Goal: Task Accomplishment & Management: Manage account settings

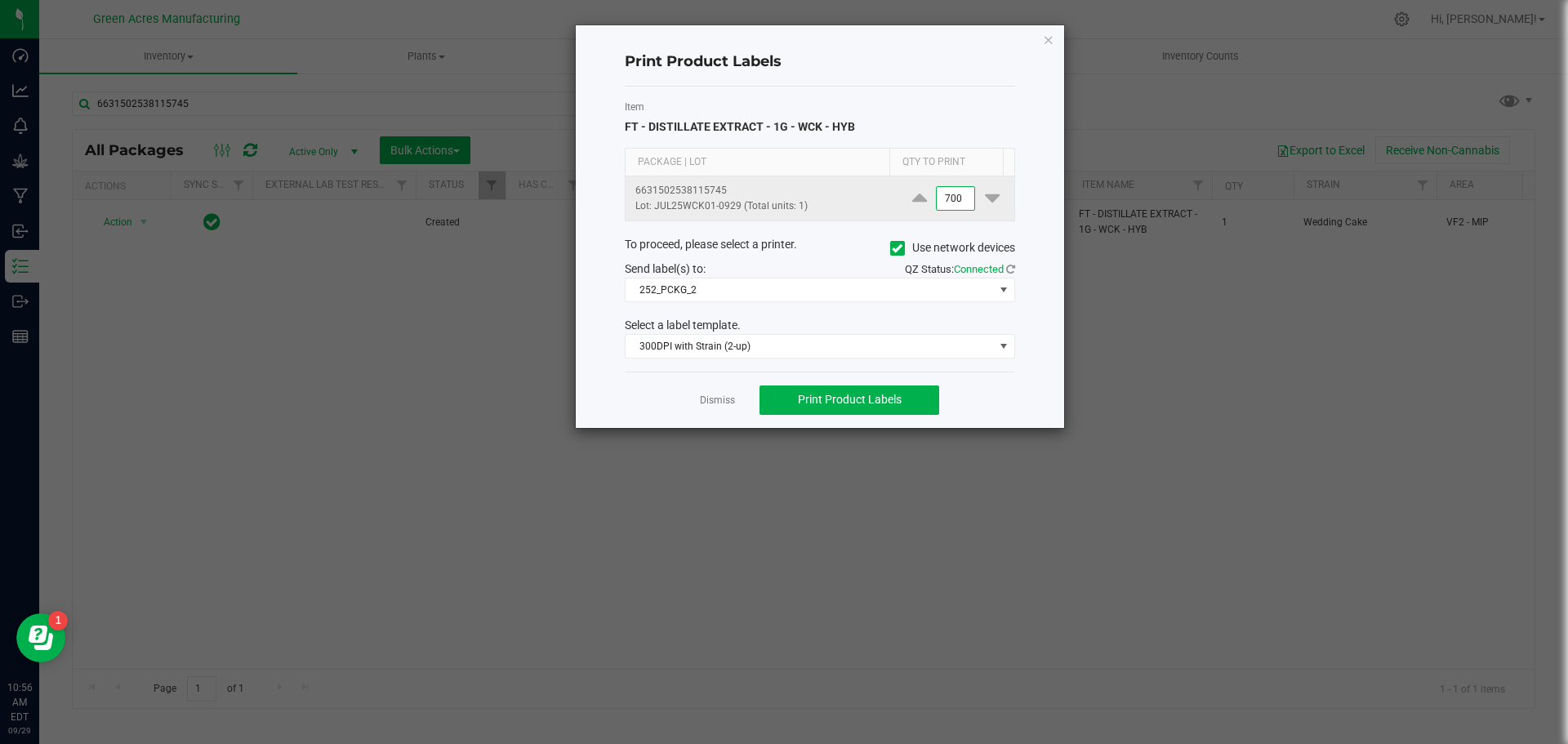
click at [955, 200] on input "700" at bounding box center [956, 199] width 38 height 23
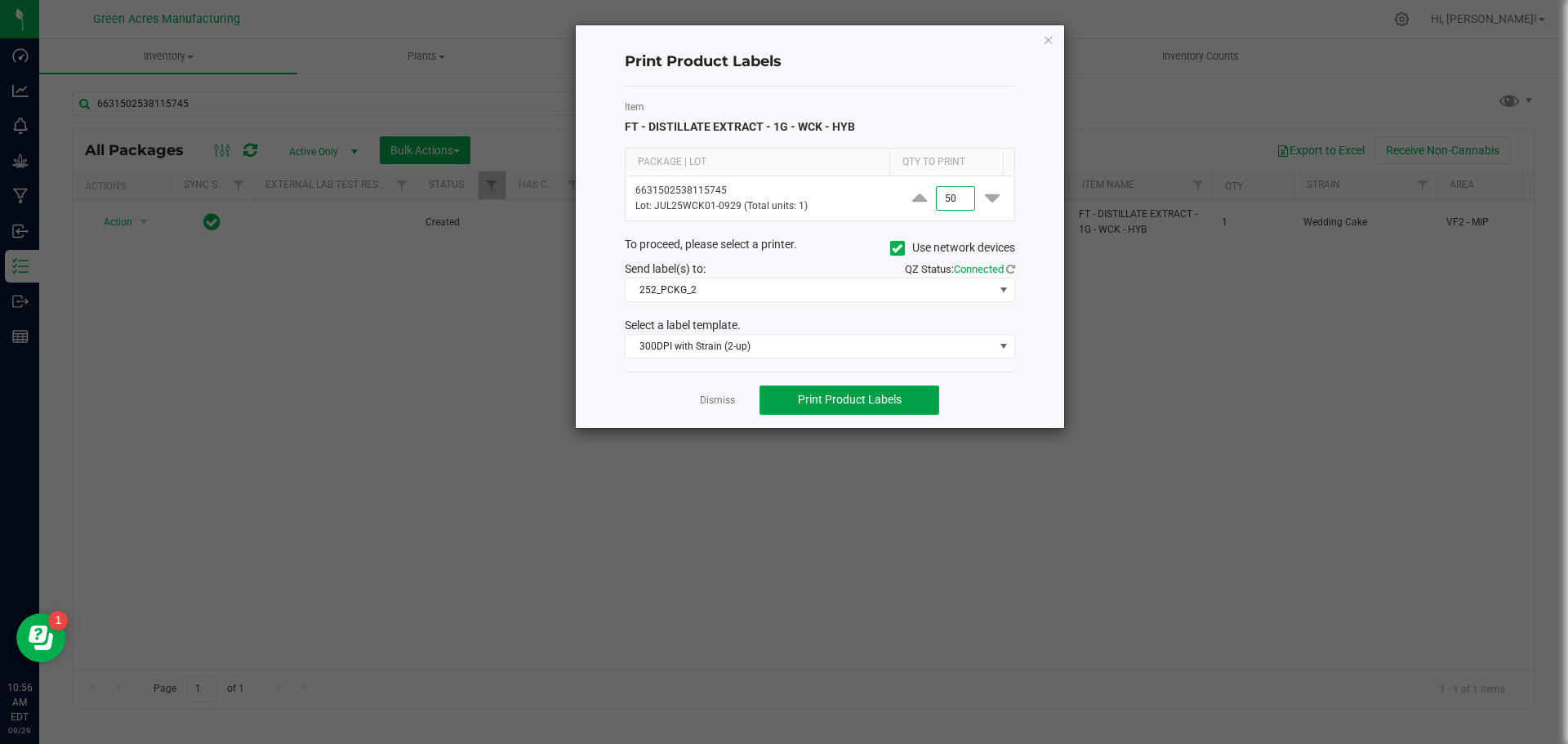
click at [906, 393] on button "Print Product Labels" at bounding box center [849, 399] width 180 height 29
type input "100"
click at [923, 396] on button "Print Product Labels" at bounding box center [849, 399] width 180 height 29
click at [1051, 41] on icon "button" at bounding box center [1049, 39] width 11 height 20
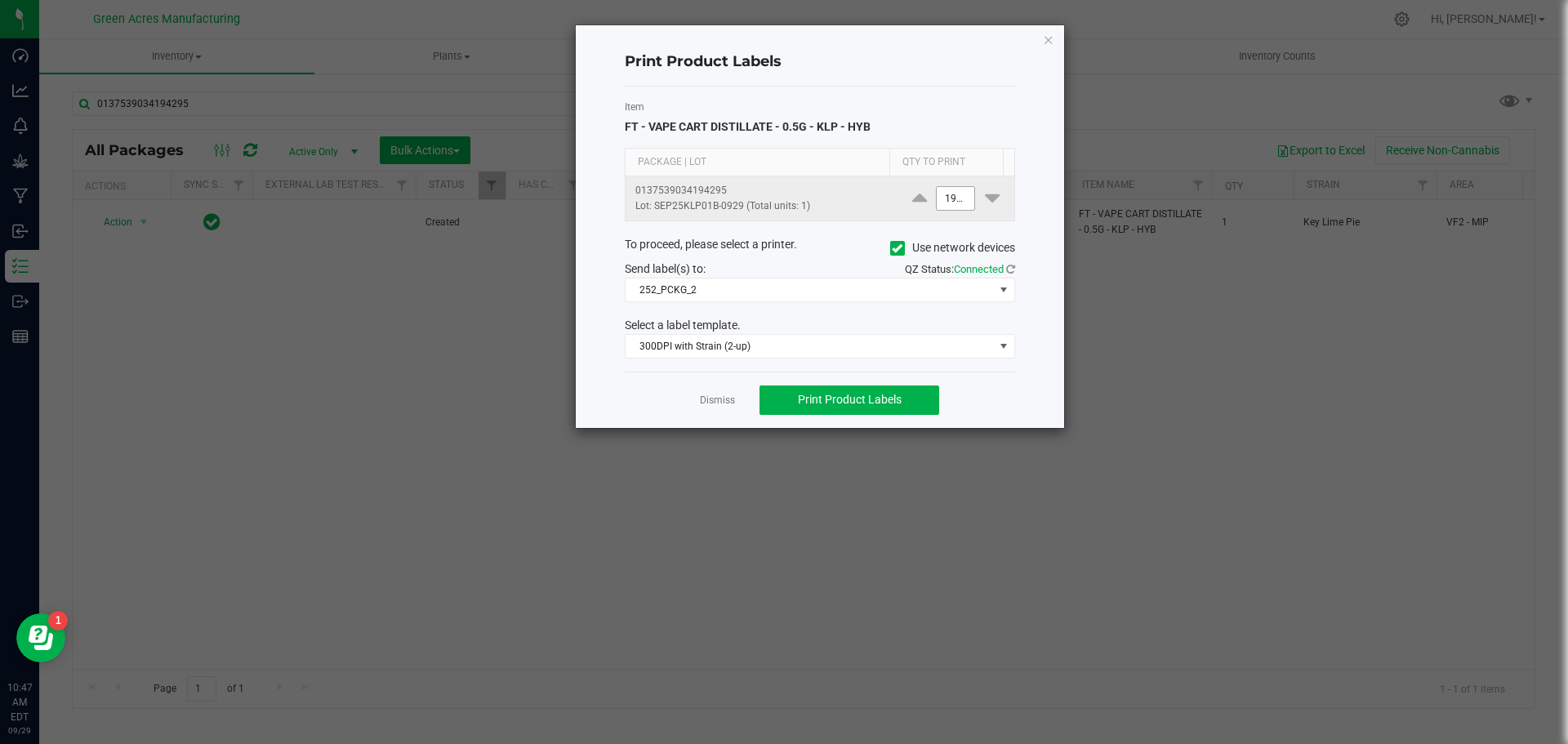
click at [946, 193] on input "1900" at bounding box center [956, 199] width 38 height 23
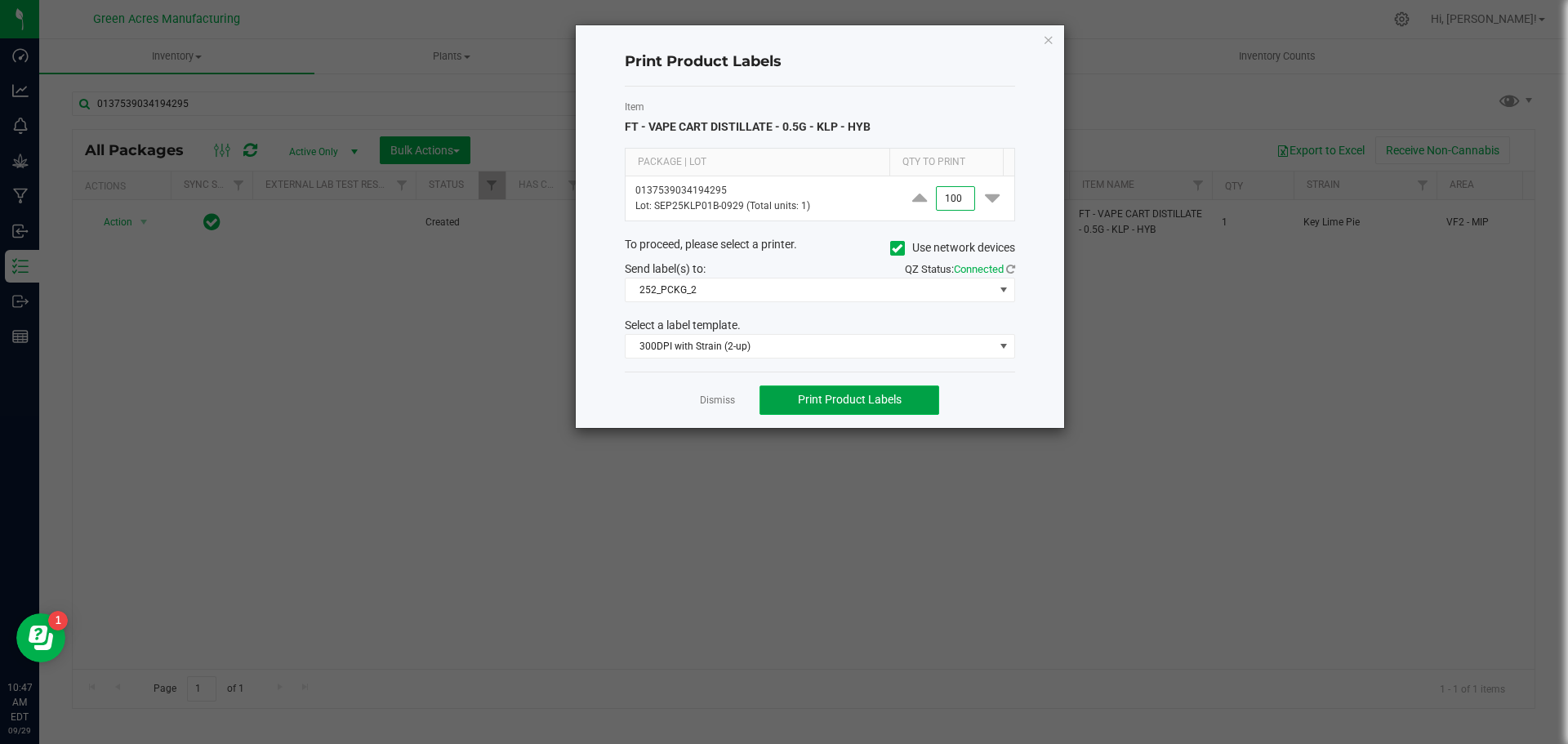
click at [858, 397] on span "Print Product Labels" at bounding box center [850, 399] width 104 height 13
click at [849, 400] on span "Print Product Labels" at bounding box center [850, 399] width 104 height 13
click at [900, 401] on span "Print Product Labels" at bounding box center [850, 399] width 104 height 13
type input "15"
click at [886, 397] on span "Print Product Labels" at bounding box center [850, 399] width 104 height 13
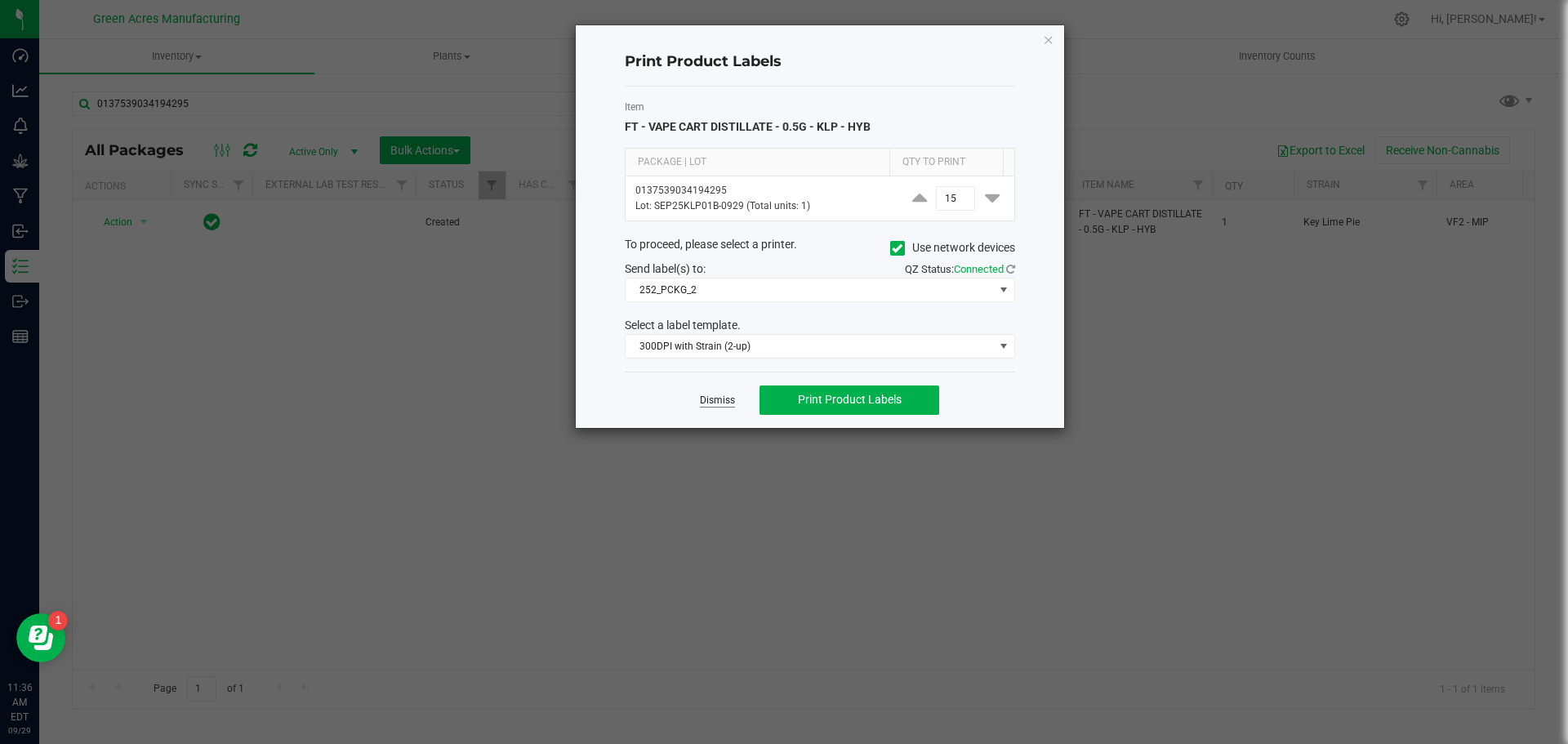
click at [723, 399] on link "Dismiss" at bounding box center [717, 400] width 35 height 14
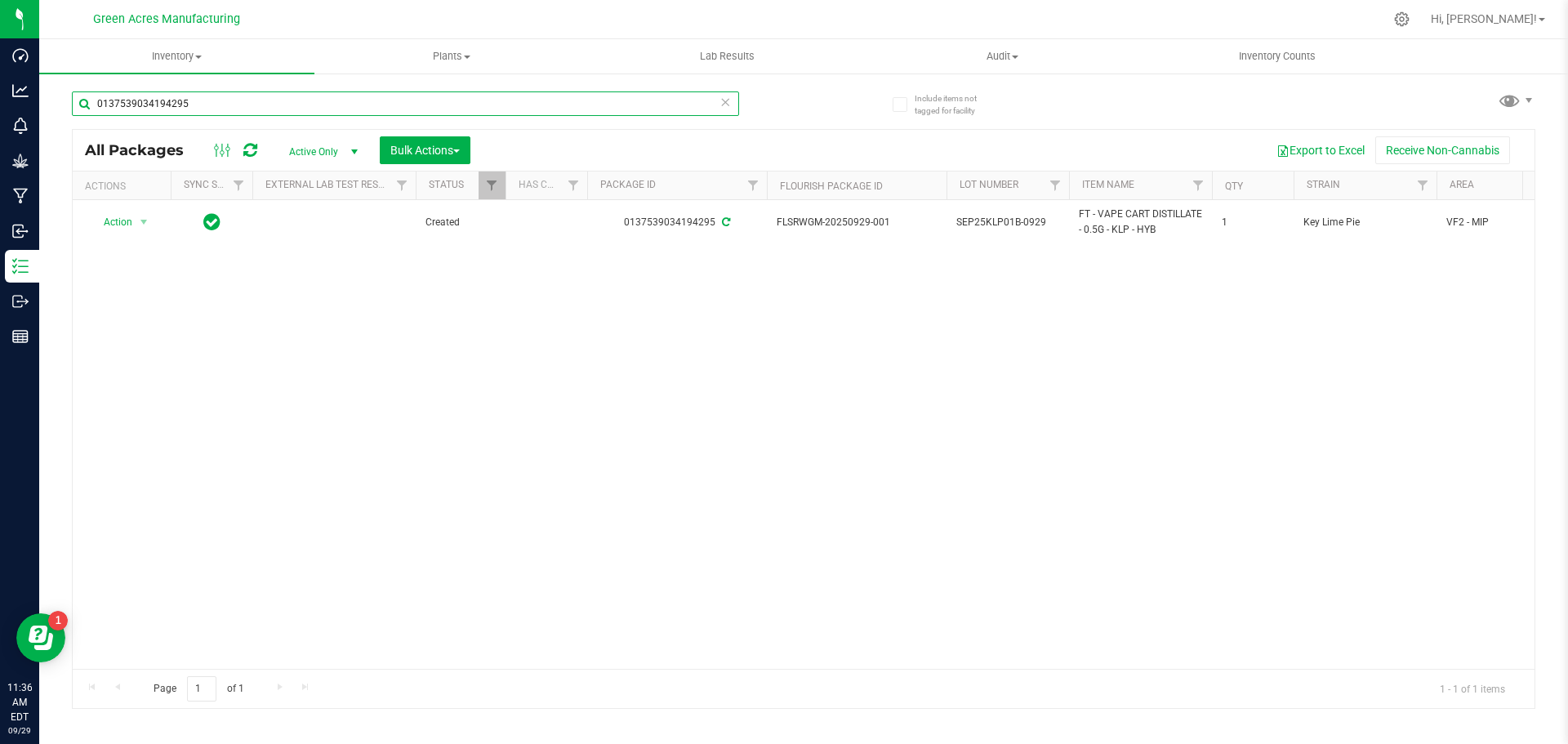
drag, startPoint x: 219, startPoint y: 98, endPoint x: 109, endPoint y: 128, distance: 114.0
click at [104, 133] on div "0137539034194295 All Packages Active Only Active Only Lab Samples Locked All Ex…" at bounding box center [804, 392] width 1464 height 633
type input "0"
type input "8333125696242812"
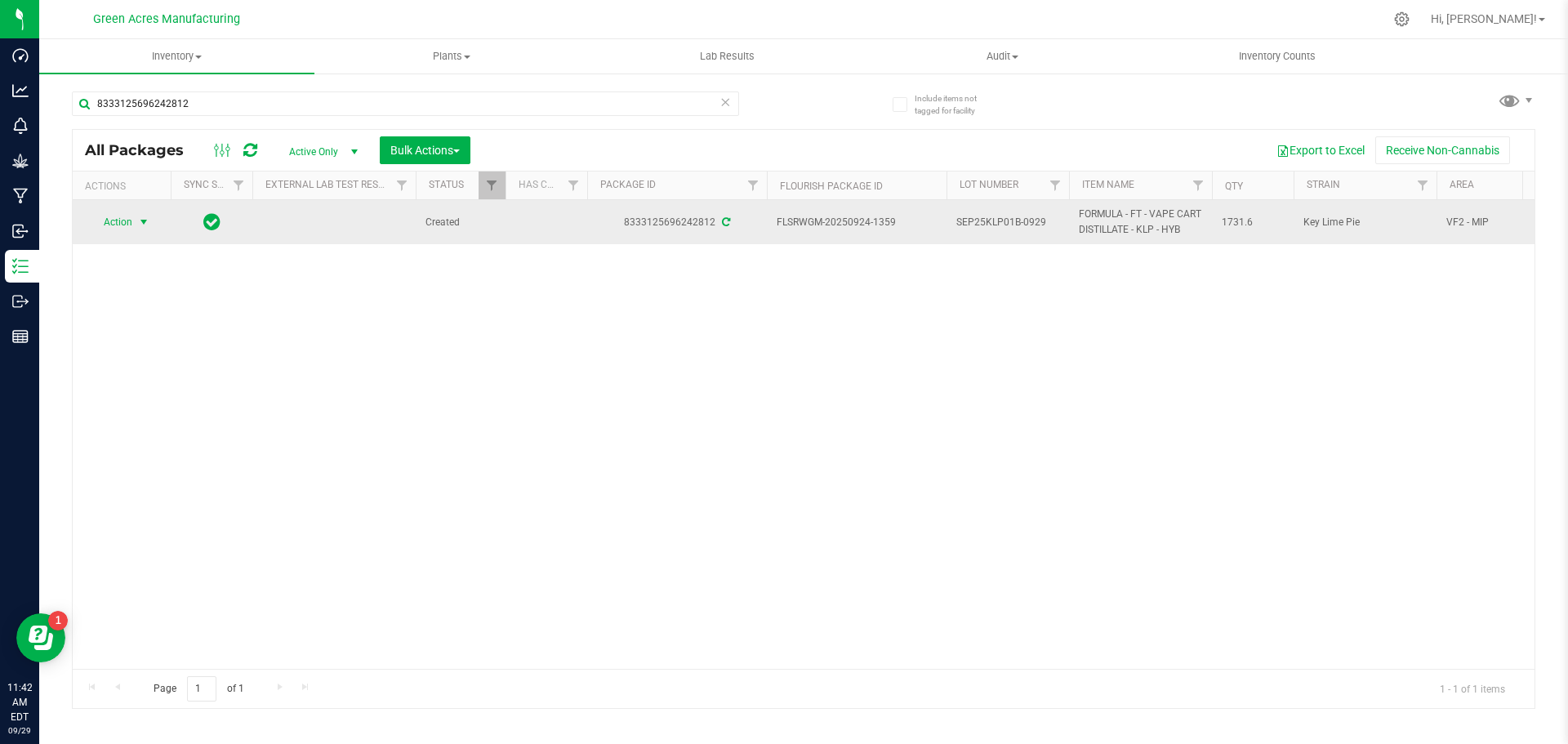
click at [120, 223] on span "Action" at bounding box center [111, 222] width 45 height 23
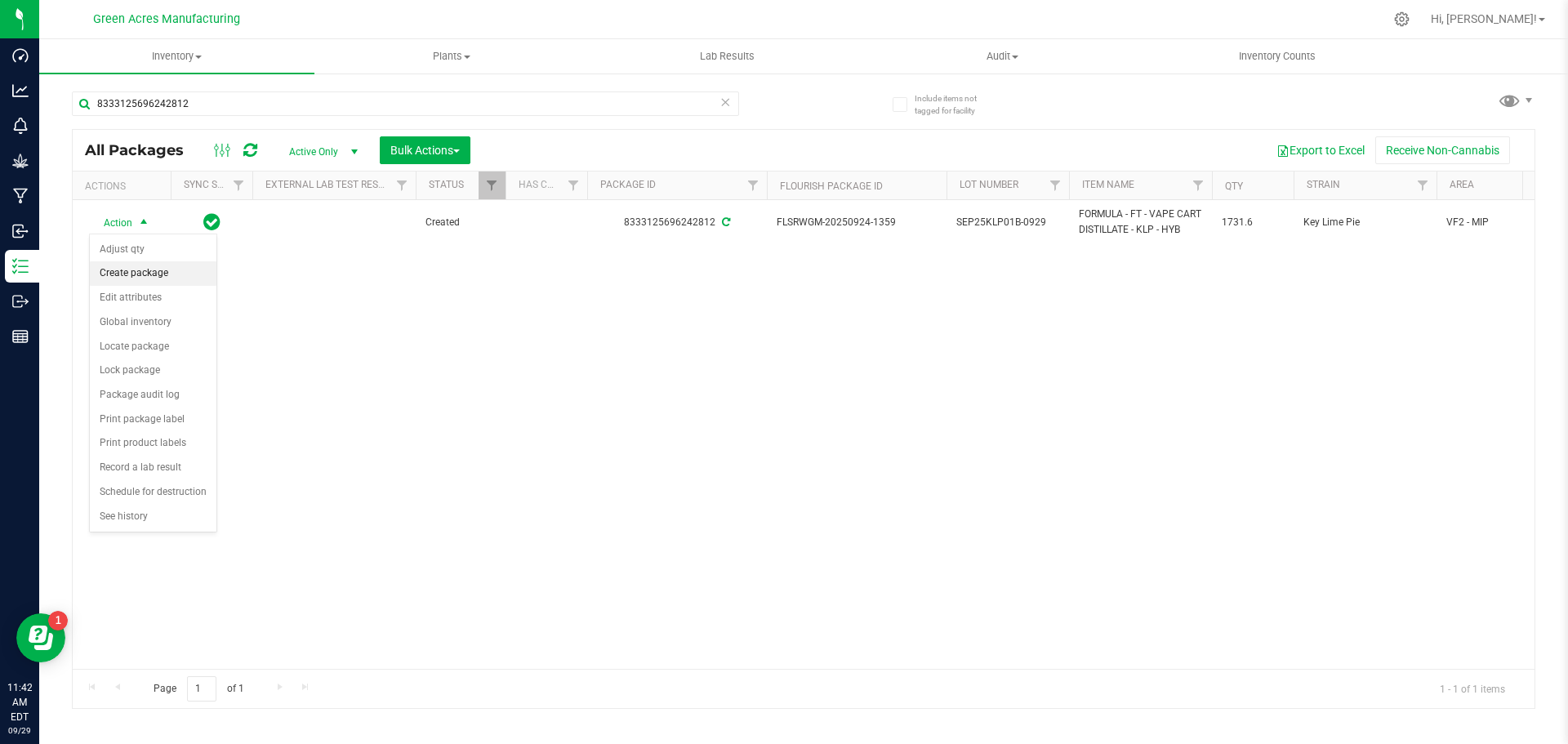
click at [163, 262] on li "Create package" at bounding box center [153, 274] width 127 height 25
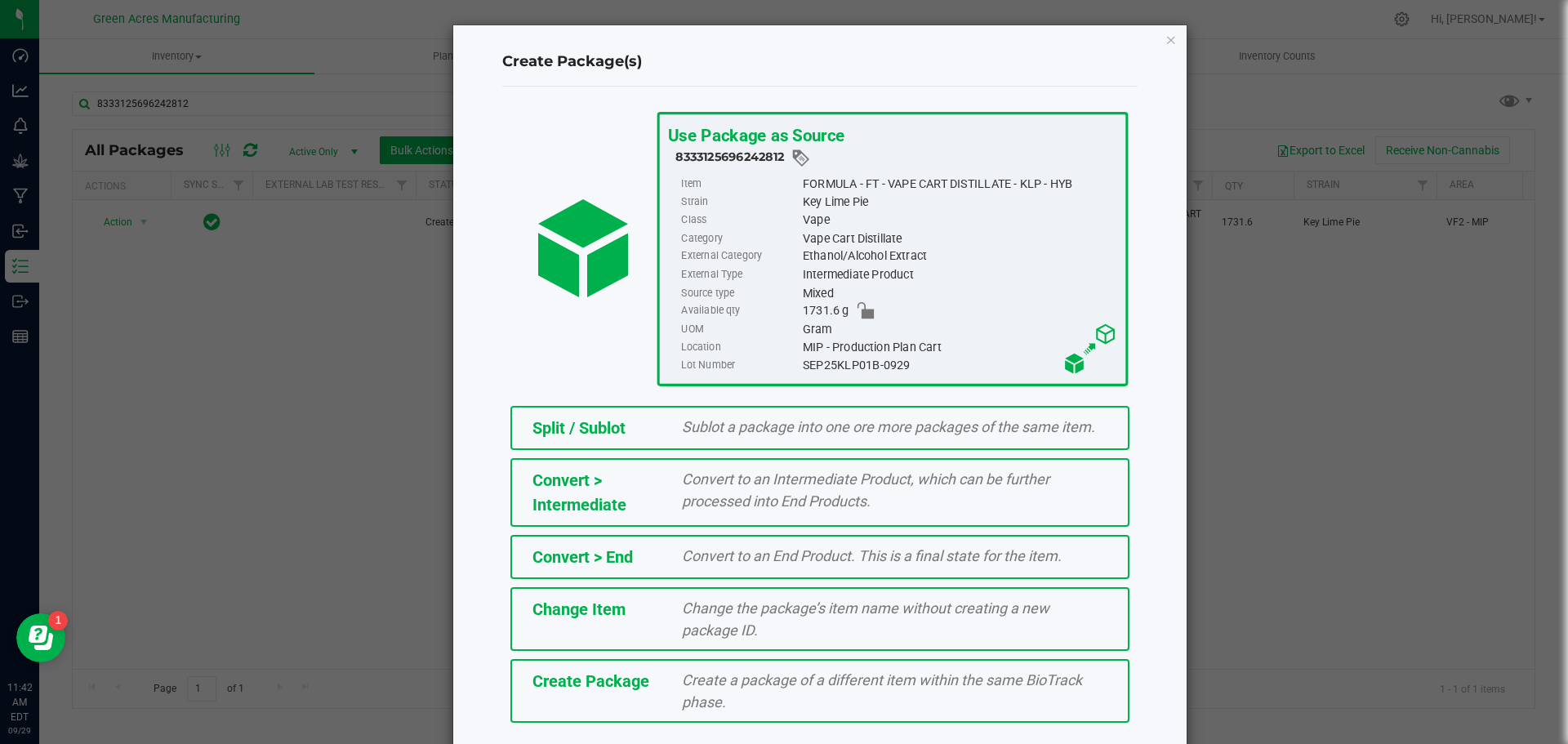
click at [769, 693] on div "Create a package of a different item within the same BioTrack phase." at bounding box center [894, 691] width 450 height 44
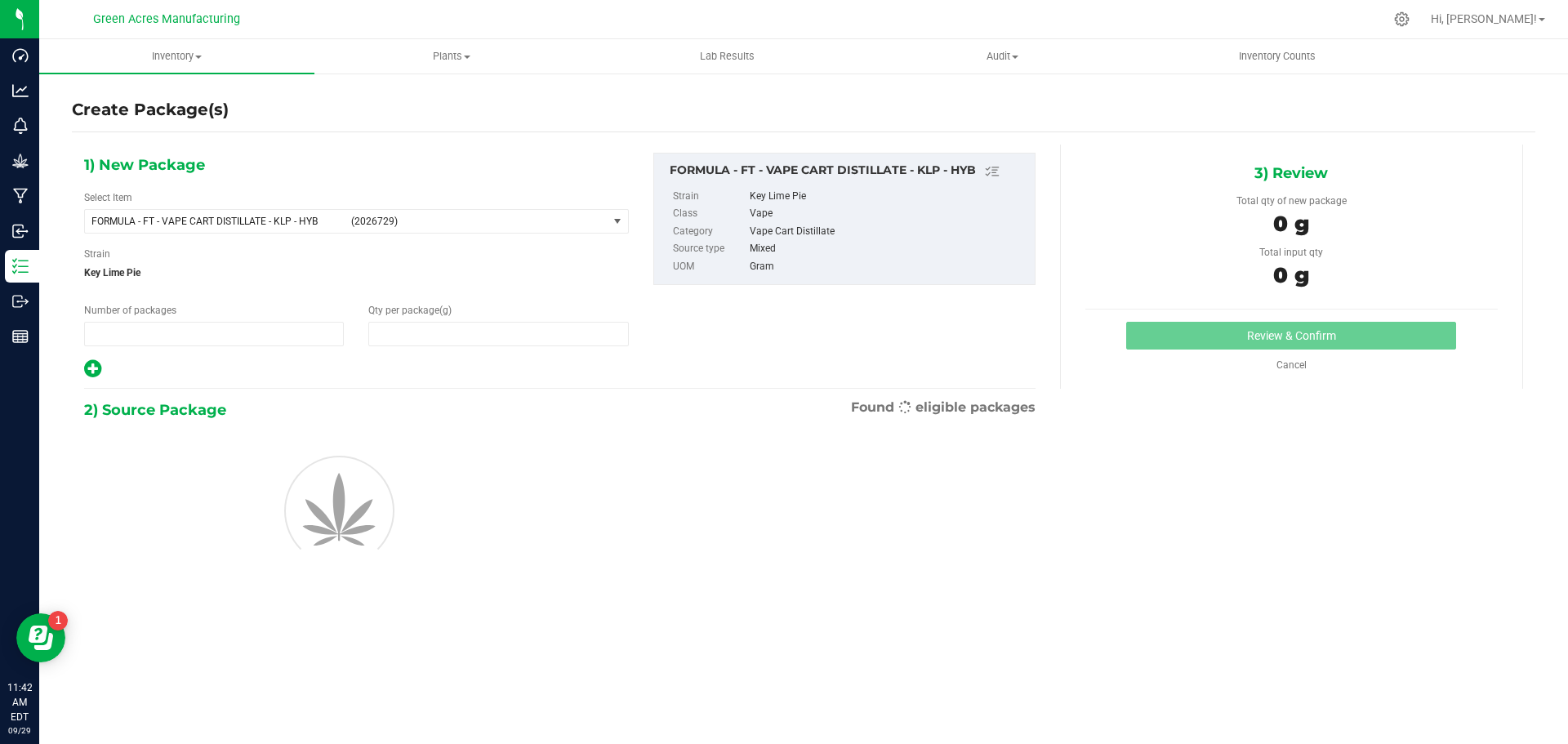
type input "1"
type input "0.0000"
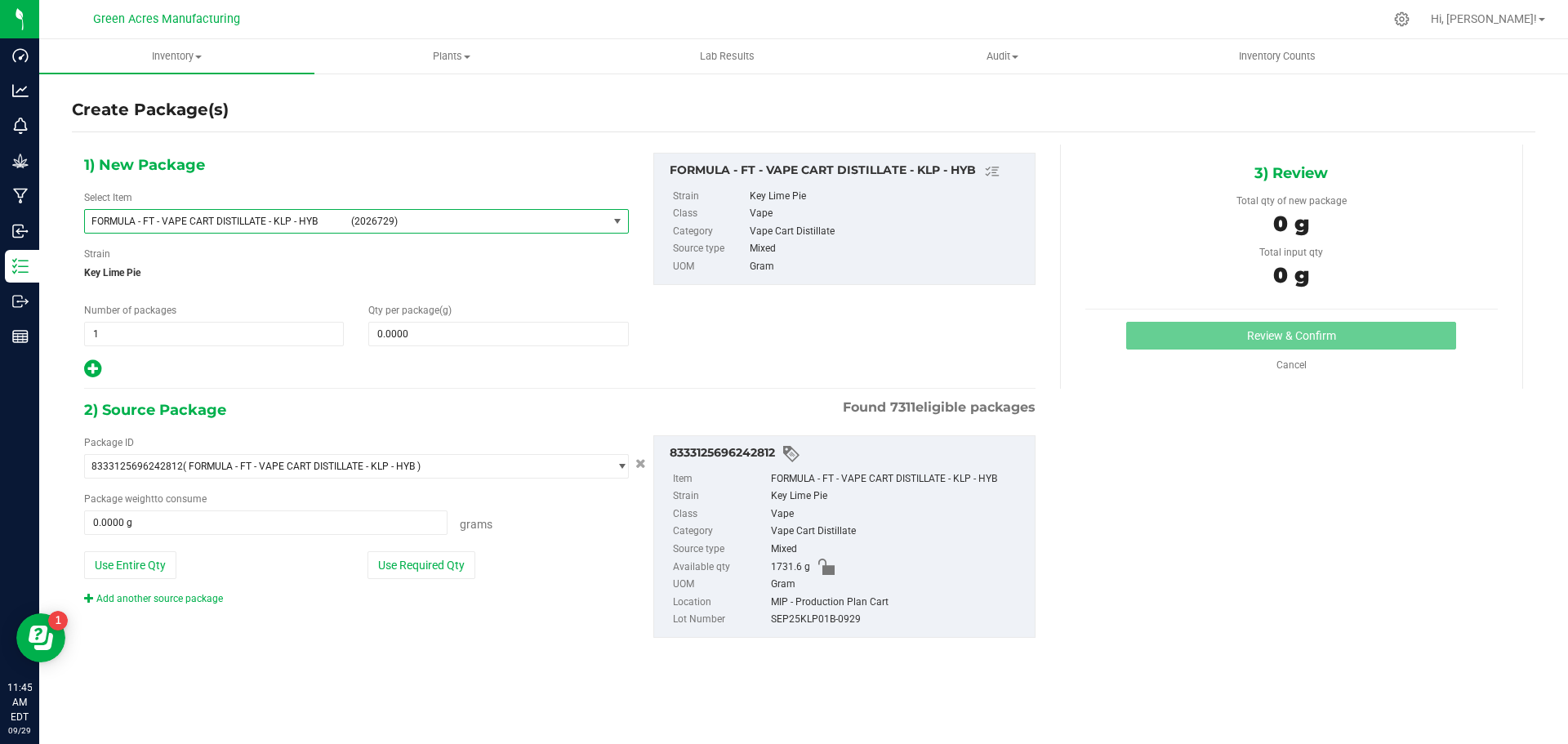
click at [383, 222] on span "(2026729)" at bounding box center [476, 221] width 250 height 11
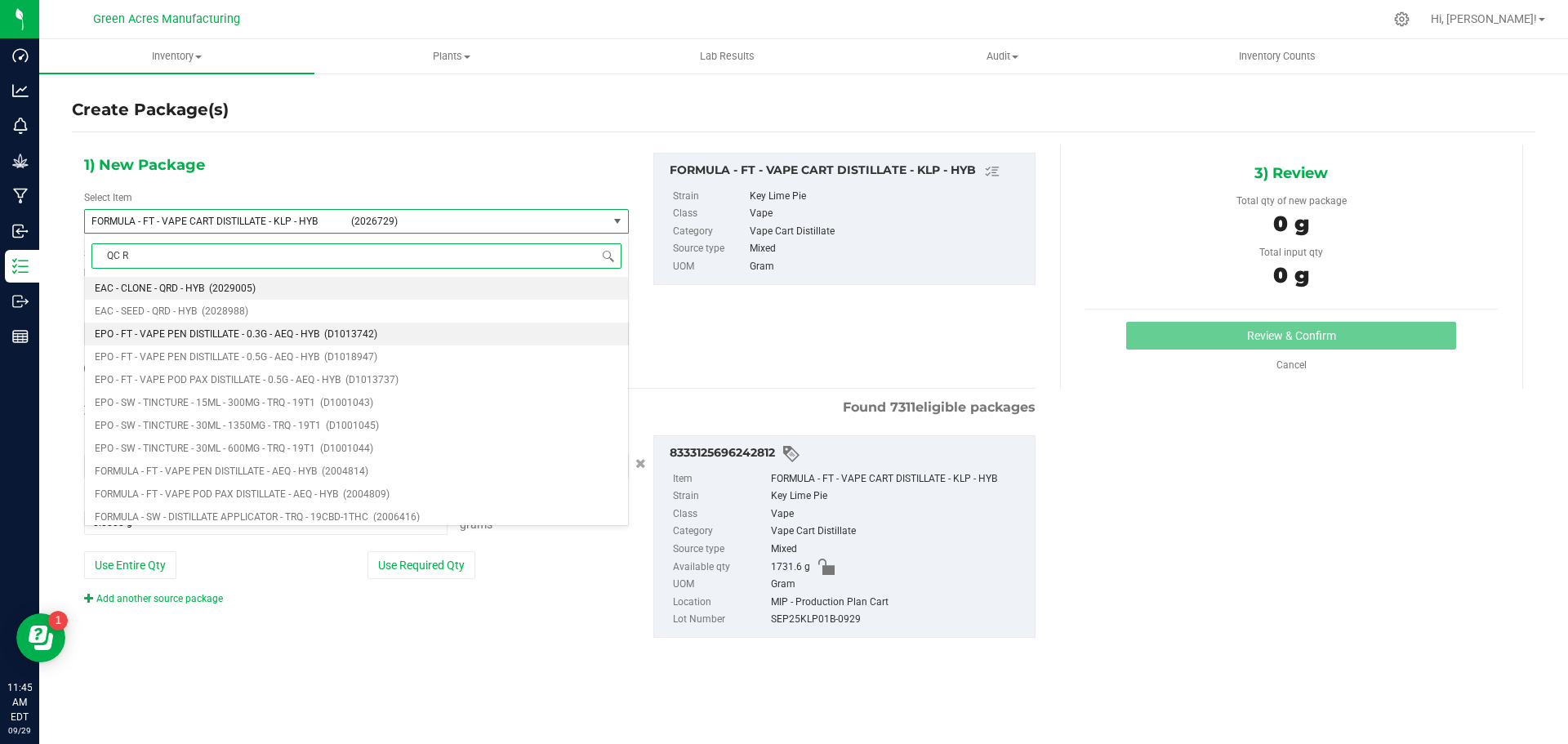
type input "QC RE"
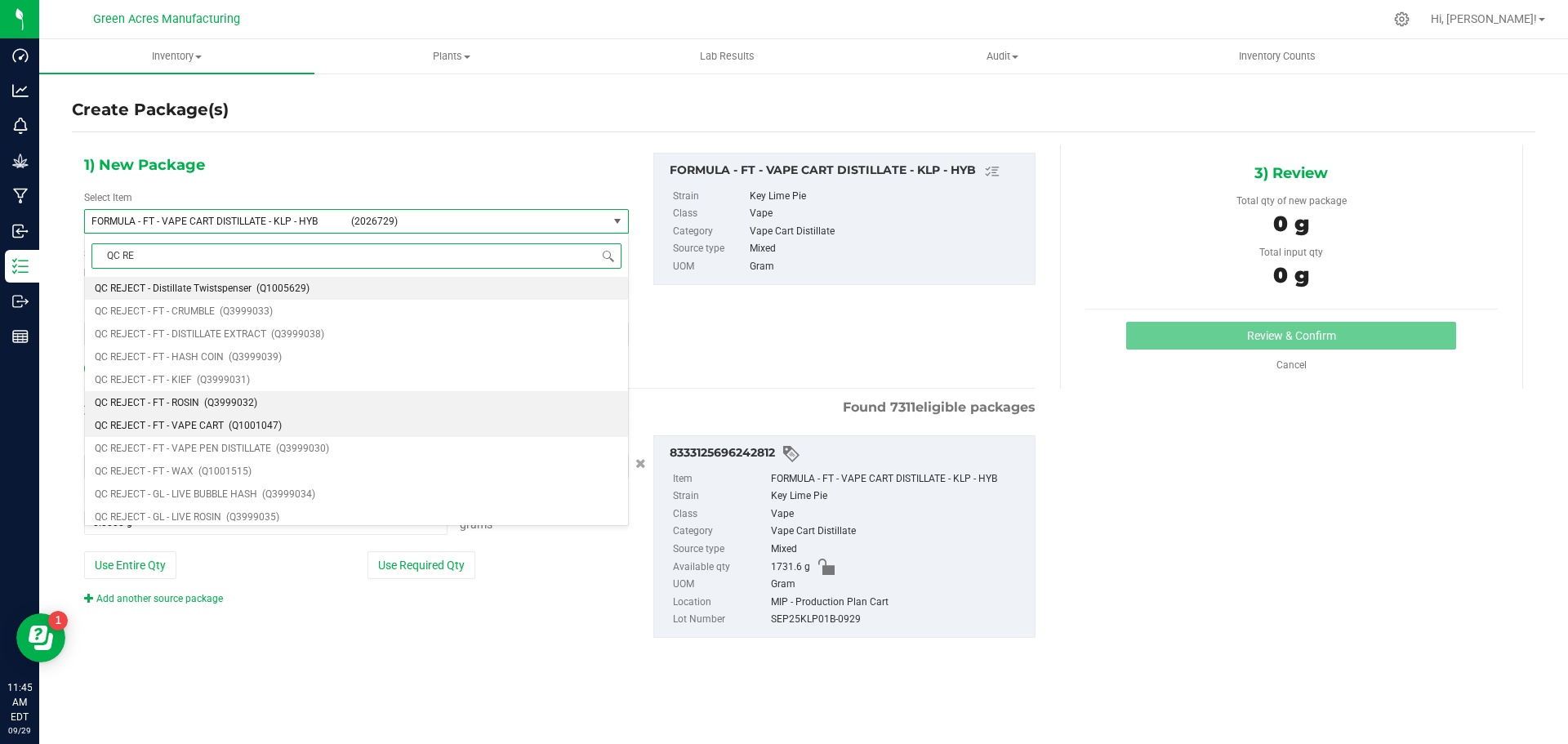
click at [244, 276] on ul "QC REJECT - Distillate Twistspenser (Q1005629) QC REJECT - FT - CRUMBLE (Q39990…" at bounding box center [357, 276] width 543 height 0
click at [256, 432] on li "QC REJECT - FT - VAPE CART (Q1001047)" at bounding box center [357, 425] width 543 height 23
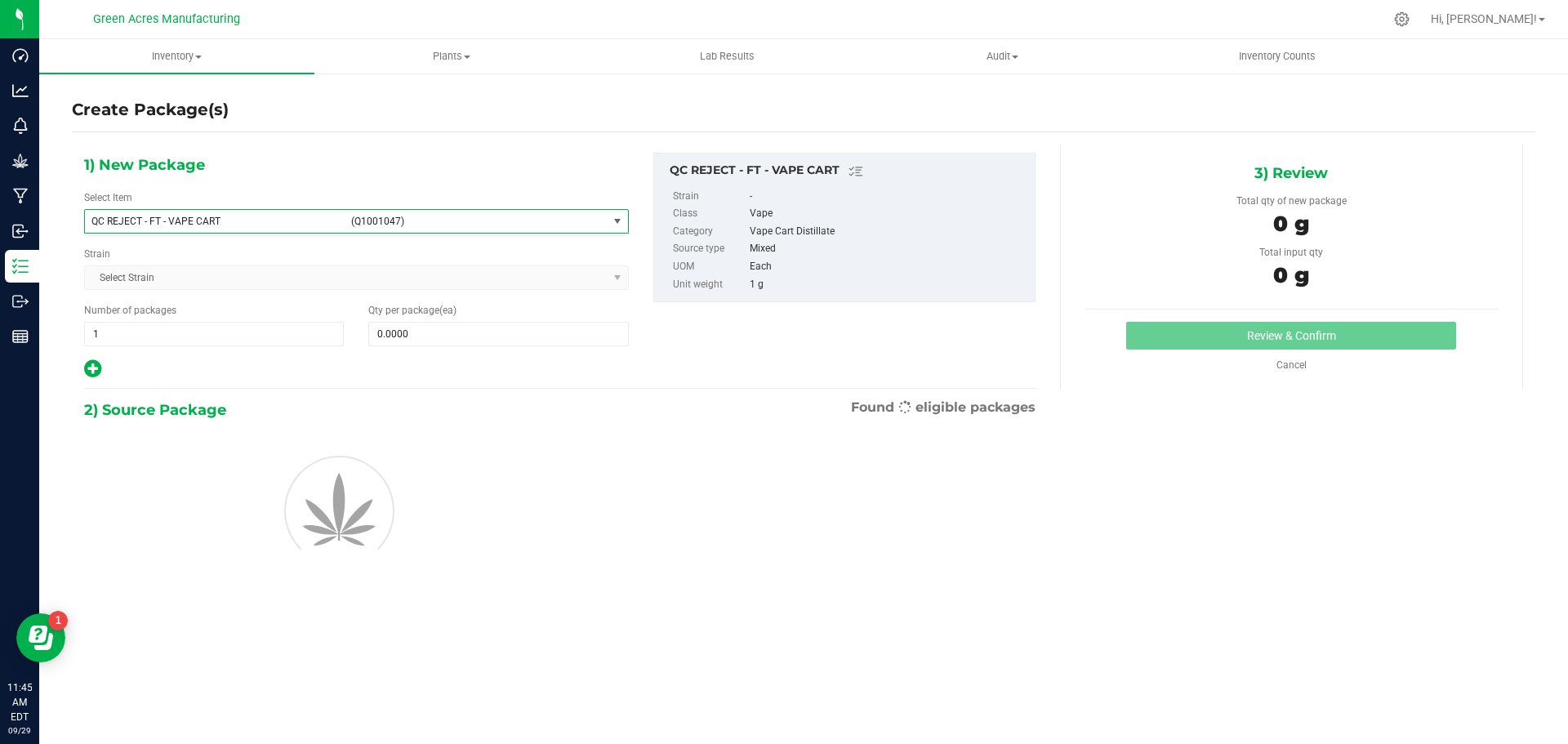
type input "0"
click at [410, 327] on span at bounding box center [498, 334] width 259 height 25
type input "3"
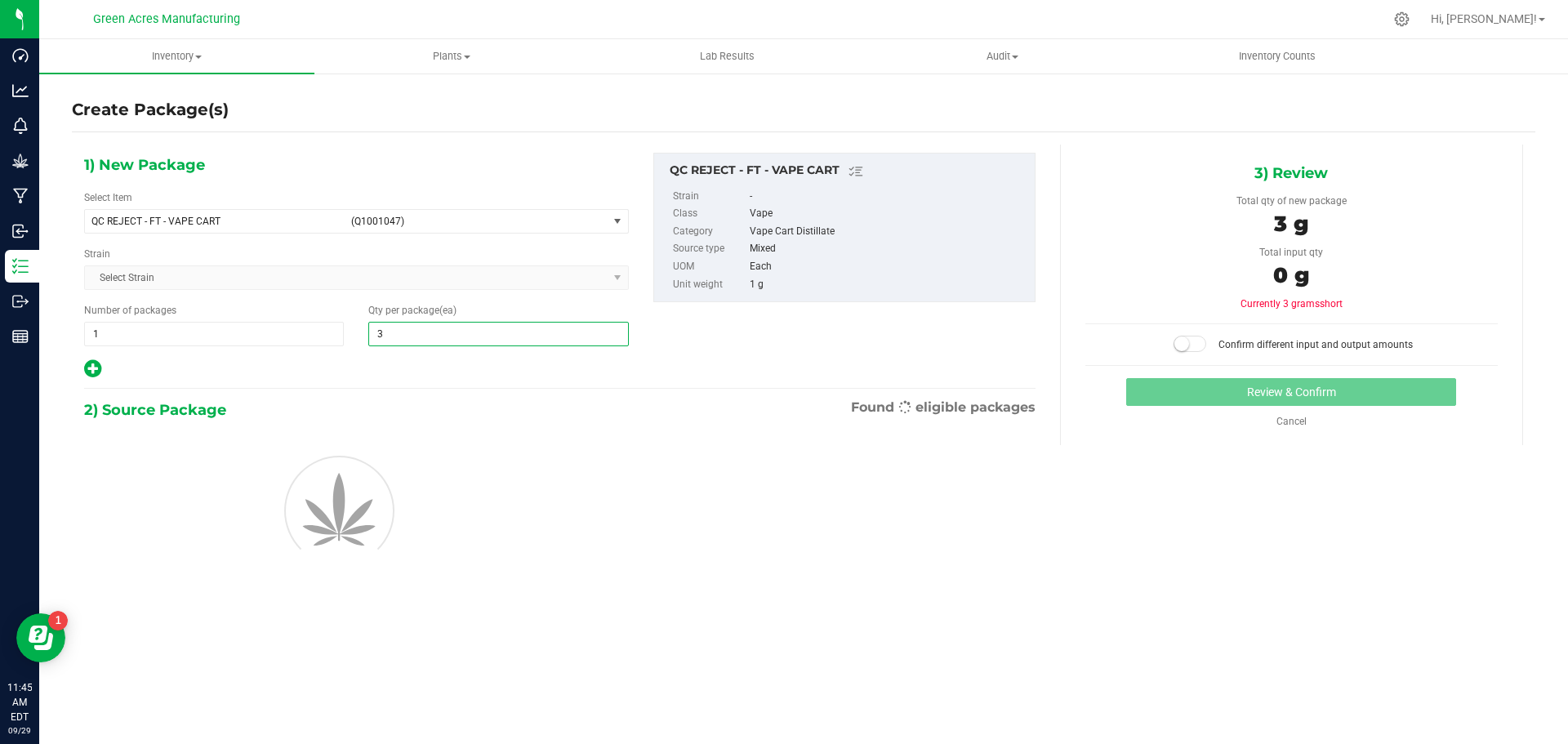
type input "3"
click at [667, 487] on div at bounding box center [560, 508] width 976 height 173
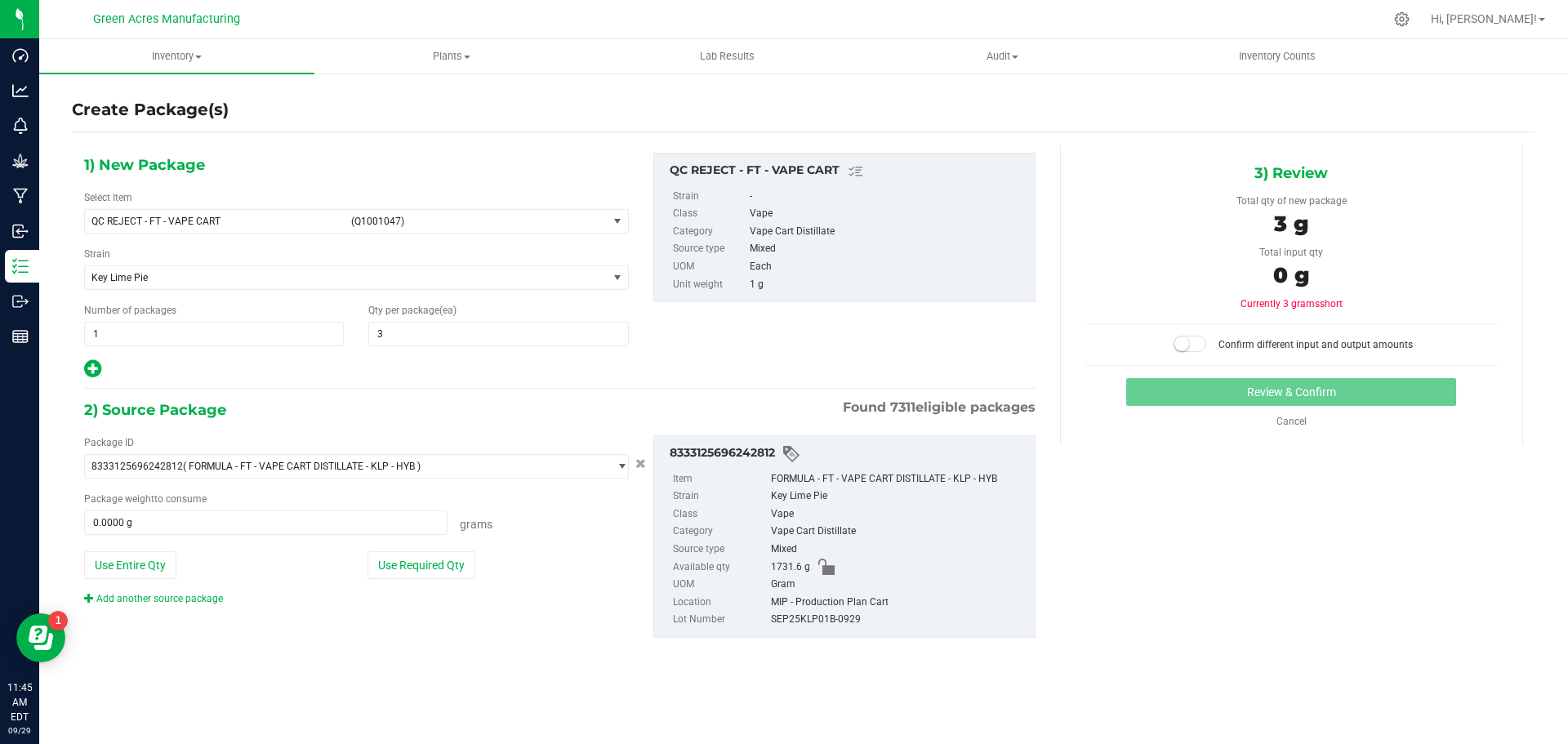
click at [427, 581] on div "Package ID 8333125696242812 ( FORMULA - FT - VAPE CART DISTILLATE - KLP - HYB )…" at bounding box center [356, 521] width 569 height 170
click at [428, 576] on button "Use Required Qty" at bounding box center [421, 564] width 108 height 27
type input "3.0000 g"
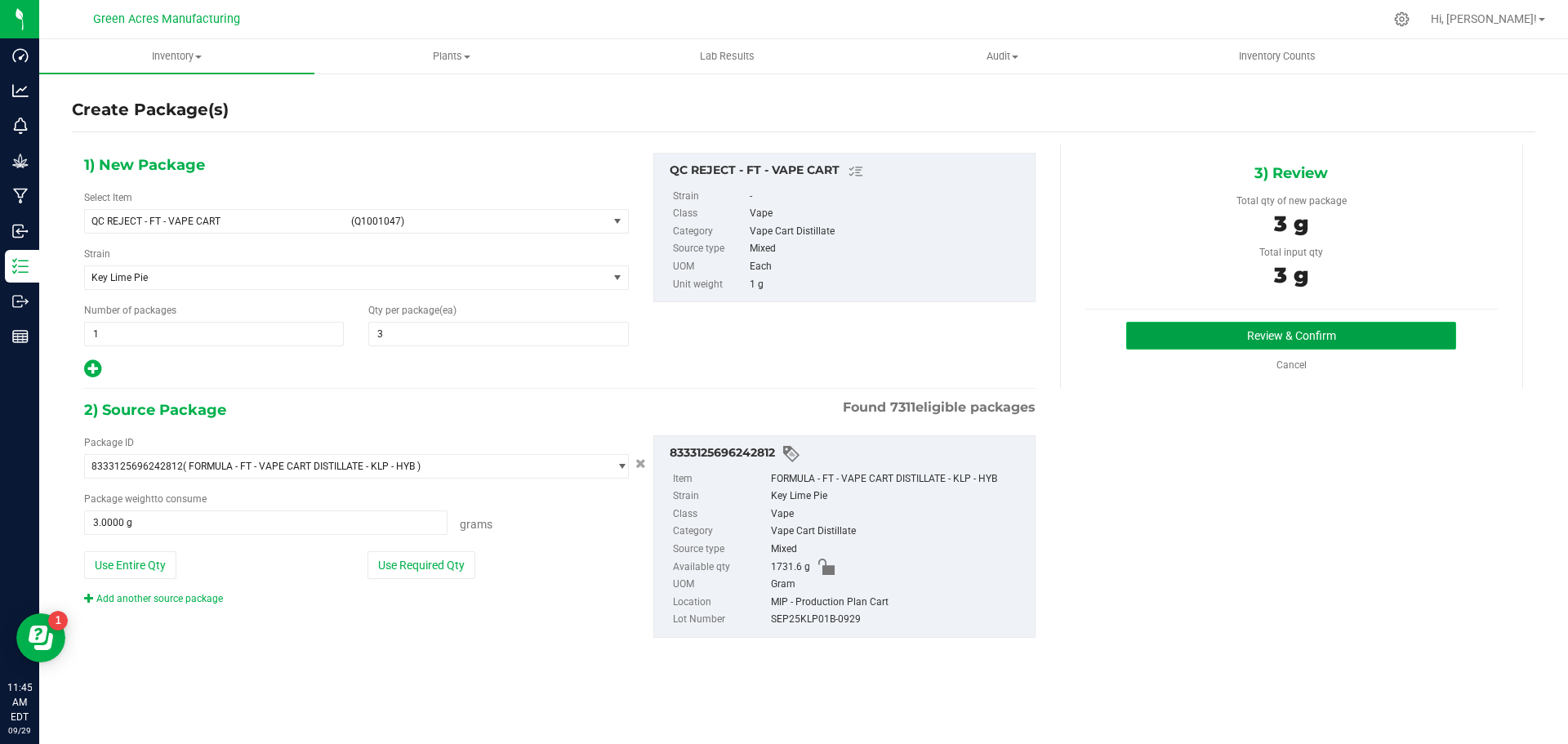
click at [1175, 326] on button "Review & Confirm" at bounding box center [1292, 335] width 330 height 27
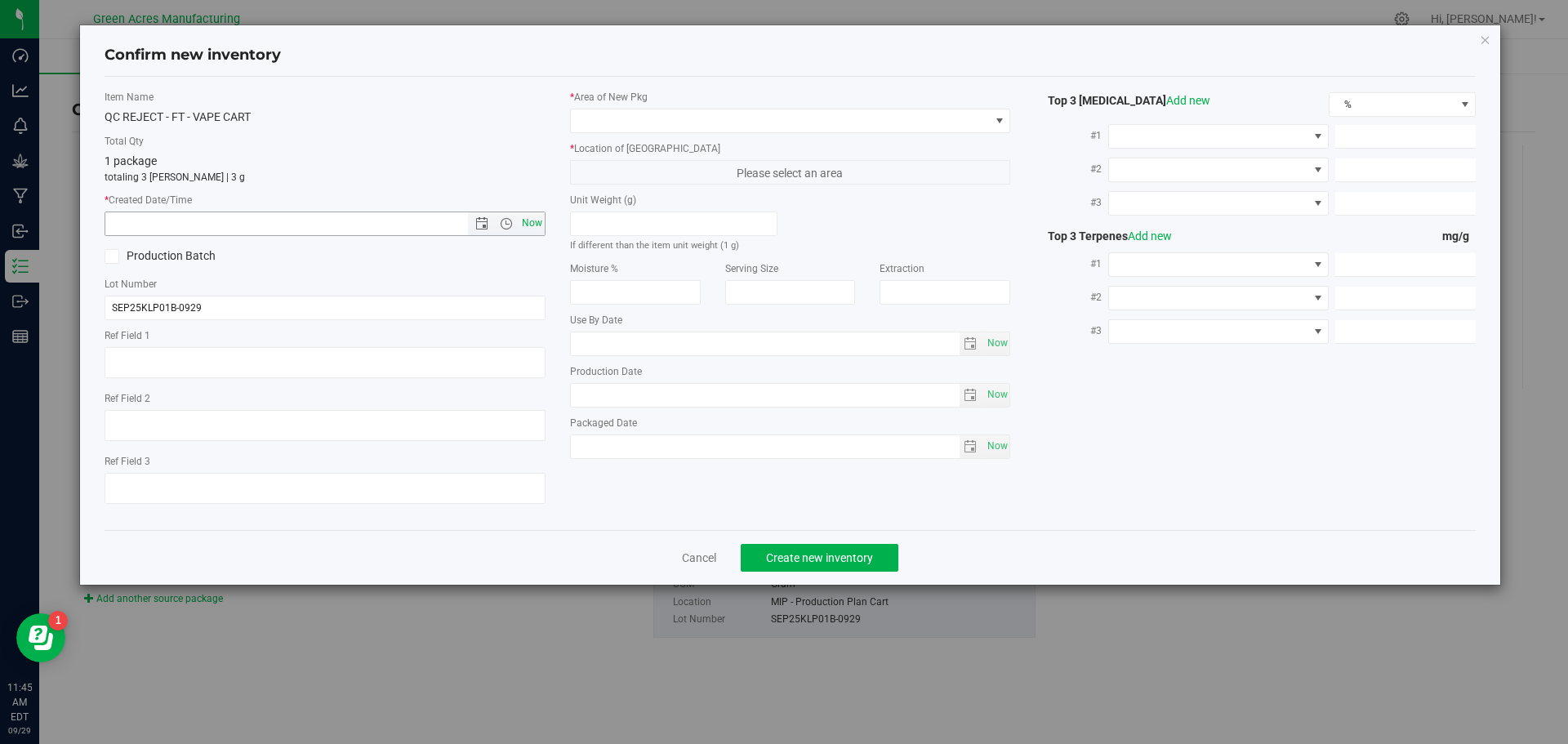
click at [538, 231] on span "Now" at bounding box center [531, 222] width 27 height 24
type input "9/29/2025 11:45 AM"
drag, startPoint x: 584, startPoint y: 143, endPoint x: 589, endPoint y: 134, distance: 10.3
click at [587, 138] on div "* Area of New Pkg * Location of New Pkg Please select an area Unit Weight (g) I…" at bounding box center [791, 278] width 466 height 378
click at [604, 122] on span at bounding box center [780, 121] width 419 height 23
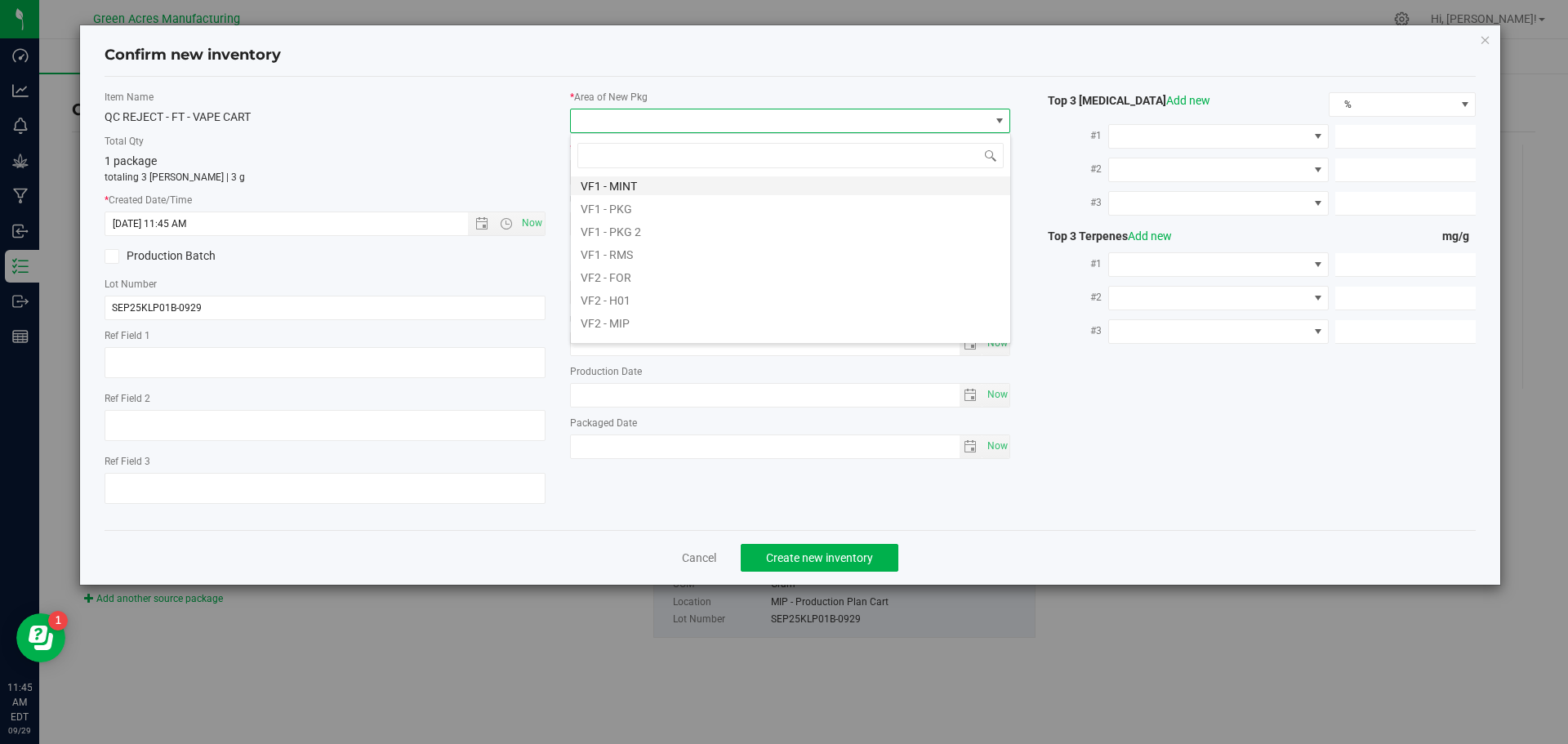
scroll to position [820, 0]
click at [636, 229] on li "VF2 - MIP" at bounding box center [791, 237] width 439 height 23
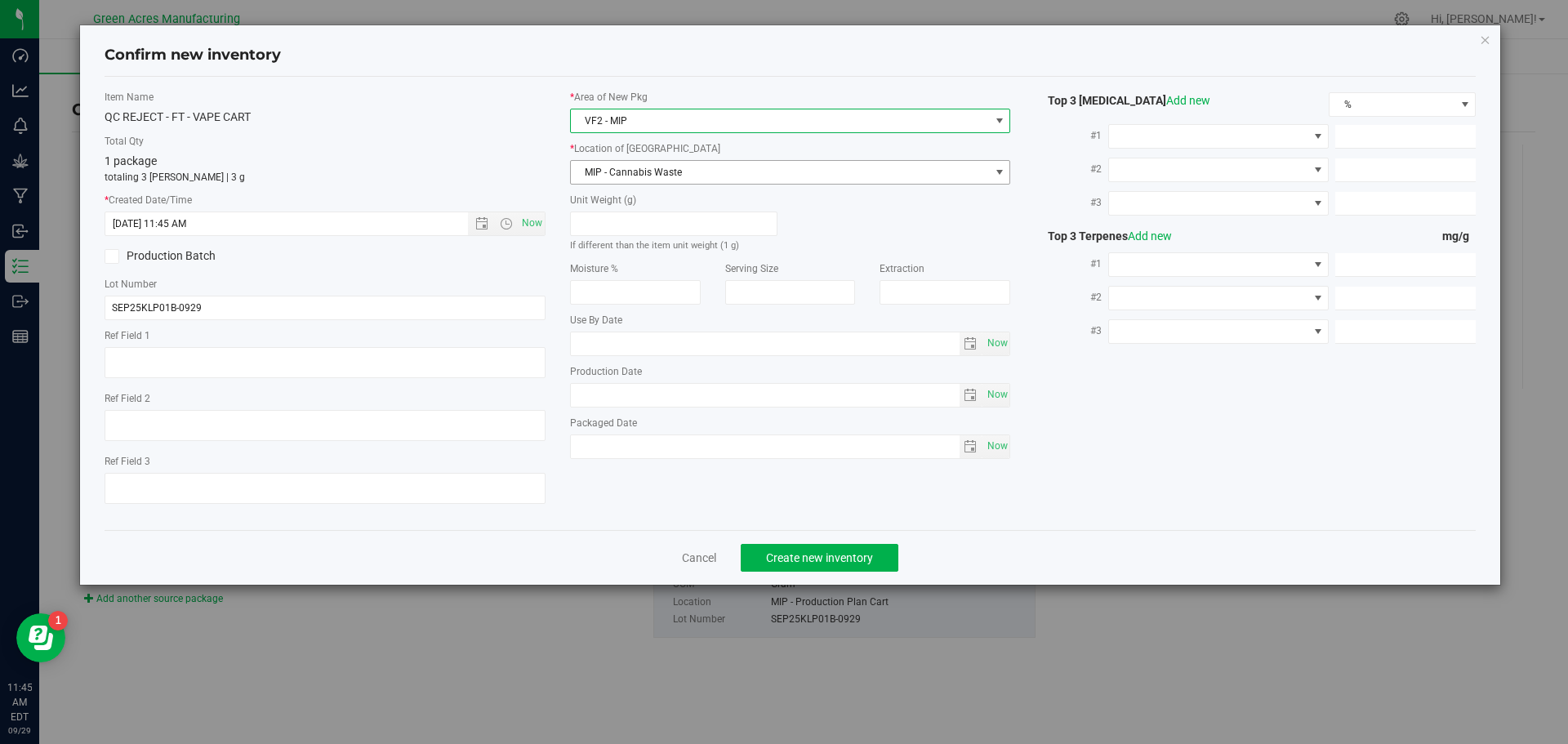
click at [637, 174] on span "MIP - Cannabis Waste" at bounding box center [780, 172] width 419 height 23
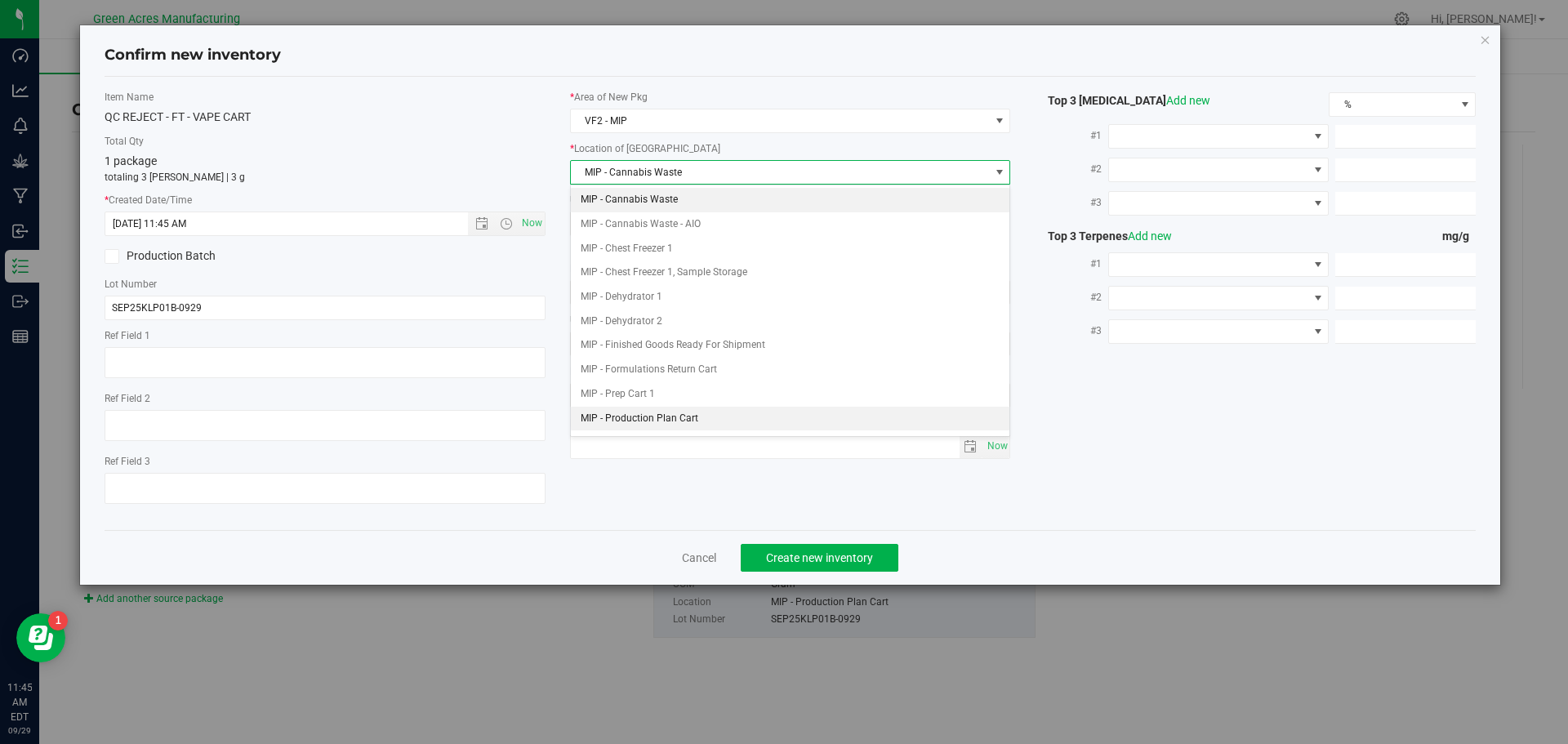
click at [709, 413] on li "MIP - Production Plan Cart" at bounding box center [791, 419] width 439 height 25
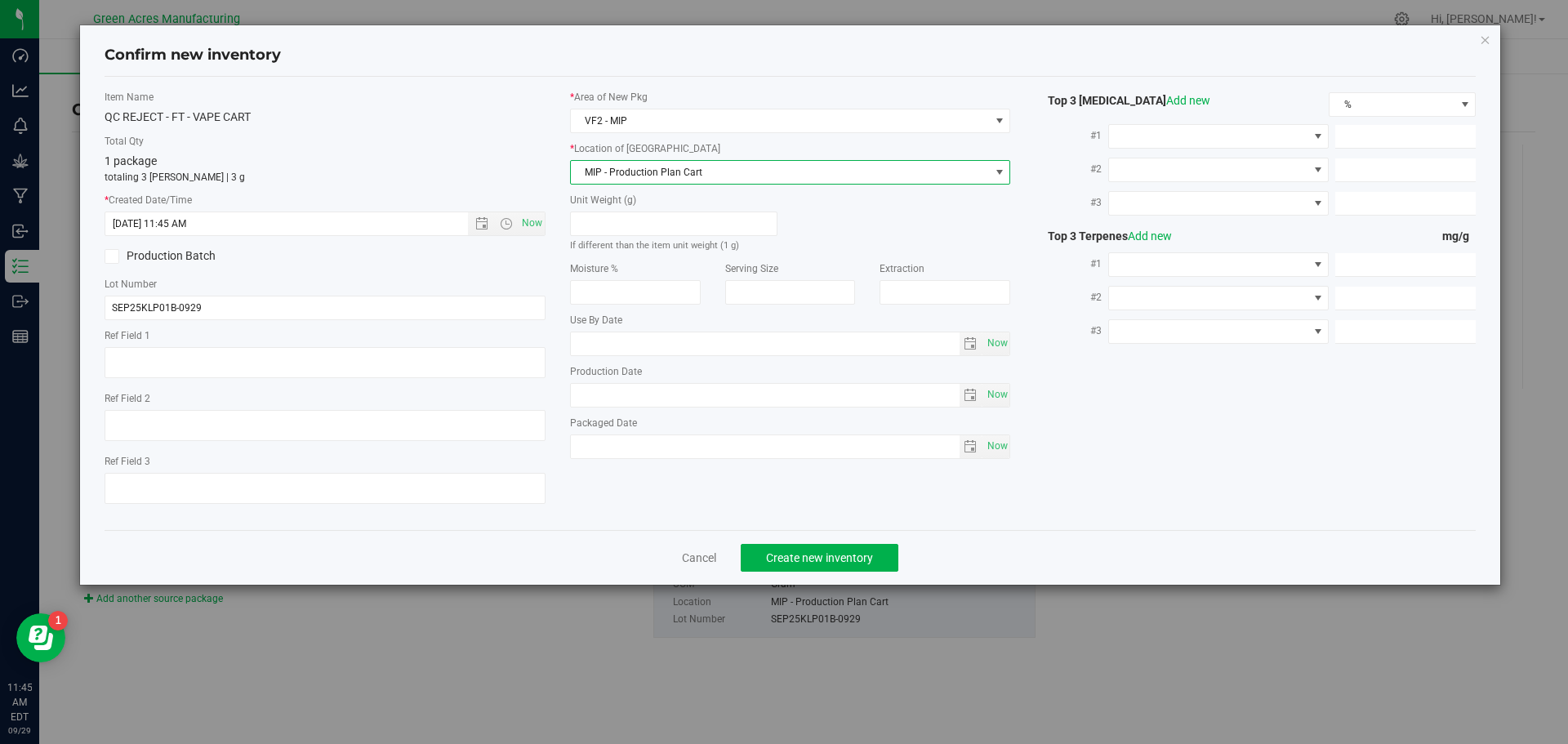
click at [644, 181] on span "MIP - Production Plan Cart" at bounding box center [780, 172] width 419 height 23
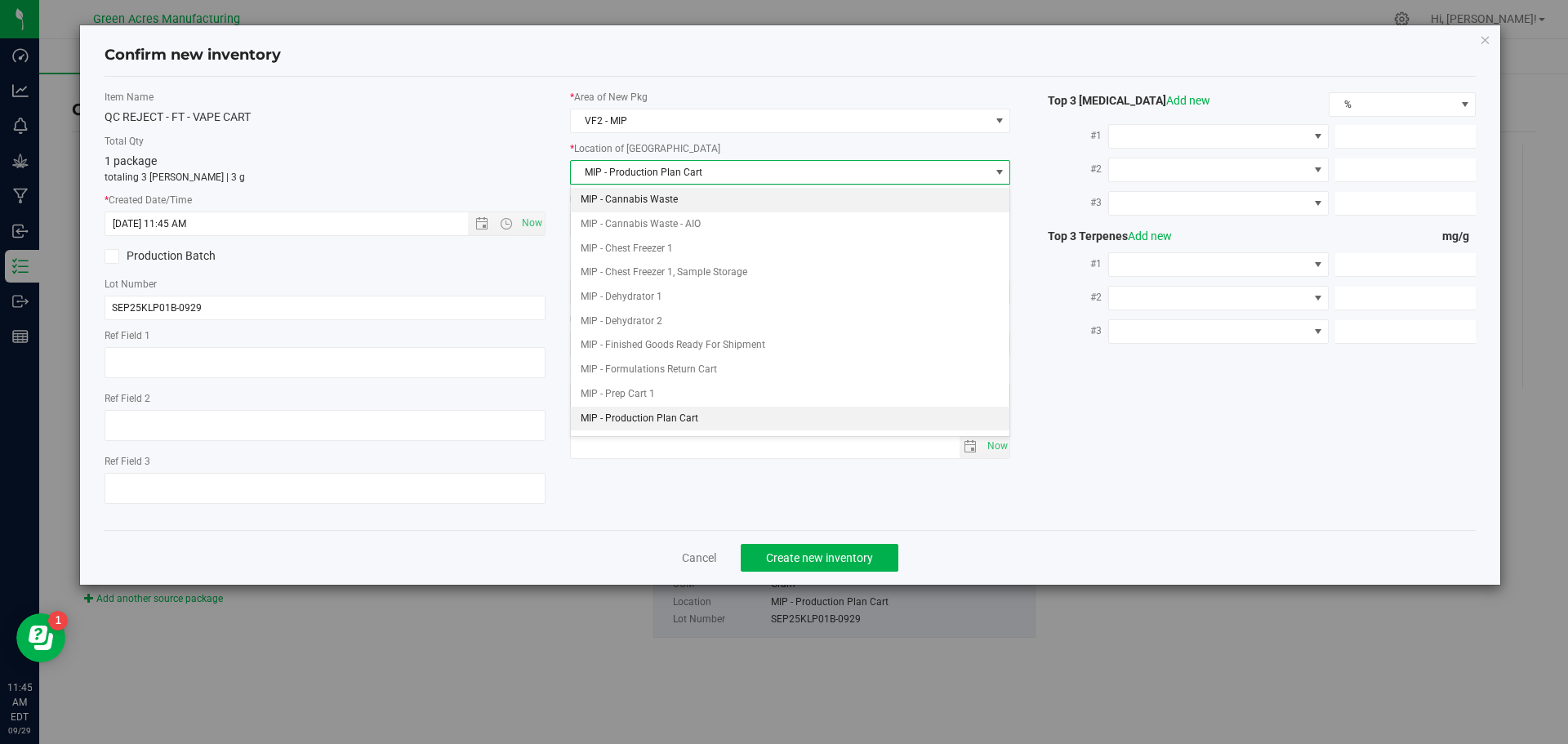
click at [662, 187] on li "MIP - Cannabis Waste" at bounding box center [791, 200] width 439 height 25
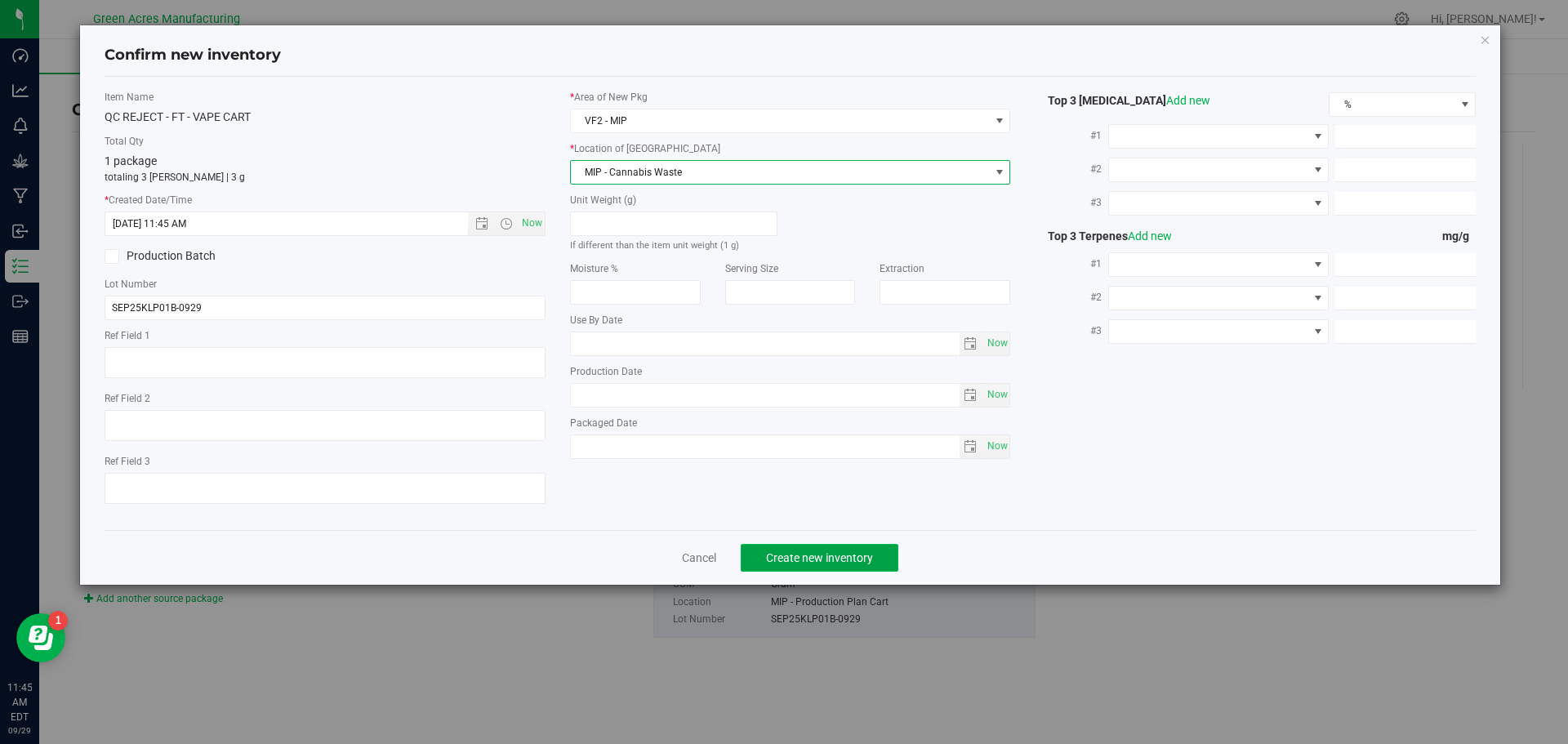
click at [829, 568] on button "Create new inventory" at bounding box center [820, 558] width 158 height 27
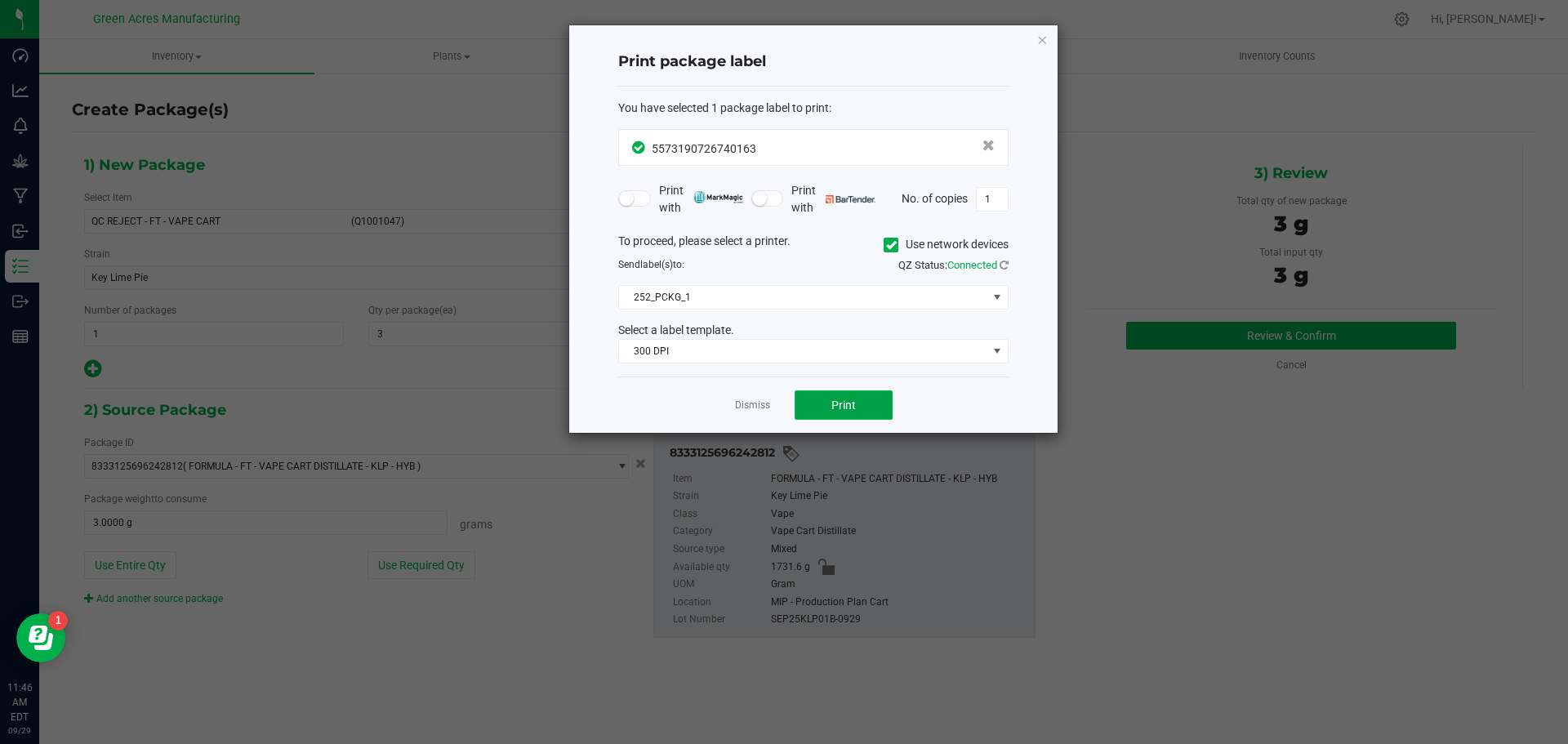
click at [846, 412] on span "Print" at bounding box center [844, 405] width 25 height 13
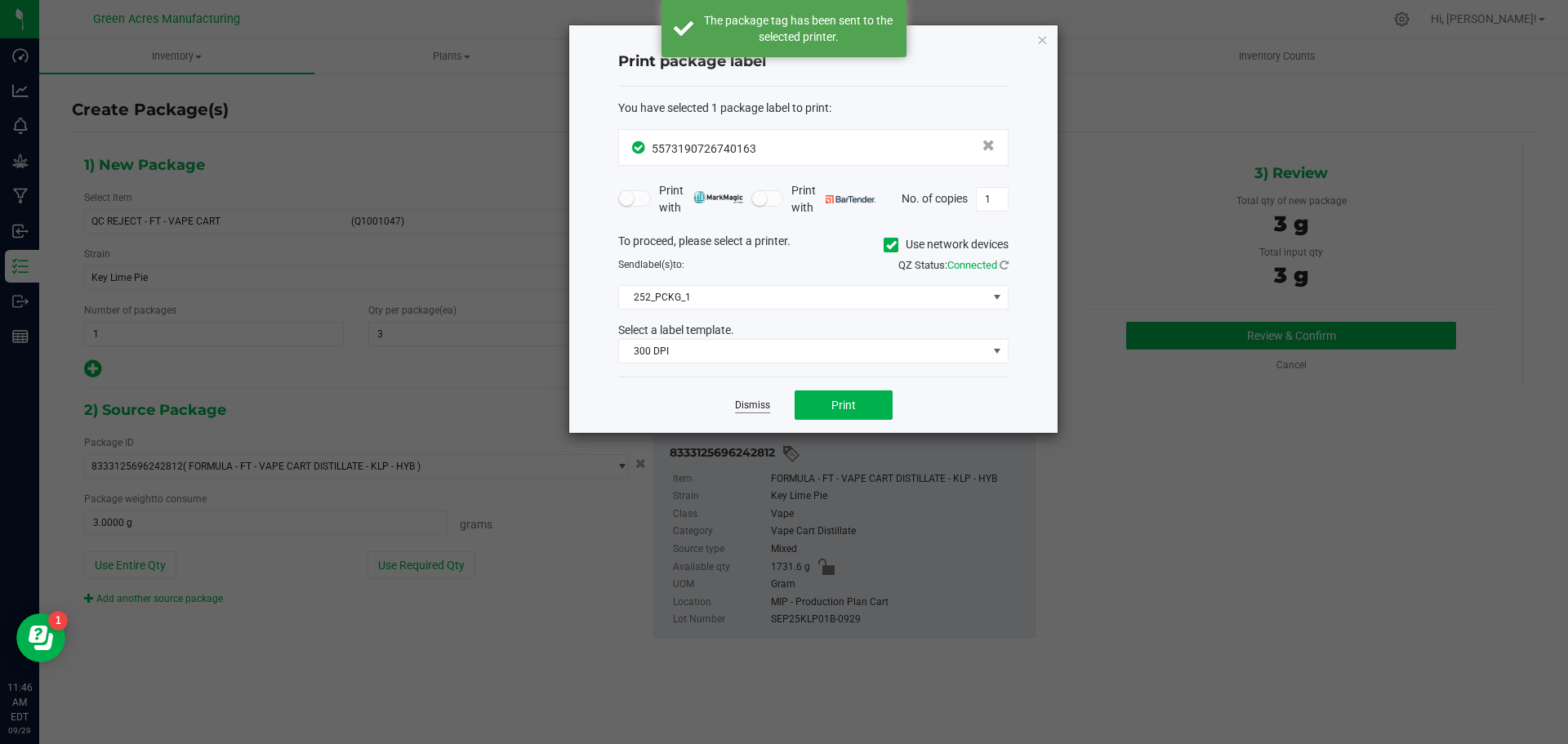
click at [753, 405] on link "Dismiss" at bounding box center [752, 405] width 35 height 14
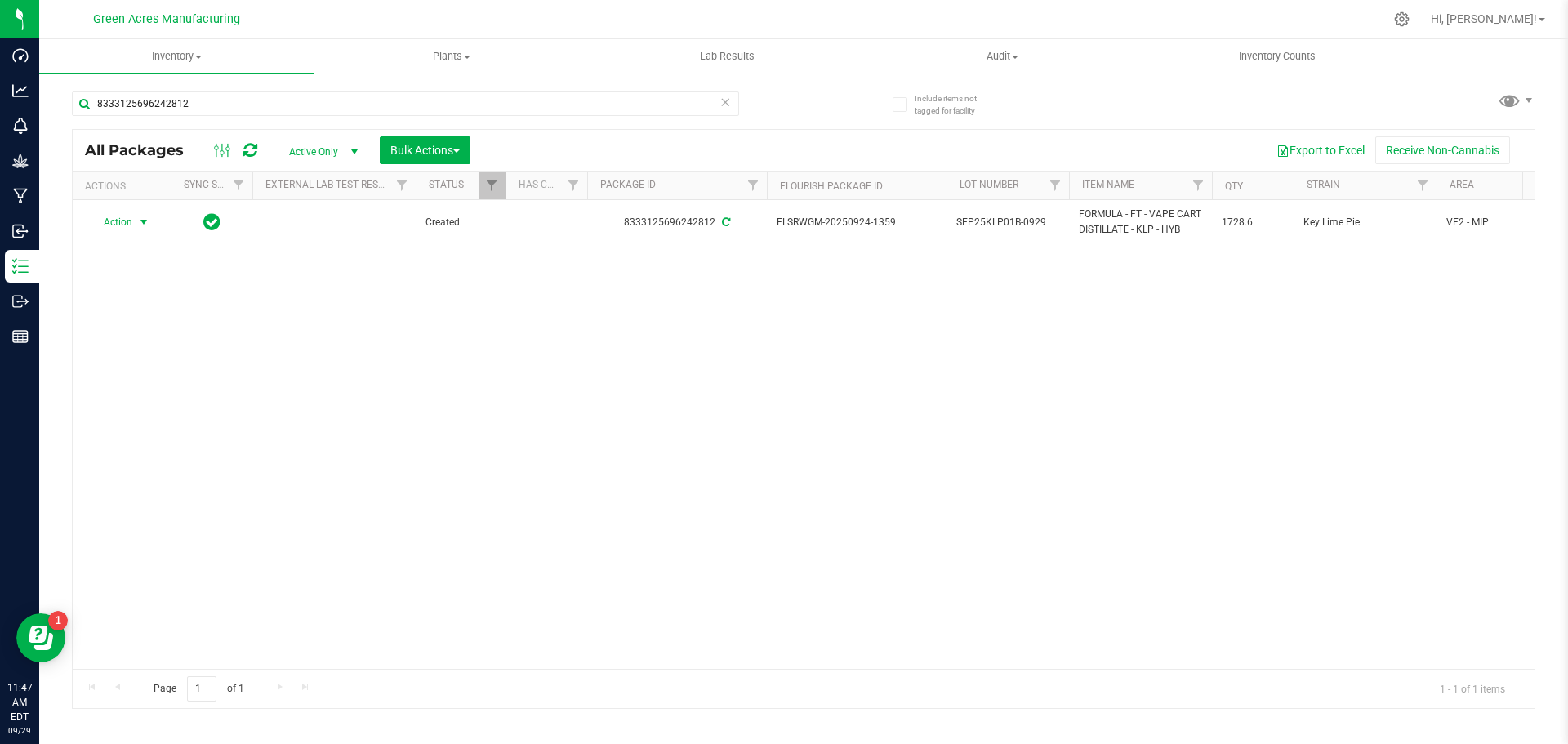
click at [121, 221] on span "Action" at bounding box center [111, 222] width 45 height 23
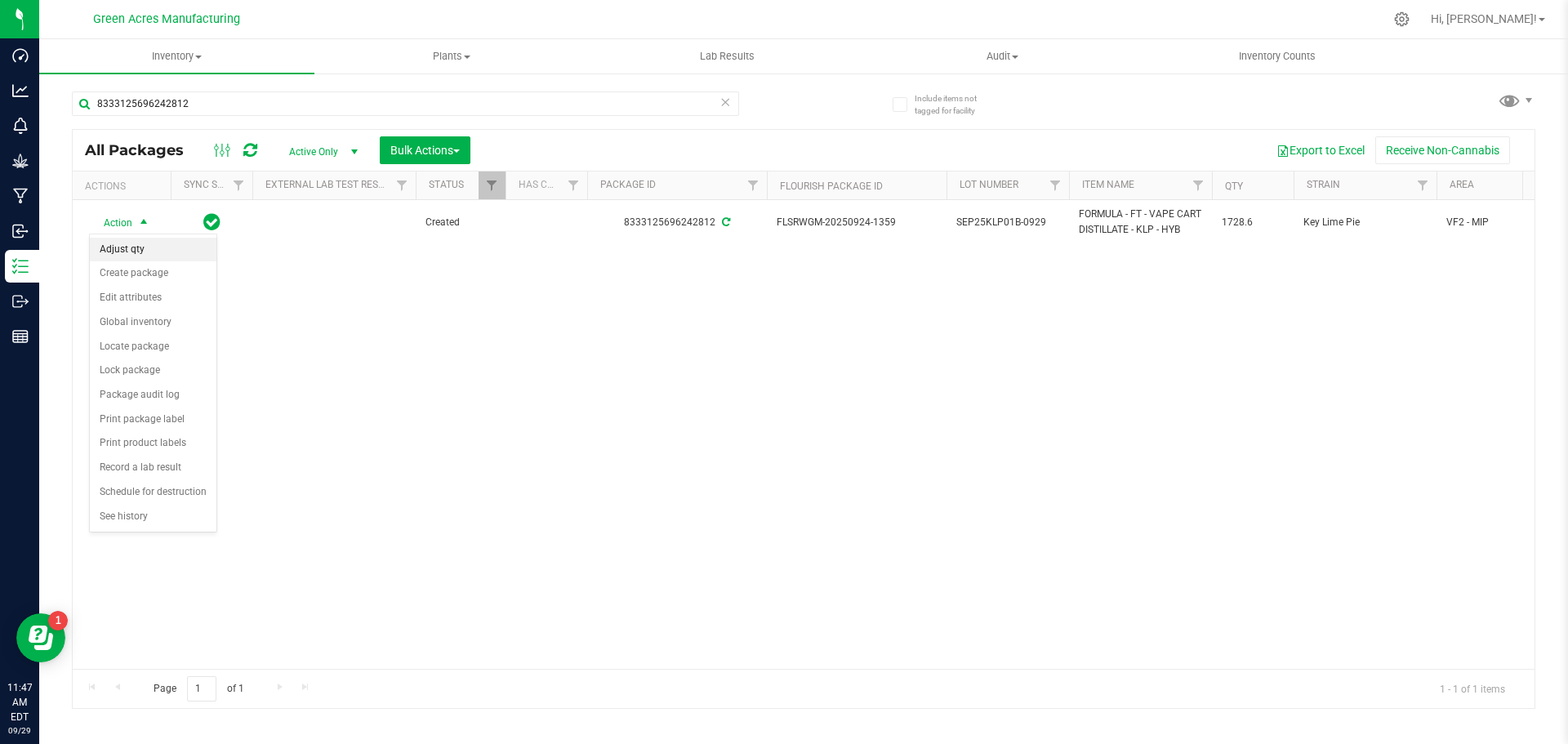
click at [189, 253] on li "Adjust qty" at bounding box center [153, 250] width 127 height 25
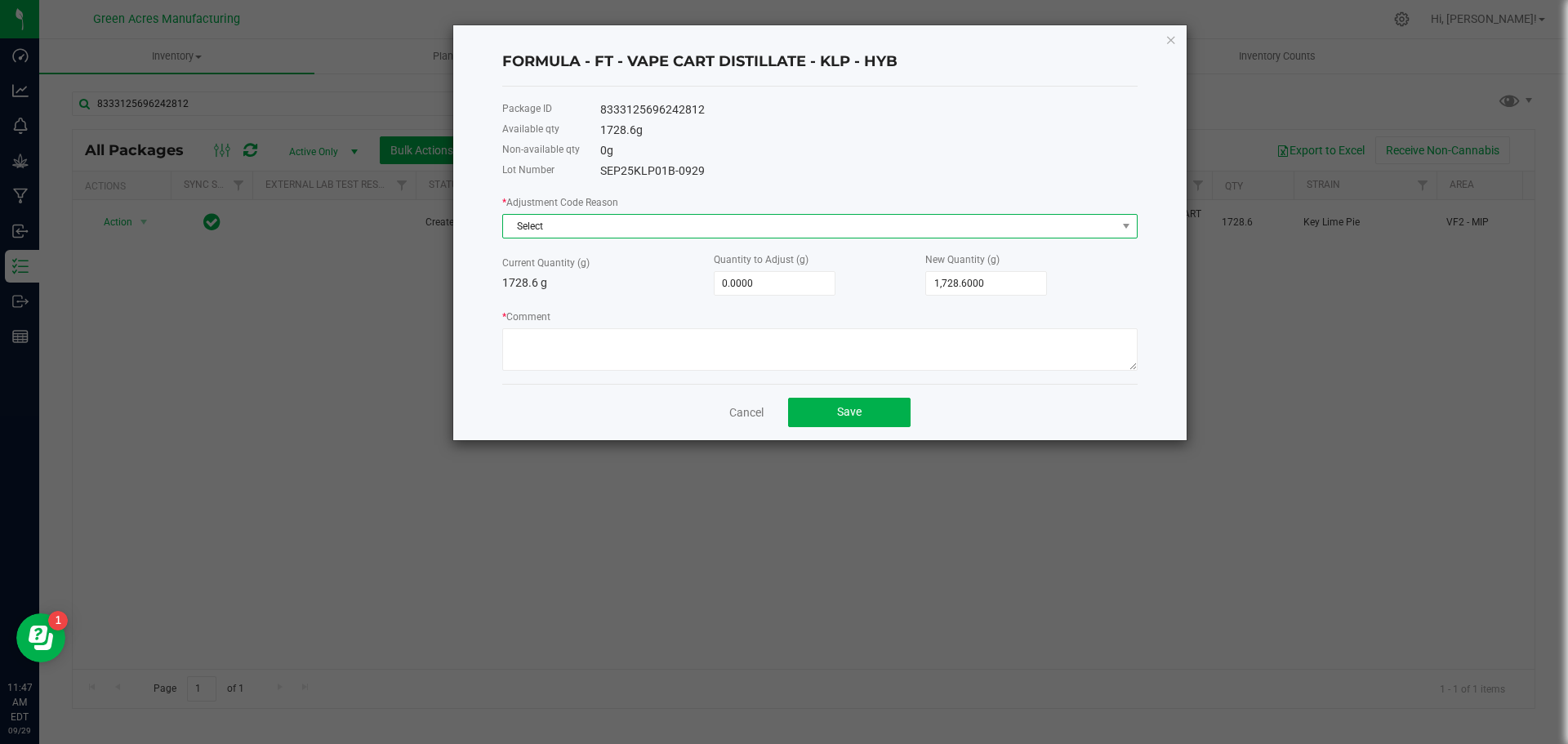
click at [800, 214] on span "Select" at bounding box center [820, 226] width 635 height 25
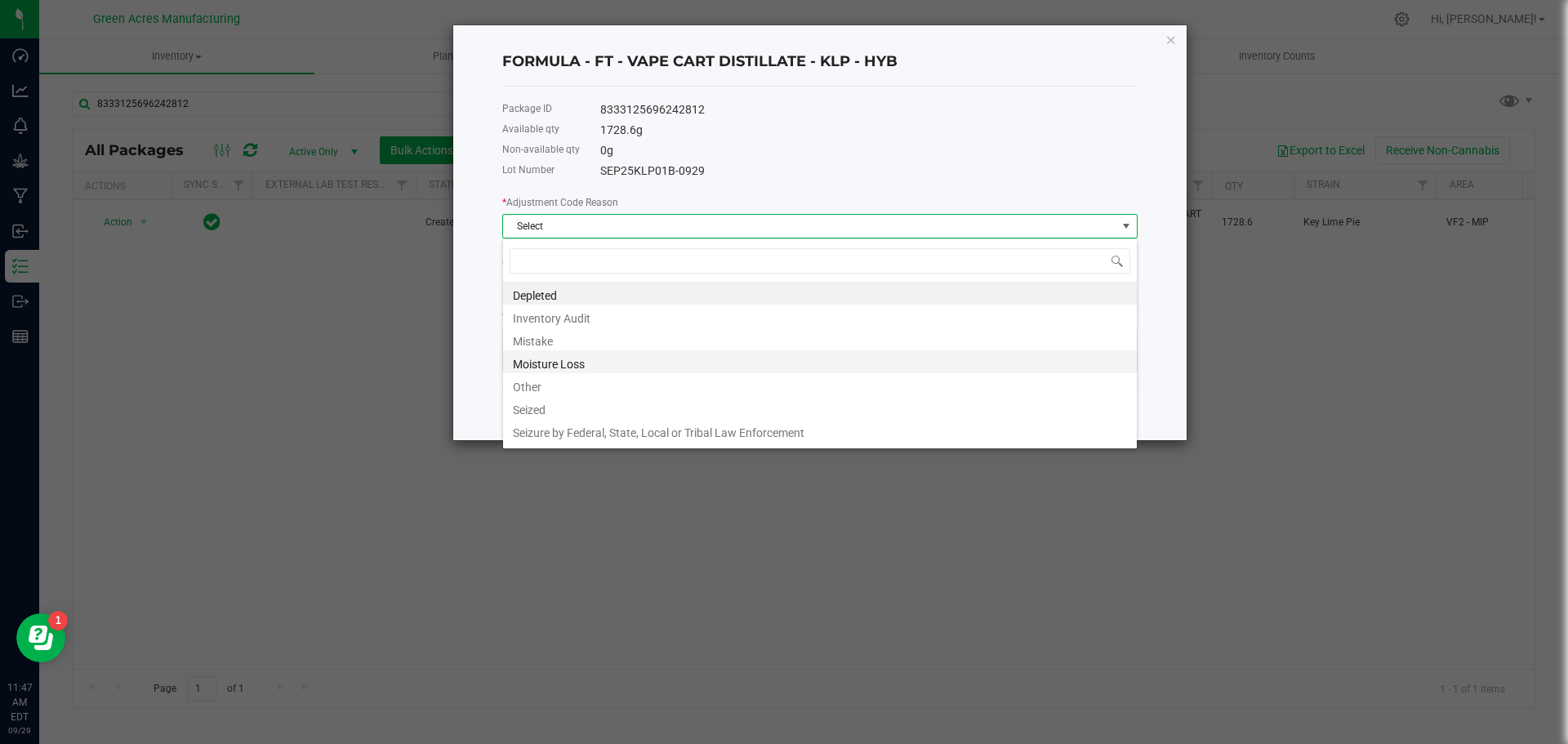
scroll to position [25, 635]
click at [598, 378] on li "Other" at bounding box center [819, 384] width 633 height 23
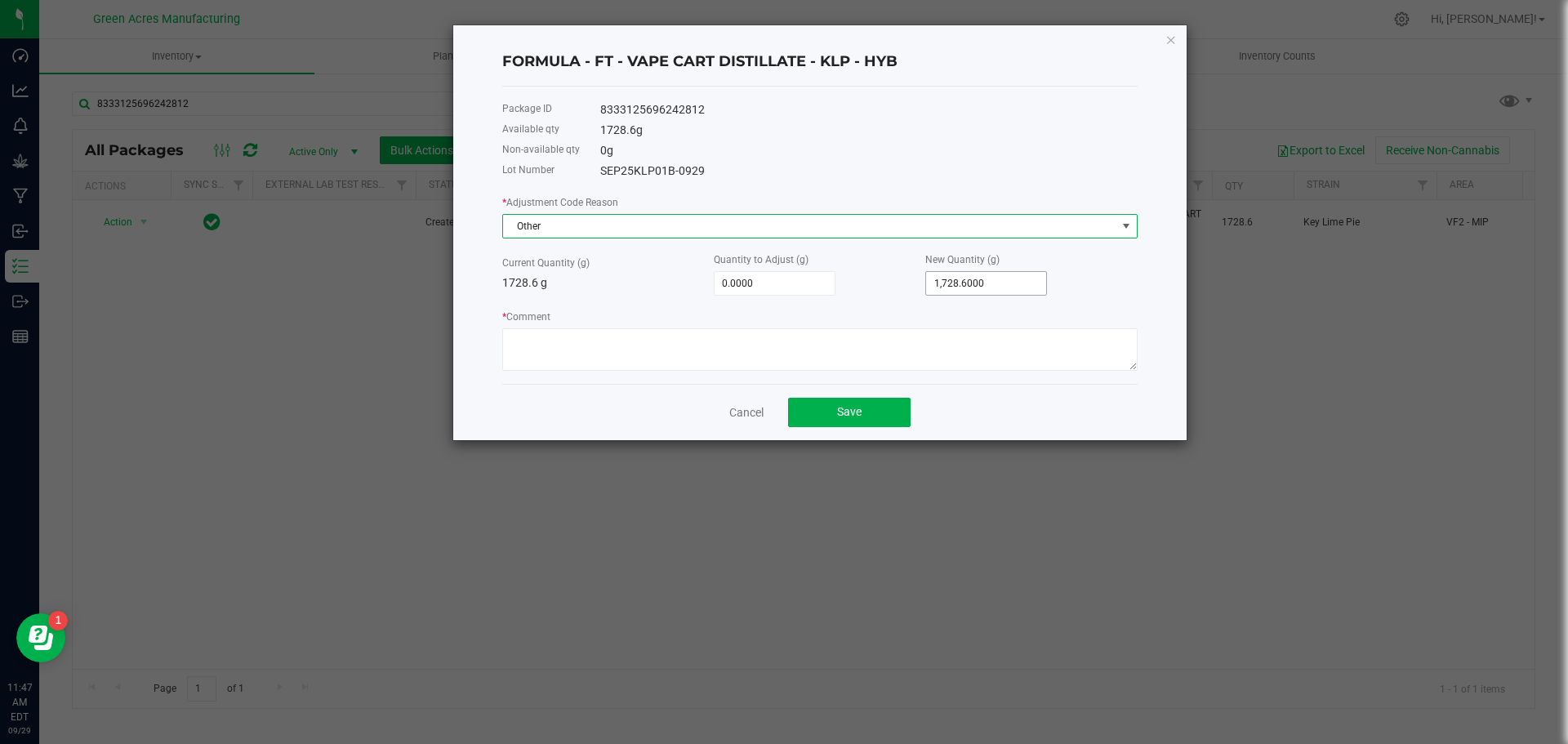
type input "1728.6"
click at [962, 278] on input "1728.6" at bounding box center [986, 283] width 120 height 23
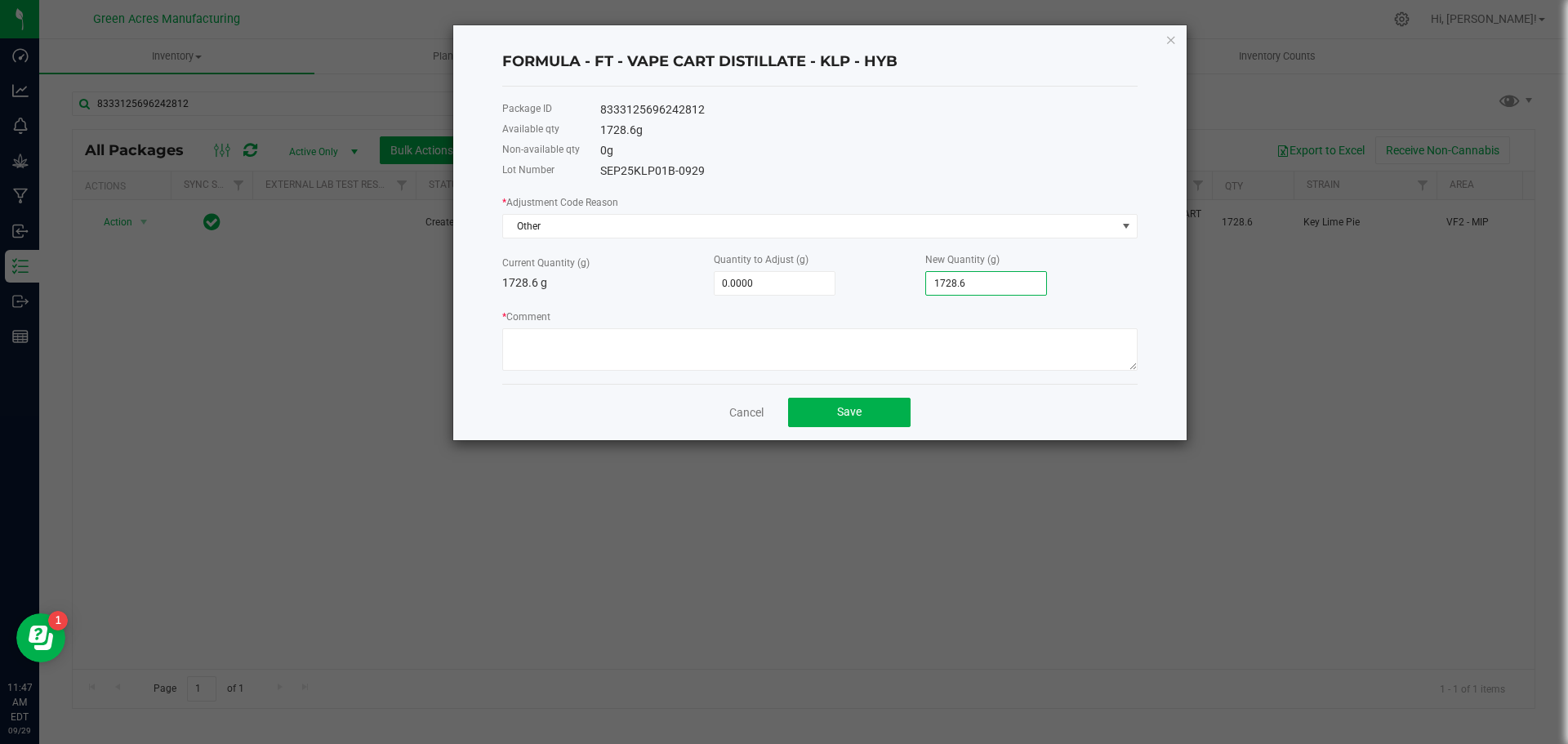
type input "-1,727.6000"
type input "1"
type input "-1,712.6000"
type input "16"
type input "-1,560.6000"
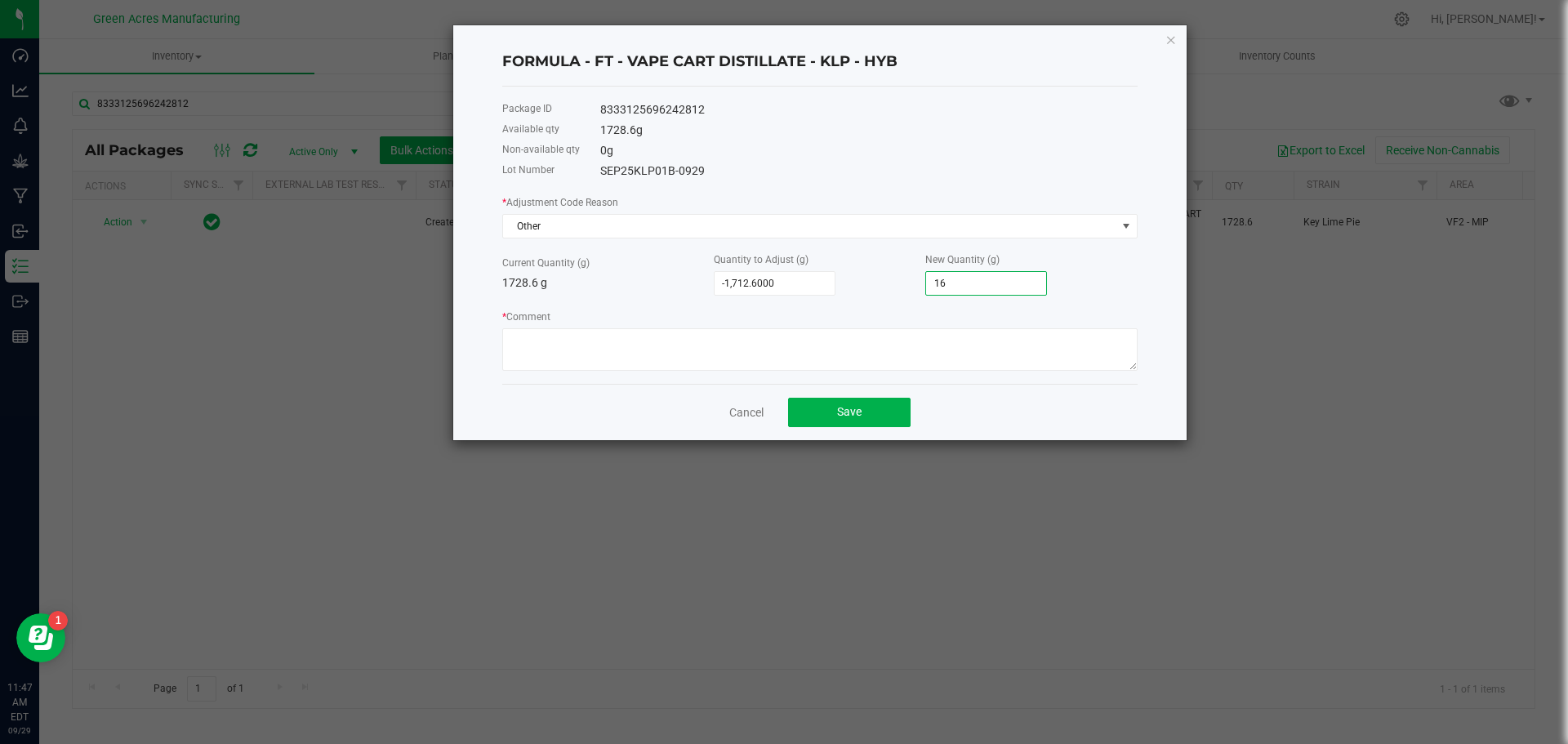
type input "168"
type input "-47.6000"
type input "1681."
type input "-47.4000"
type input "1681.2"
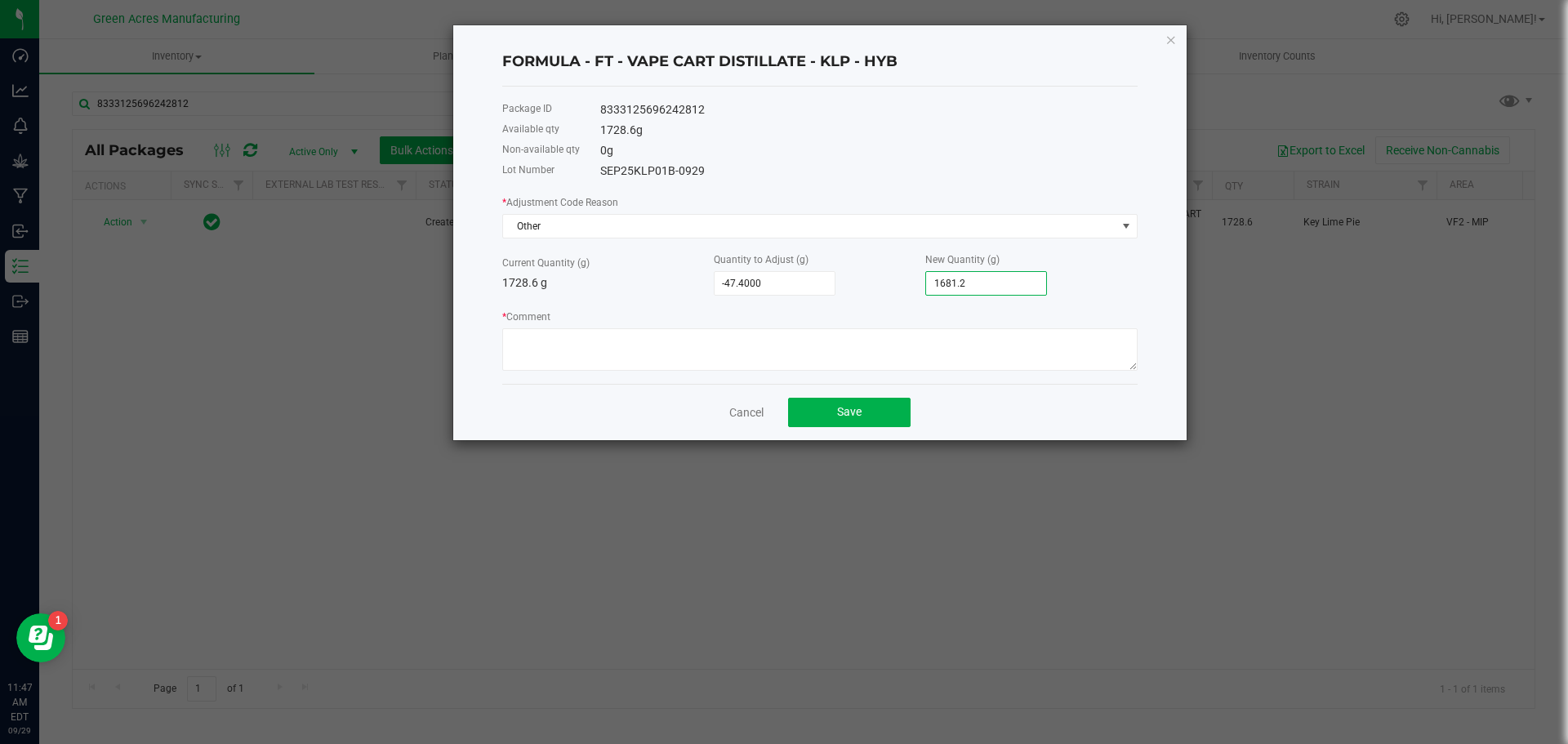
type input "-47.3900"
type input "1,681.2100"
click at [939, 345] on textarea "* Comment" at bounding box center [820, 349] width 635 height 43
type textarea "split batch"
click at [872, 422] on button "Save" at bounding box center [849, 412] width 122 height 29
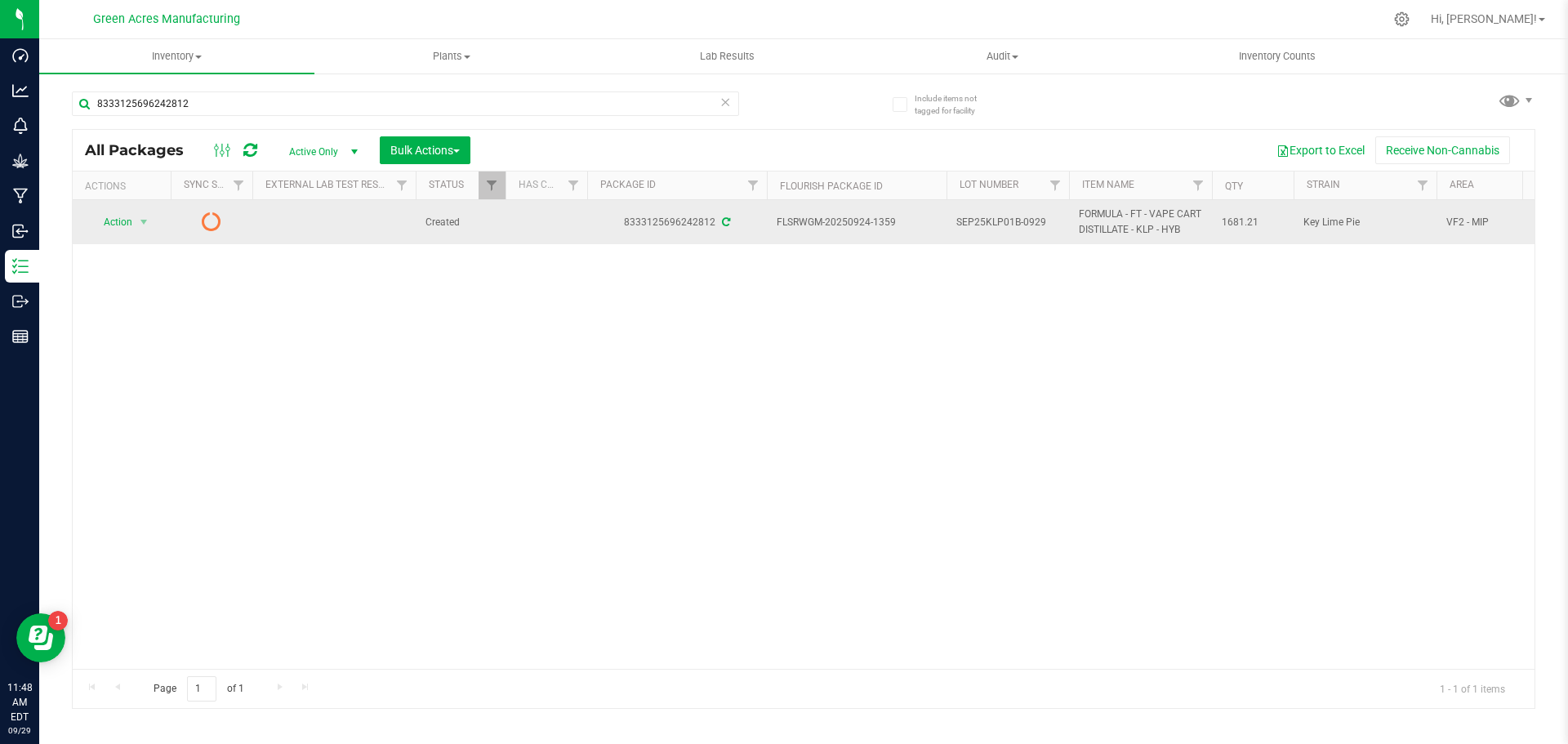
click at [1026, 229] on span "SEP25KLP01B-0929" at bounding box center [1007, 222] width 103 height 15
click at [1017, 218] on input "SEP25KLP01B-0929" at bounding box center [1004, 222] width 116 height 26
click at [1055, 222] on input "SEP25KLP01C-0929" at bounding box center [1004, 222] width 116 height 26
type input "SEP25KLP01C"
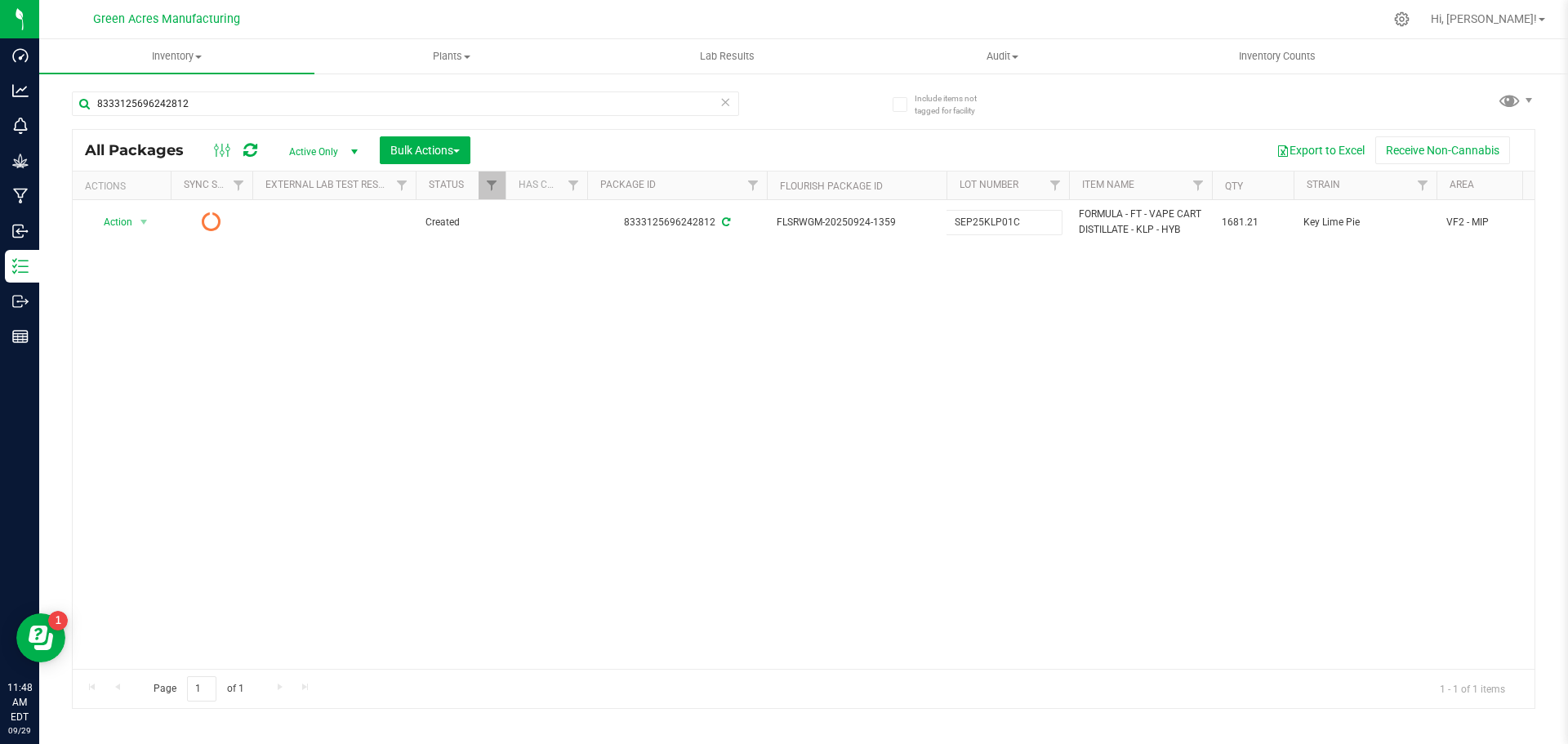
click at [947, 447] on div "All Packages Active Only Active Only Lab Samples Locked All External Internal B…" at bounding box center [804, 418] width 1464 height 580
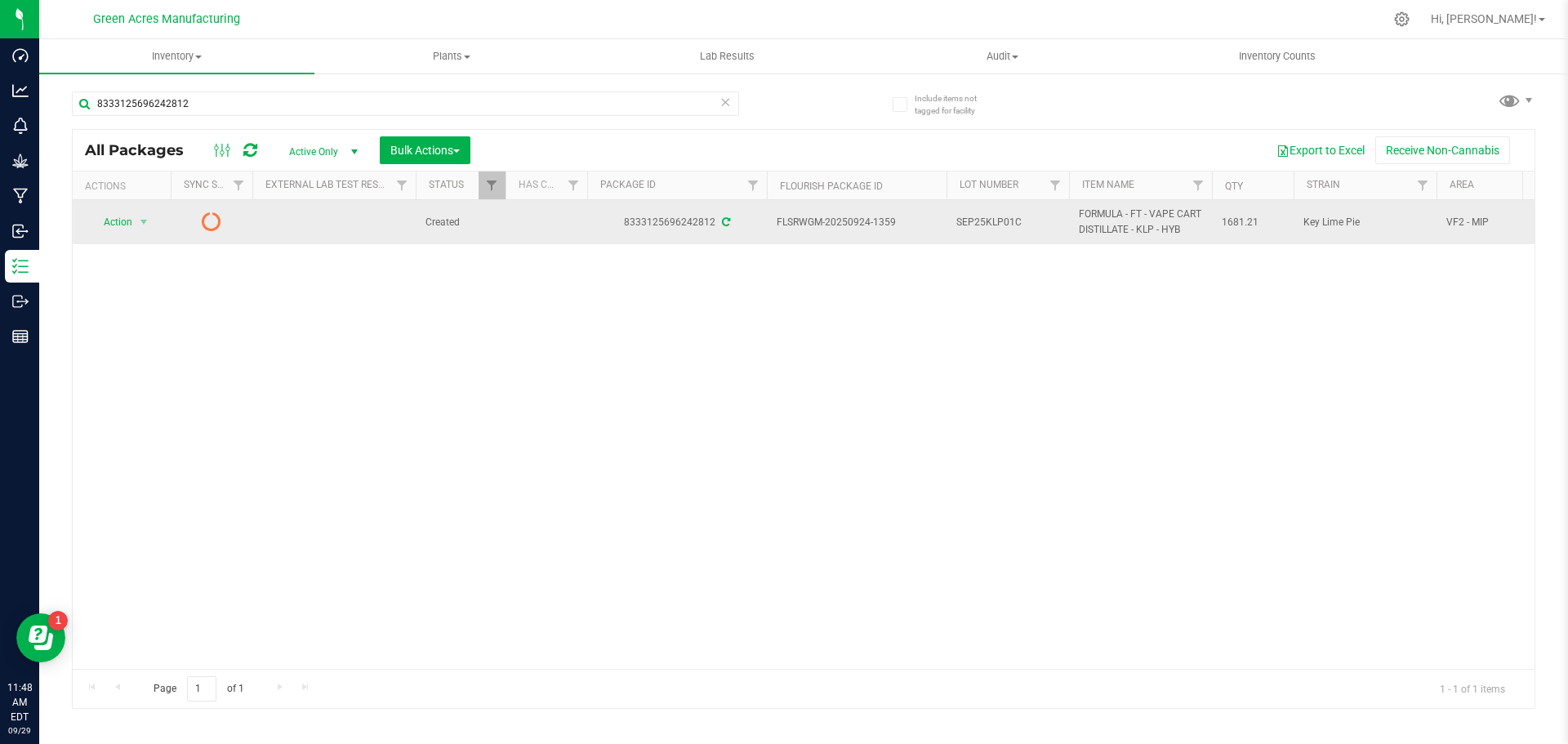
click at [115, 217] on span "Action" at bounding box center [111, 222] width 45 height 23
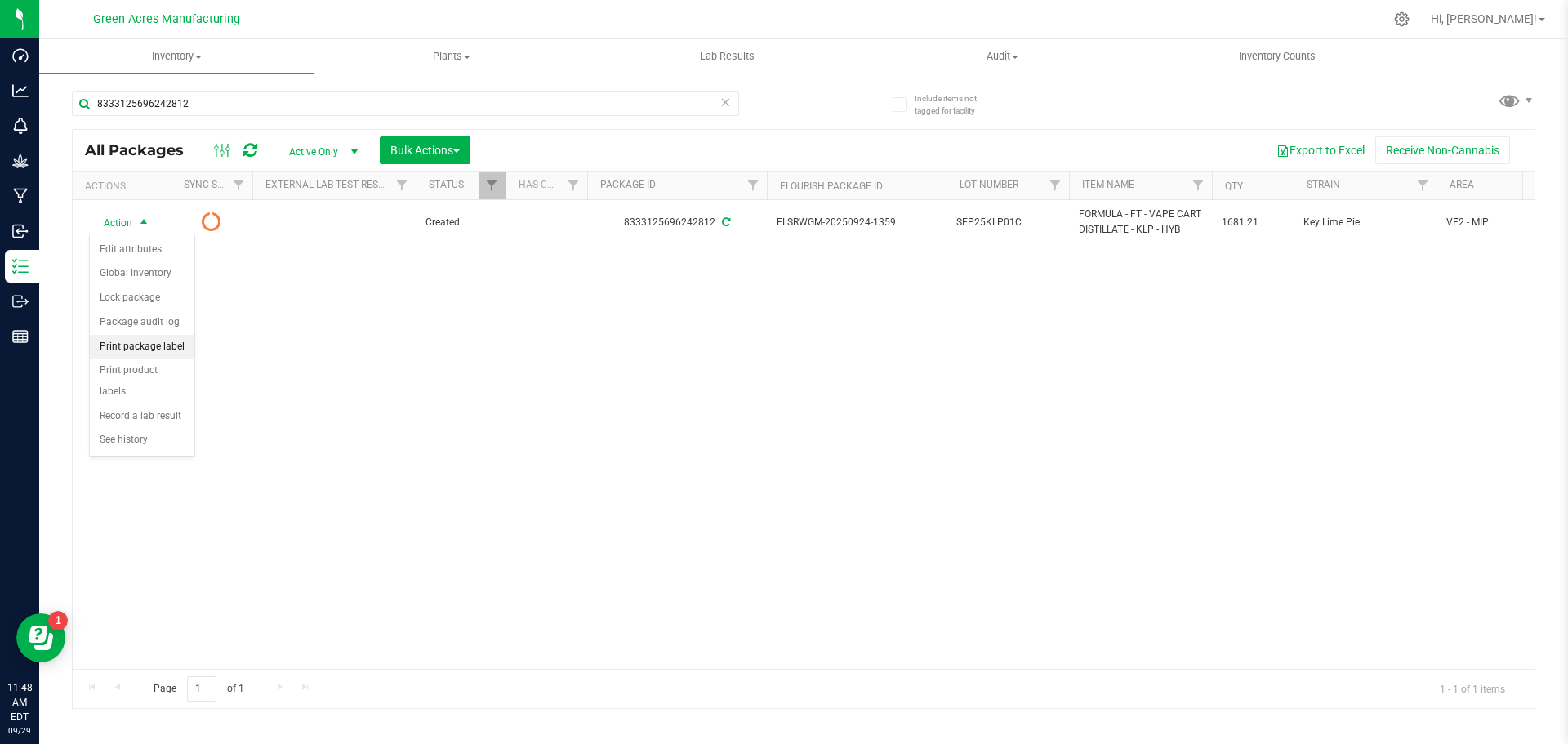
click at [146, 354] on li "Print package label" at bounding box center [142, 347] width 104 height 25
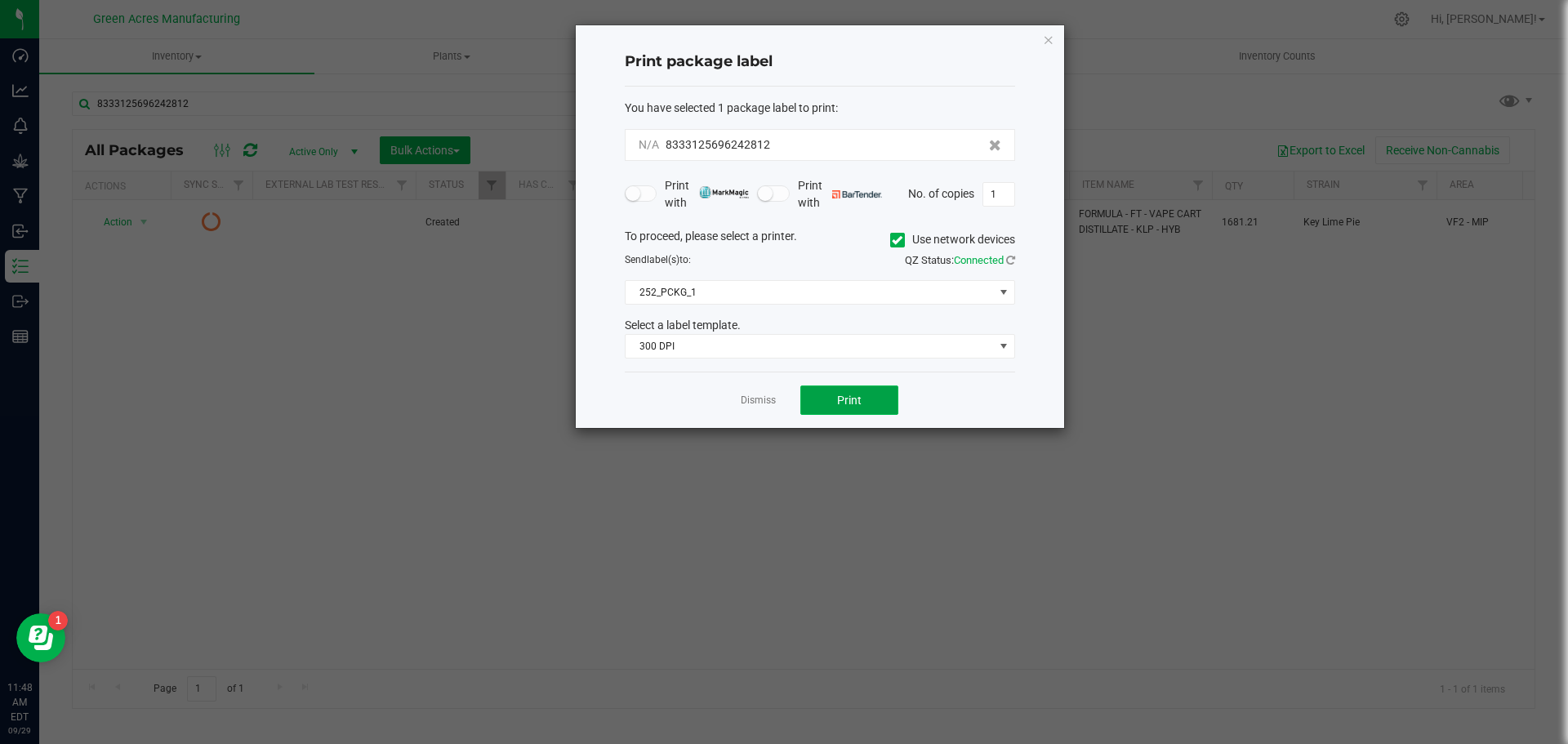
click at [819, 401] on button "Print" at bounding box center [849, 399] width 98 height 29
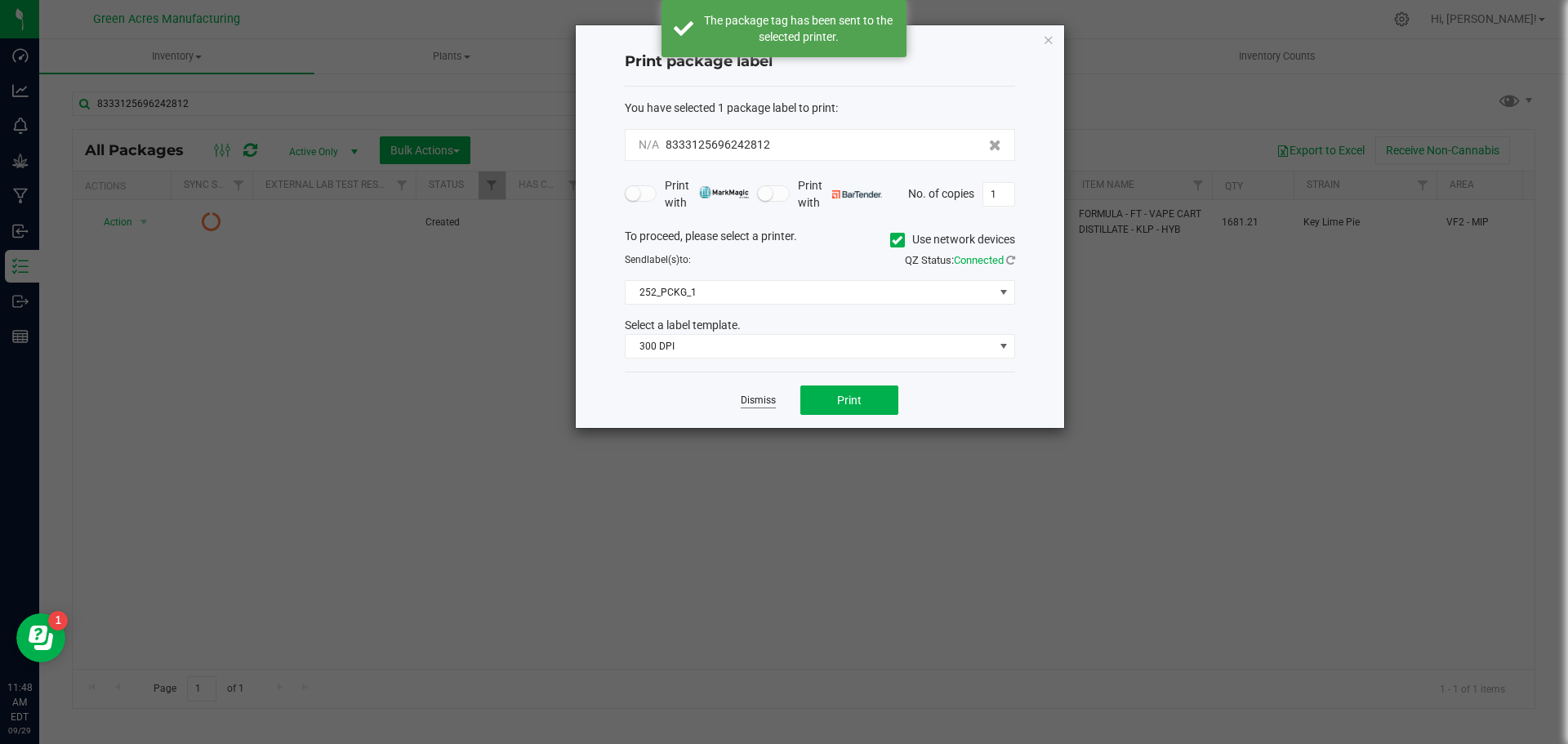
click at [756, 402] on link "Dismiss" at bounding box center [758, 400] width 35 height 14
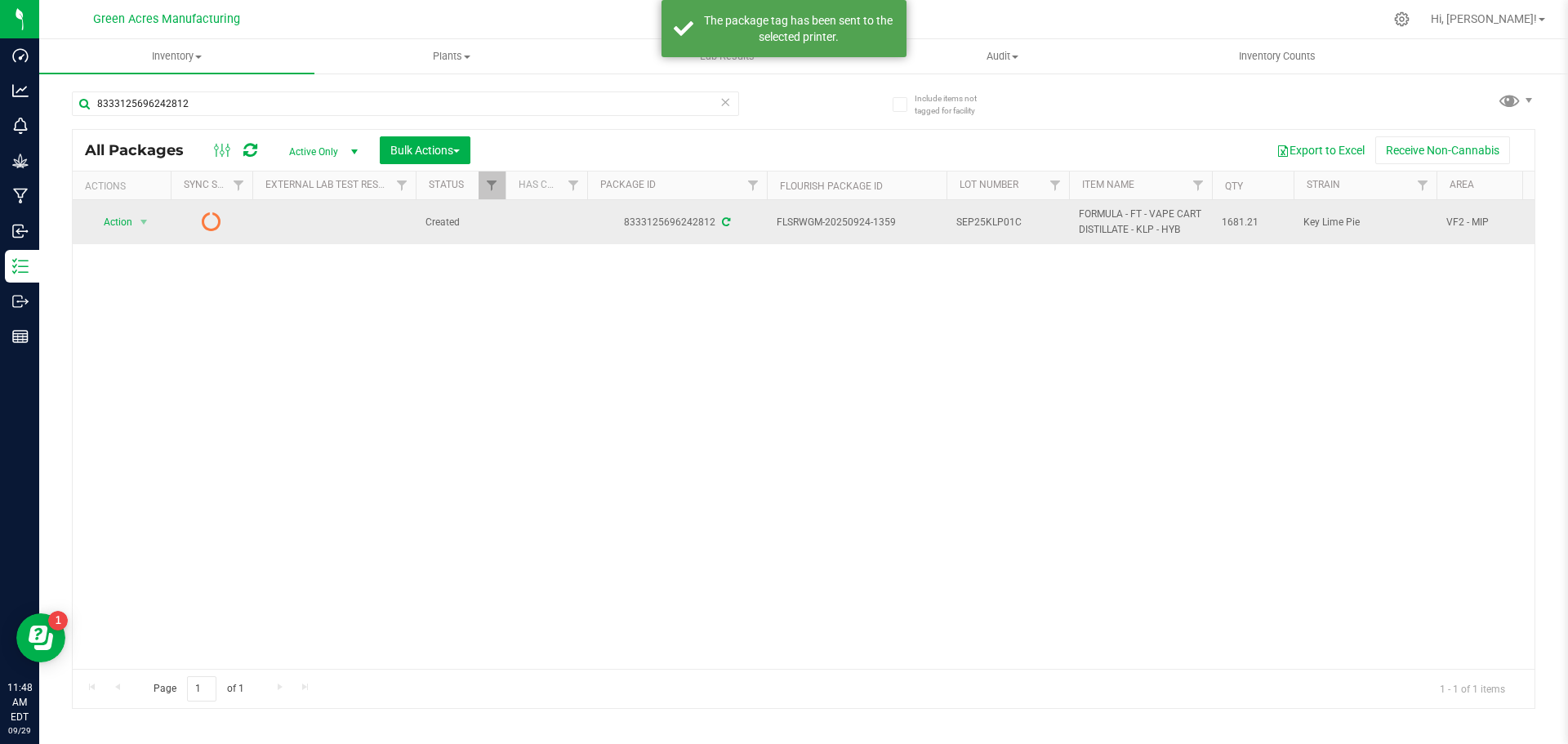
click at [1026, 235] on td "SEP25KLP01C" at bounding box center [1007, 221] width 122 height 44
type input "SEP25KLP01C"
click at [1028, 319] on div "Action Action Edit attributes Global inventory Lock package Package audit log P…" at bounding box center [804, 434] width 1462 height 469
click at [107, 226] on span "Action" at bounding box center [111, 222] width 45 height 23
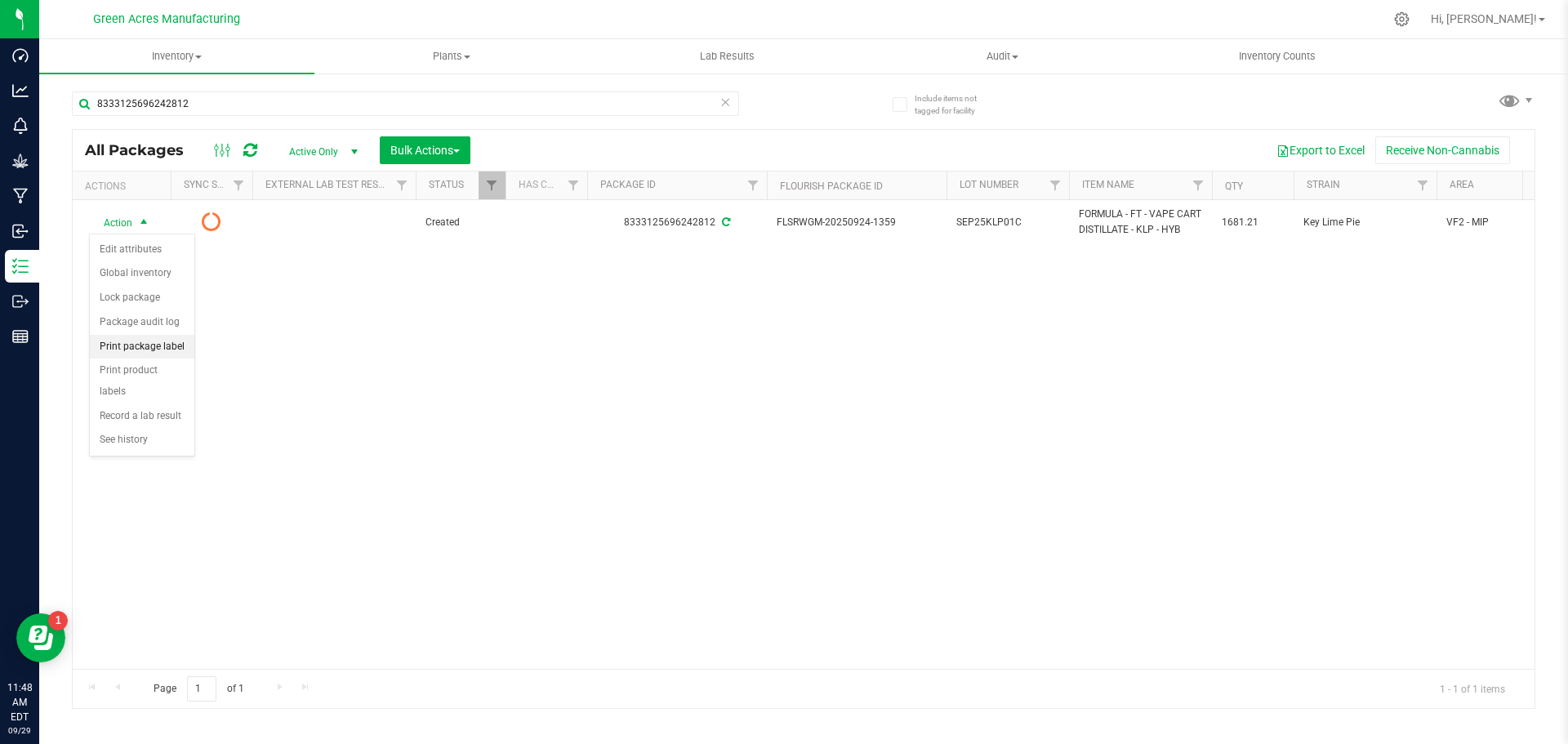
click at [151, 349] on li "Print package label" at bounding box center [142, 347] width 104 height 25
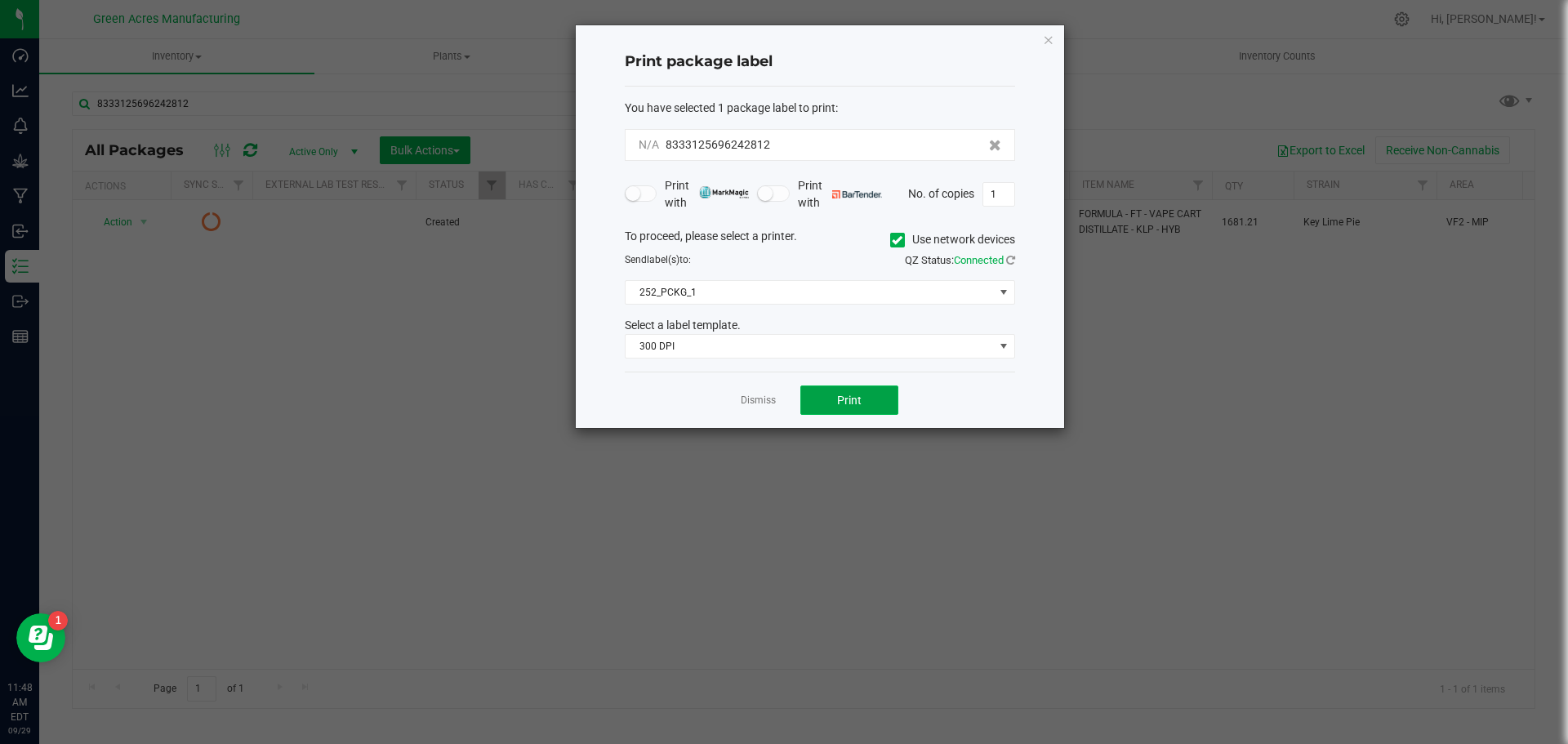
click at [815, 400] on button "Print" at bounding box center [849, 399] width 98 height 29
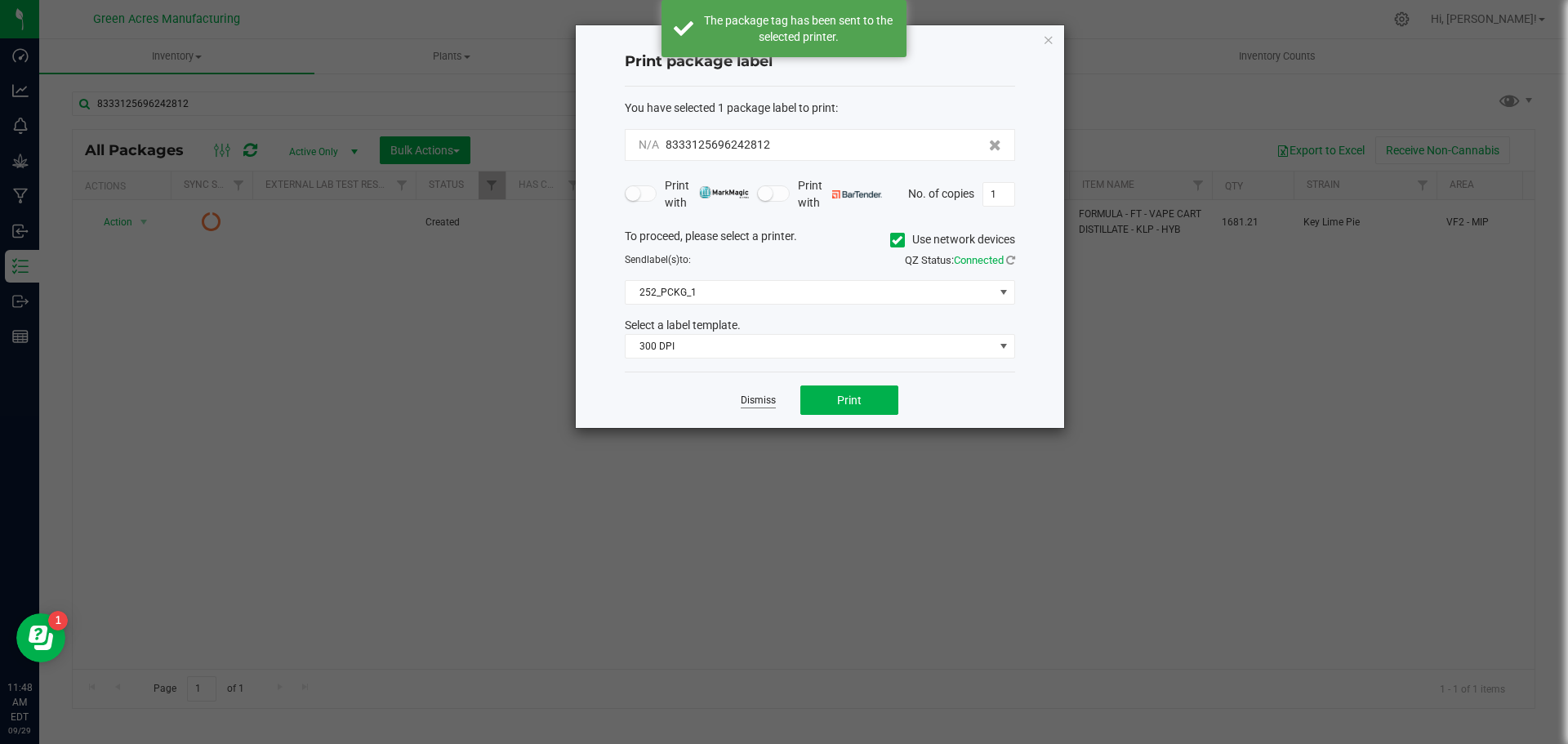
click at [747, 394] on link "Dismiss" at bounding box center [758, 400] width 35 height 14
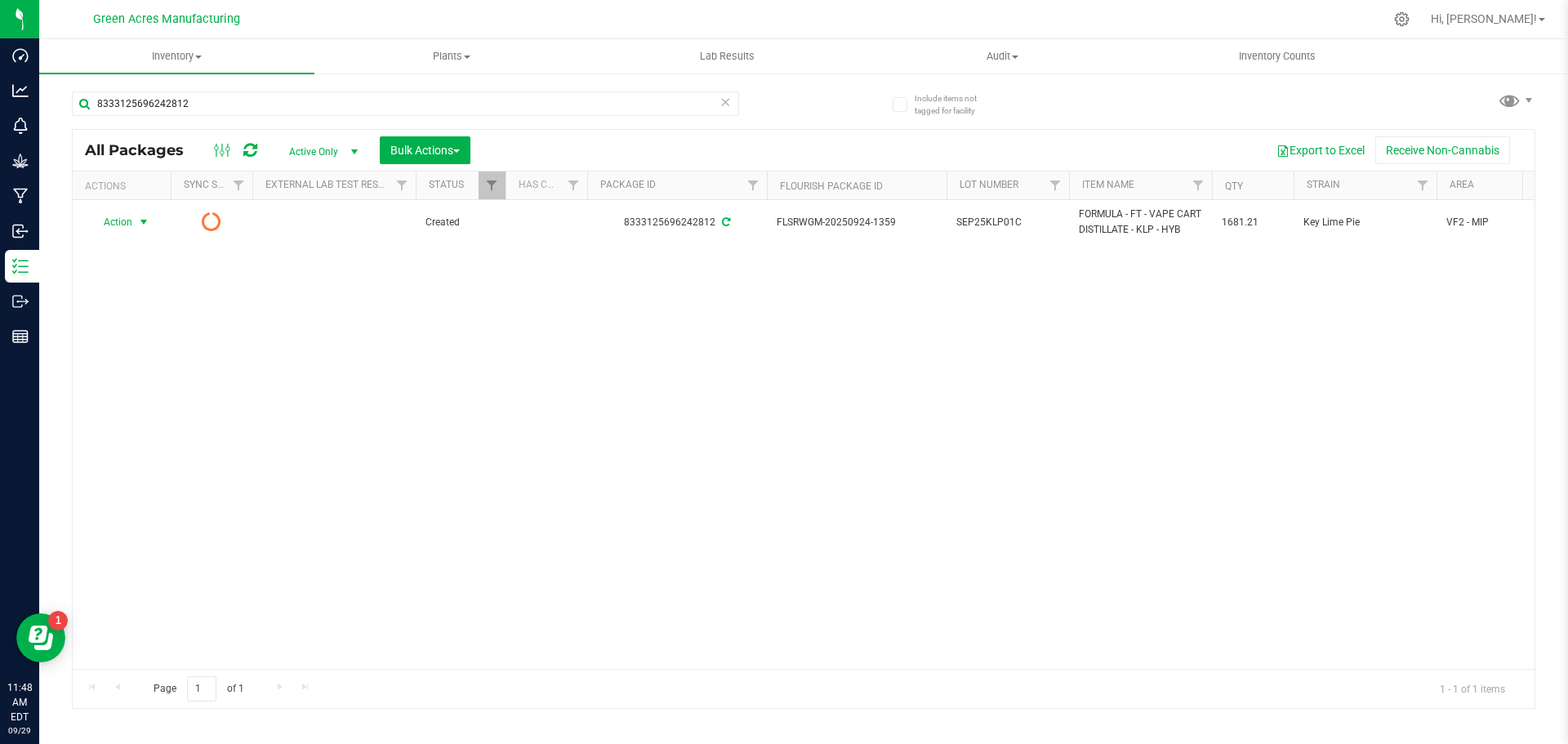
click at [1039, 252] on div "Action Action Edit attributes Global inventory Lock package Package audit log P…" at bounding box center [804, 434] width 1462 height 469
click at [1033, 237] on td "SEP25KLP01C" at bounding box center [1007, 221] width 122 height 44
type input "SEP25KLP01C-0929"
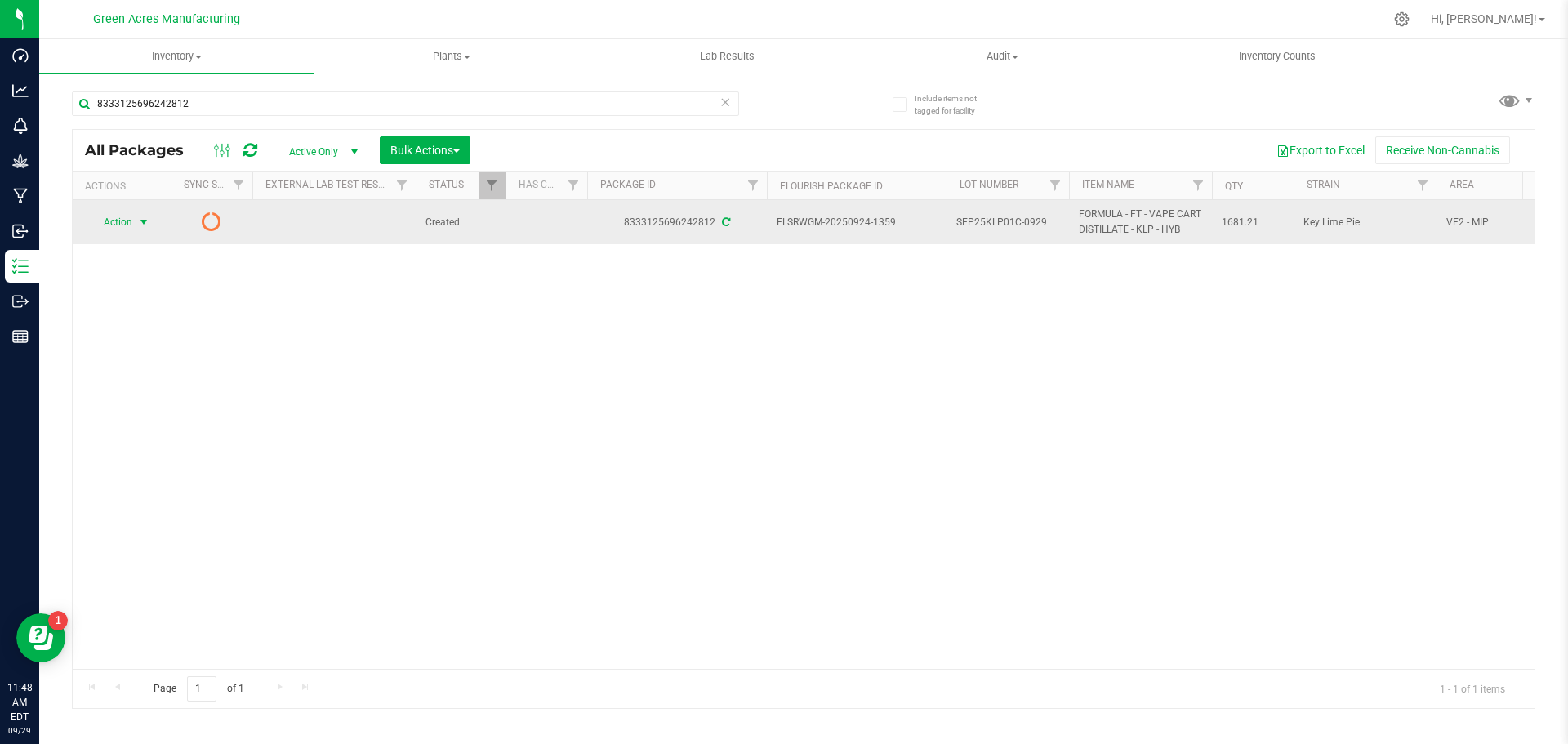
click at [128, 217] on span "Action" at bounding box center [111, 222] width 45 height 23
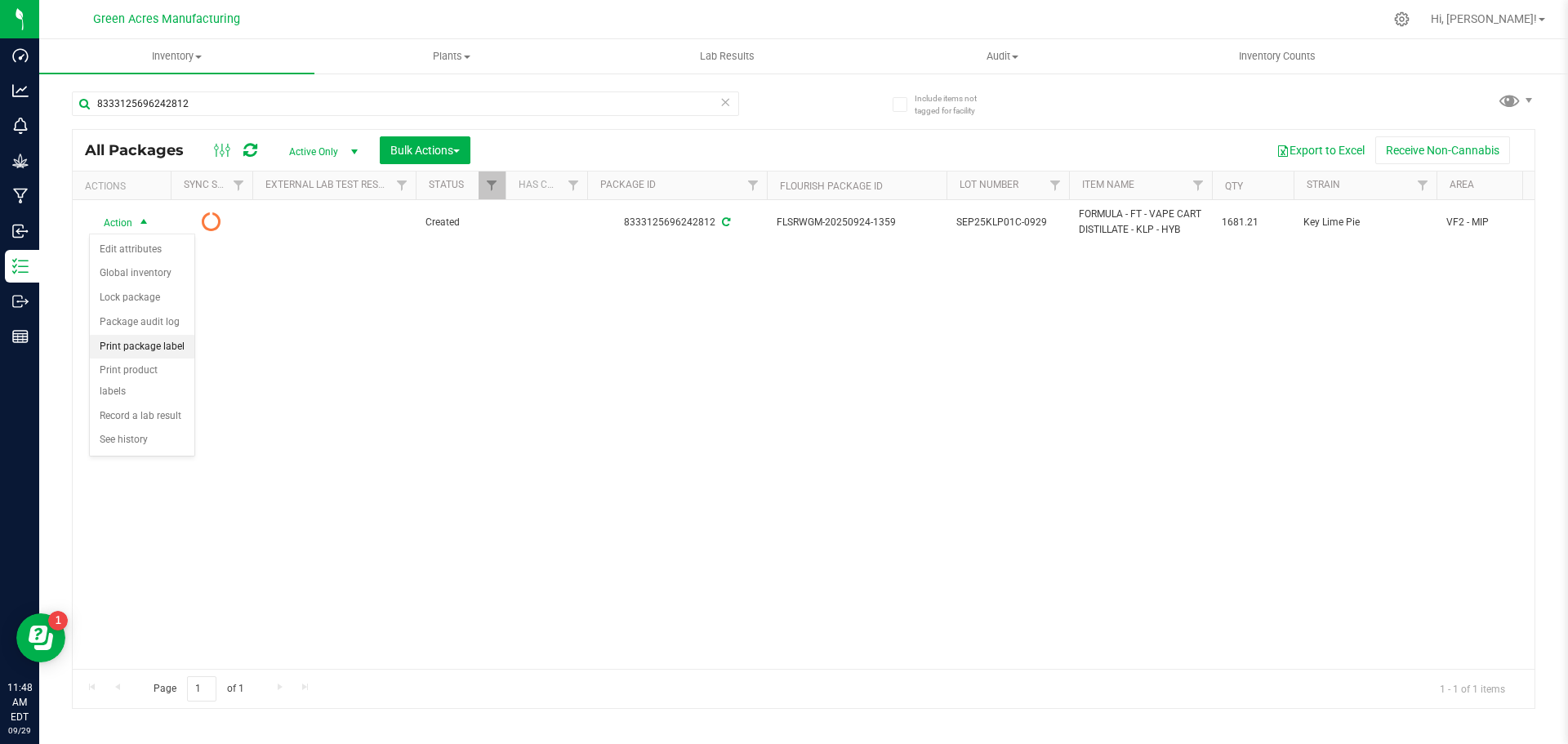
click at [144, 342] on li "Print package label" at bounding box center [142, 347] width 104 height 25
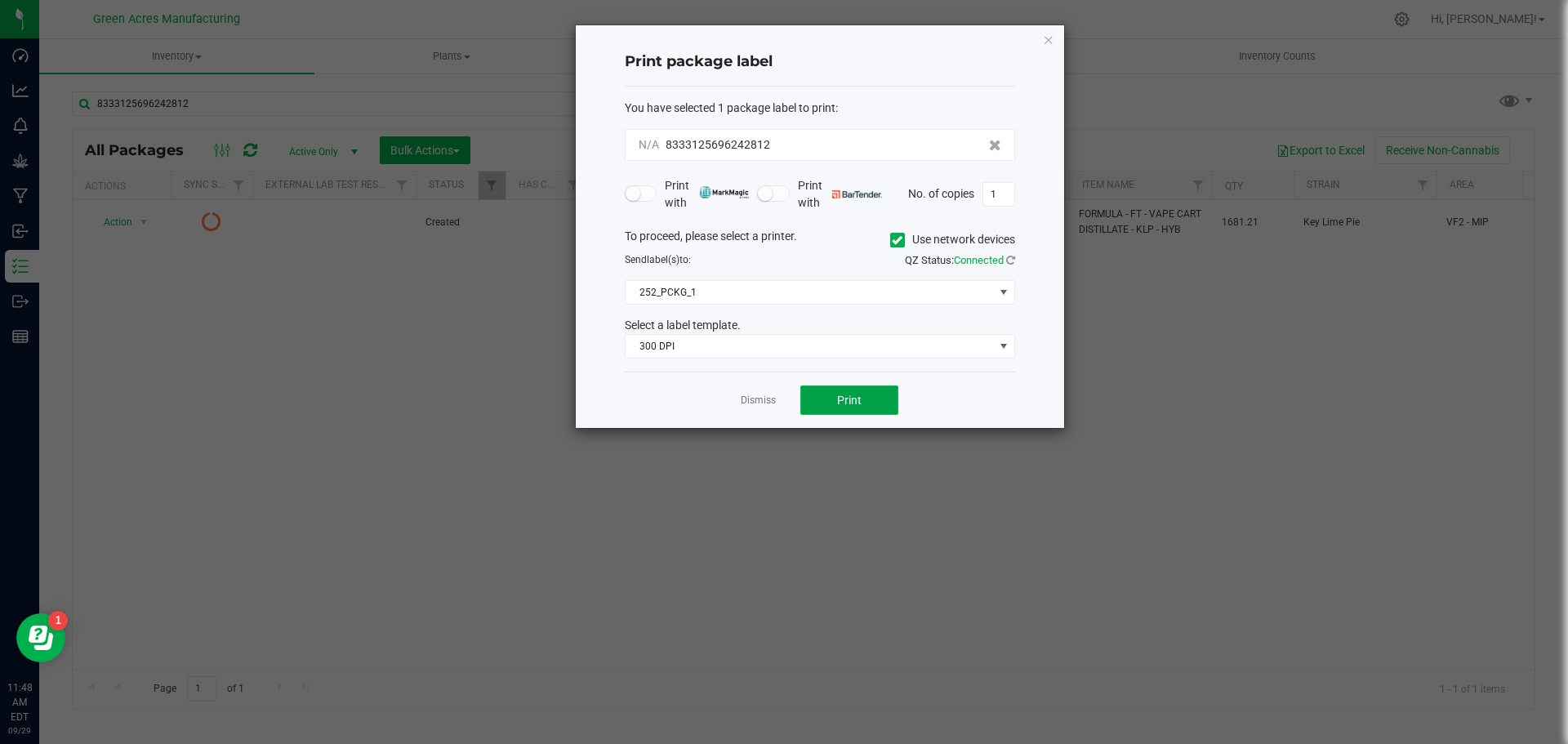
click at [873, 386] on button "Print" at bounding box center [849, 399] width 98 height 29
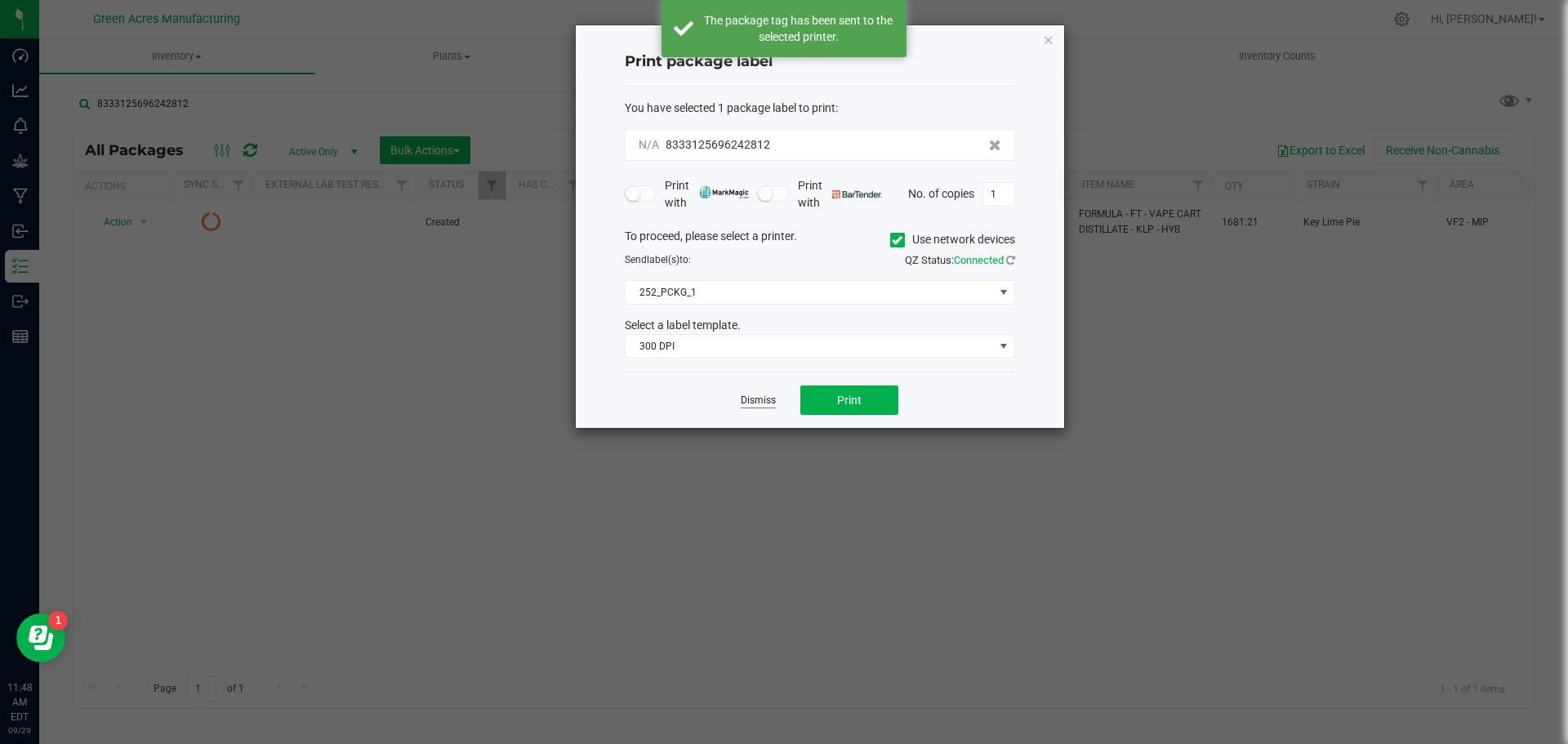
click at [757, 396] on link "Dismiss" at bounding box center [758, 400] width 35 height 14
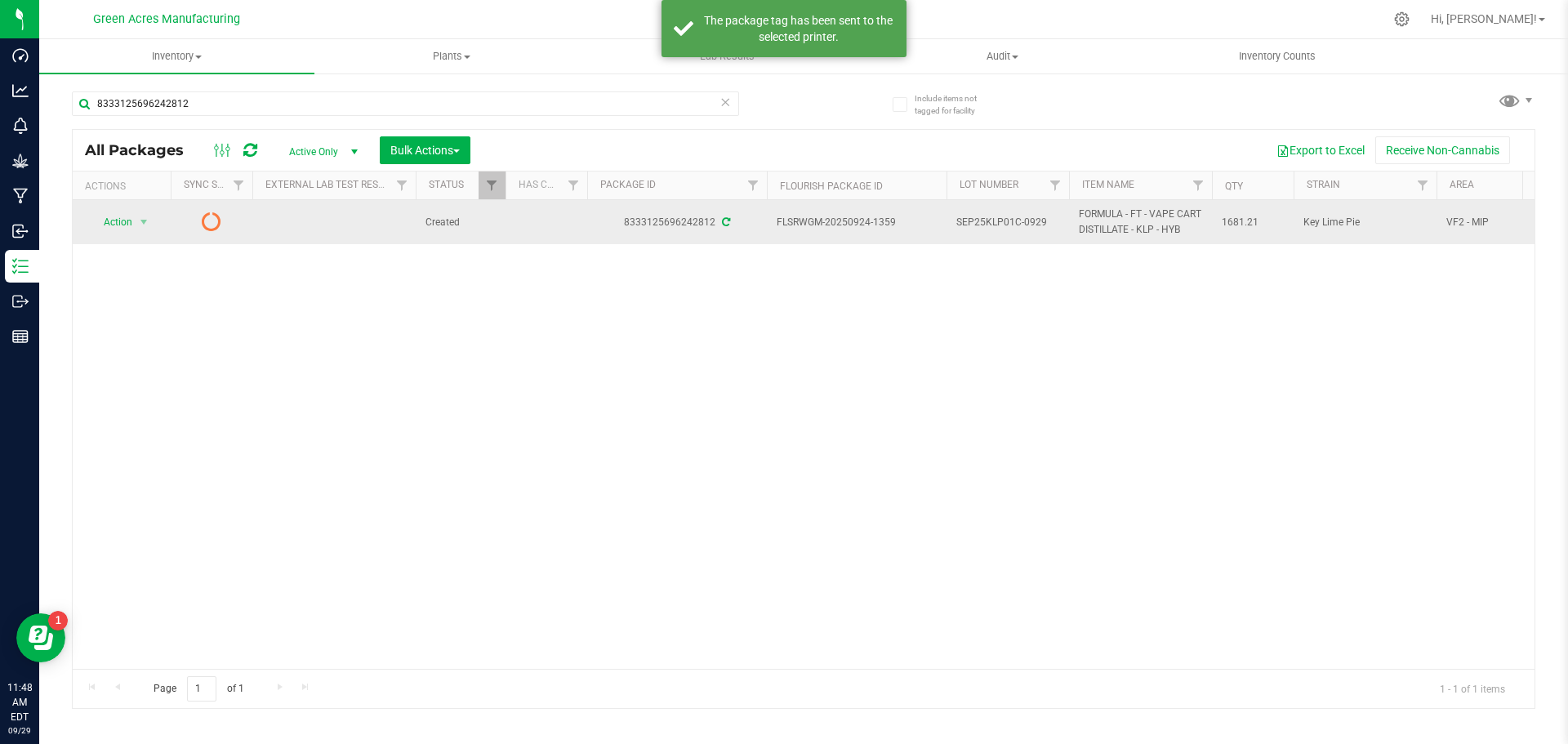
click at [148, 203] on td "Action Action Edit attributes Global inventory Lock package Package audit log P…" at bounding box center [122, 221] width 98 height 44
click at [140, 212] on span "select" at bounding box center [144, 222] width 21 height 23
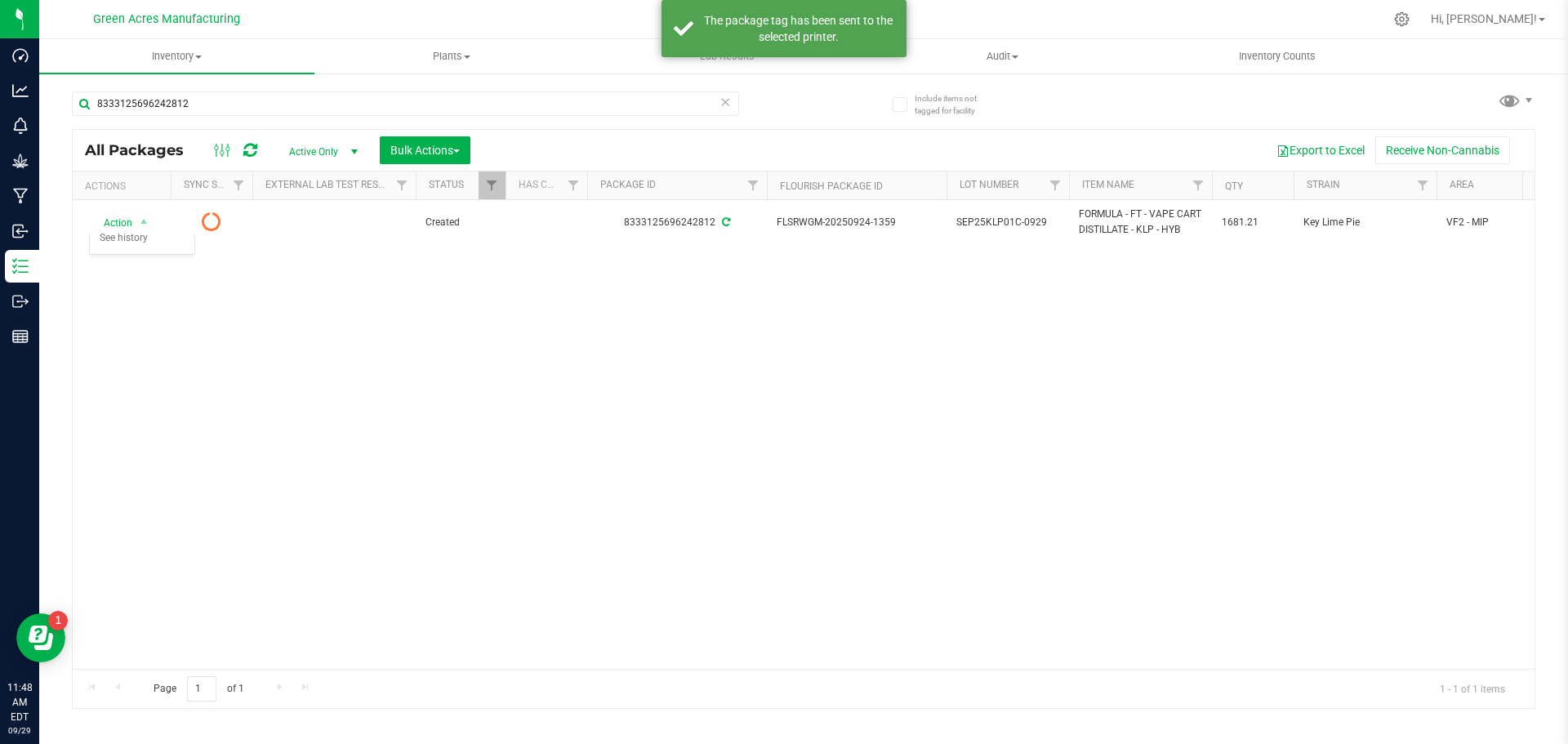
click at [401, 386] on div "Action Action Edit attributes Global inventory Lock package Package audit log P…" at bounding box center [804, 434] width 1462 height 469
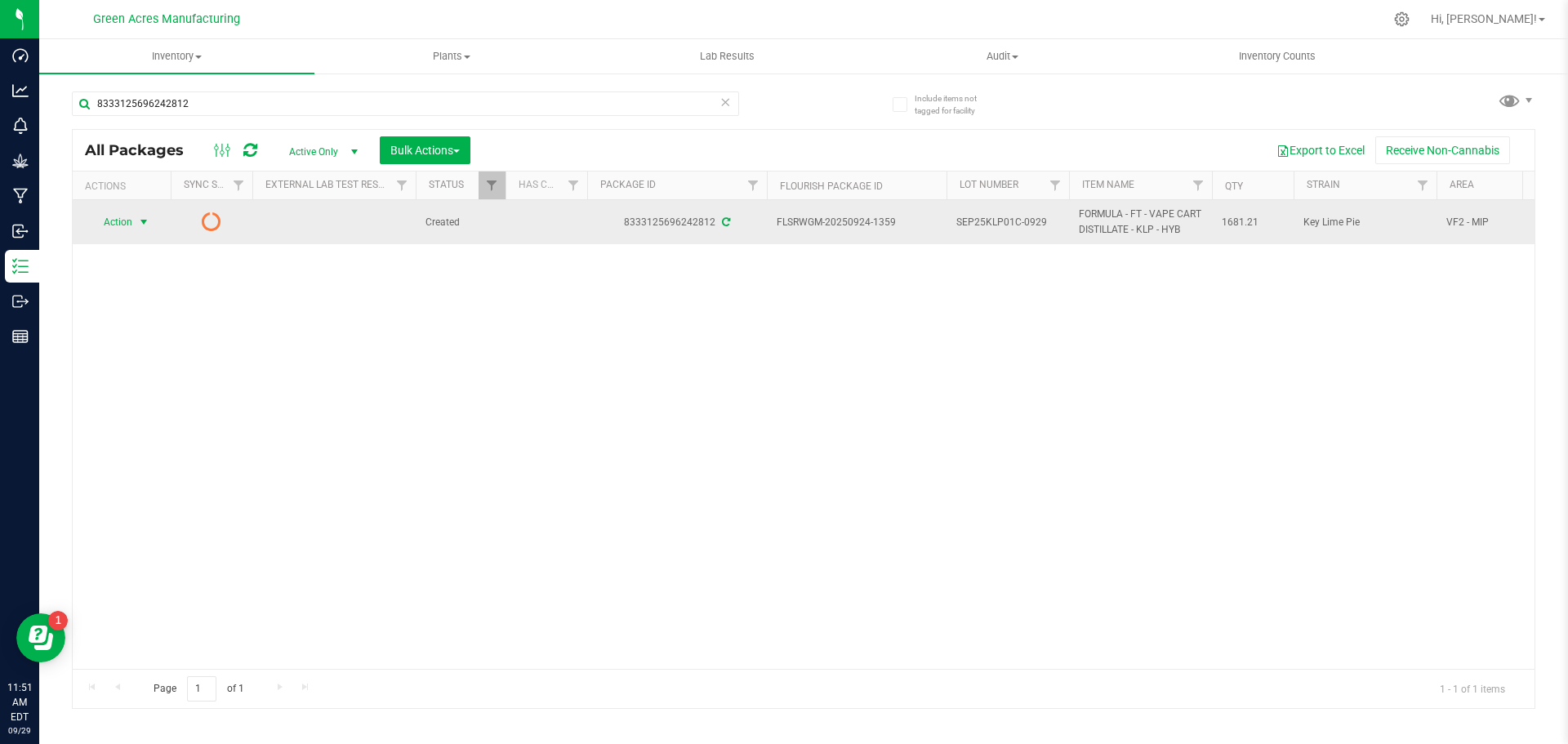
click at [134, 230] on span "select" at bounding box center [144, 222] width 21 height 23
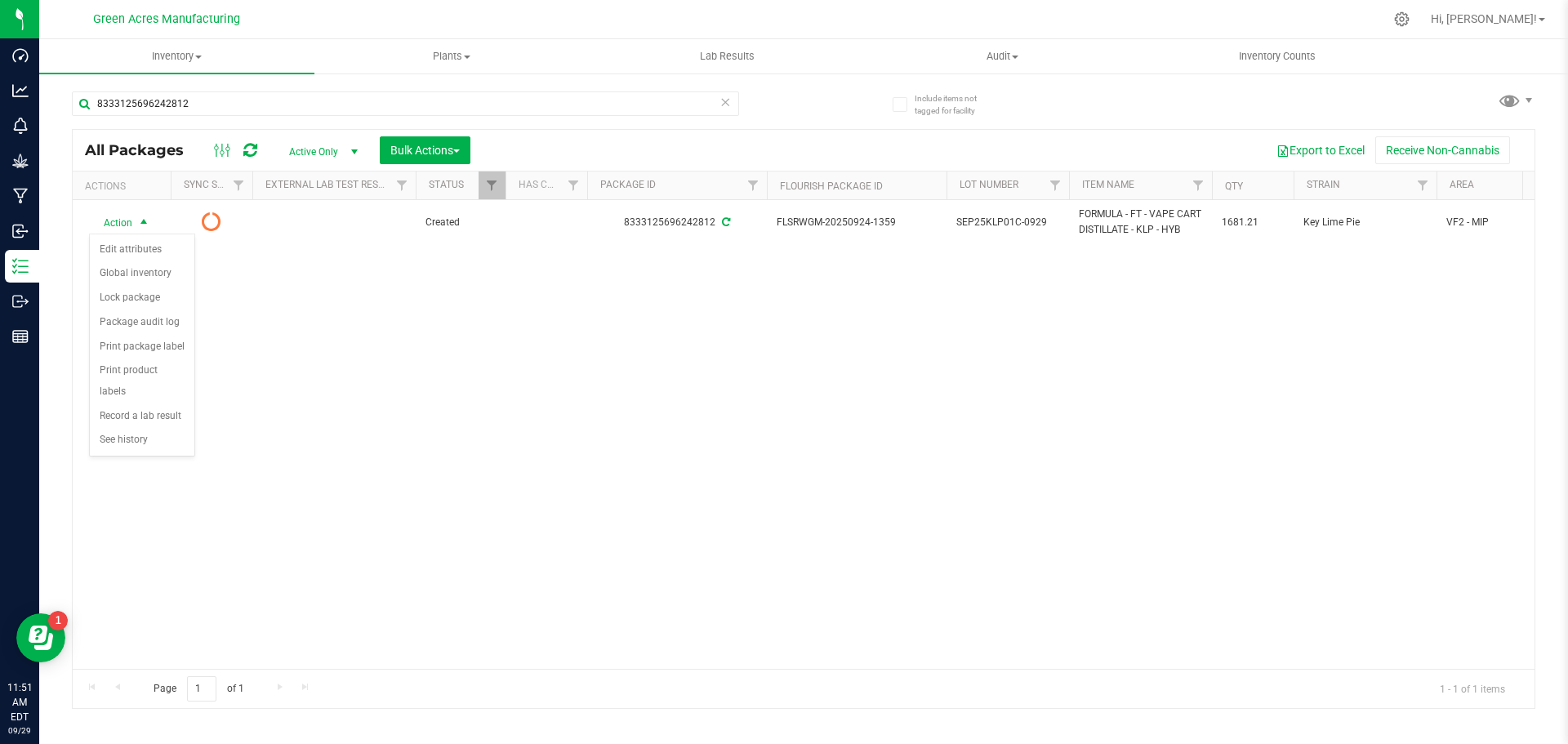
click at [421, 312] on div "Action Action Edit attributes Global inventory Lock package Package audit log P…" at bounding box center [804, 434] width 1462 height 469
click at [252, 150] on icon at bounding box center [250, 150] width 14 height 16
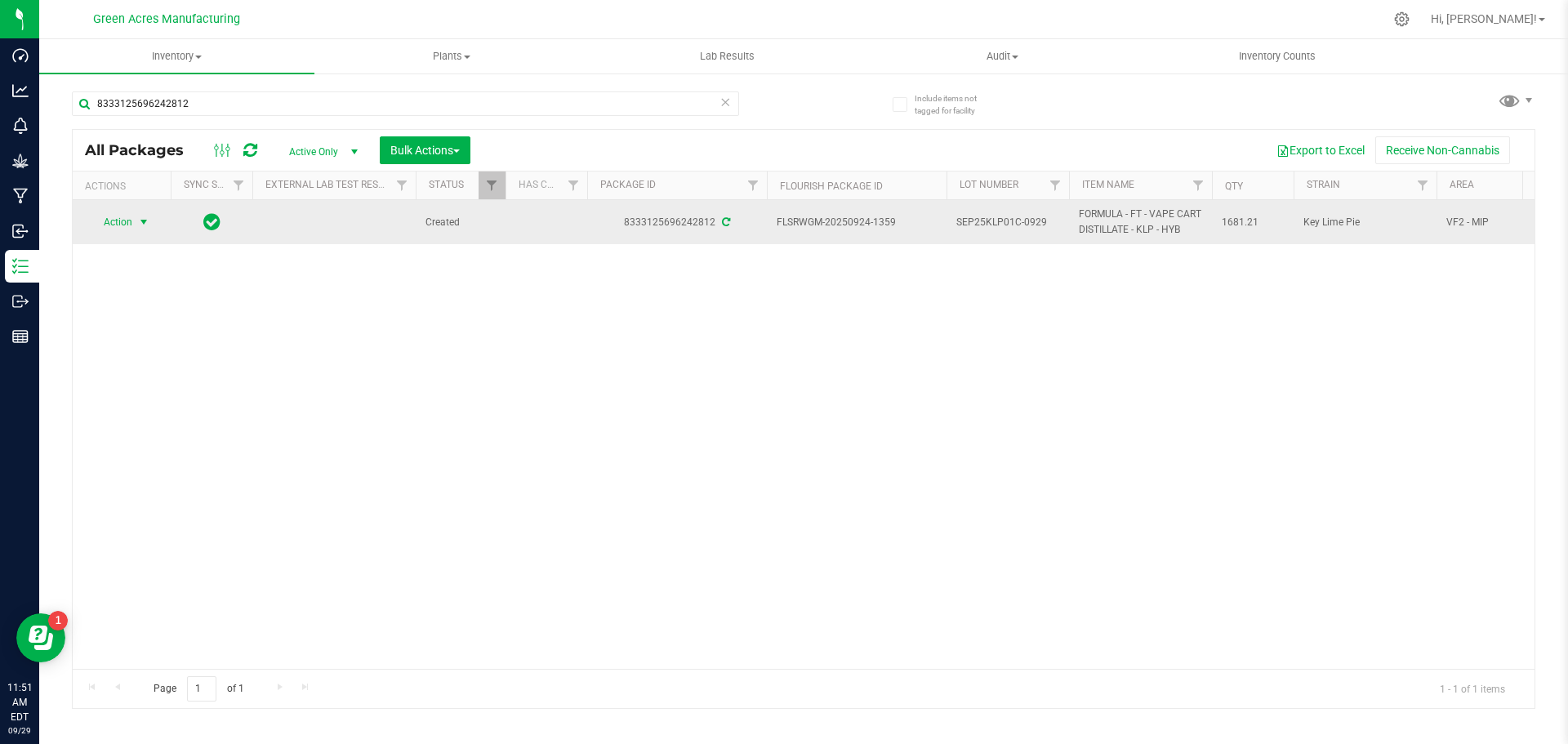
click at [116, 215] on span "Action" at bounding box center [111, 222] width 45 height 23
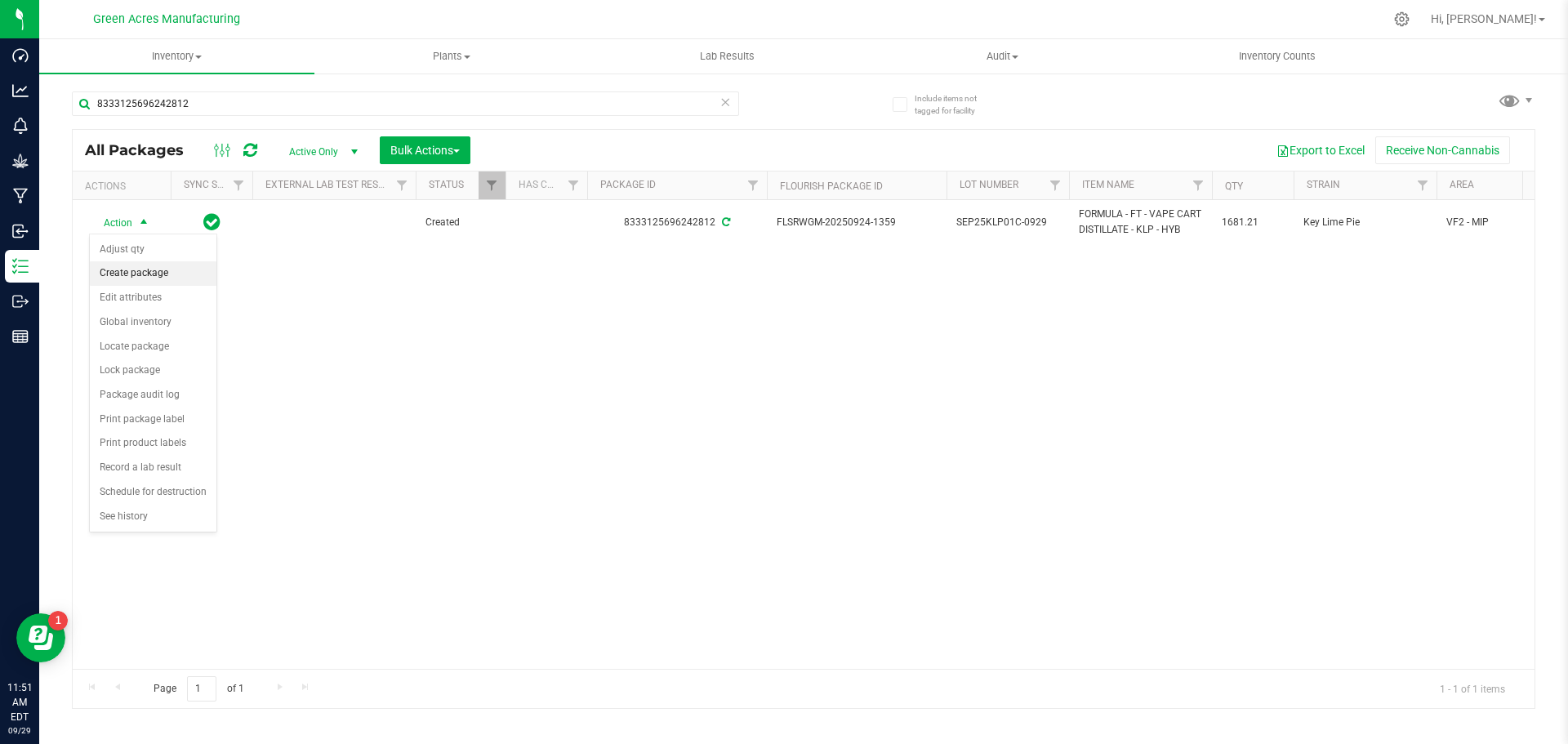
click at [146, 270] on li "Create package" at bounding box center [153, 274] width 127 height 25
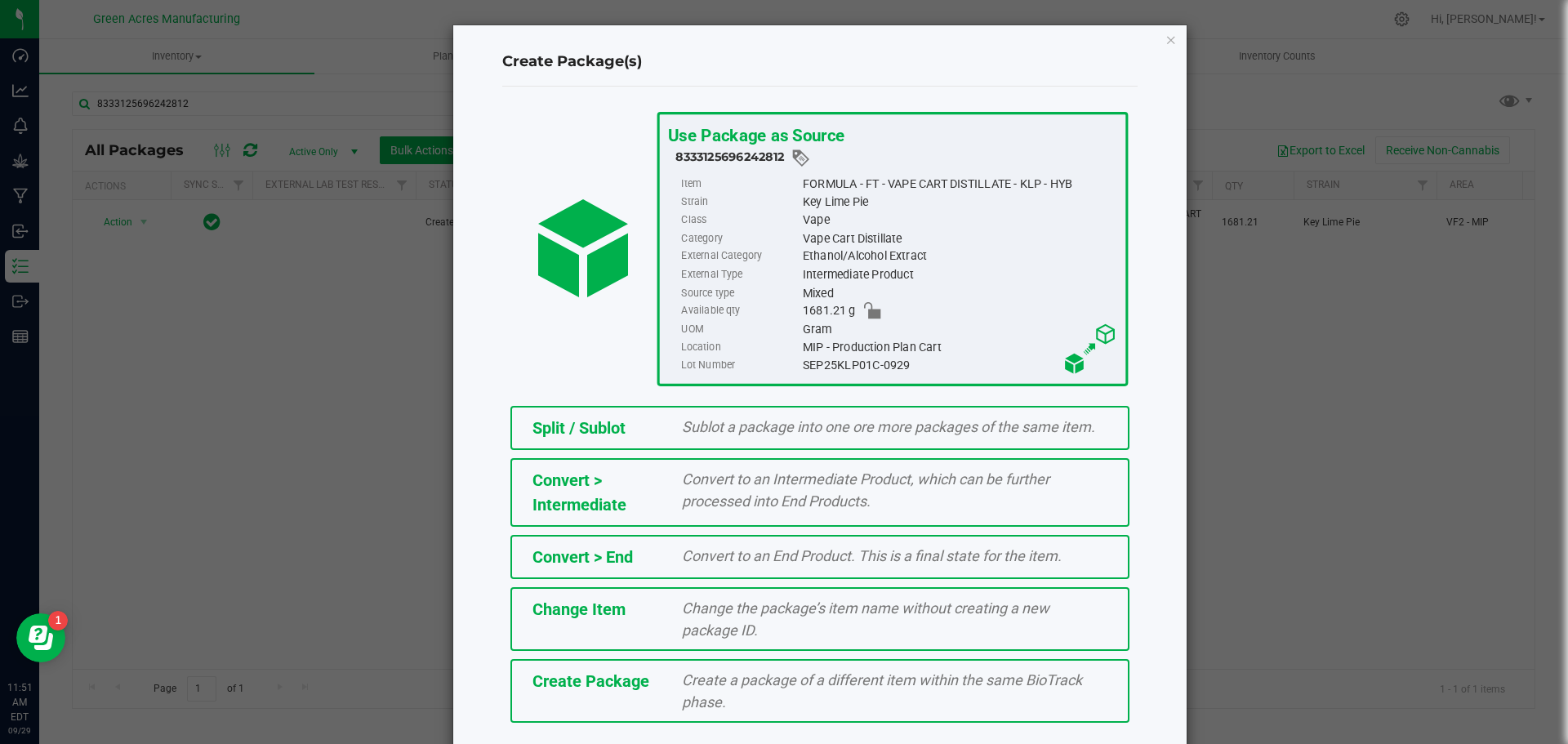
click at [654, 680] on div "Create Package" at bounding box center [596, 682] width 151 height 25
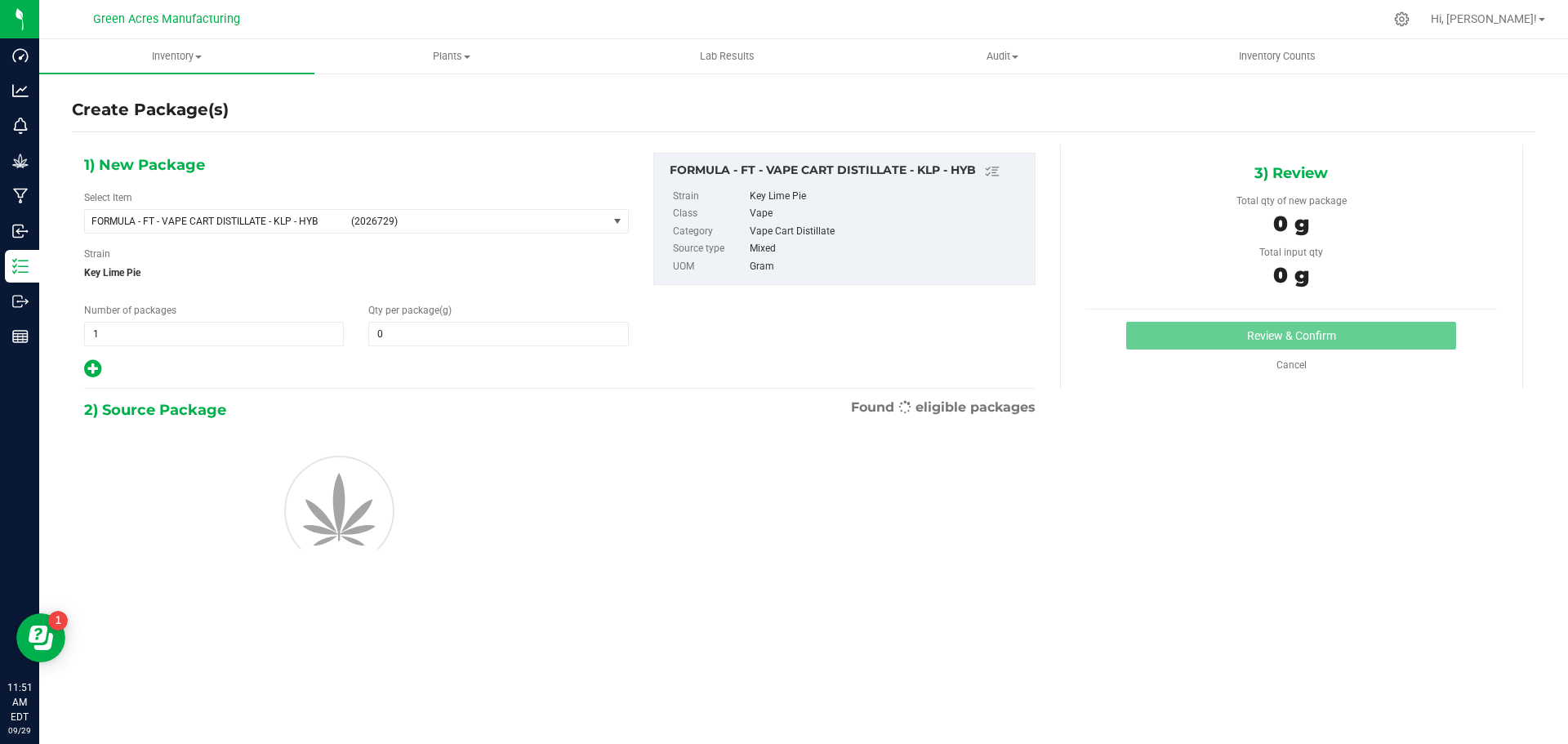
type input "0.0000"
click at [312, 223] on span "FORMULA - FT - VAPE CART DISTILLATE - KLP - HYB" at bounding box center [217, 221] width 250 height 11
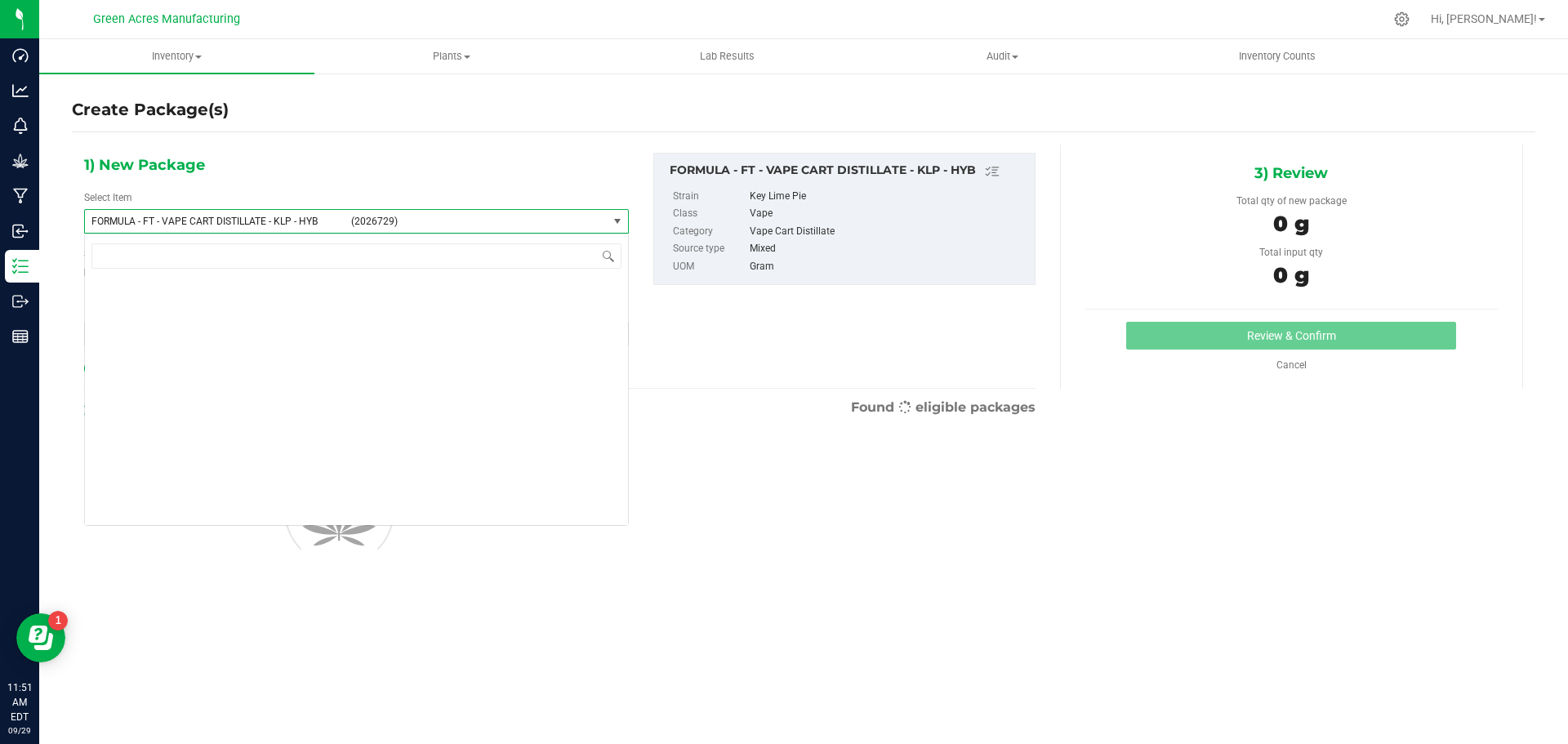
scroll to position [35465, 0]
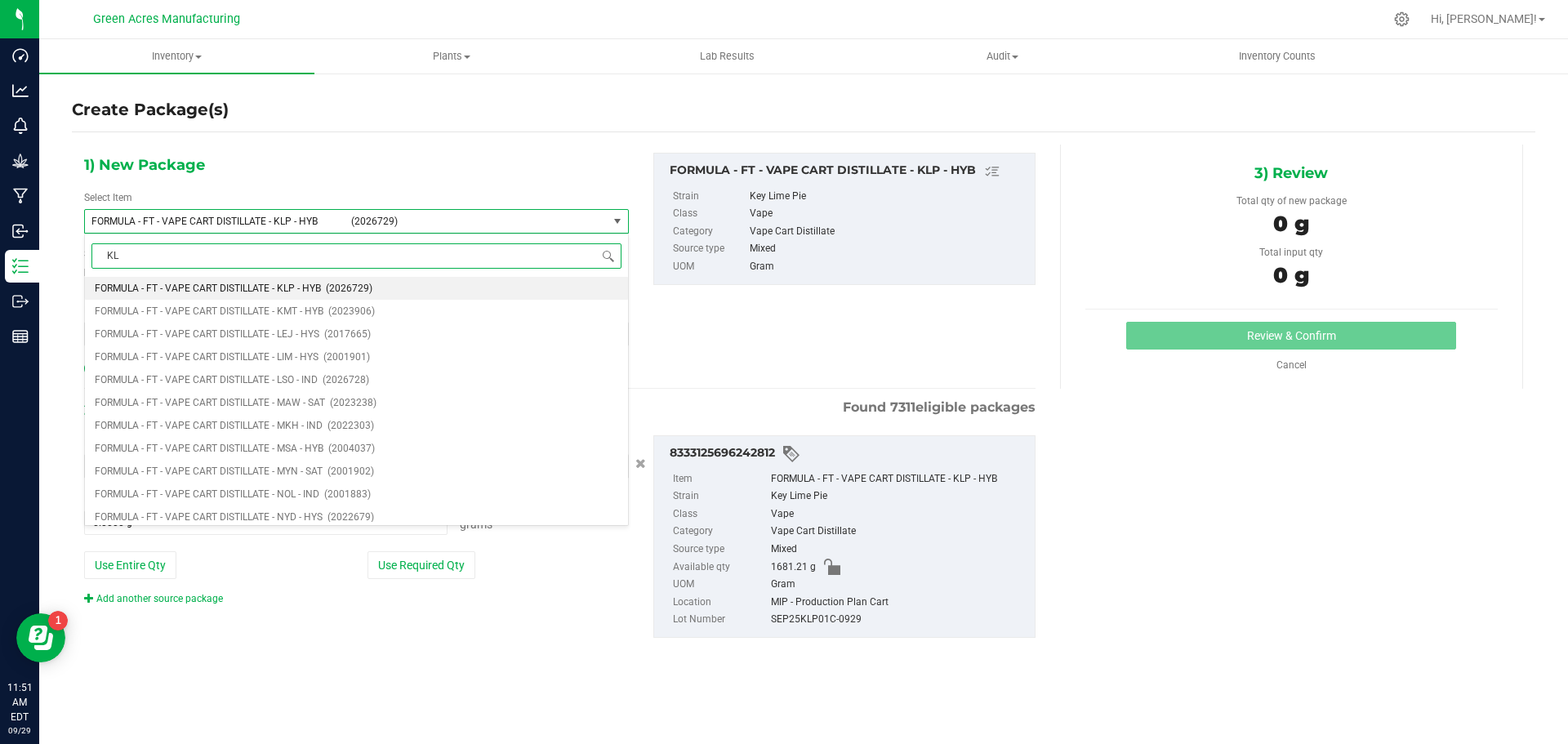
type input "KLP"
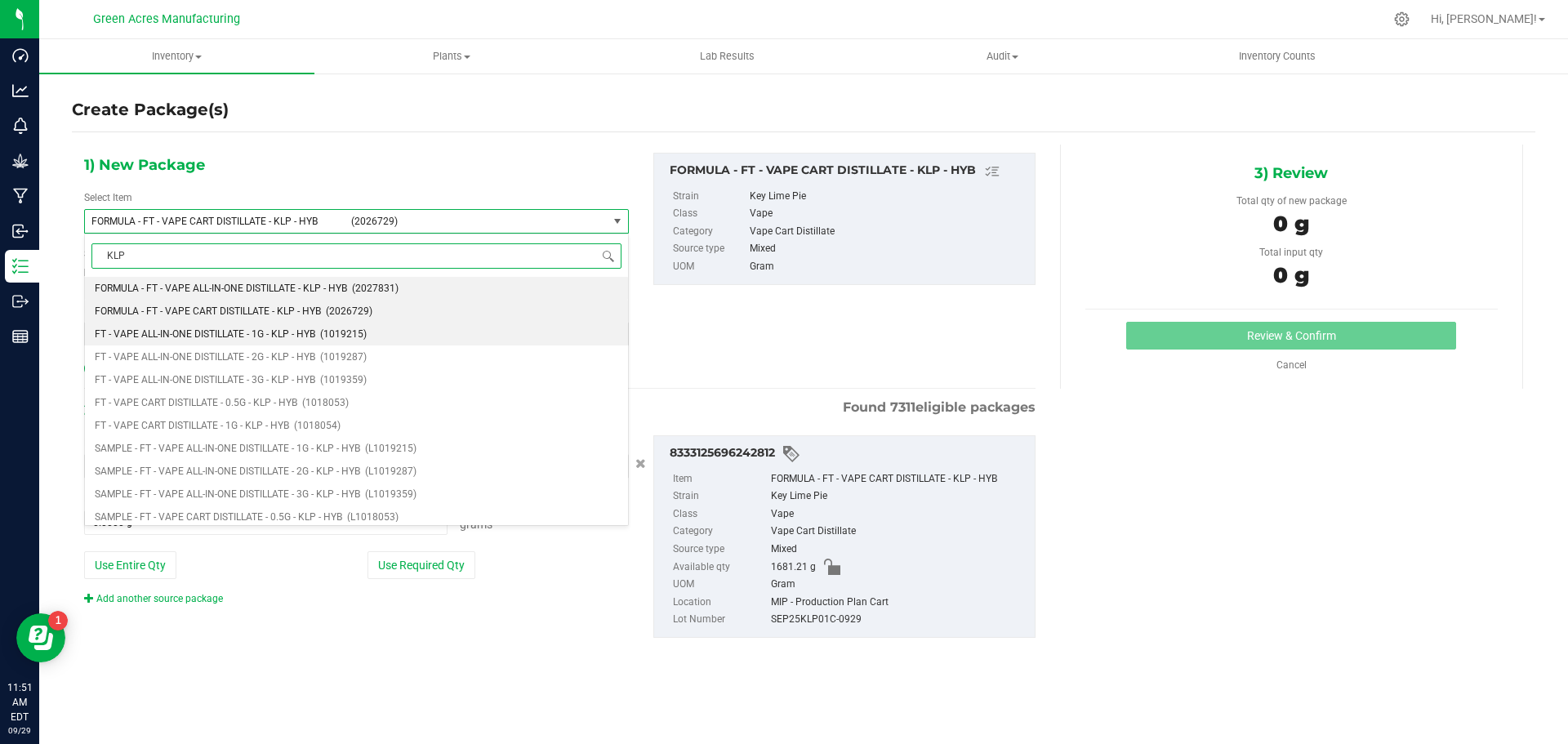
click at [332, 333] on span "(1019215)" at bounding box center [343, 334] width 46 height 11
type input "0"
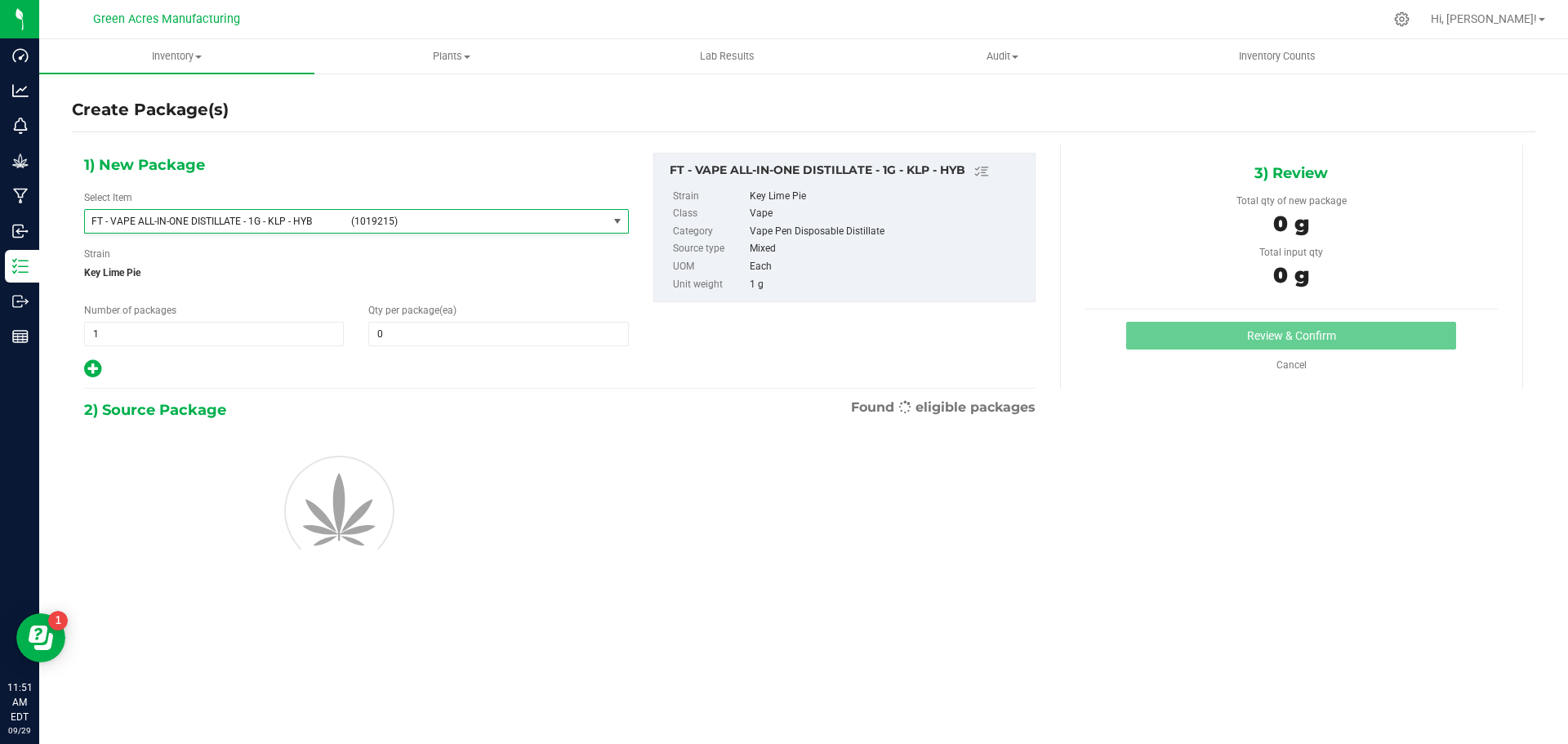
scroll to position [92562, 0]
click at [294, 224] on span "FT - VAPE ALL-IN-ONE DISTILLATE - 1G - KLP - HYB" at bounding box center [217, 221] width 250 height 11
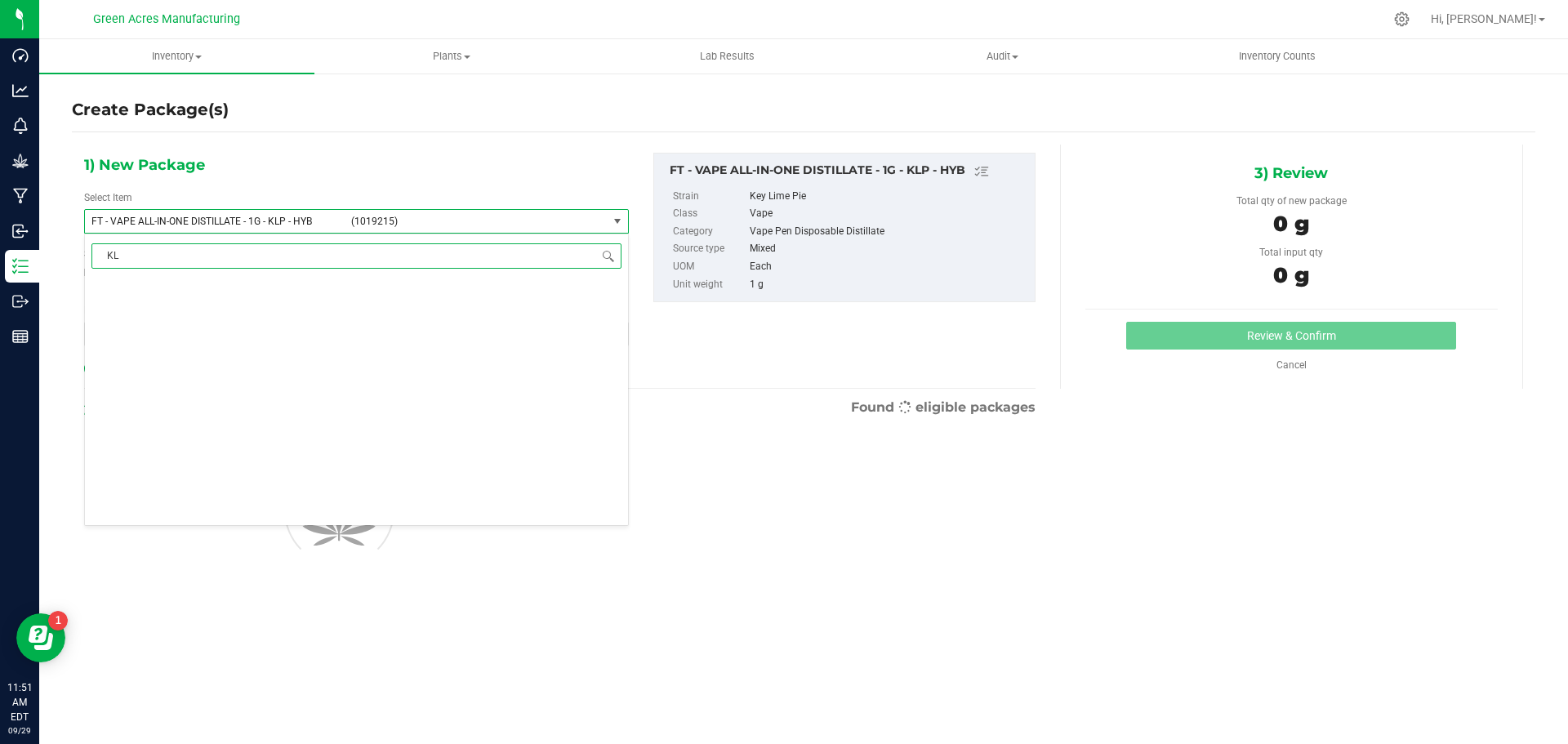
type input "KLP"
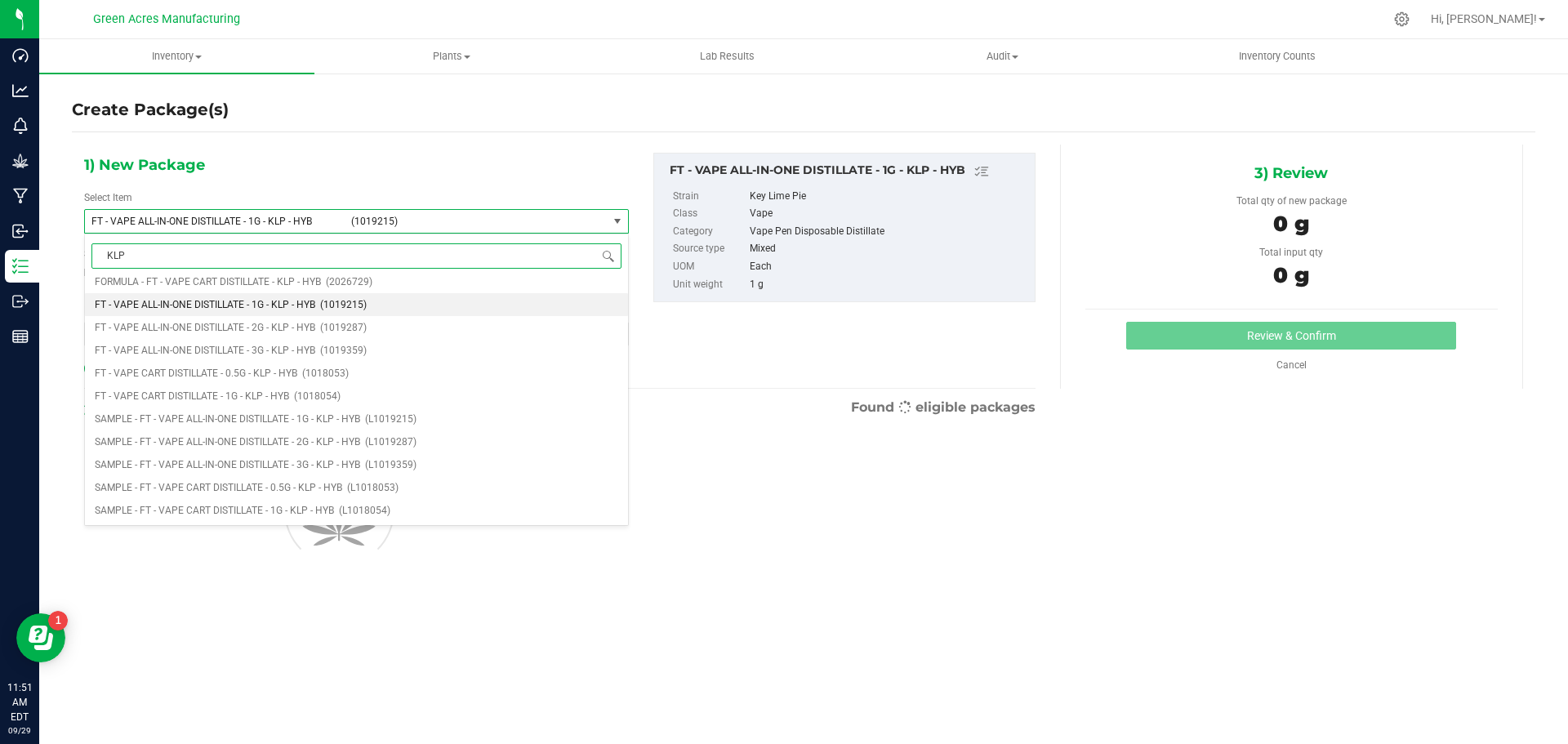
scroll to position [0, 0]
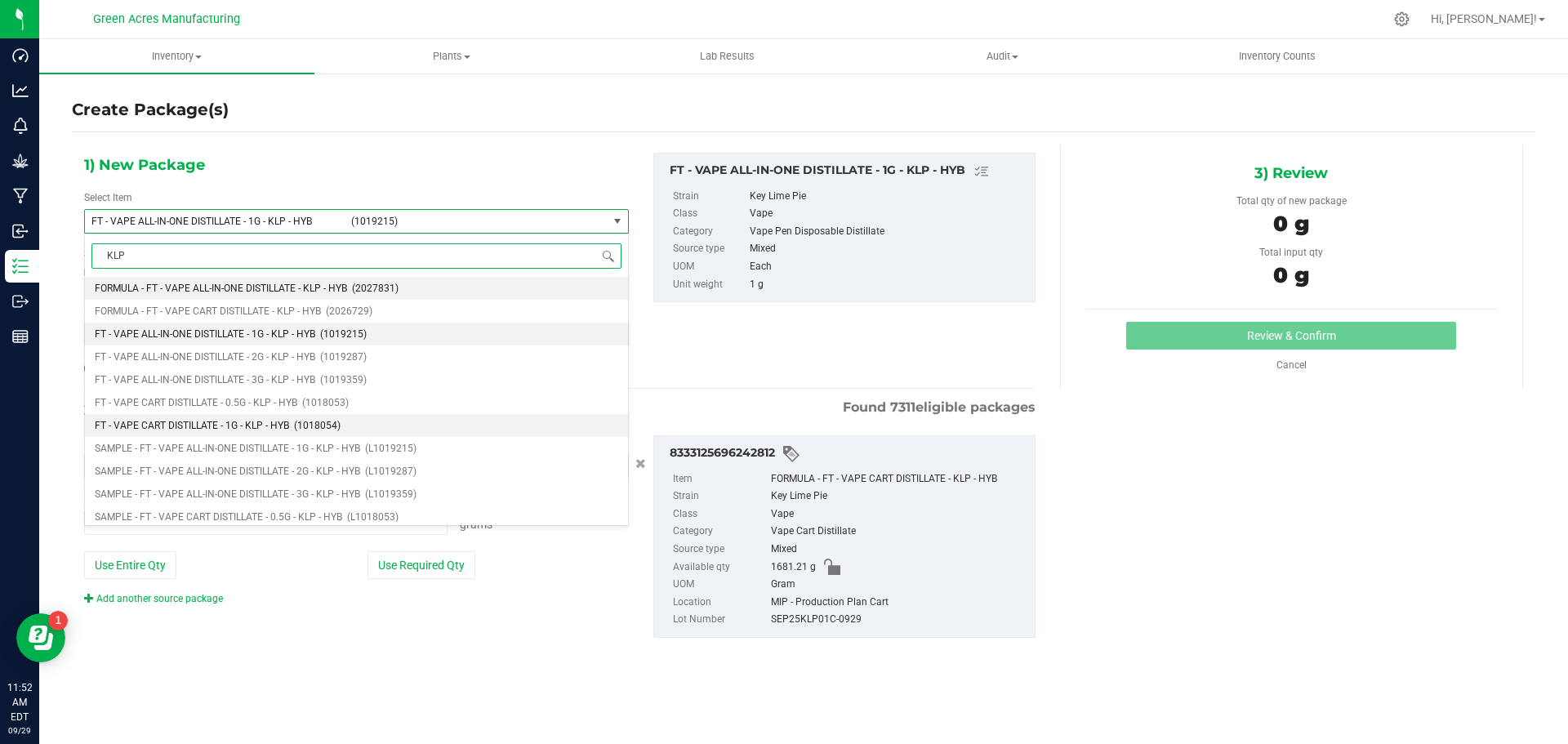
type input "0.0000 g"
click at [289, 419] on li "FT - VAPE CART DISTILLATE - 1G - KLP - HYB (1018054)" at bounding box center [357, 425] width 543 height 23
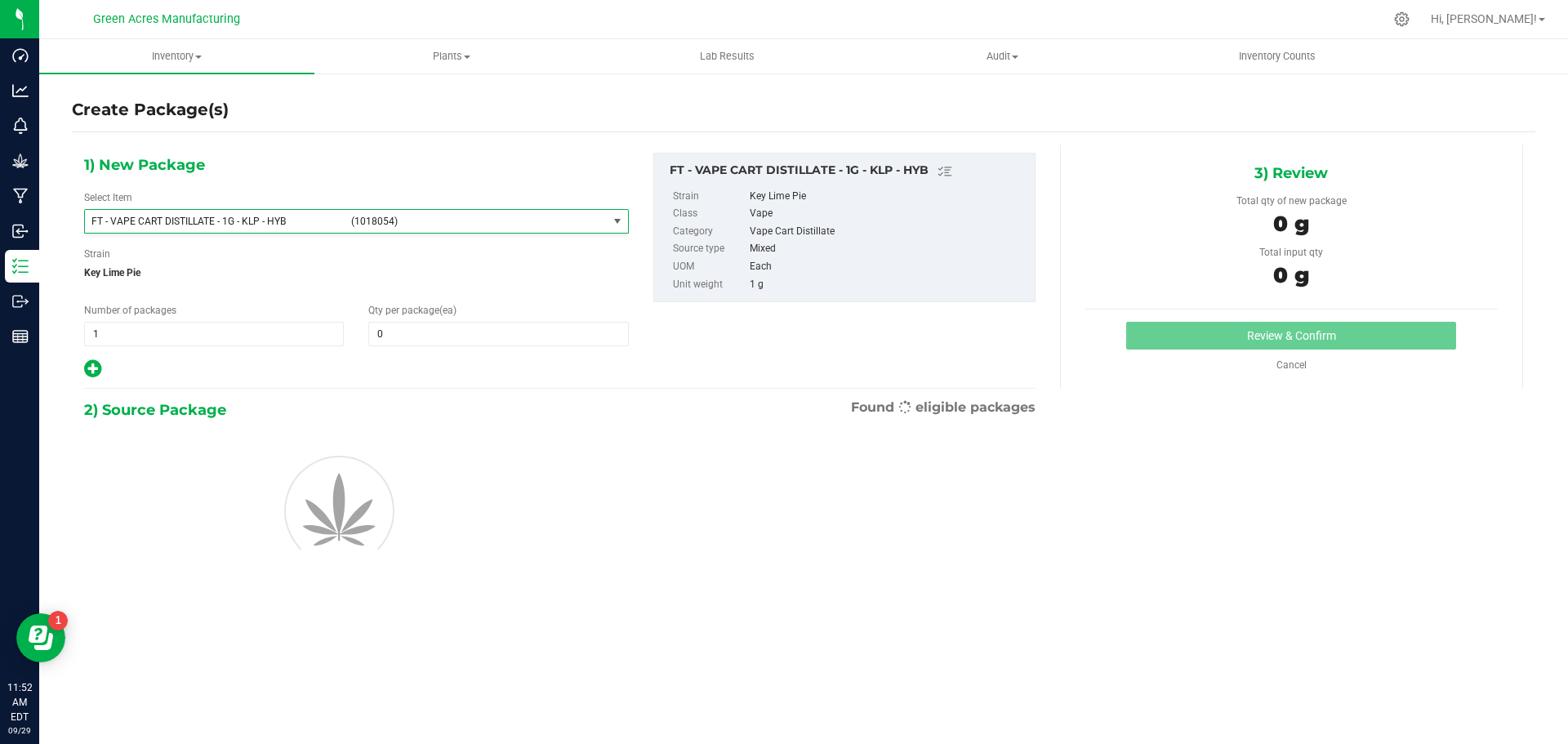
type input "0"
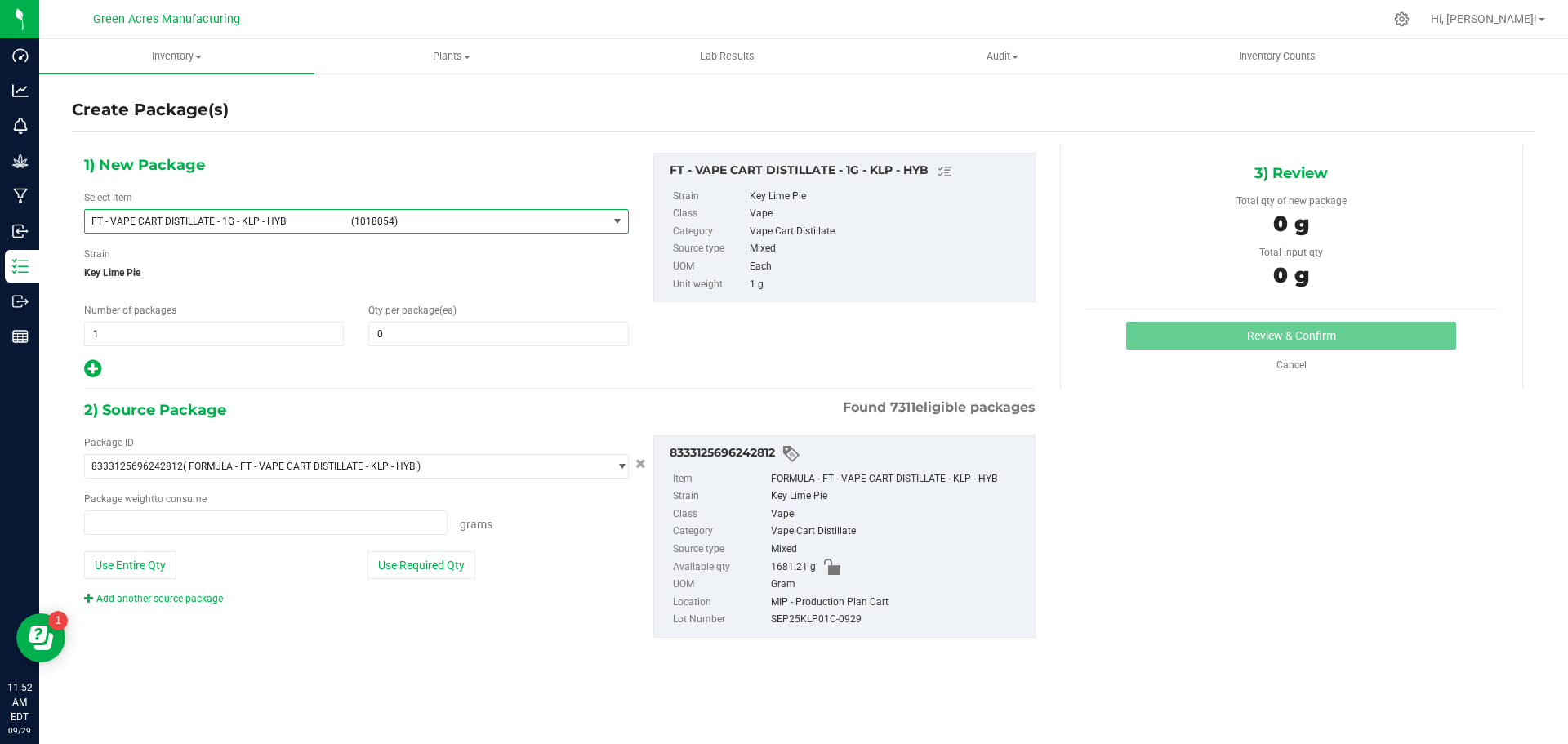
type input "0.0000 g"
click at [613, 339] on span at bounding box center [498, 334] width 259 height 25
type input "1"
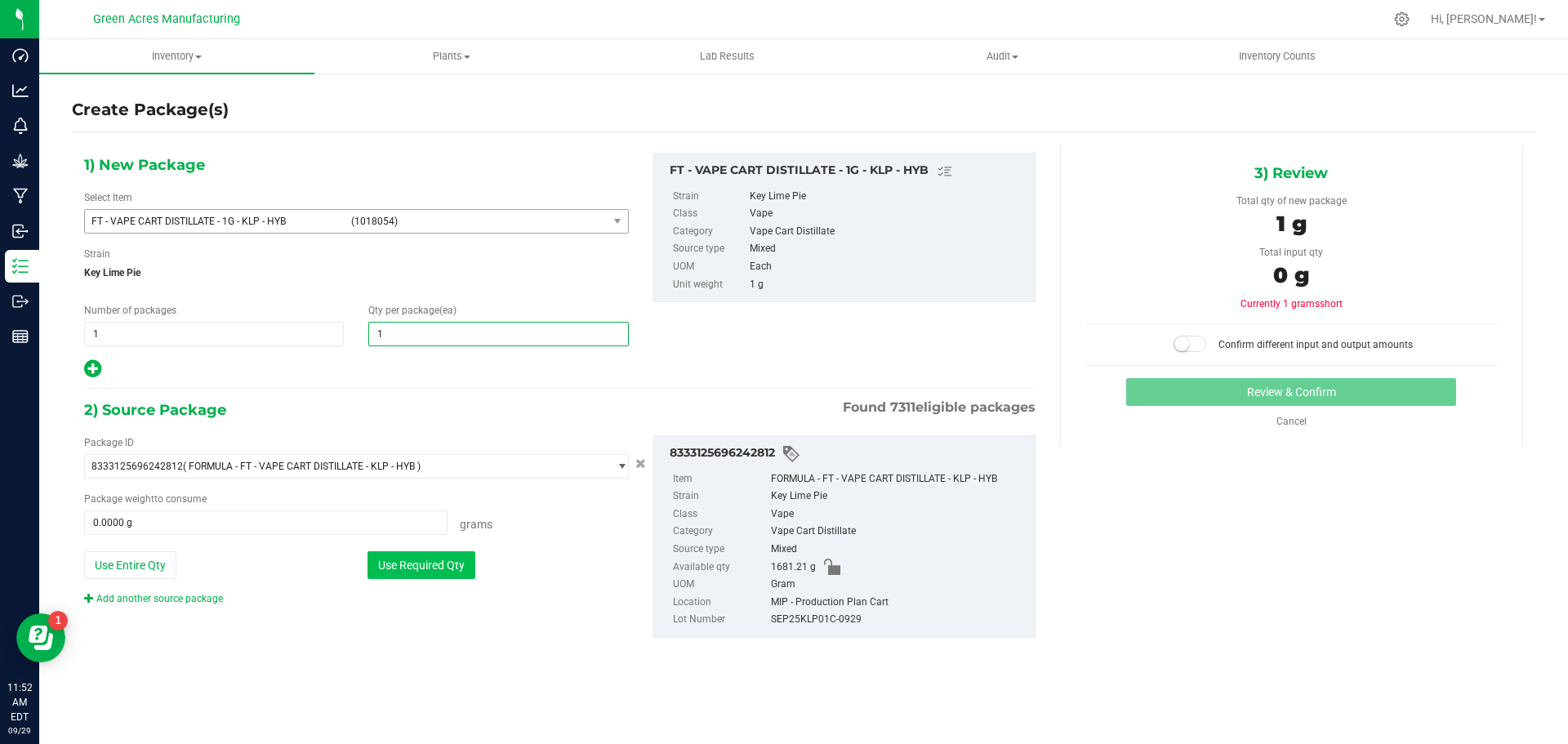
type input "1"
click at [443, 572] on button "Use Required Qty" at bounding box center [421, 564] width 108 height 27
type input "1.0000 g"
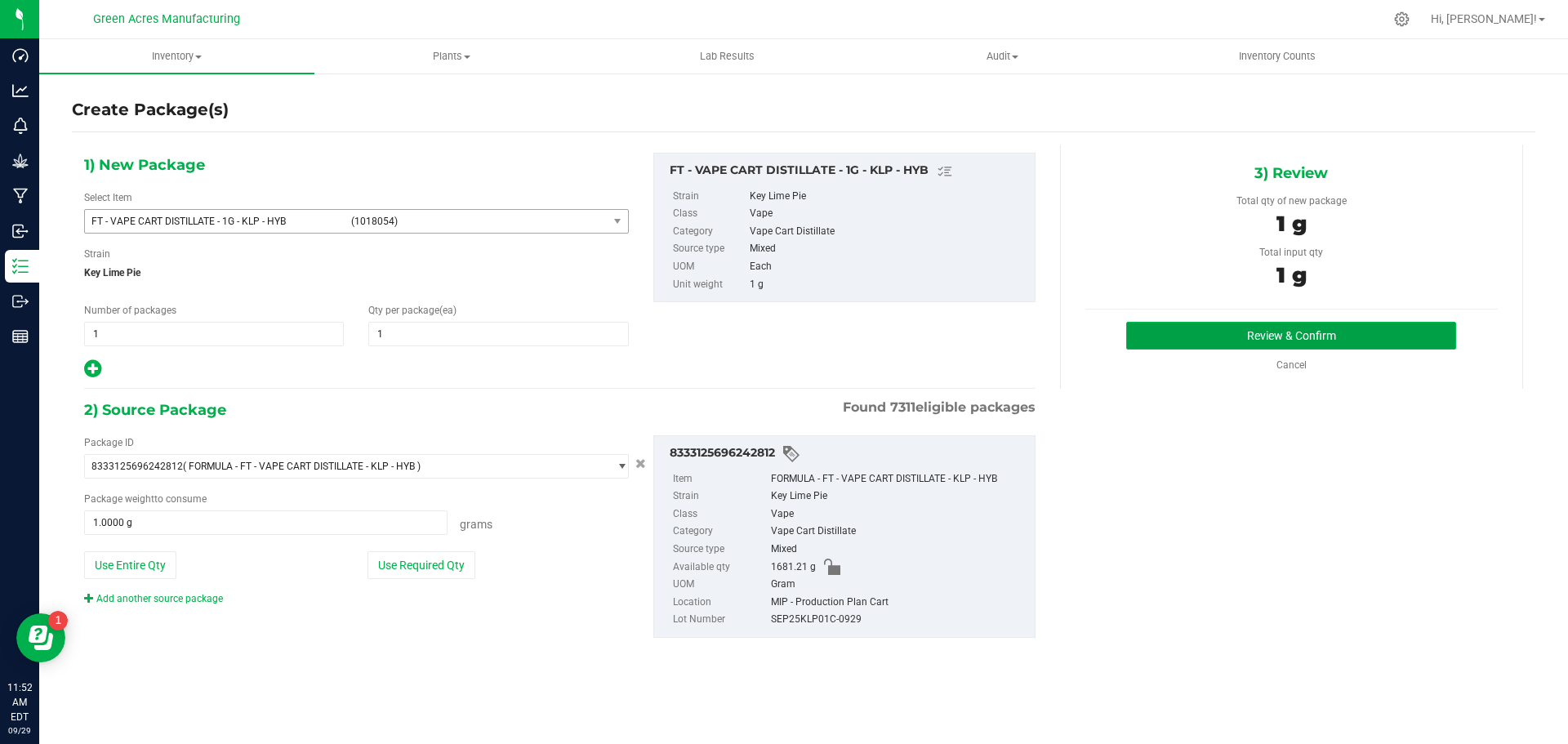
click at [1216, 328] on button "Review & Confirm" at bounding box center [1292, 335] width 330 height 27
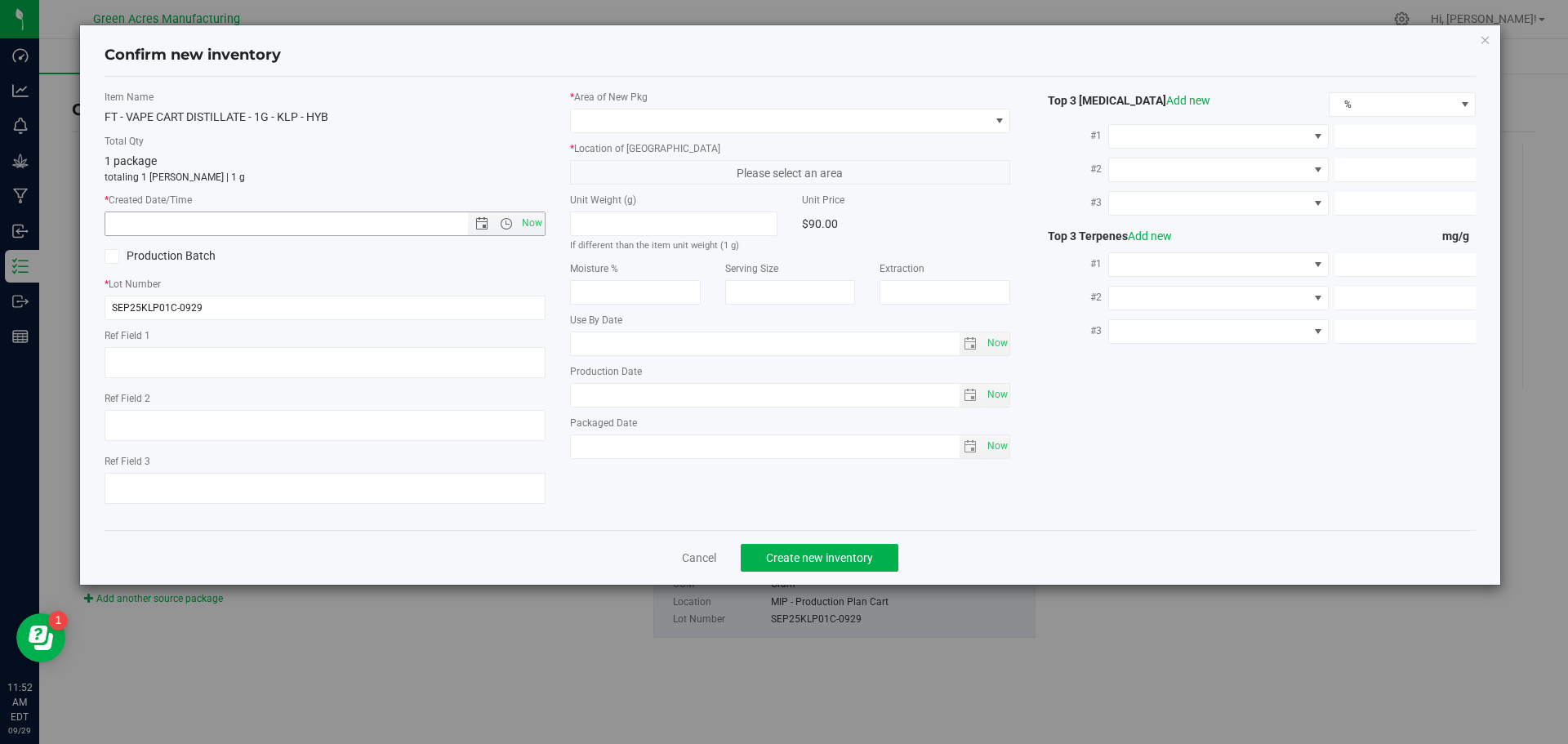
drag, startPoint x: 544, startPoint y: 227, endPoint x: 597, endPoint y: 136, distance: 105.3
click at [542, 225] on span "Now" at bounding box center [325, 223] width 441 height 25
click at [603, 120] on span at bounding box center [780, 121] width 419 height 23
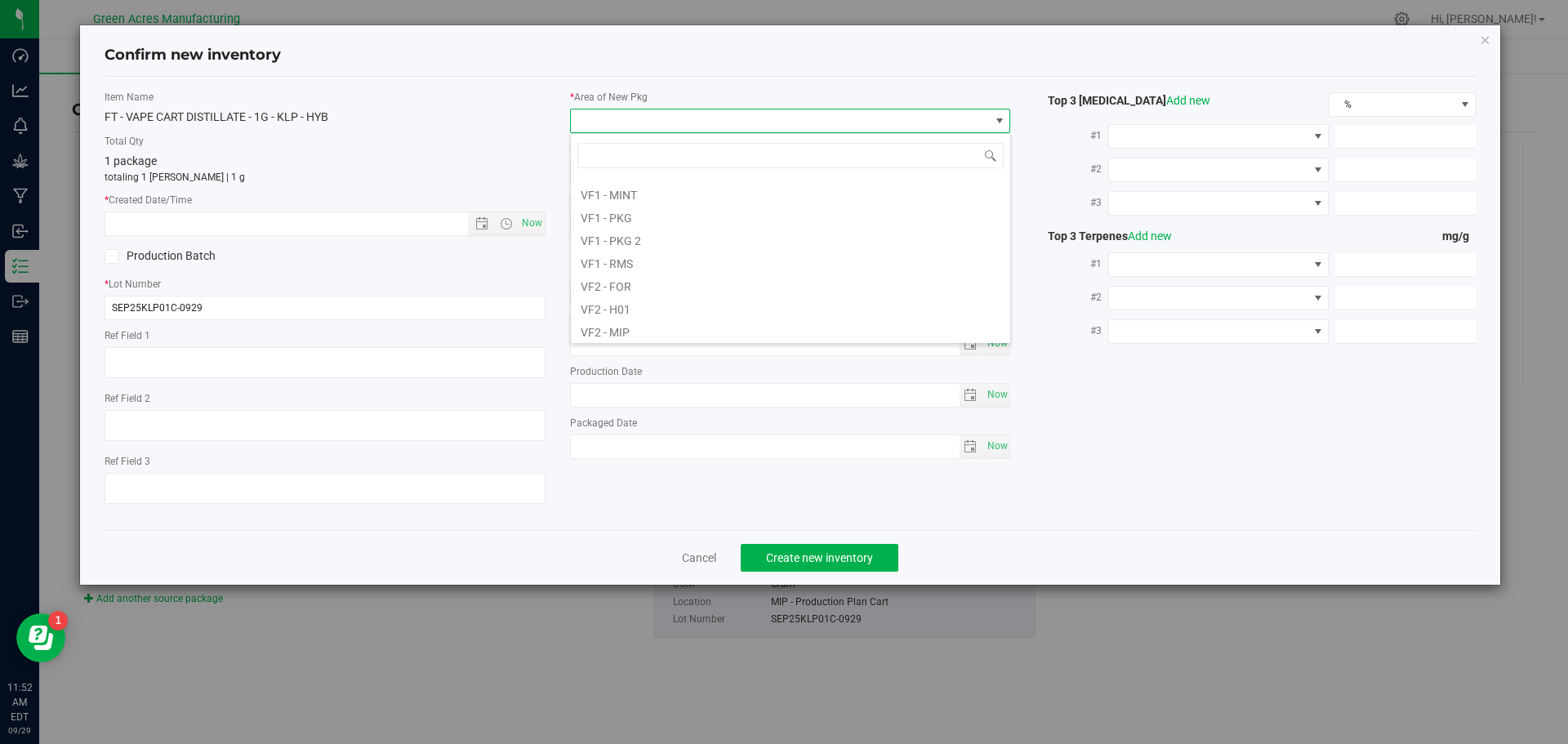
scroll to position [820, 0]
click at [649, 239] on li "VF2 - MIP" at bounding box center [791, 237] width 439 height 23
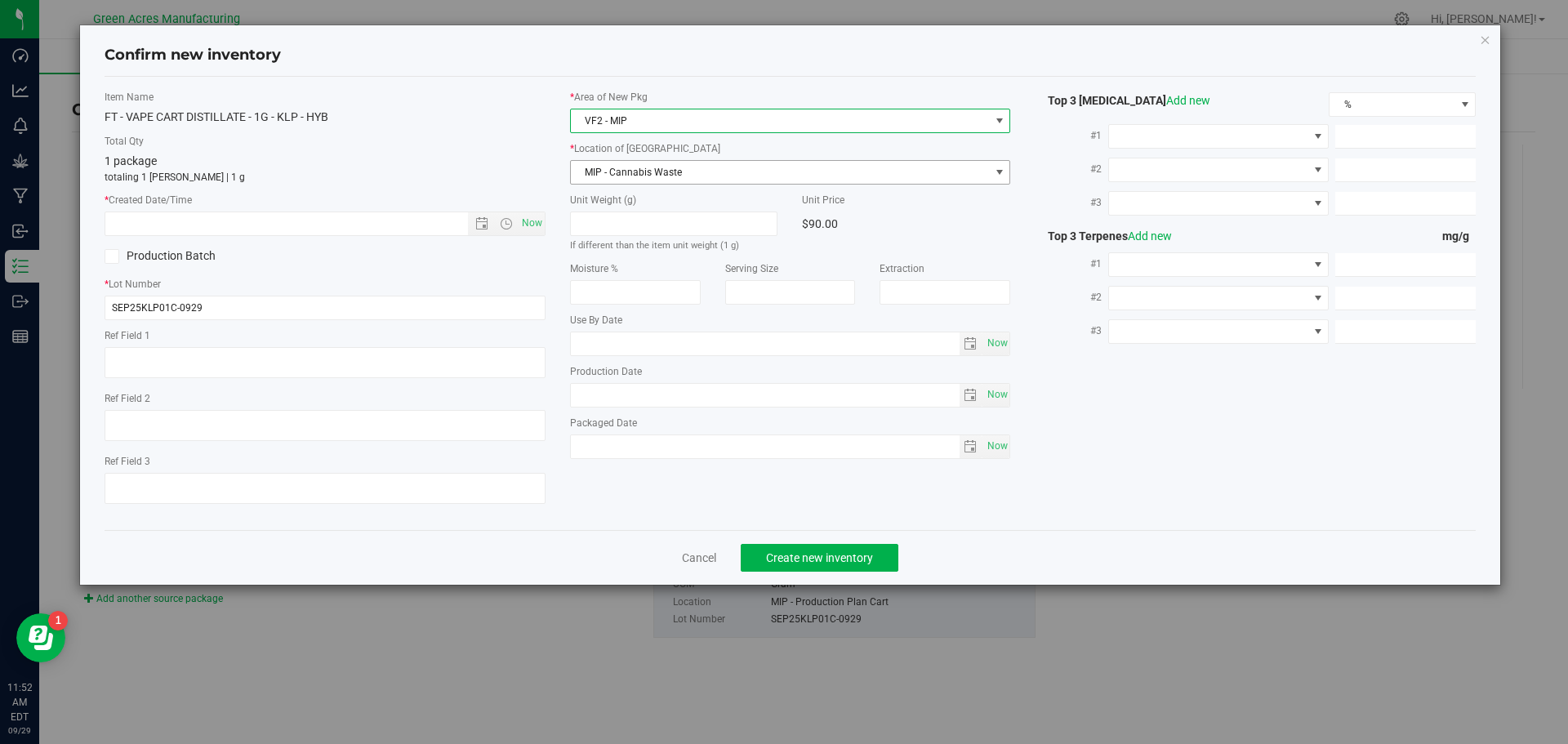
click at [646, 182] on span "MIP - Cannabis Waste" at bounding box center [780, 172] width 419 height 23
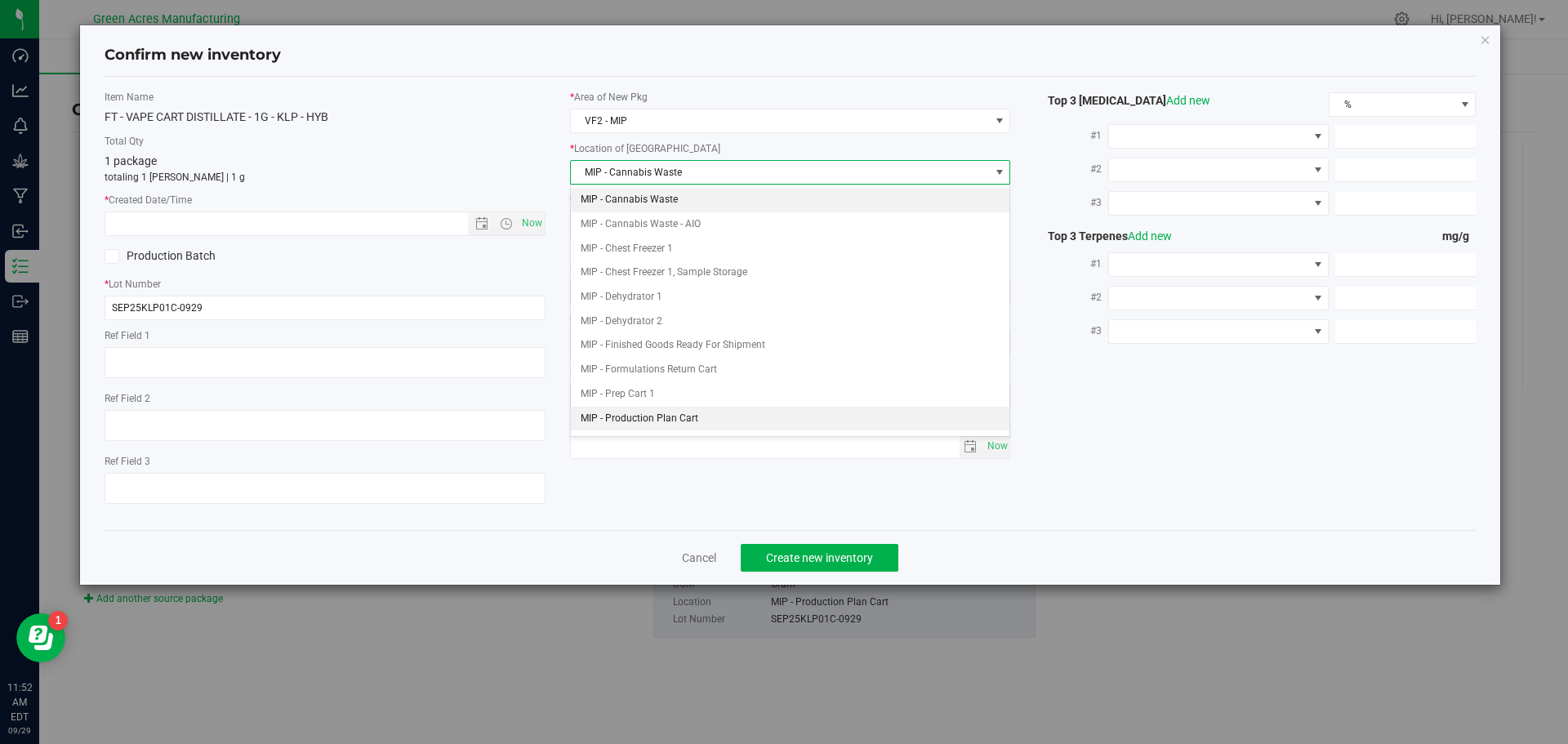
click at [678, 413] on li "MIP - Production Plan Cart" at bounding box center [791, 419] width 439 height 25
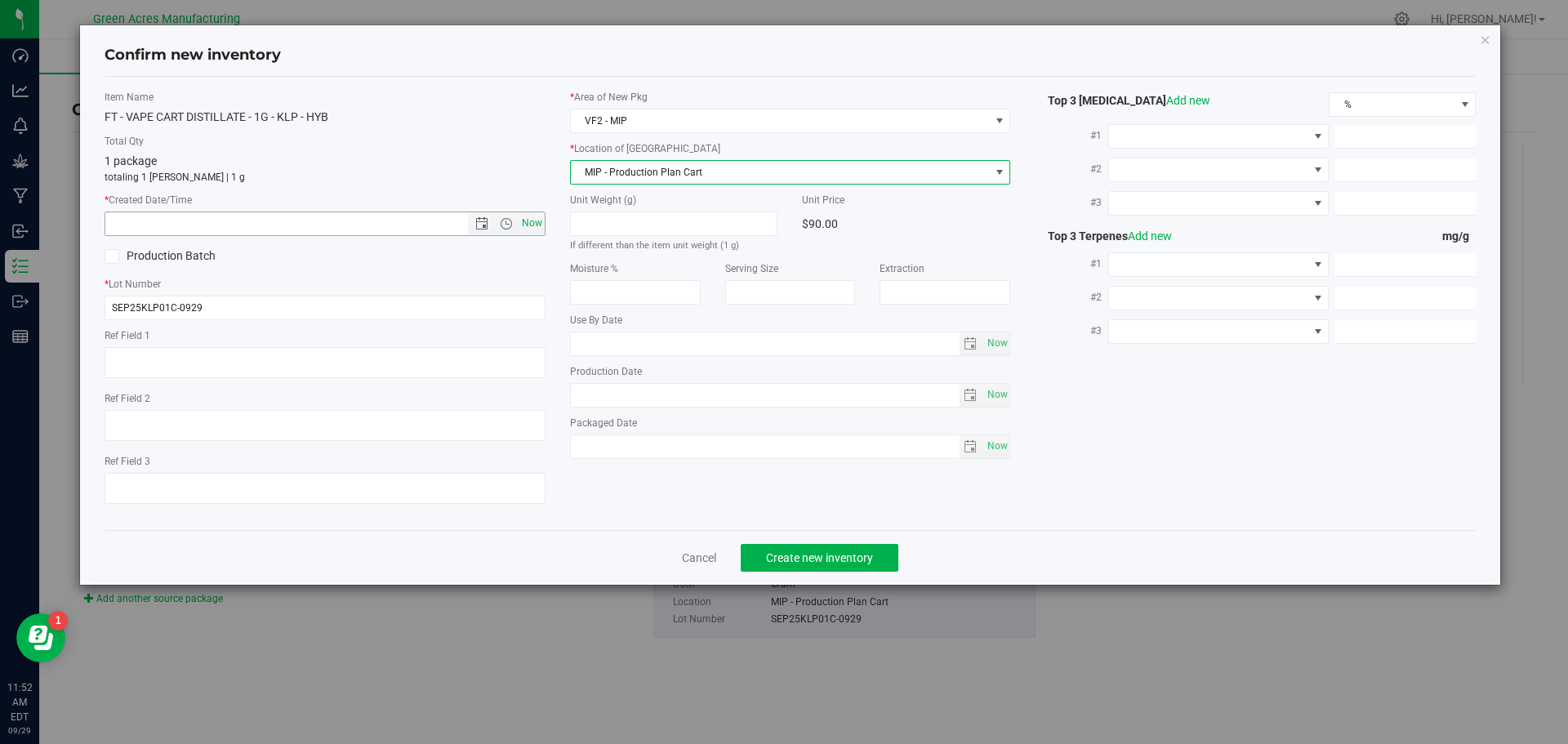
click at [534, 223] on span "Now" at bounding box center [531, 222] width 27 height 24
type input "9/29/2025 11:52 AM"
click at [800, 551] on span "Create new inventory" at bounding box center [819, 558] width 107 height 13
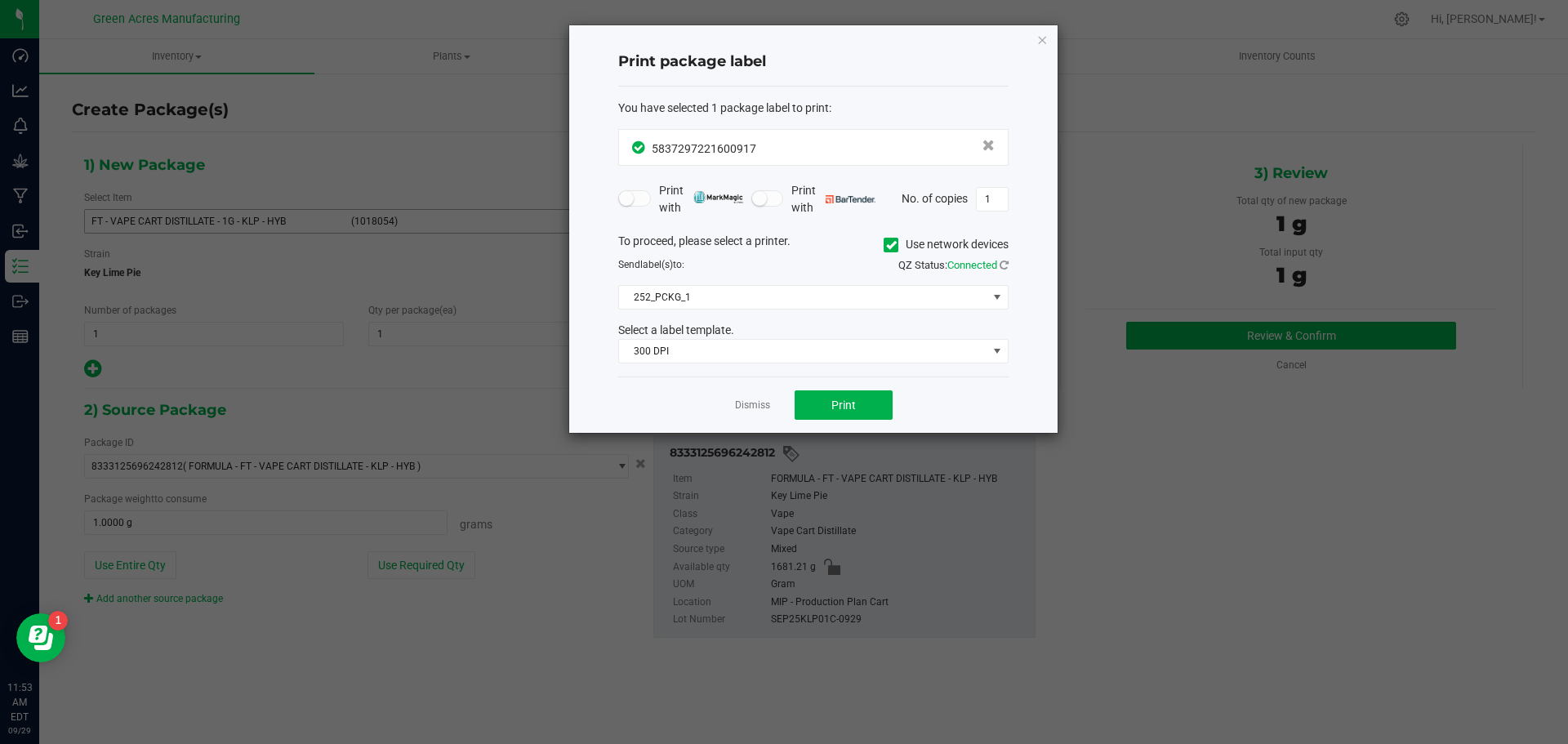
click at [893, 414] on div "Dismiss Print" at bounding box center [813, 405] width 390 height 57
click at [871, 408] on button "Print" at bounding box center [844, 404] width 98 height 29
click at [746, 400] on link "Dismiss" at bounding box center [752, 405] width 35 height 14
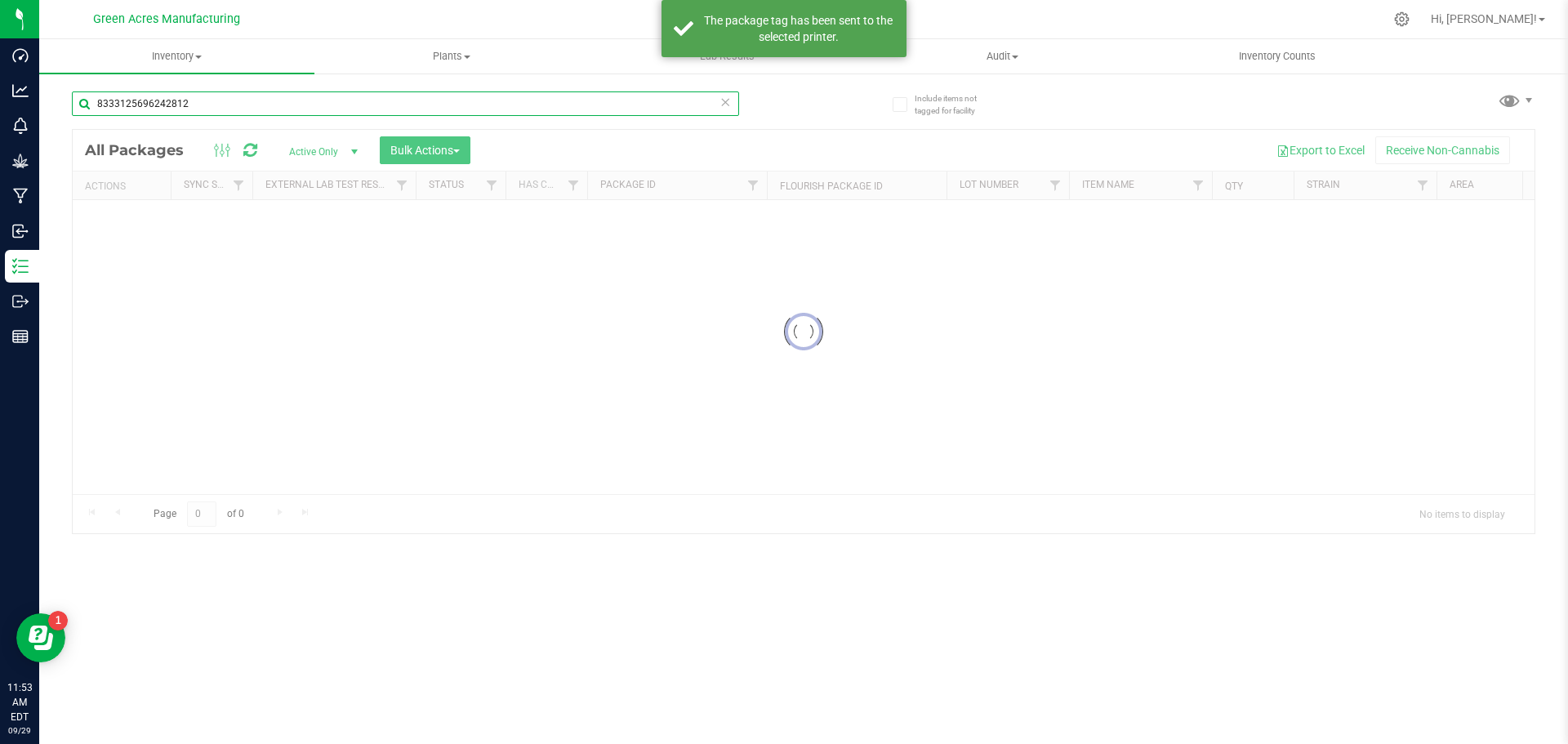
drag, startPoint x: 201, startPoint y: 106, endPoint x: 58, endPoint y: 118, distance: 143.5
click at [58, 118] on div "Include items not tagged for facility 8333125696242812 Loading... All Packages …" at bounding box center [803, 321] width 1529 height 498
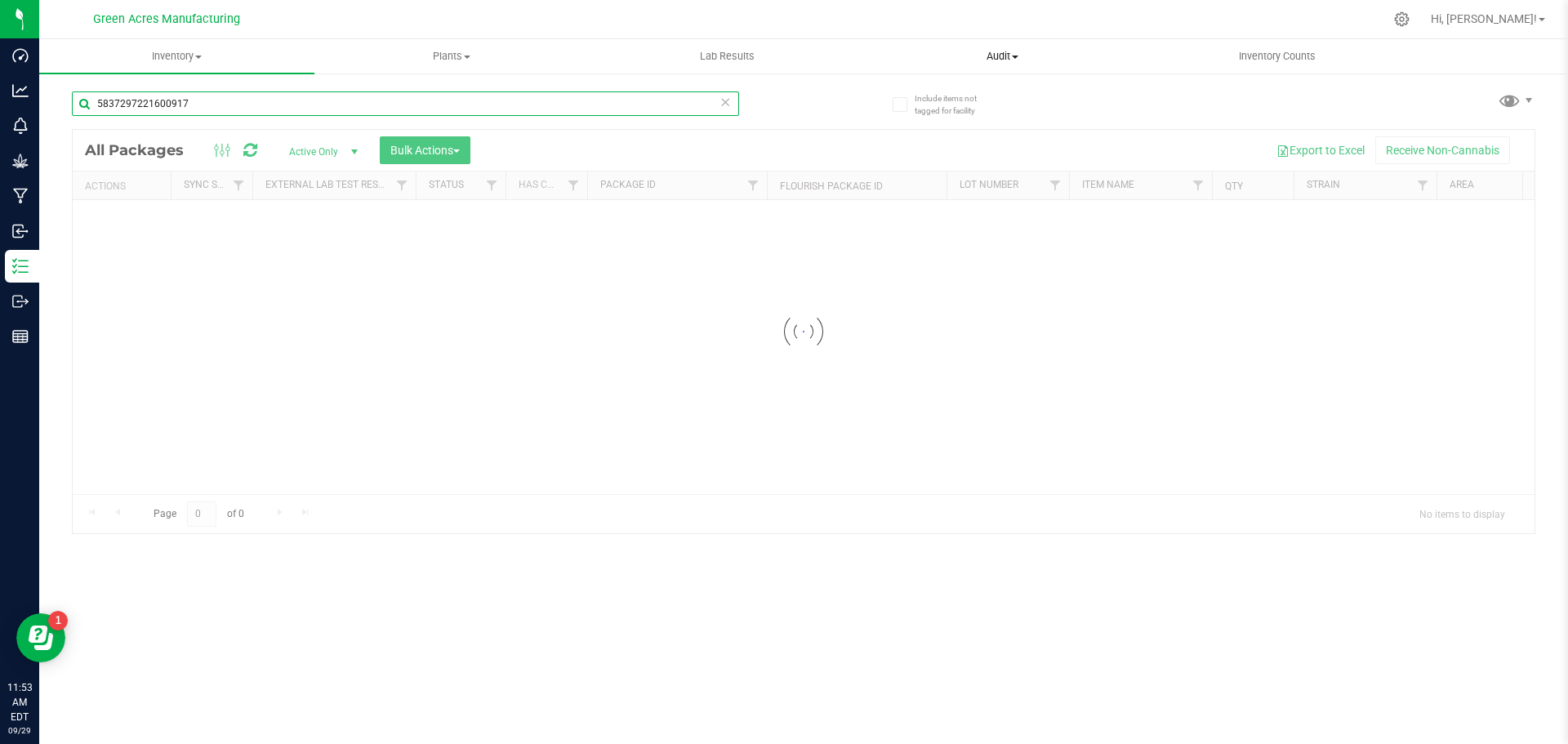
type input "5837297221600917"
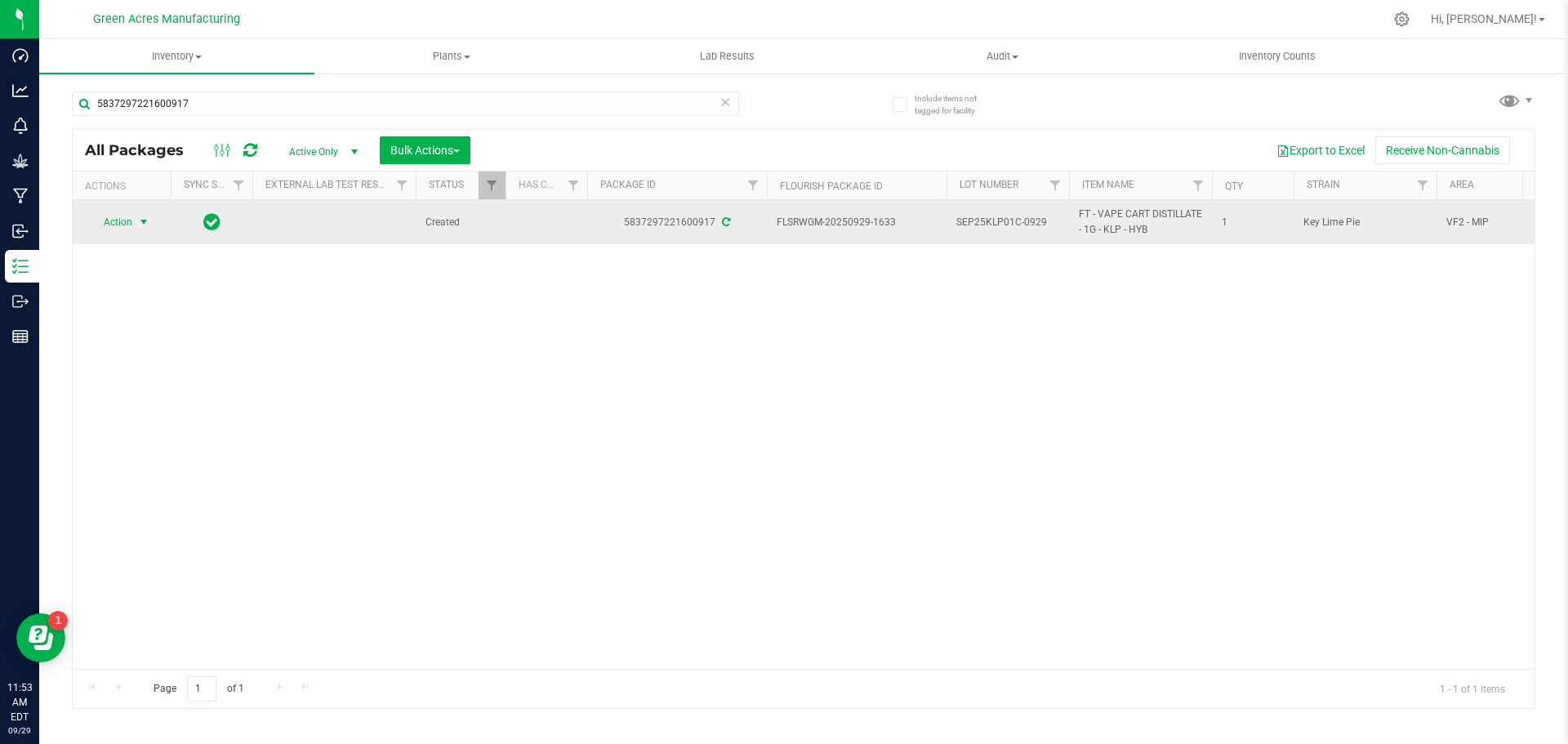
drag, startPoint x: 98, startPoint y: 216, endPoint x: 124, endPoint y: 224, distance: 27.2
click at [98, 216] on span "Action" at bounding box center [111, 222] width 45 height 23
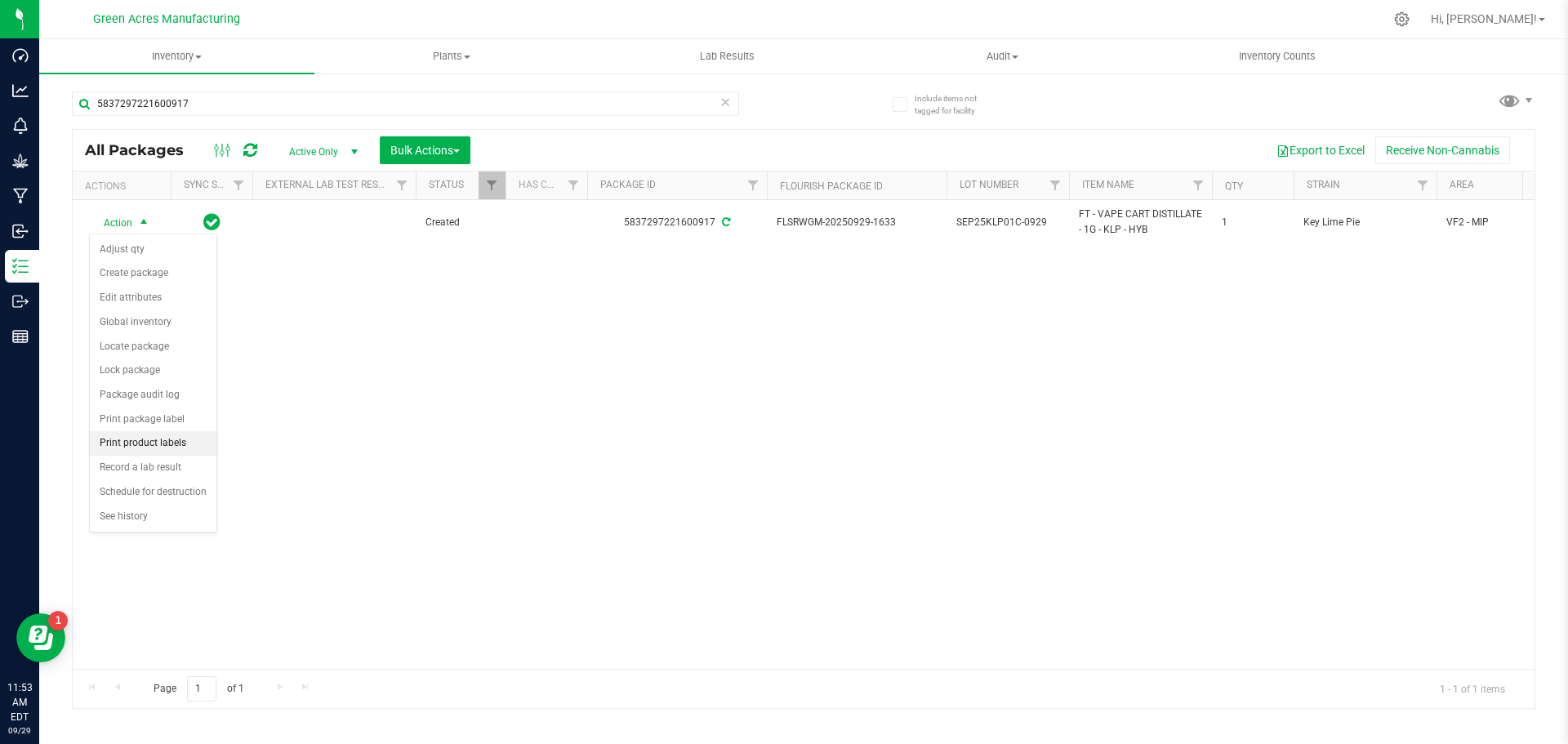
click at [142, 447] on li "Print product labels" at bounding box center [153, 444] width 127 height 25
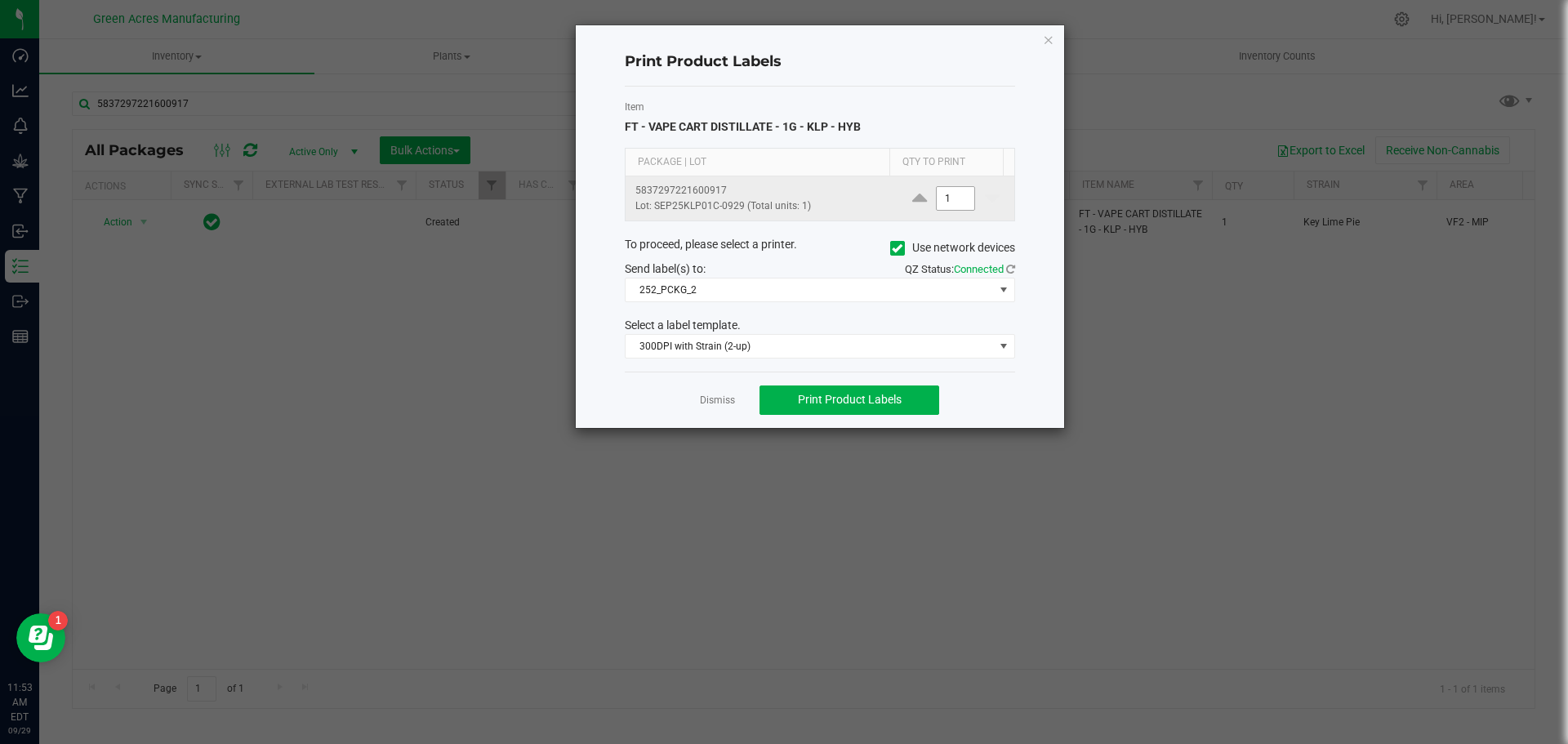
click at [950, 195] on input "1" at bounding box center [956, 199] width 38 height 23
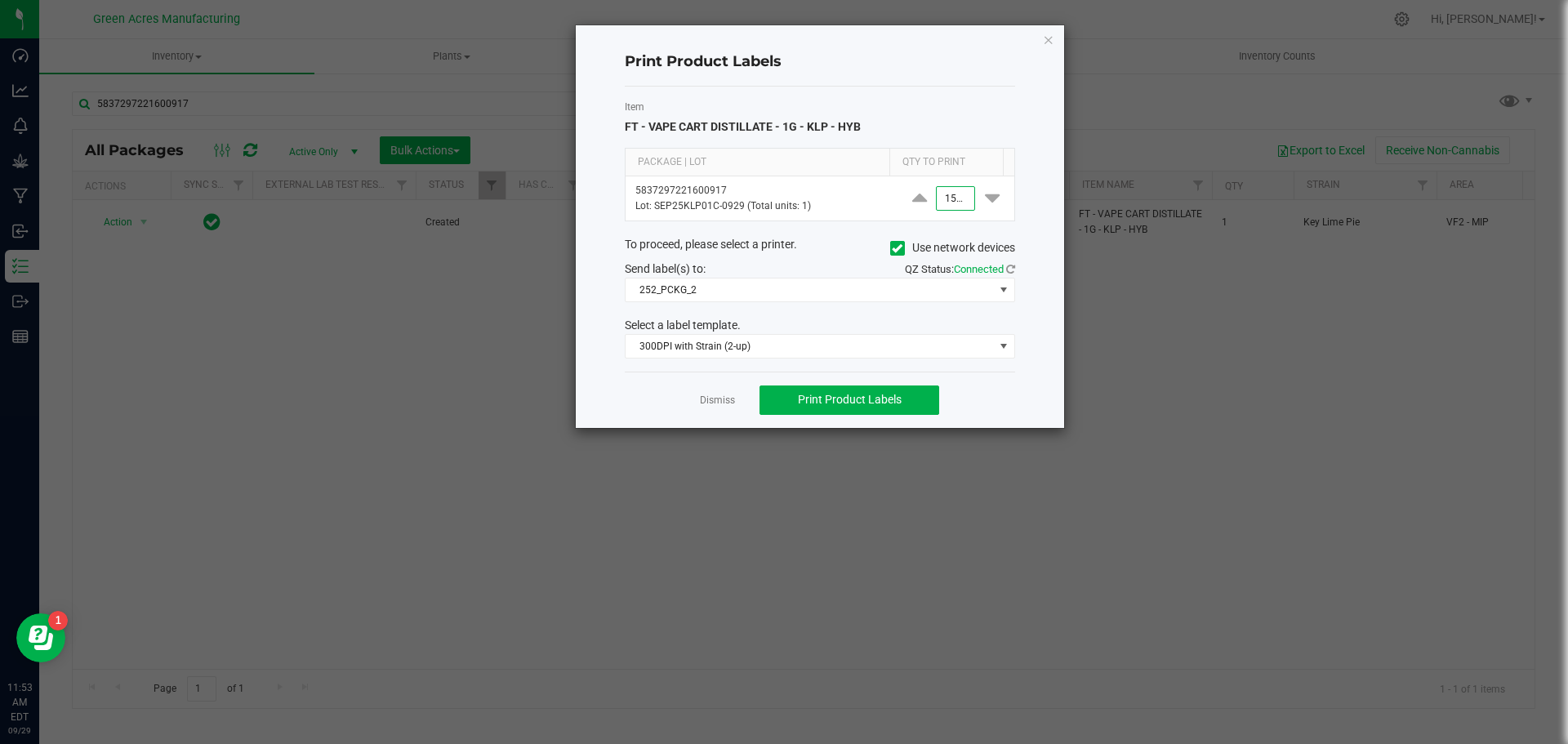
scroll to position [0, 1]
type input "1,500"
click at [912, 400] on button "Print Product Labels" at bounding box center [849, 399] width 180 height 29
click at [1047, 44] on icon "button" at bounding box center [1049, 39] width 11 height 20
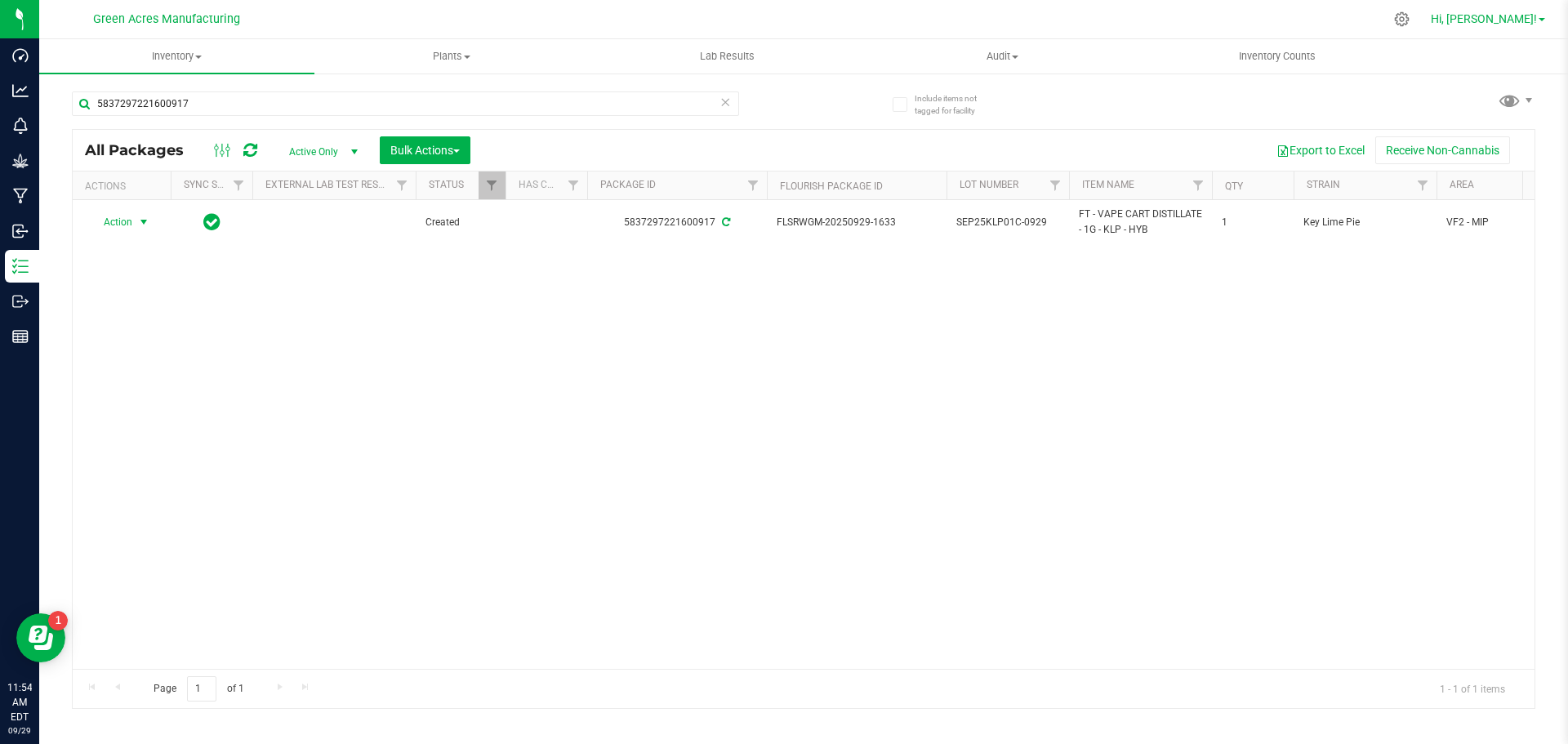
click at [1526, 26] on span "Hi, [PERSON_NAME]!" at bounding box center [1485, 19] width 106 height 13
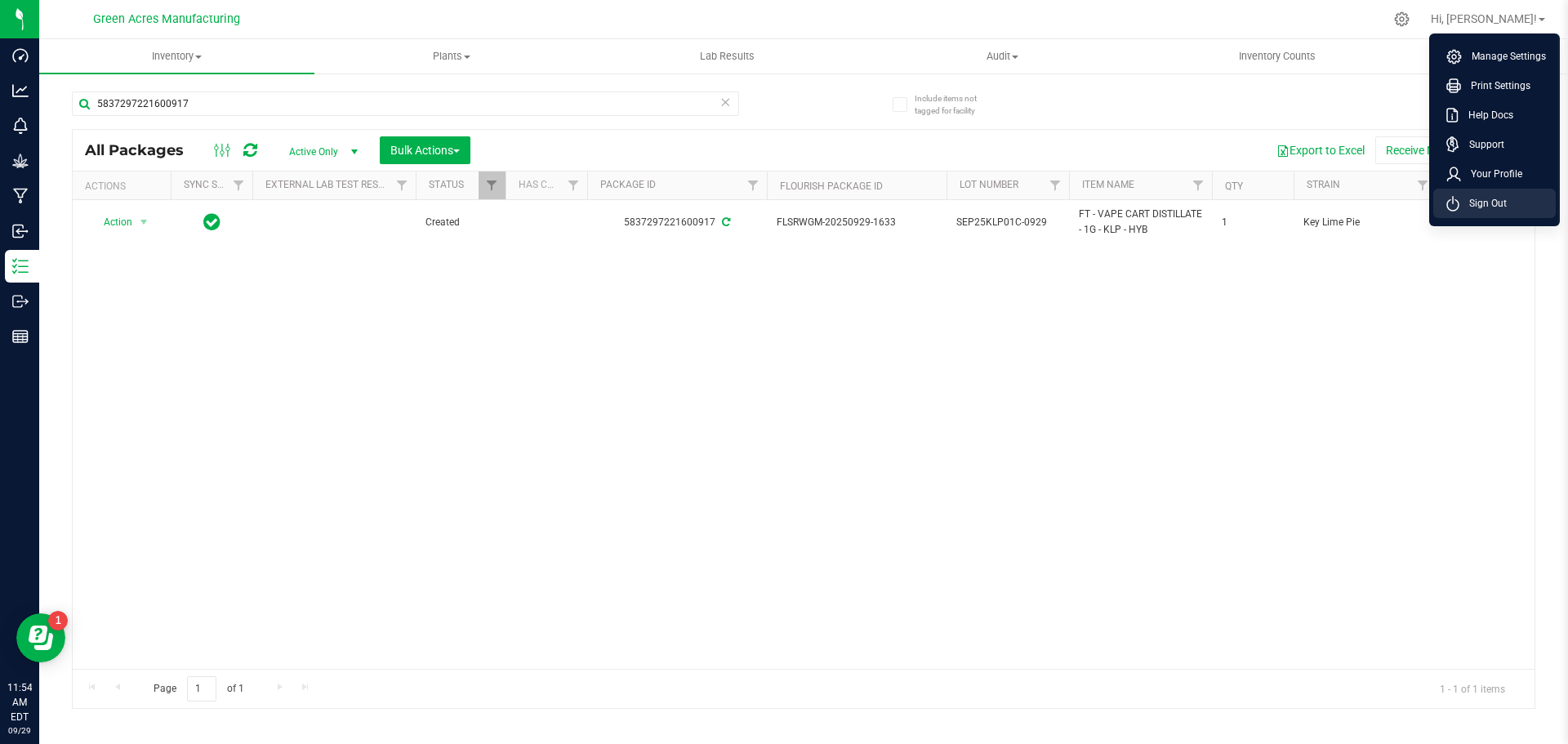
click at [1526, 193] on li "Sign Out" at bounding box center [1494, 203] width 122 height 29
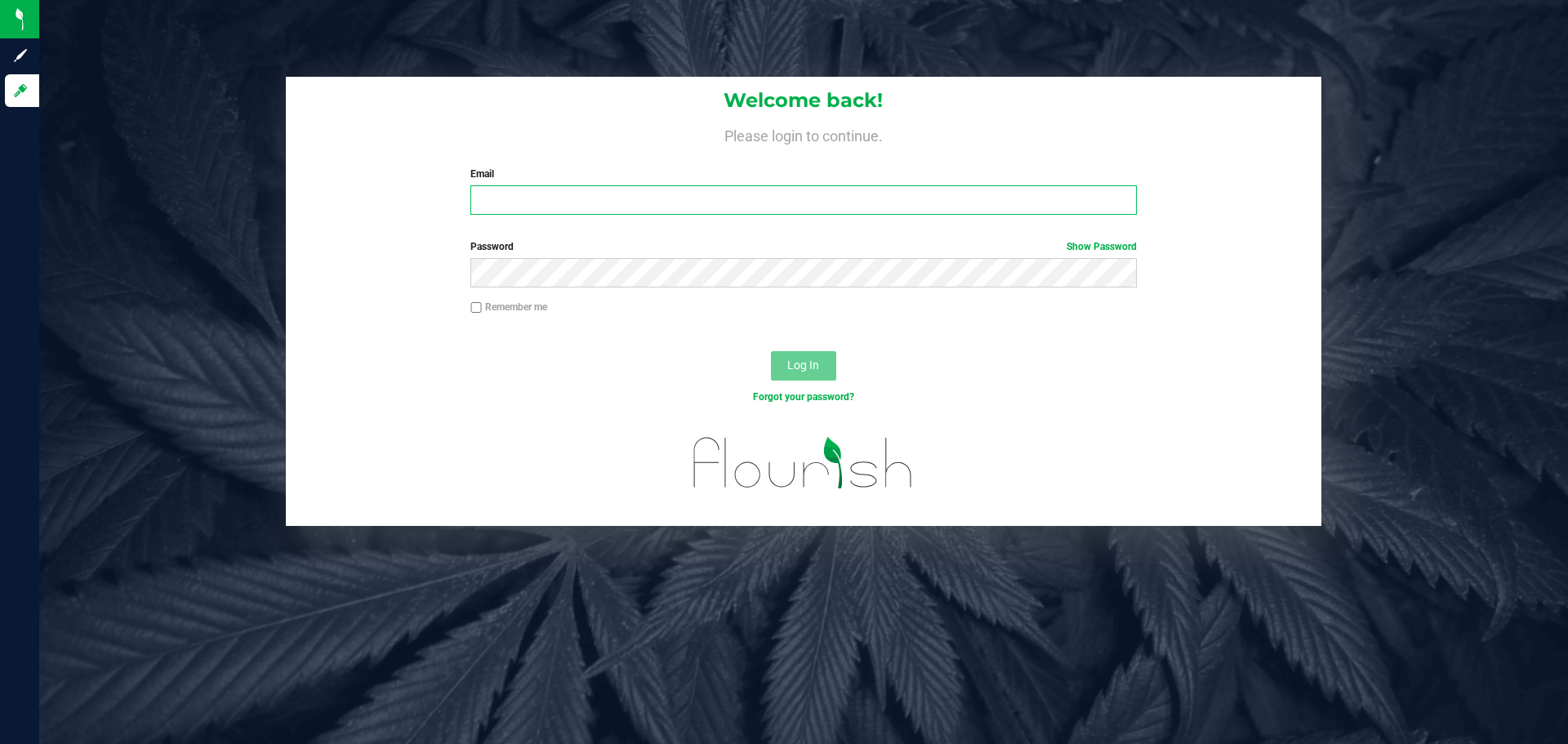
click at [565, 193] on input "Email" at bounding box center [803, 200] width 666 height 29
type input "JEFUENTES@LIVEPARALLEL.COM"
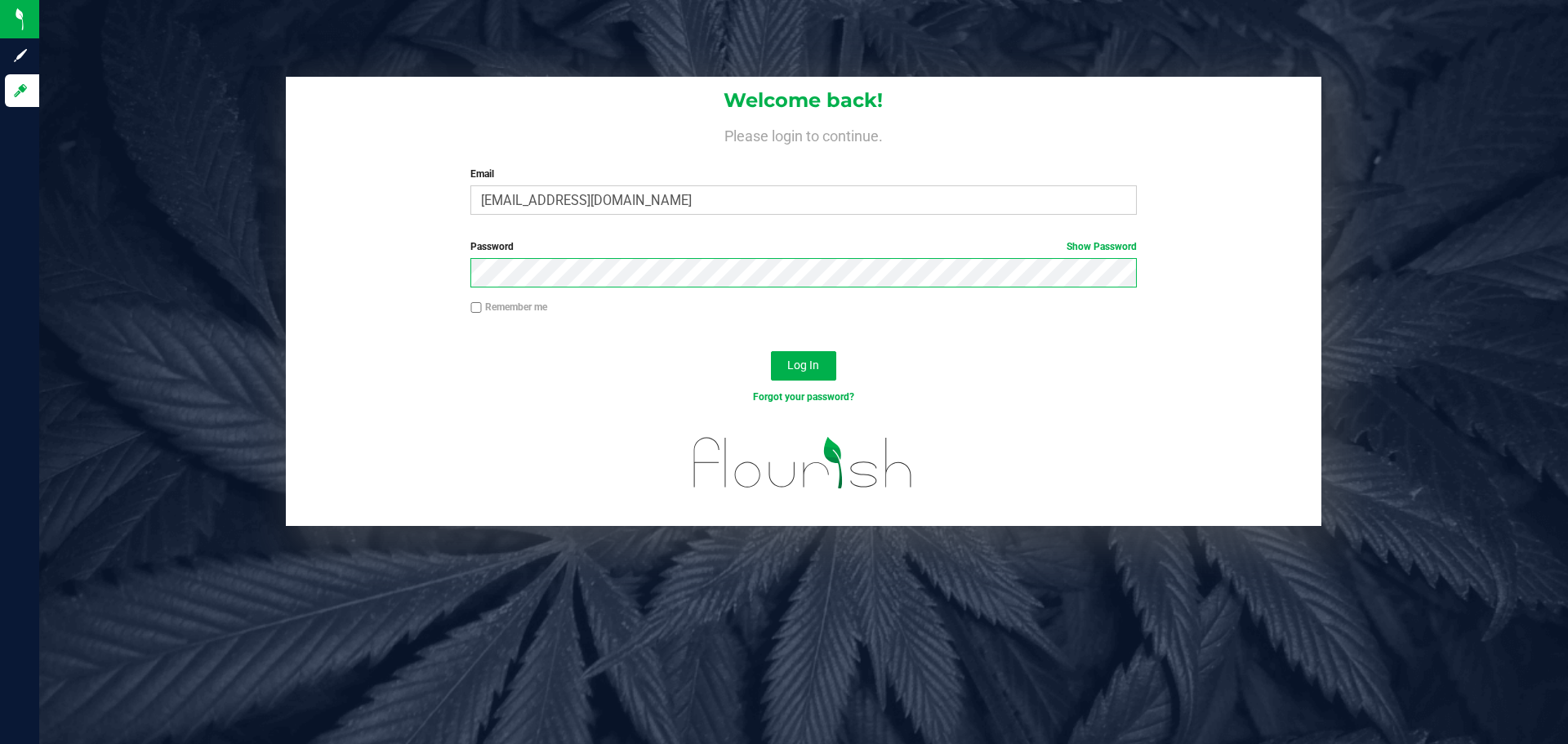
click at [771, 351] on button "Log In" at bounding box center [803, 365] width 65 height 29
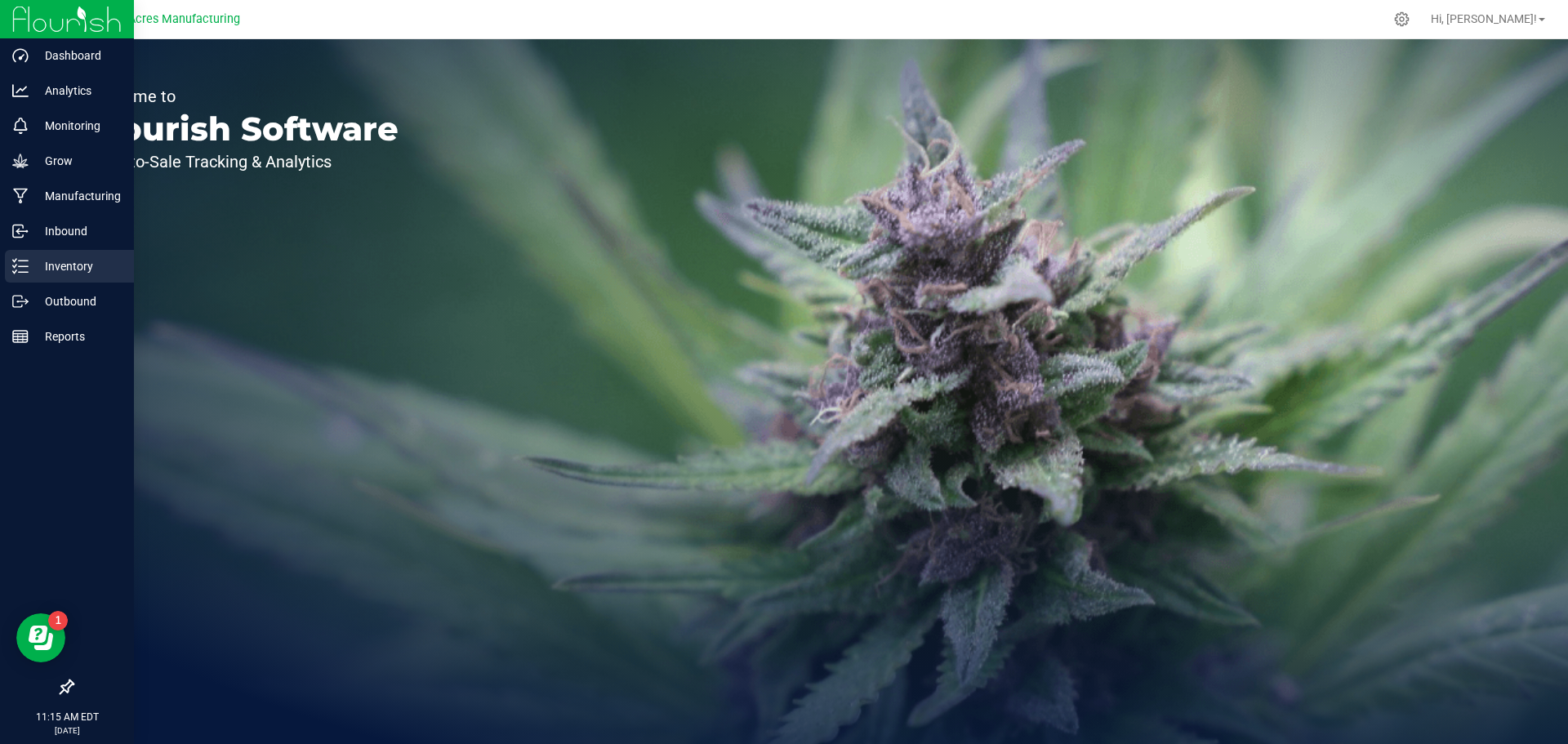
click at [33, 267] on p "Inventory" at bounding box center [78, 266] width 98 height 20
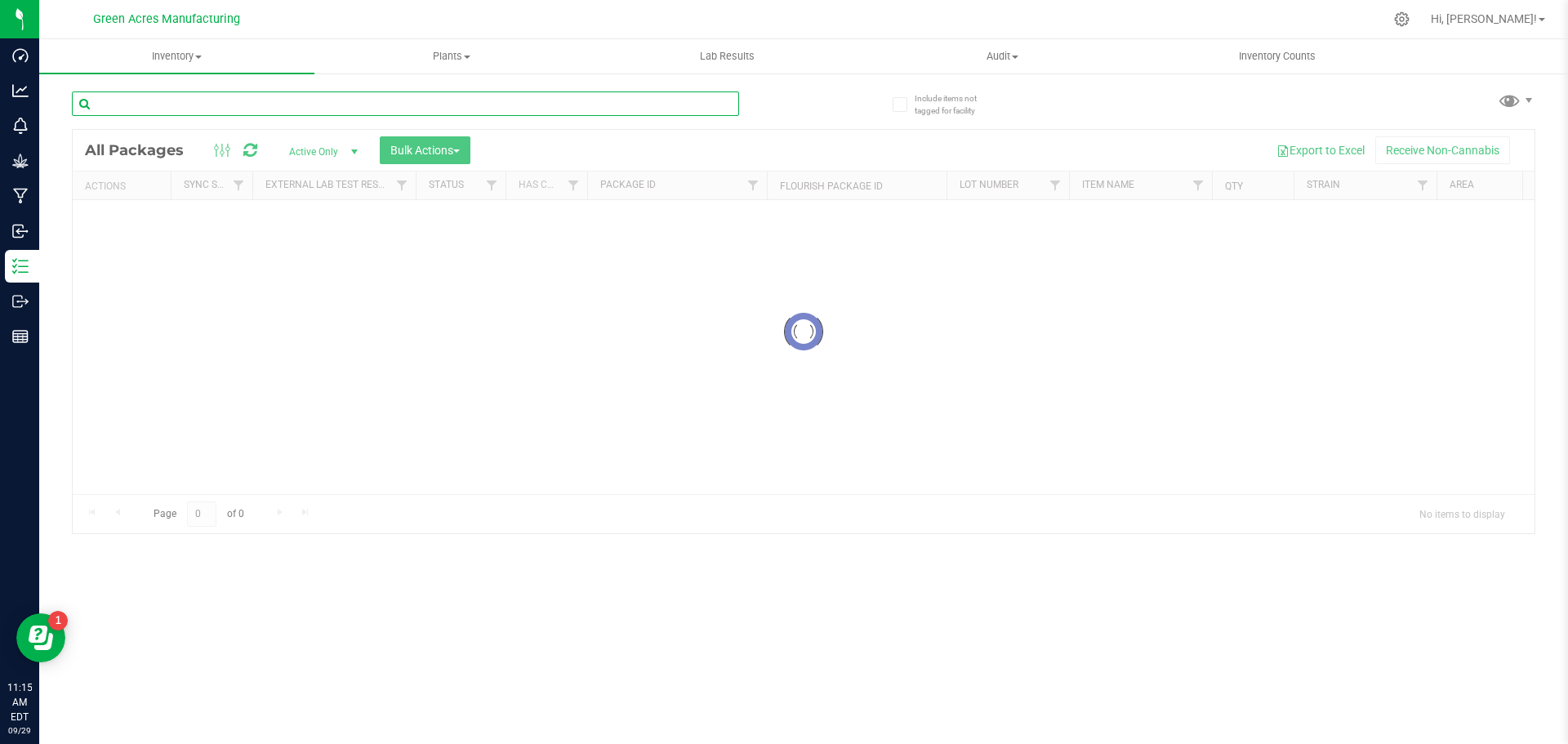
click at [325, 93] on input "text" at bounding box center [405, 104] width 668 height 25
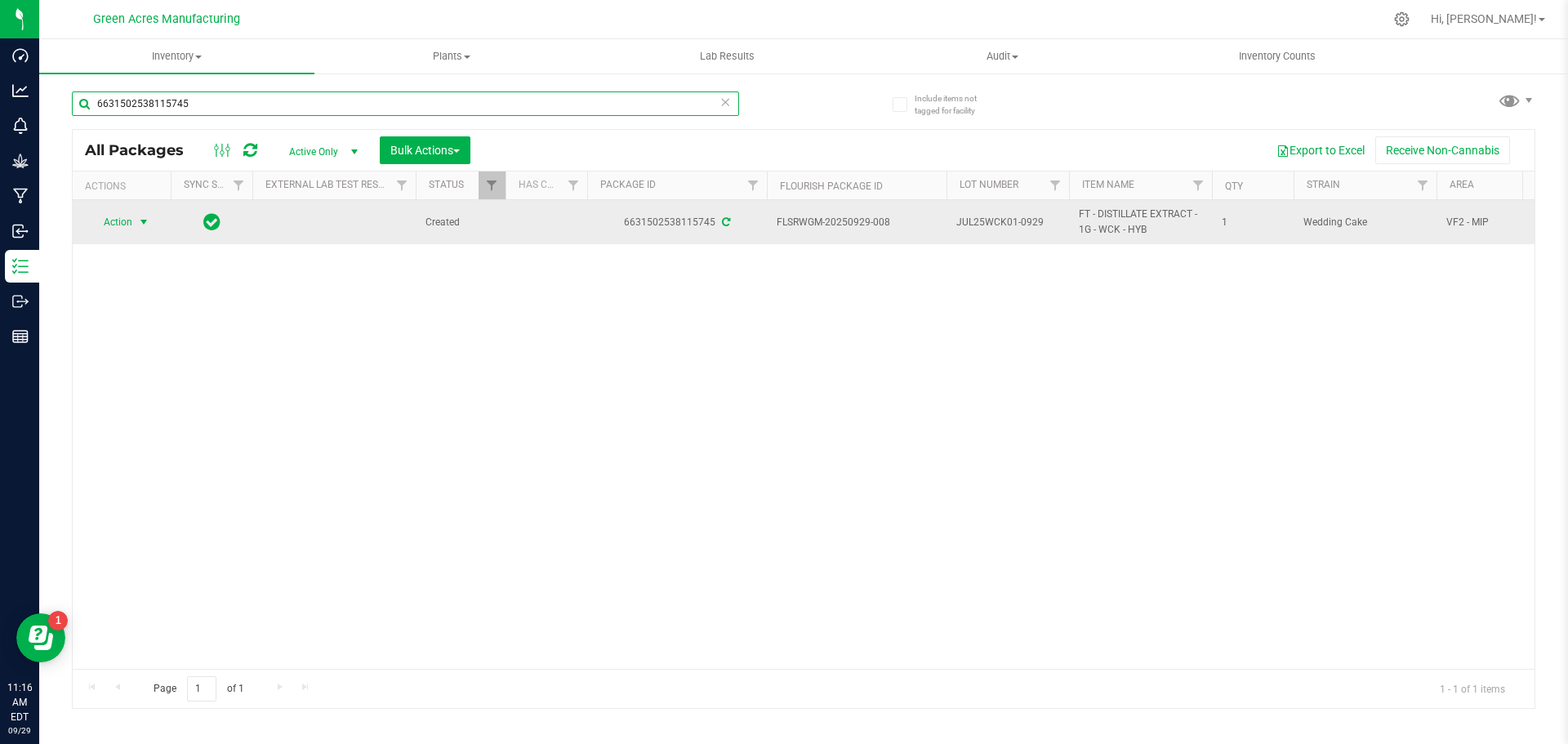
type input "6631502538115745"
click at [124, 224] on span "Action" at bounding box center [111, 222] width 45 height 23
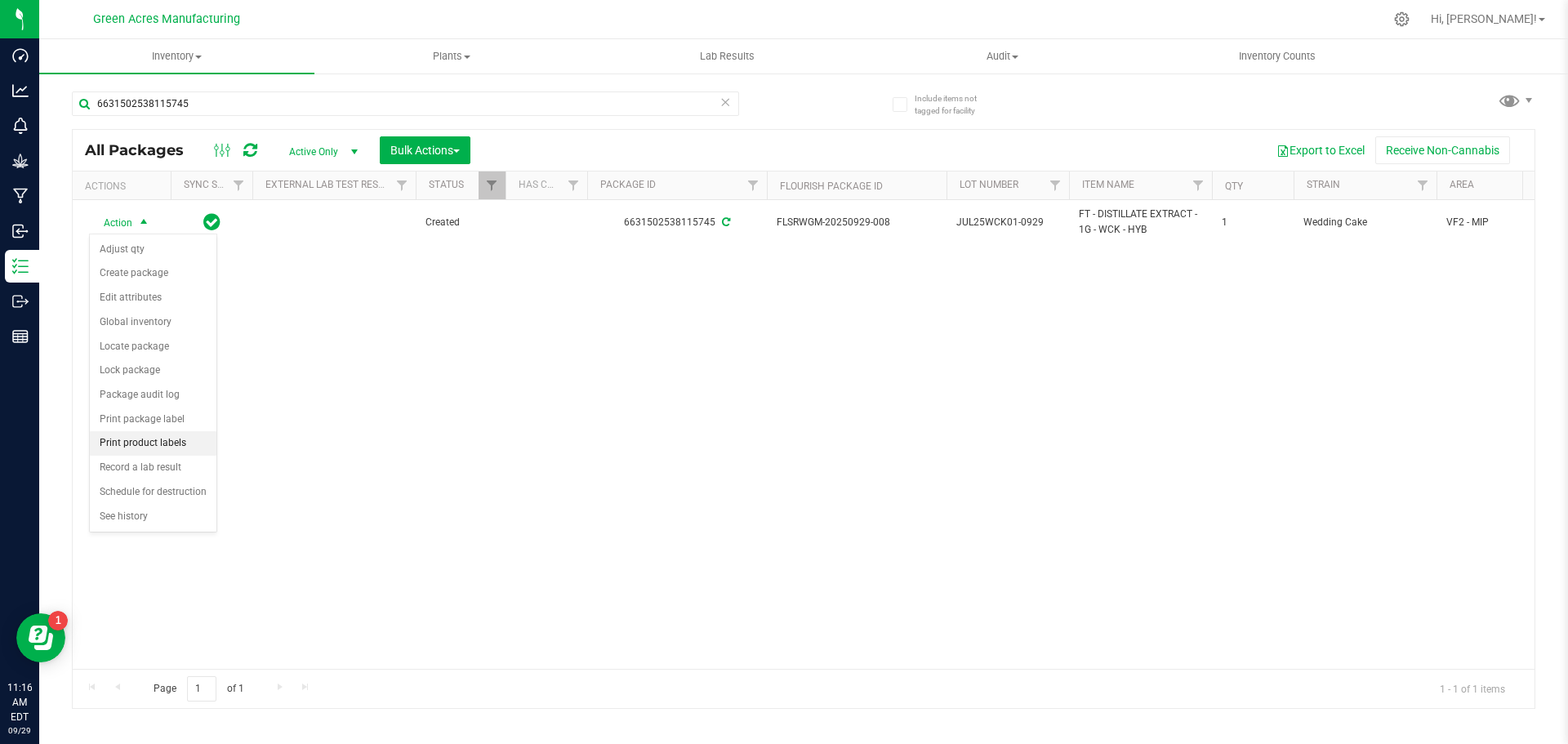
click at [198, 445] on li "Print product labels" at bounding box center [153, 444] width 127 height 25
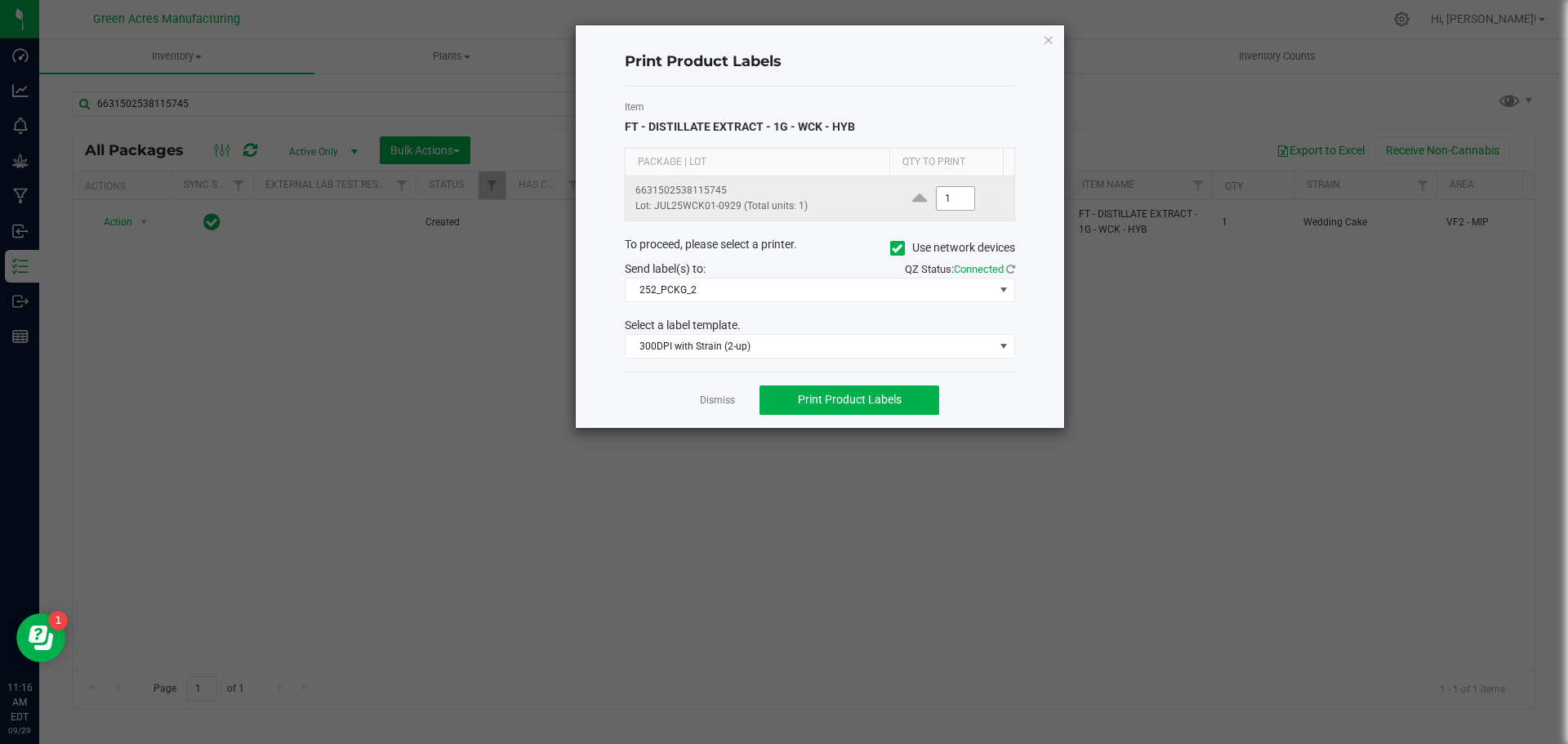
click at [945, 193] on input "1" at bounding box center [956, 199] width 38 height 23
click at [941, 193] on input "1" at bounding box center [956, 199] width 38 height 23
click at [950, 193] on input "1" at bounding box center [956, 199] width 38 height 23
click at [951, 193] on input "1" at bounding box center [956, 199] width 38 height 23
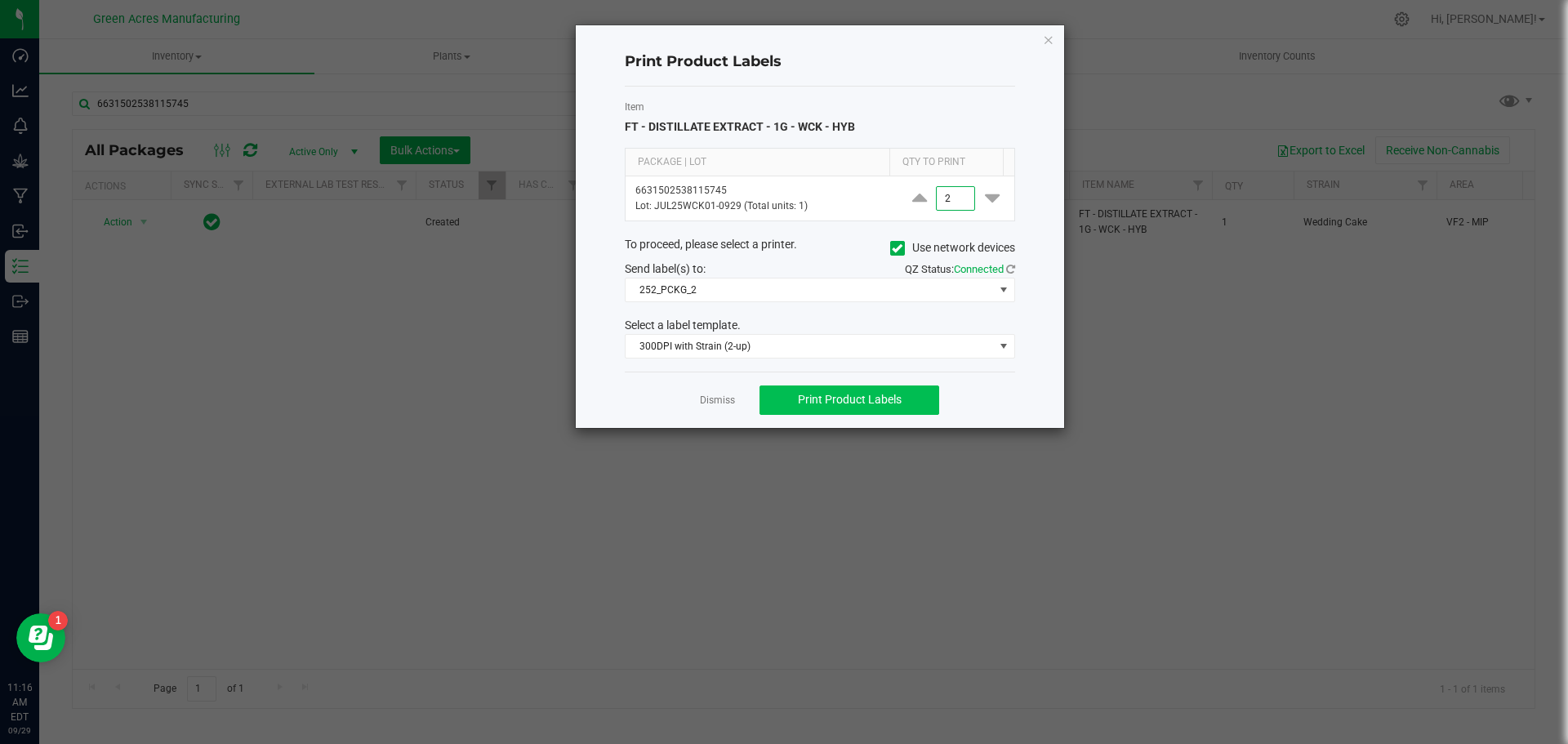
type input "2"
click at [872, 409] on button "Print Product Labels" at bounding box center [849, 399] width 180 height 29
click at [706, 399] on link "Dismiss" at bounding box center [717, 400] width 35 height 14
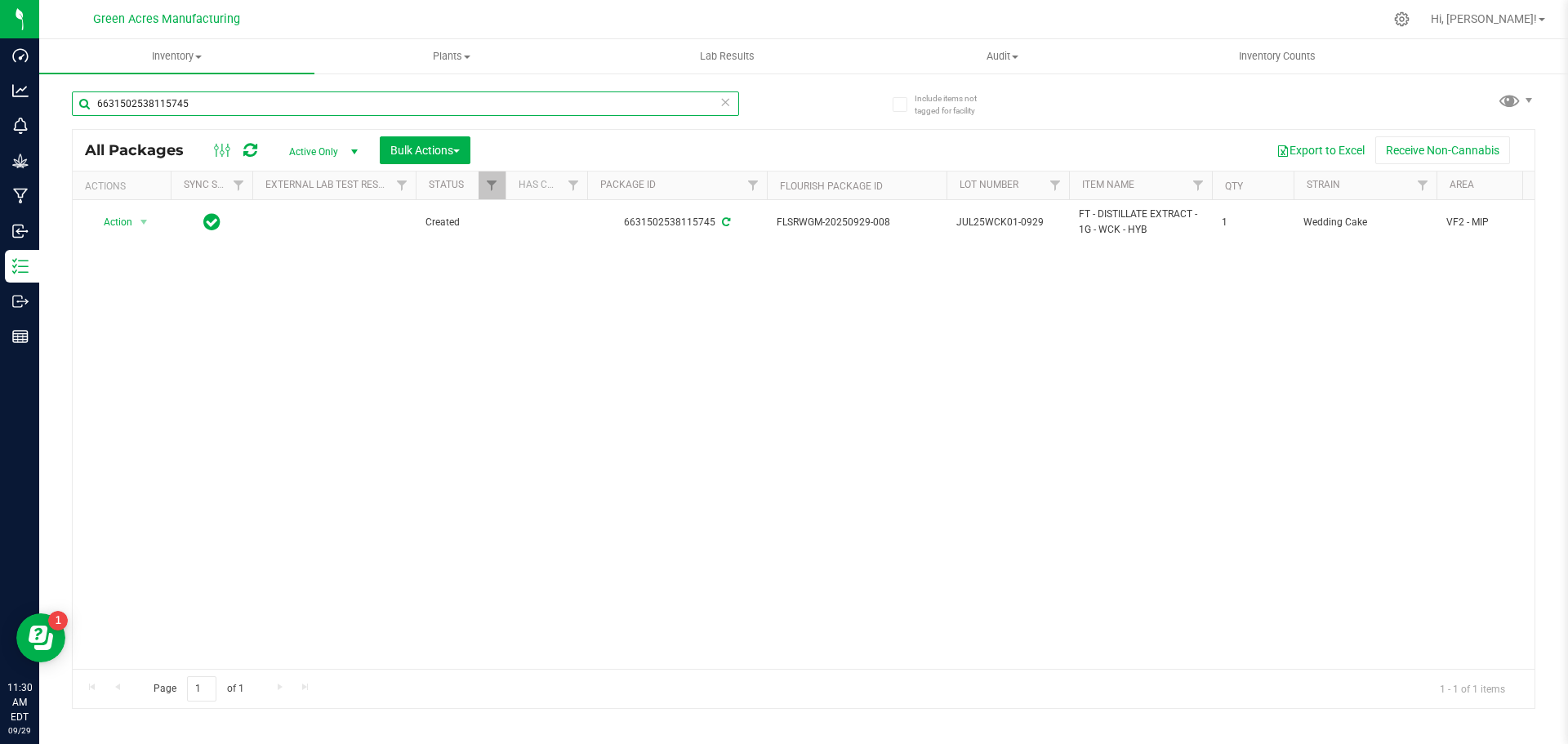
click at [328, 99] on input "6631502538115745" at bounding box center [405, 104] width 668 height 25
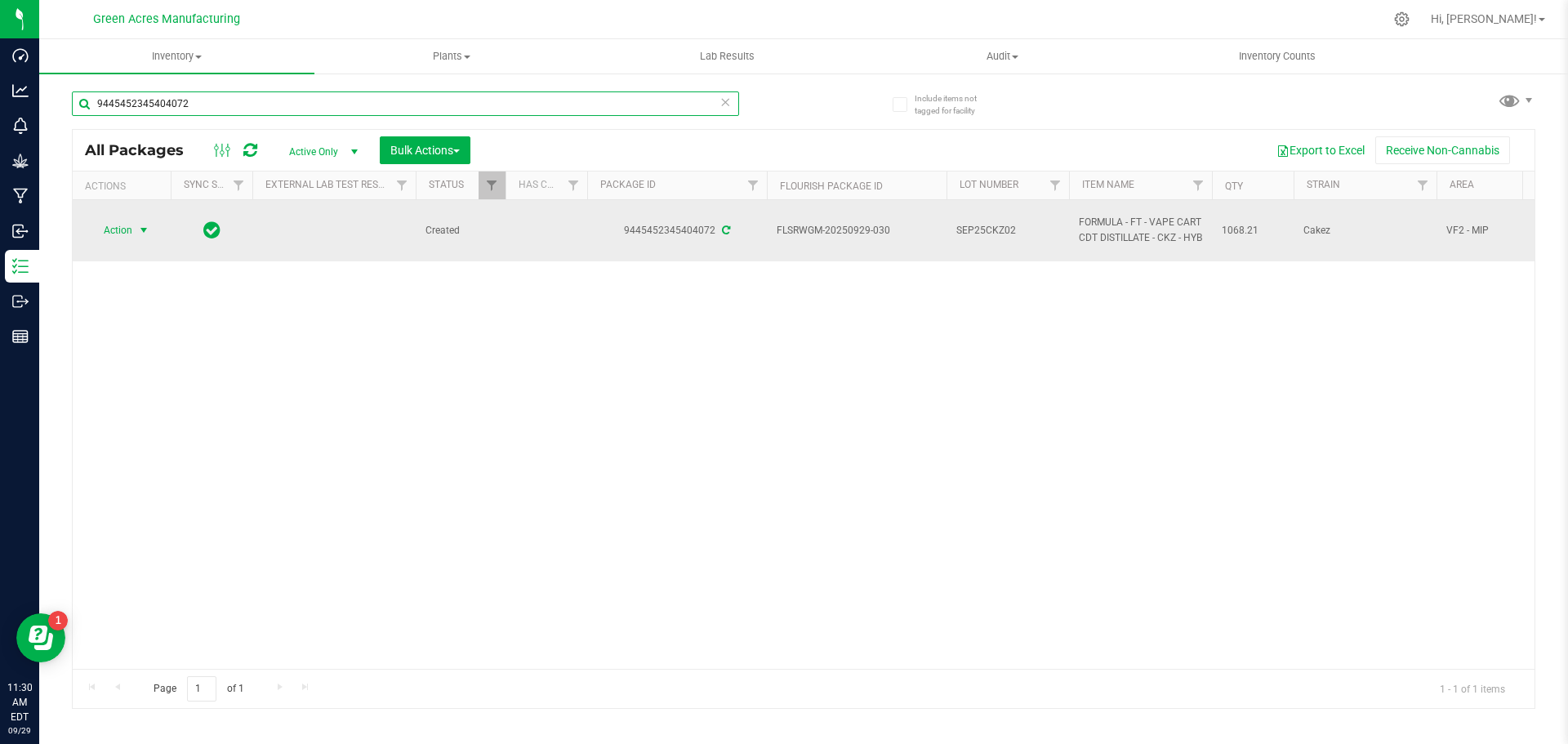
type input "9445452345404072"
click at [127, 235] on span "Action" at bounding box center [111, 230] width 45 height 23
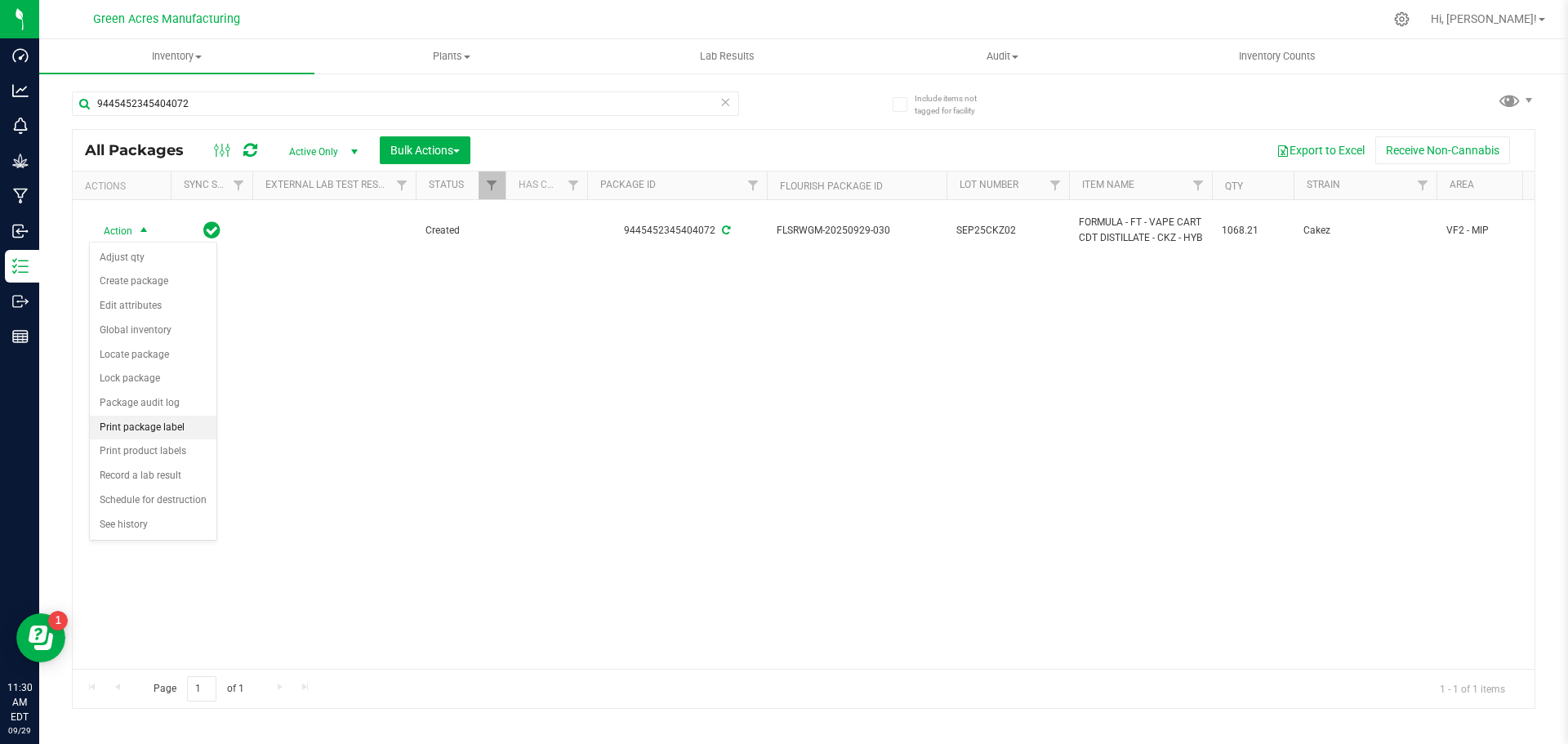
click at [191, 429] on li "Print package label" at bounding box center [153, 428] width 127 height 25
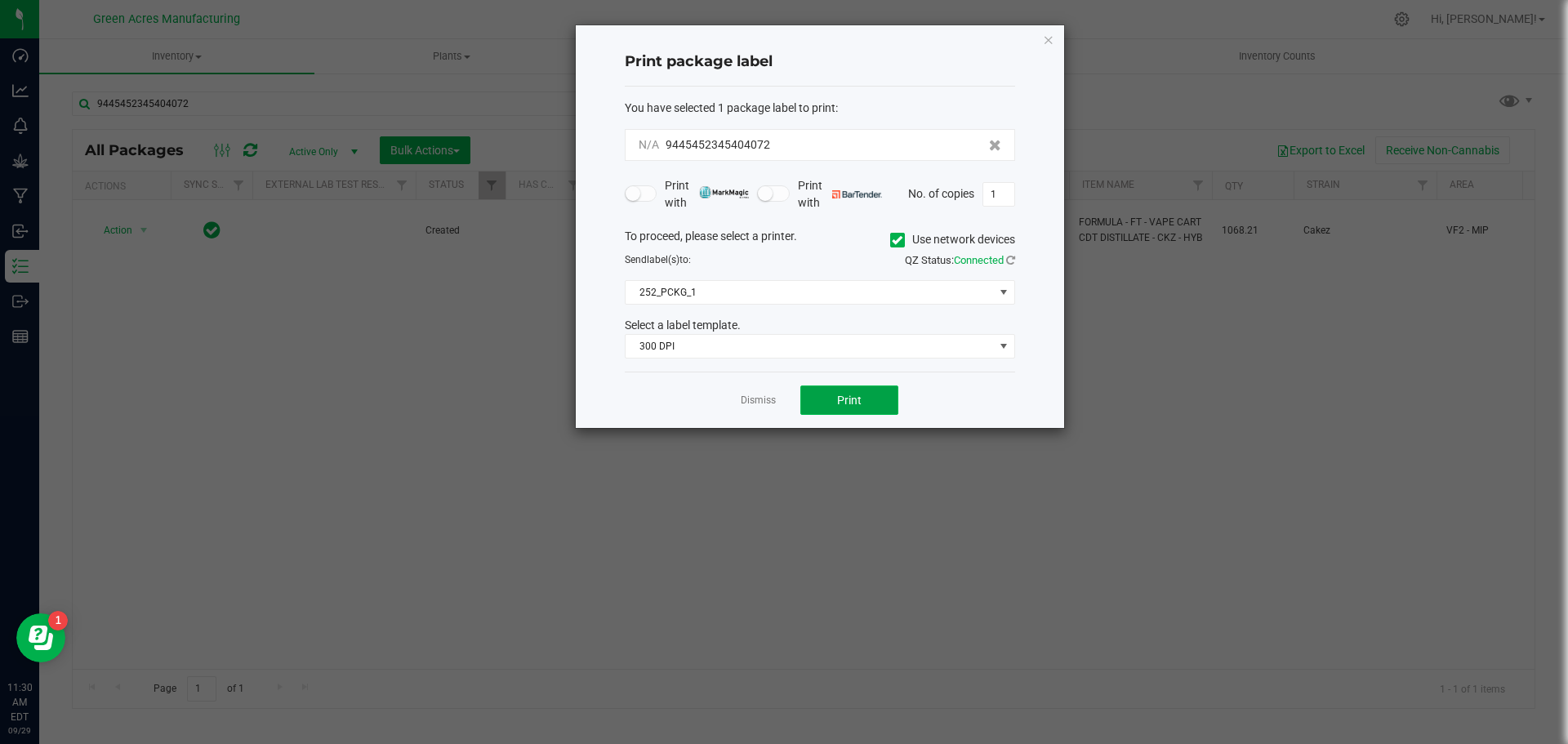
click at [859, 400] on span "Print" at bounding box center [849, 400] width 25 height 13
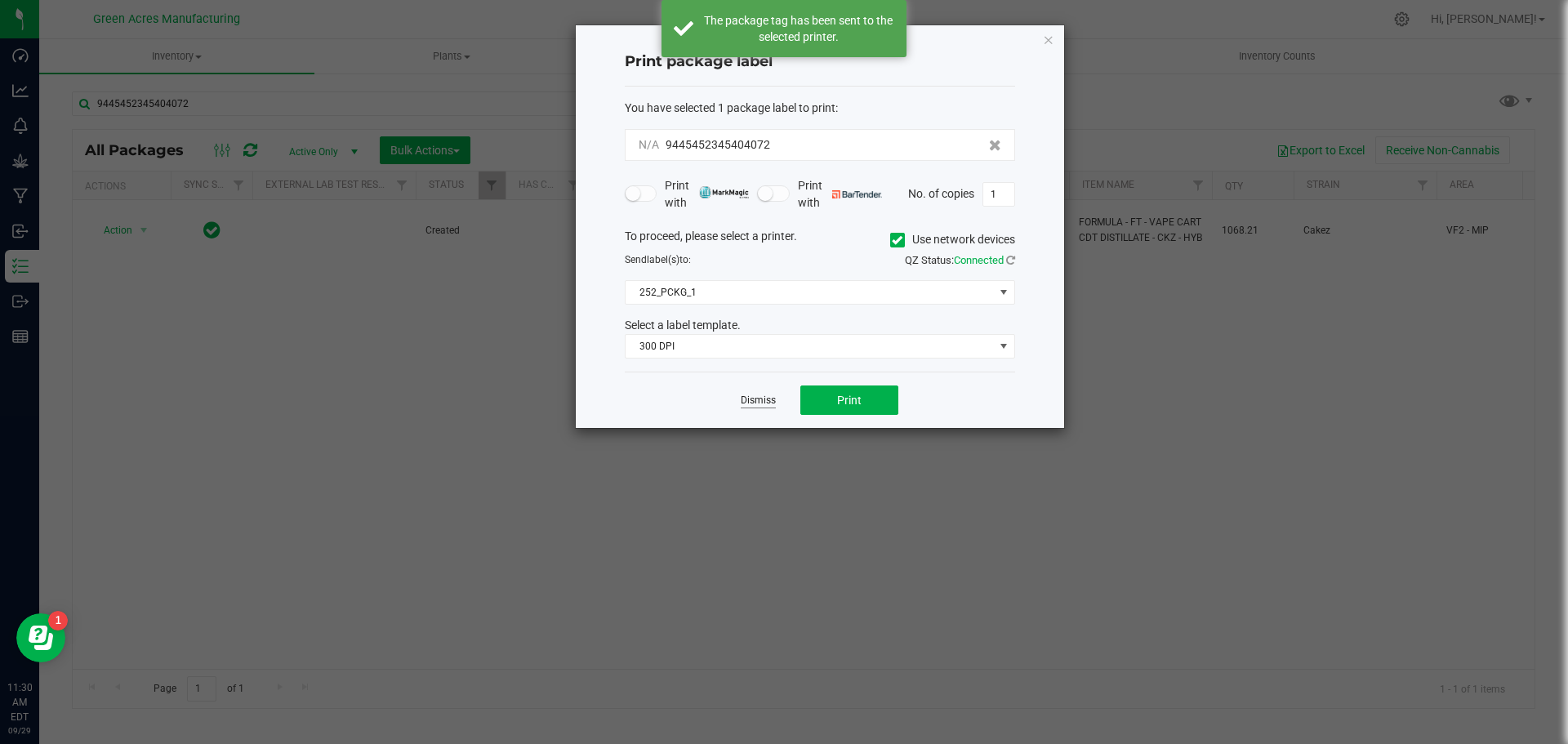
click at [770, 395] on link "Dismiss" at bounding box center [758, 400] width 35 height 14
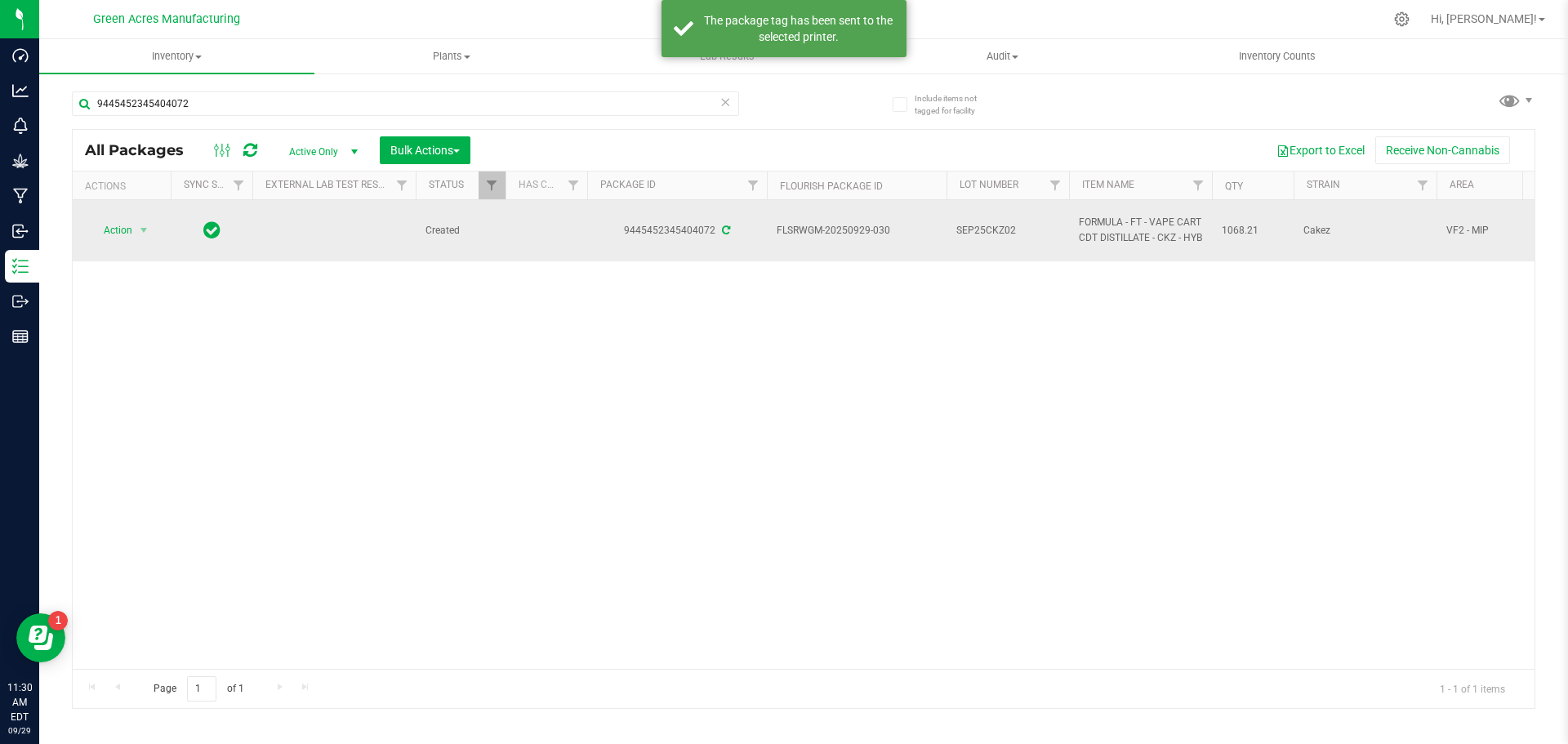
click at [1050, 224] on span "SEP25CKZ02" at bounding box center [1007, 231] width 103 height 15
type input "SEP25CKZ02-0929"
click at [128, 224] on span "Action" at bounding box center [111, 230] width 45 height 23
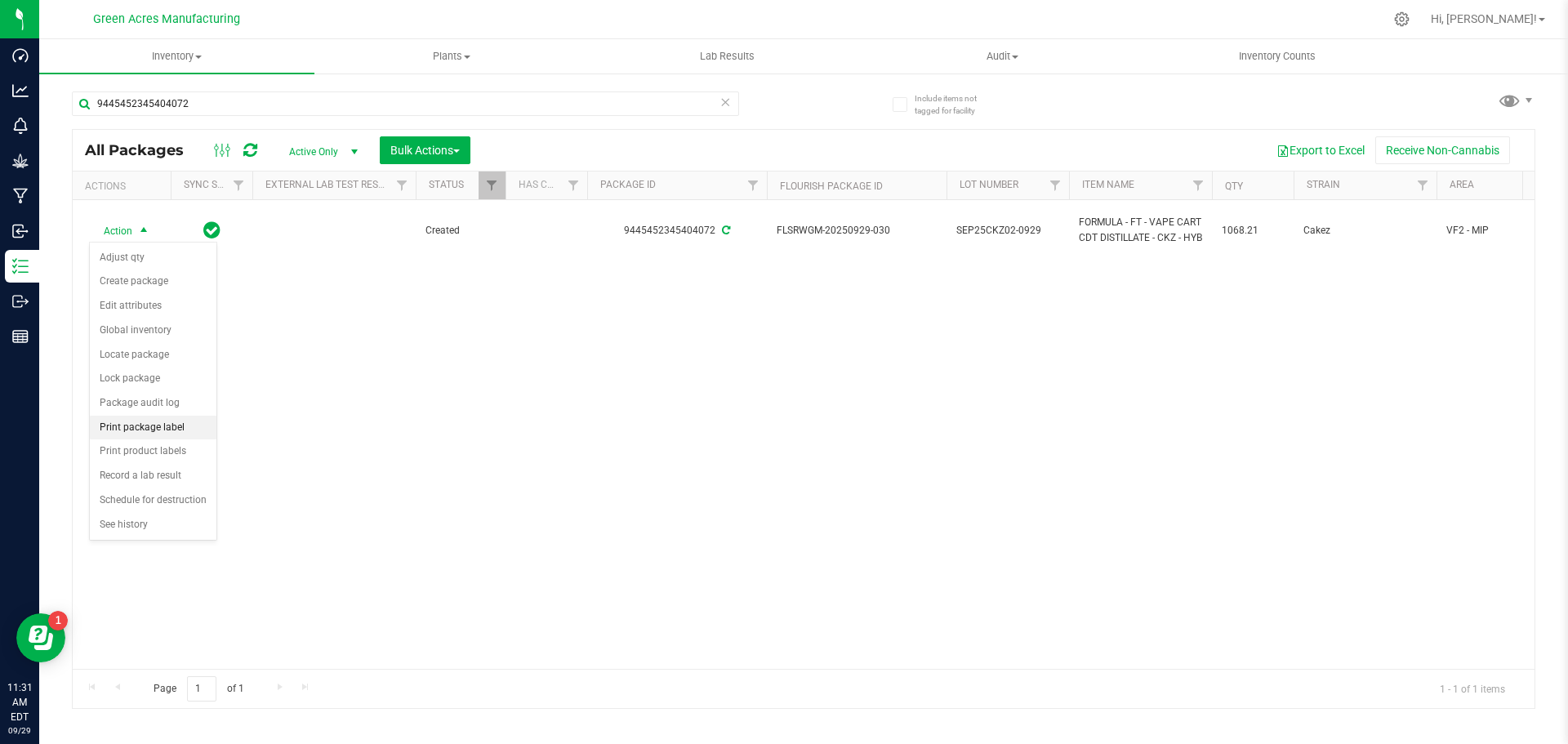
click at [178, 427] on li "Print package label" at bounding box center [153, 428] width 127 height 25
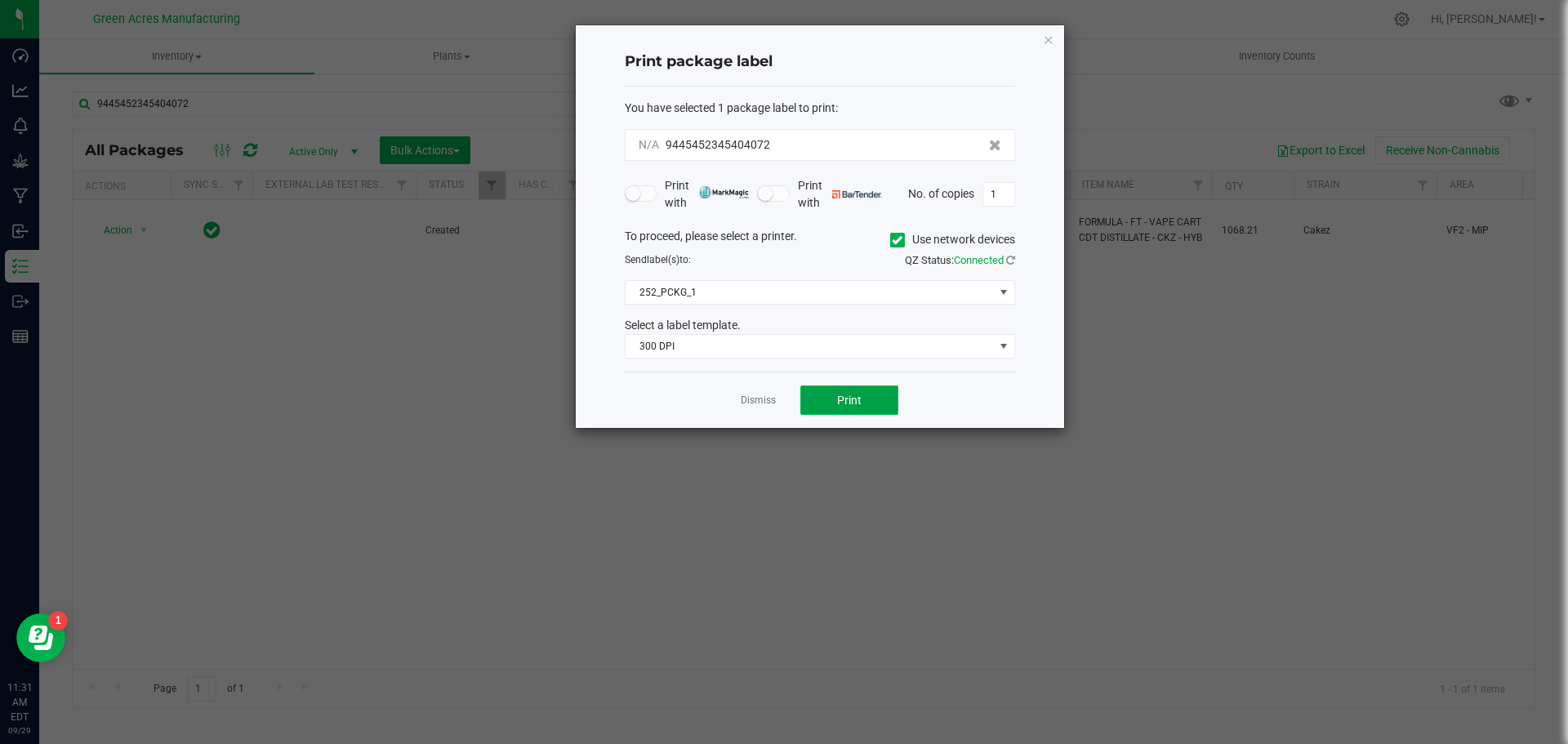
click at [873, 390] on button "Print" at bounding box center [849, 399] width 98 height 29
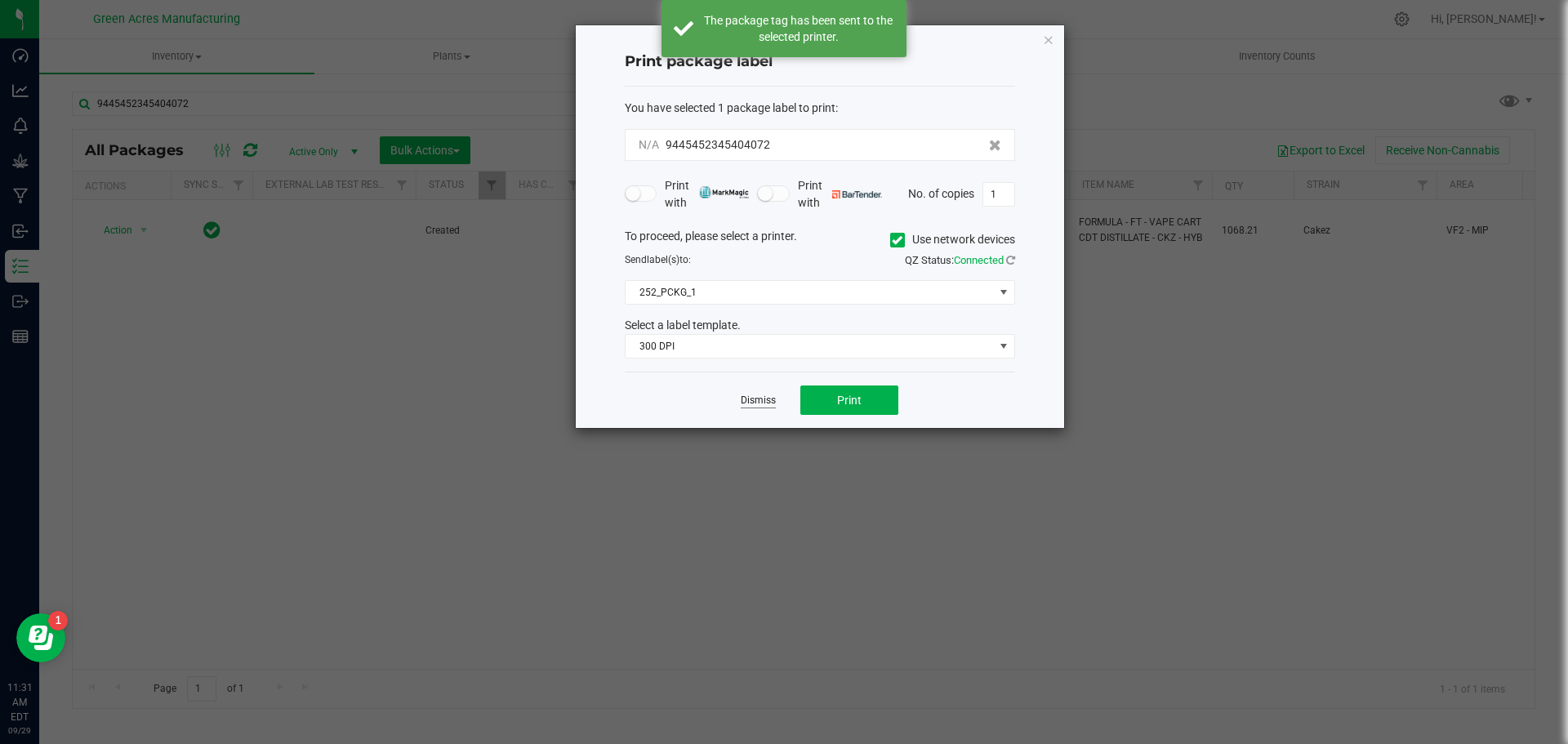
click at [768, 396] on link "Dismiss" at bounding box center [758, 400] width 35 height 14
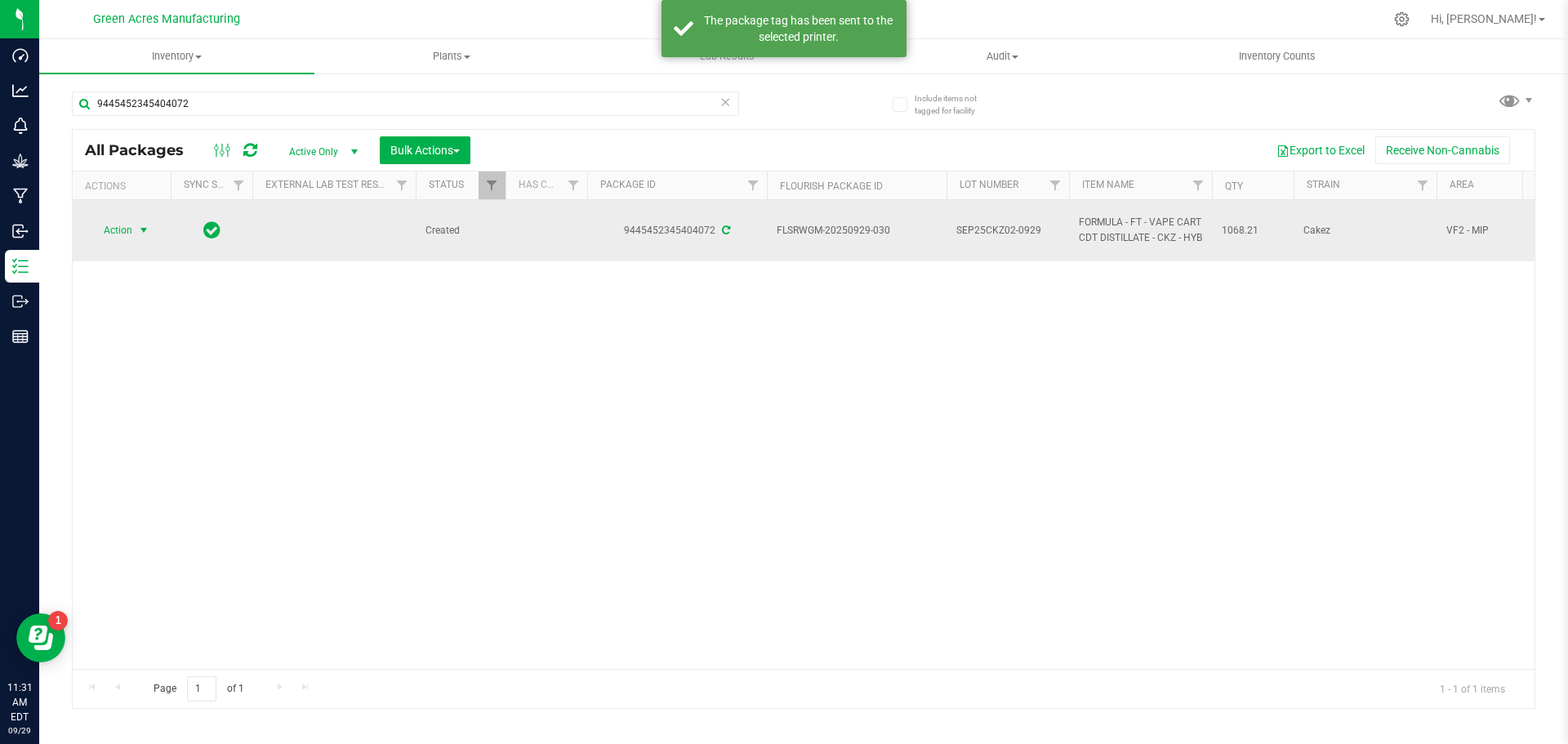
click at [140, 235] on span "select" at bounding box center [144, 230] width 13 height 13
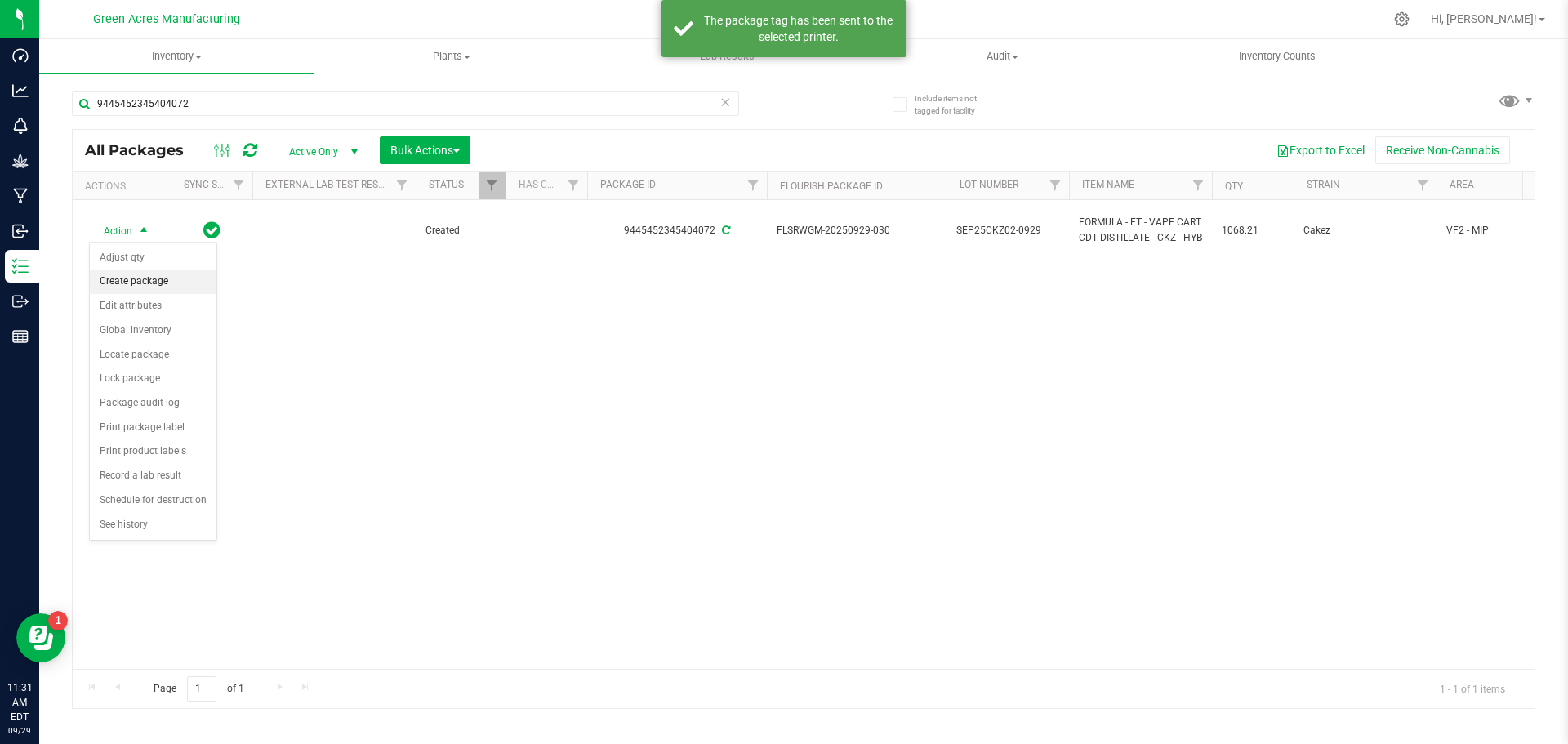
click at [145, 276] on li "Create package" at bounding box center [153, 282] width 127 height 25
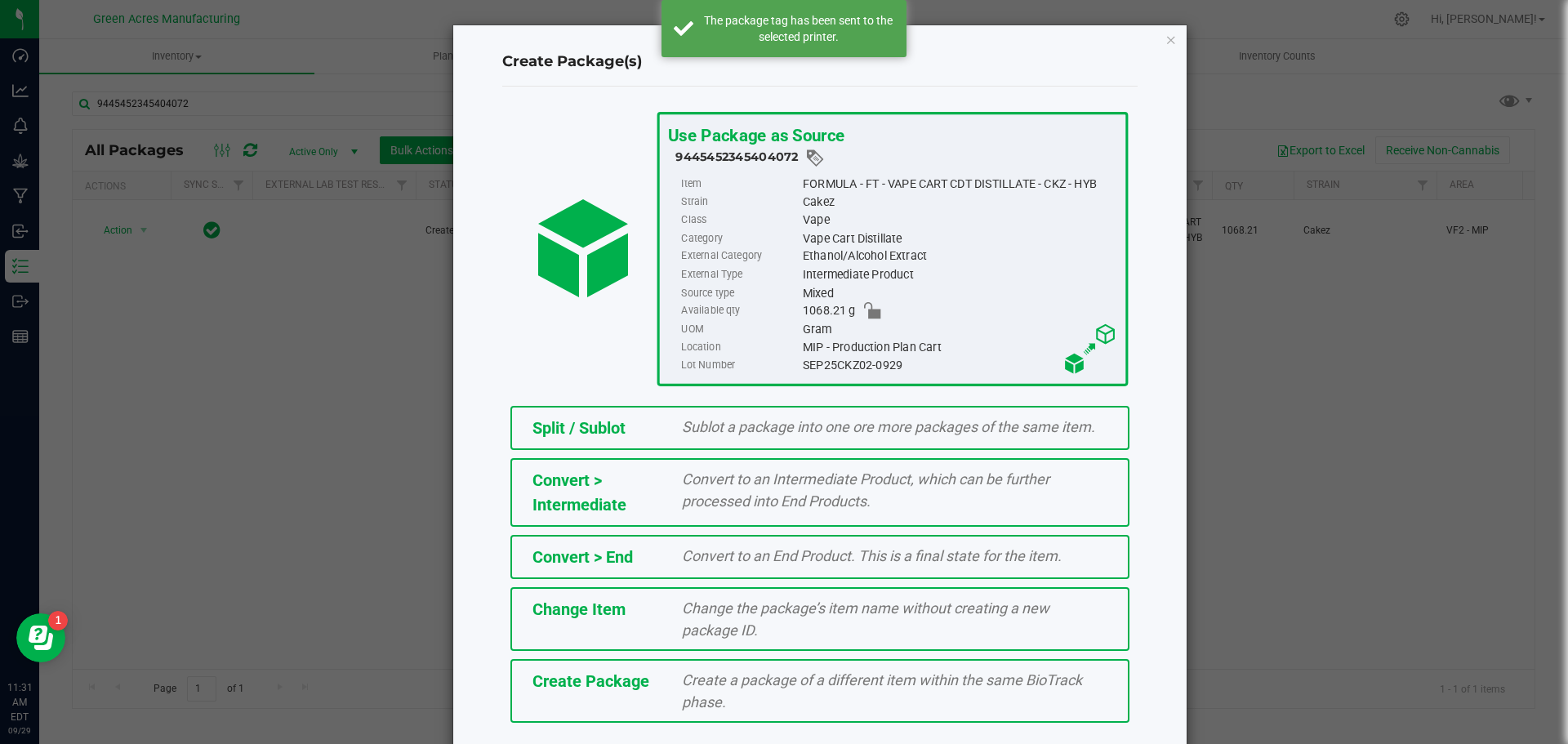
click at [775, 701] on span "Create a package of a different item within the same BioTrack phase." at bounding box center [882, 690] width 401 height 39
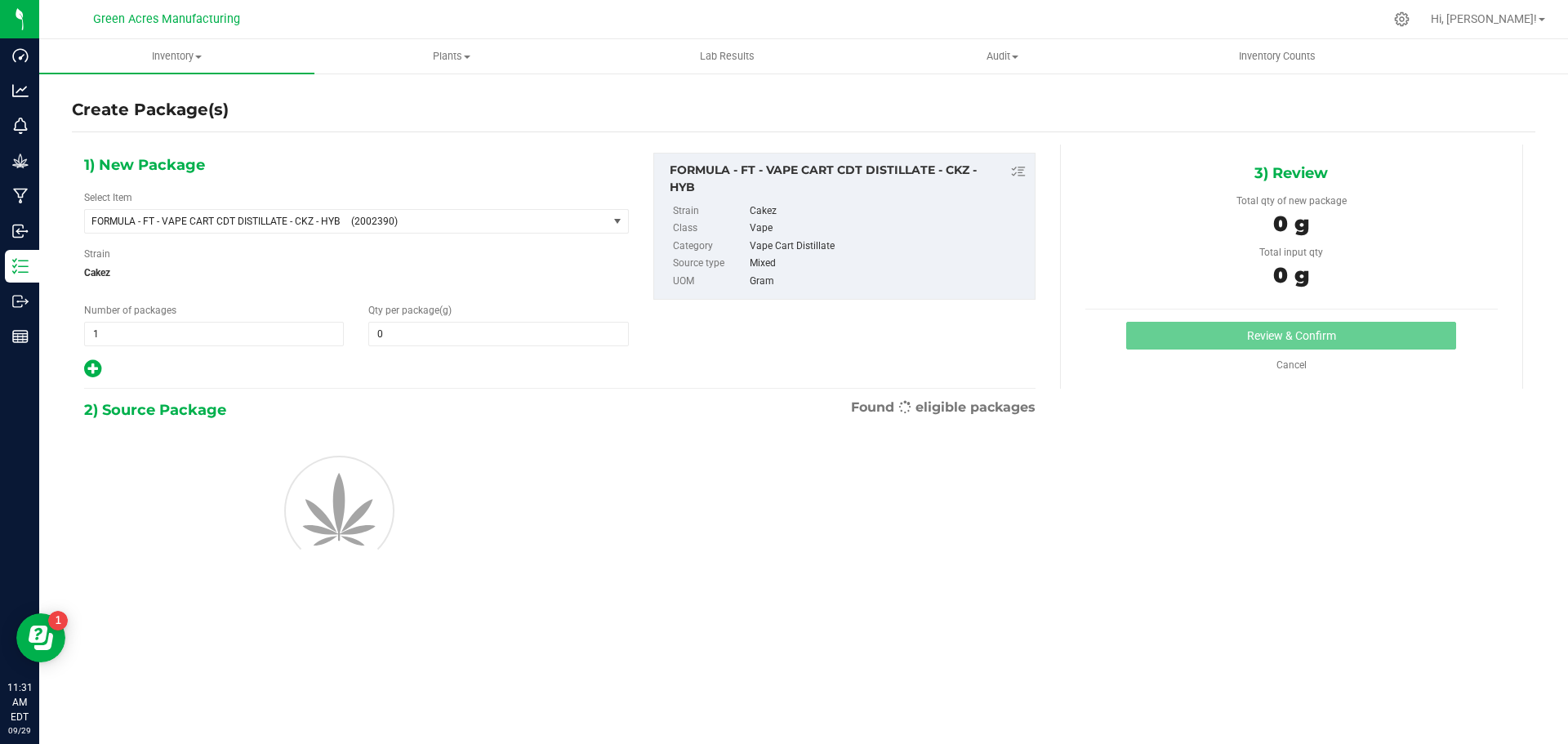
type input "0.0000"
click at [437, 216] on span "(2002390)" at bounding box center [476, 221] width 250 height 11
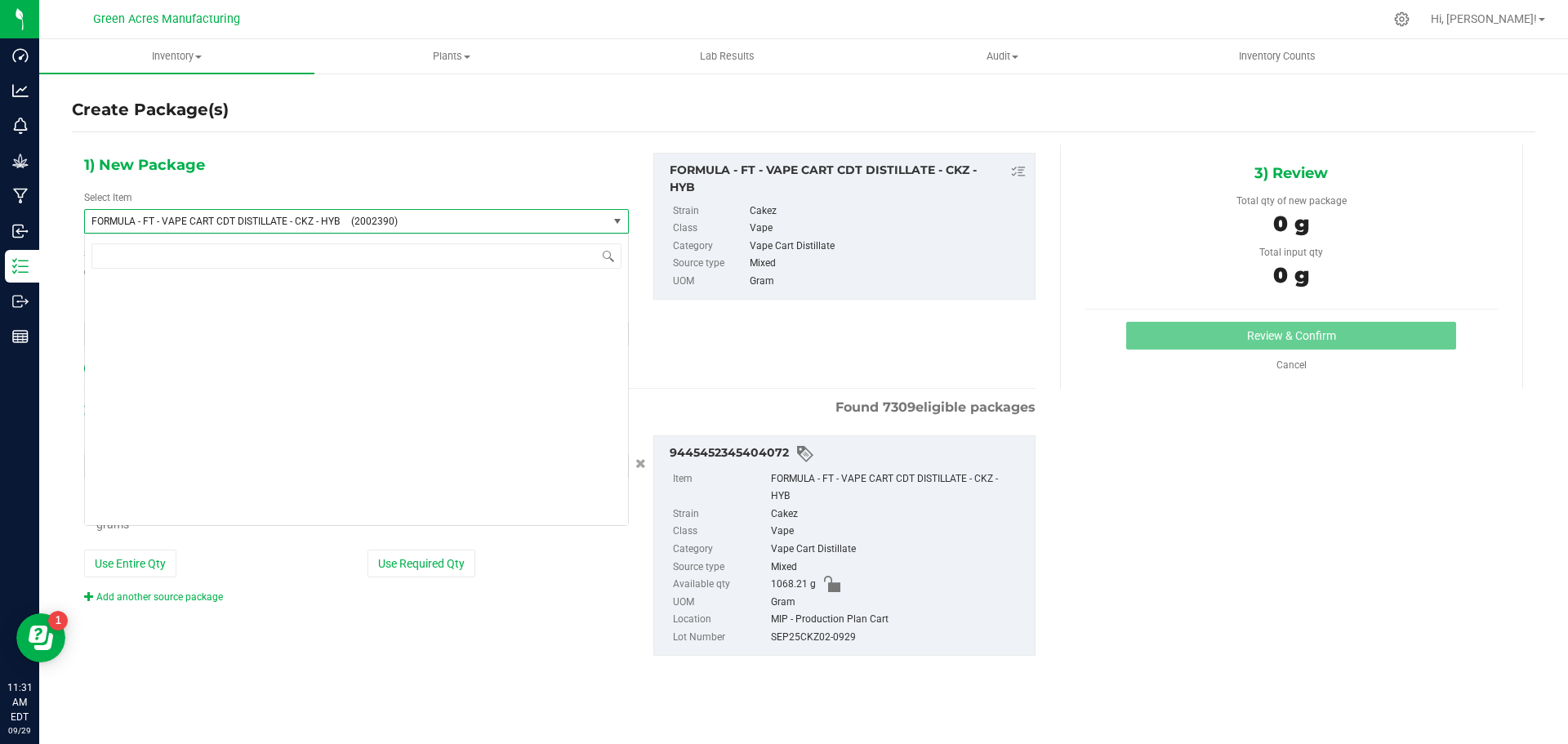
scroll to position [30412, 0]
type input "CKZ"
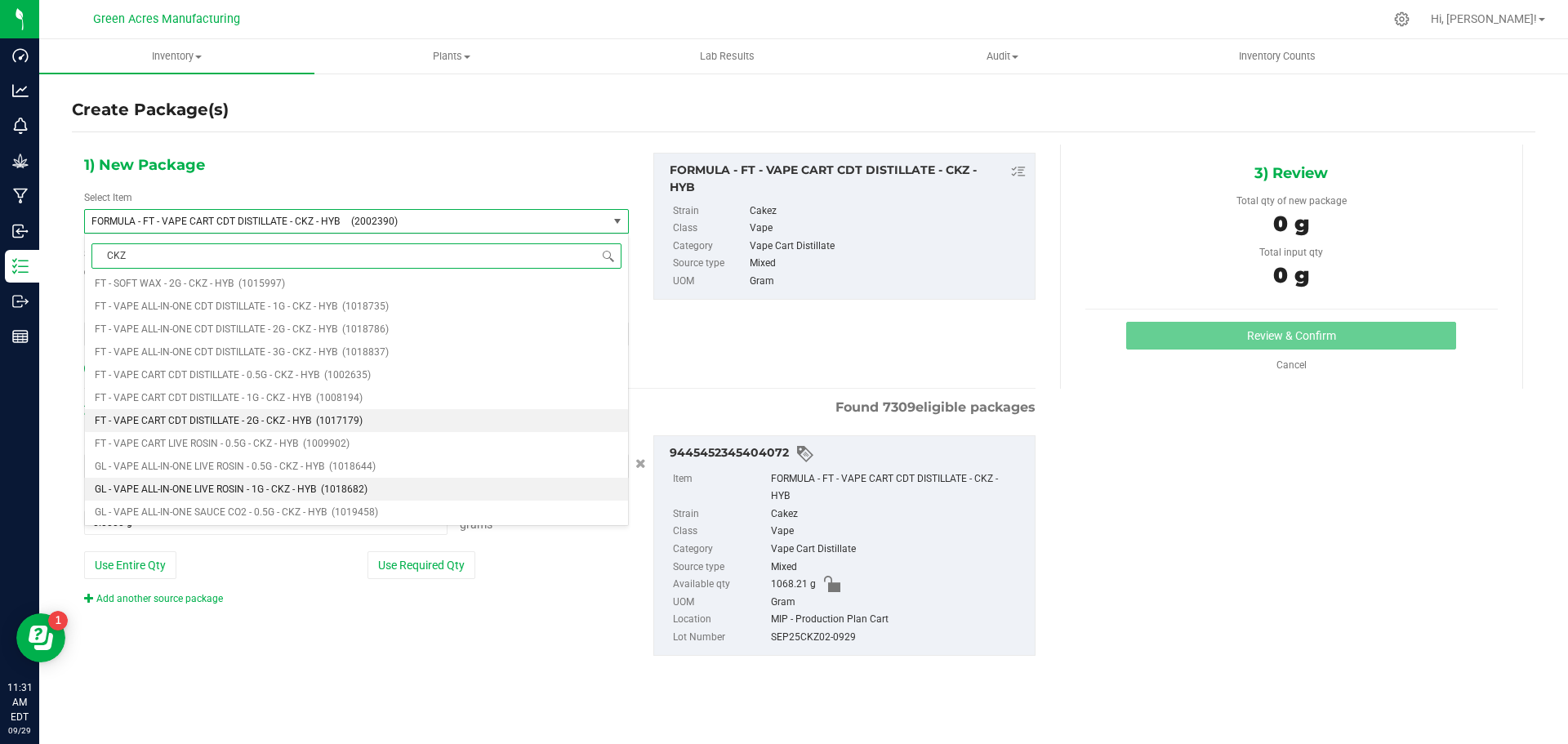
scroll to position [490, 0]
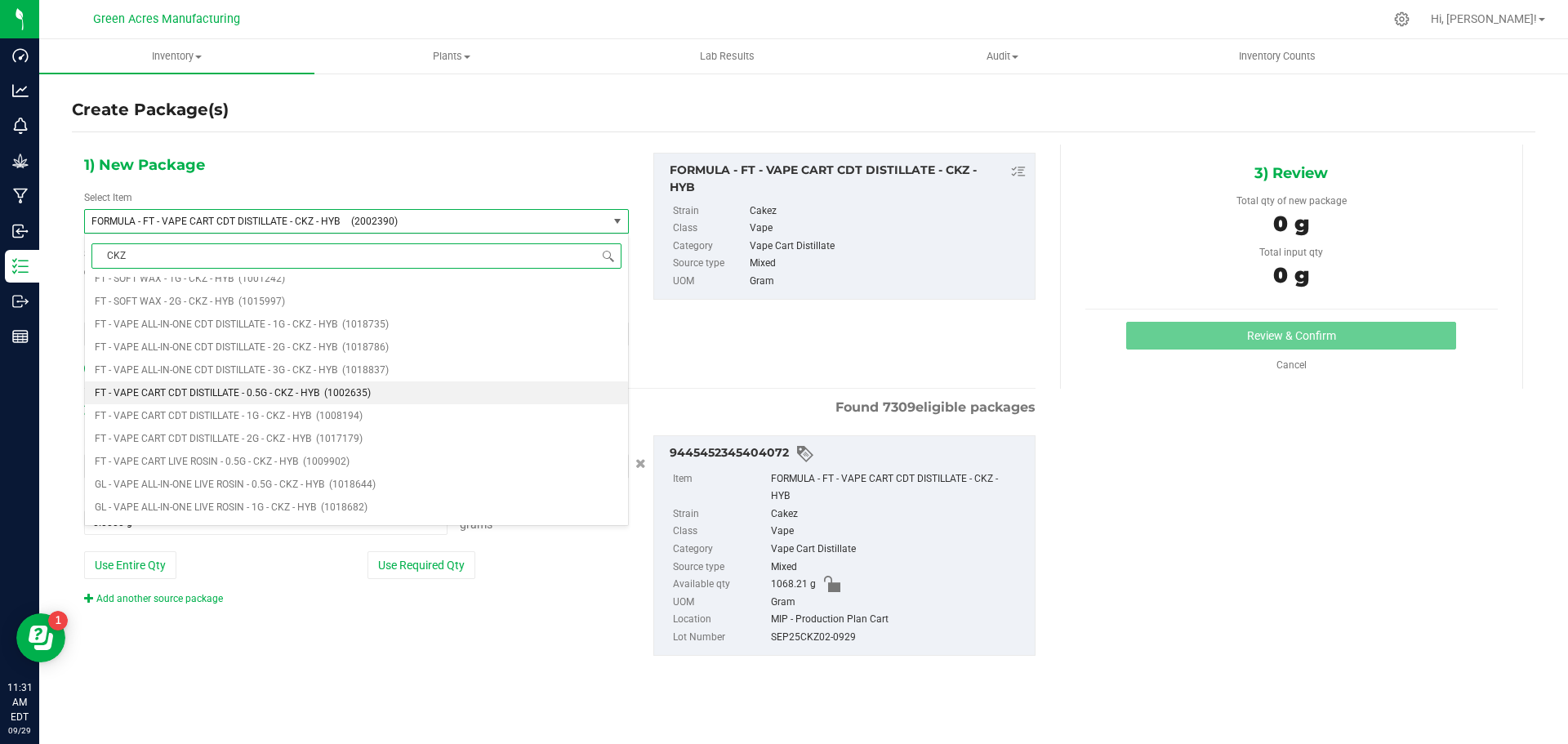
click at [333, 393] on span "(1002635)" at bounding box center [347, 393] width 46 height 11
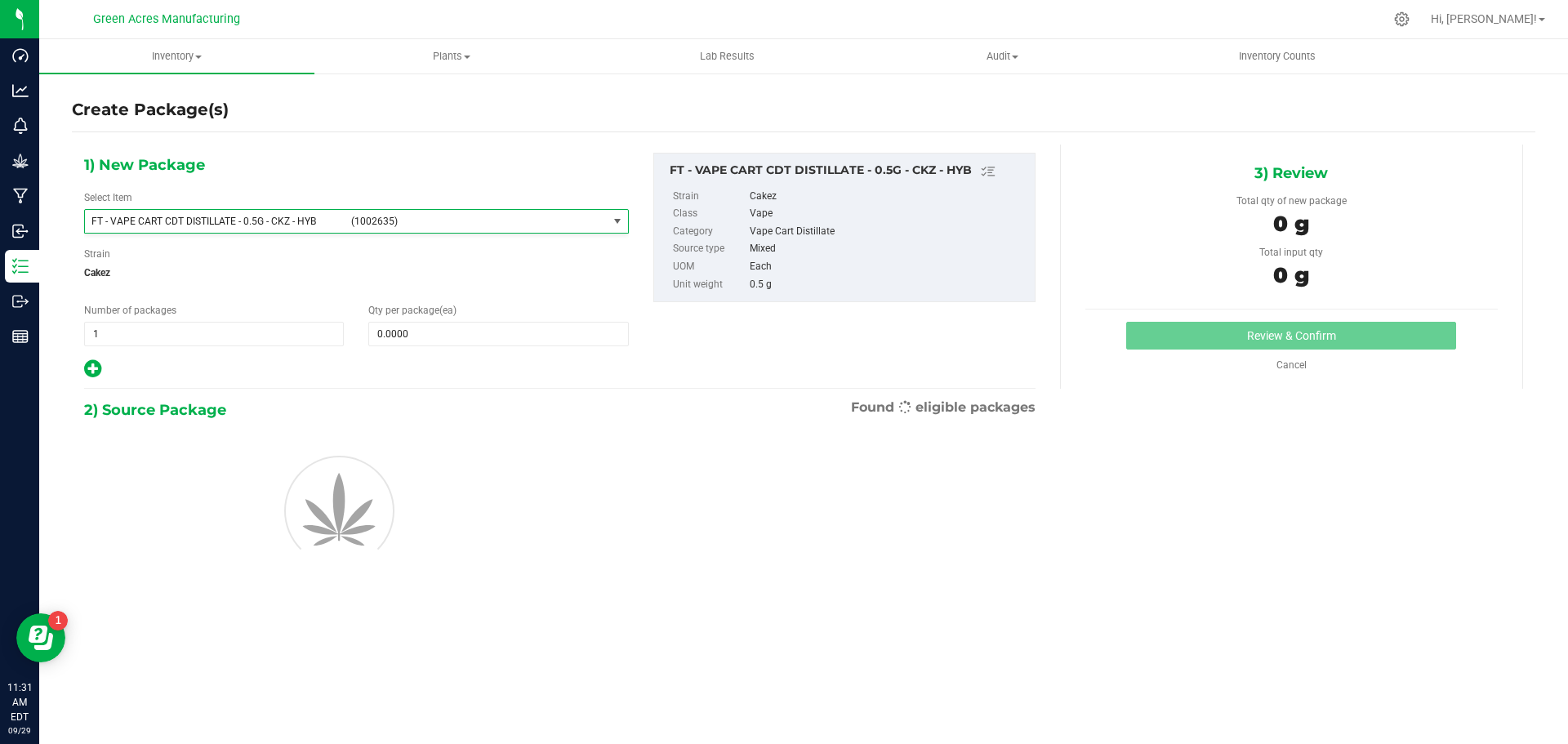
type input "0"
click at [459, 339] on span at bounding box center [498, 334] width 259 height 25
type input "1"
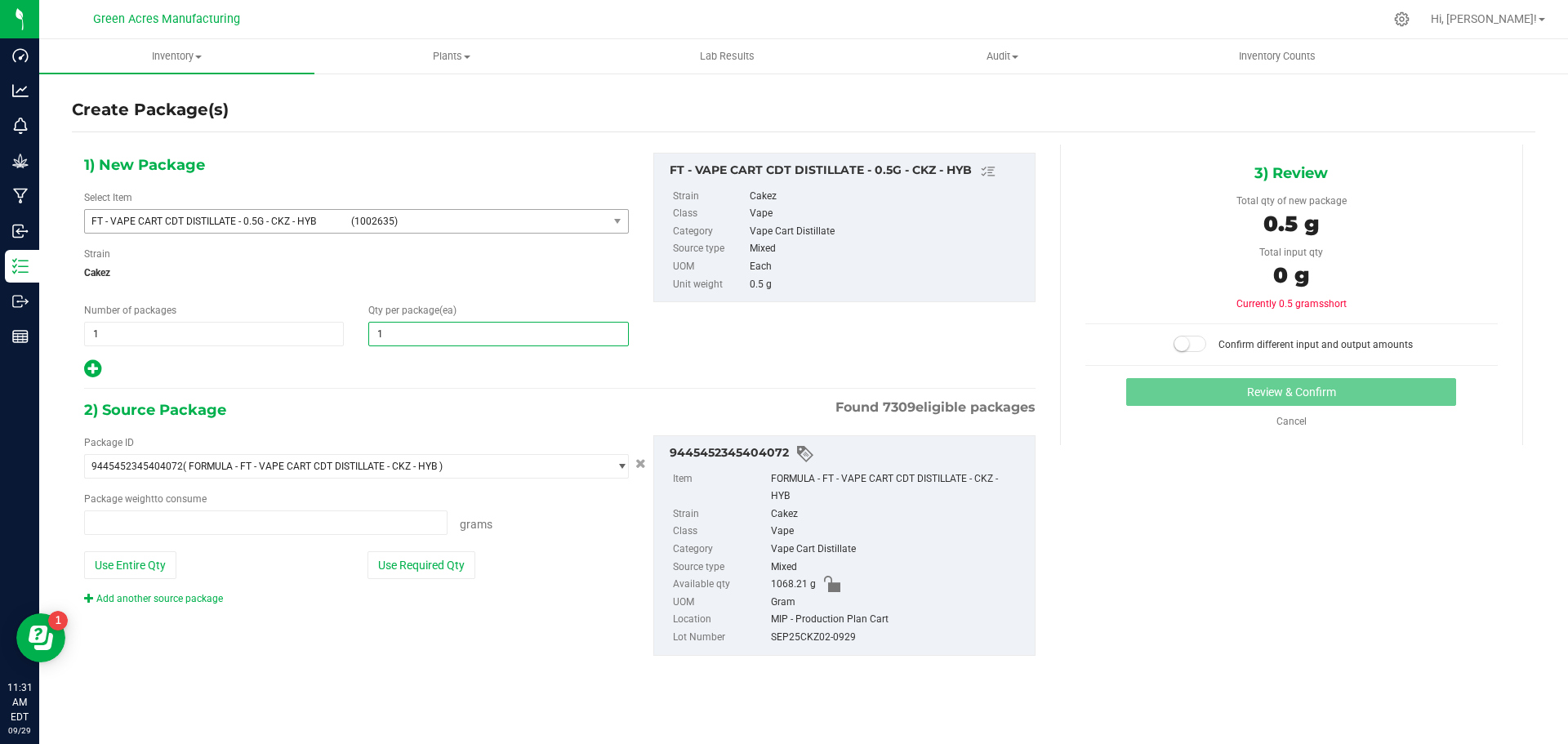
type input "0.0000 g"
type input "1"
click at [408, 579] on div "Package ID 9445452345404072 ( FORMULA - FT - VAPE CART CDT DISTILLATE - CKZ - H…" at bounding box center [356, 521] width 569 height 170
click at [402, 568] on button "Use Required Qty" at bounding box center [421, 564] width 108 height 27
type input "0.5000 g"
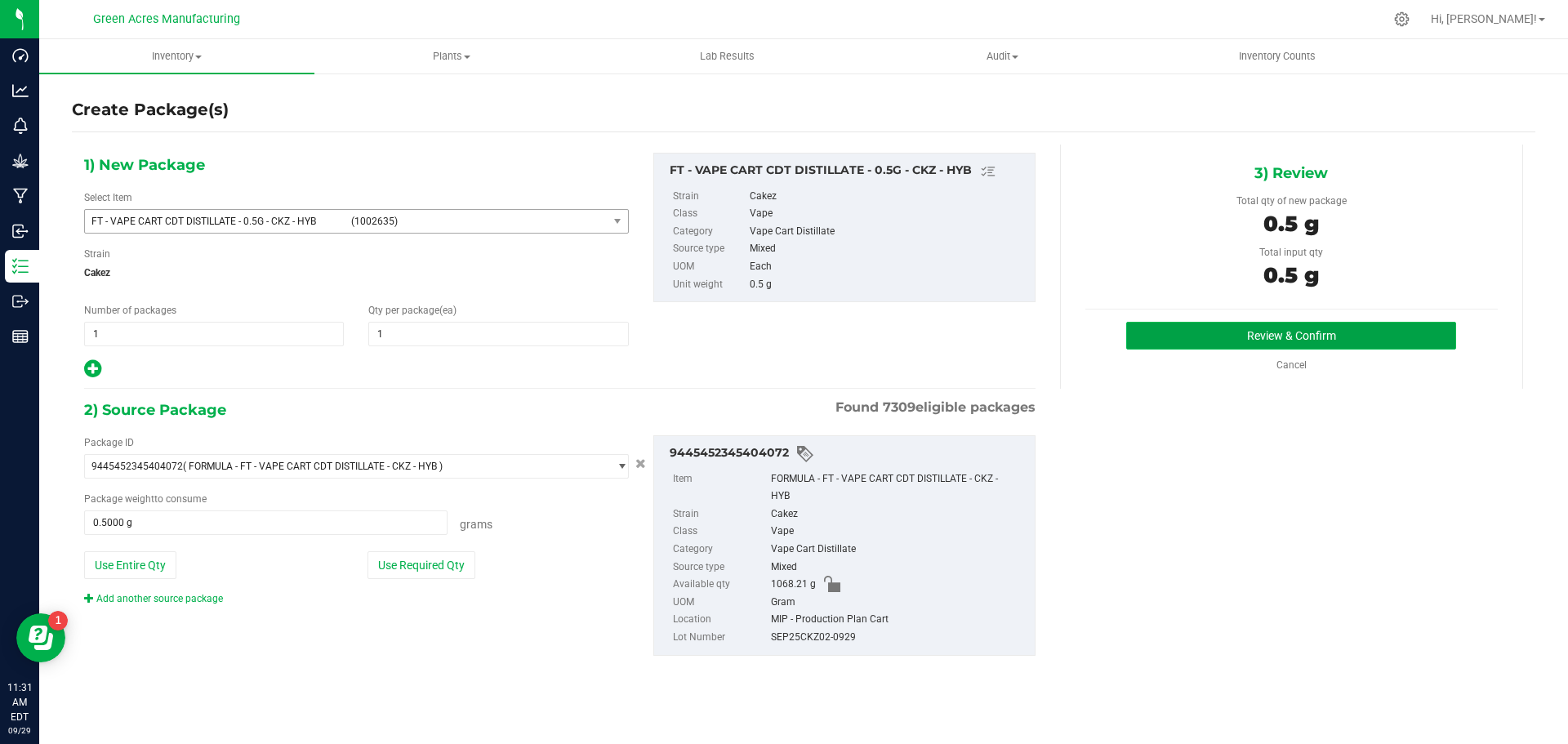
click at [1227, 330] on button "Review & Confirm" at bounding box center [1292, 335] width 330 height 27
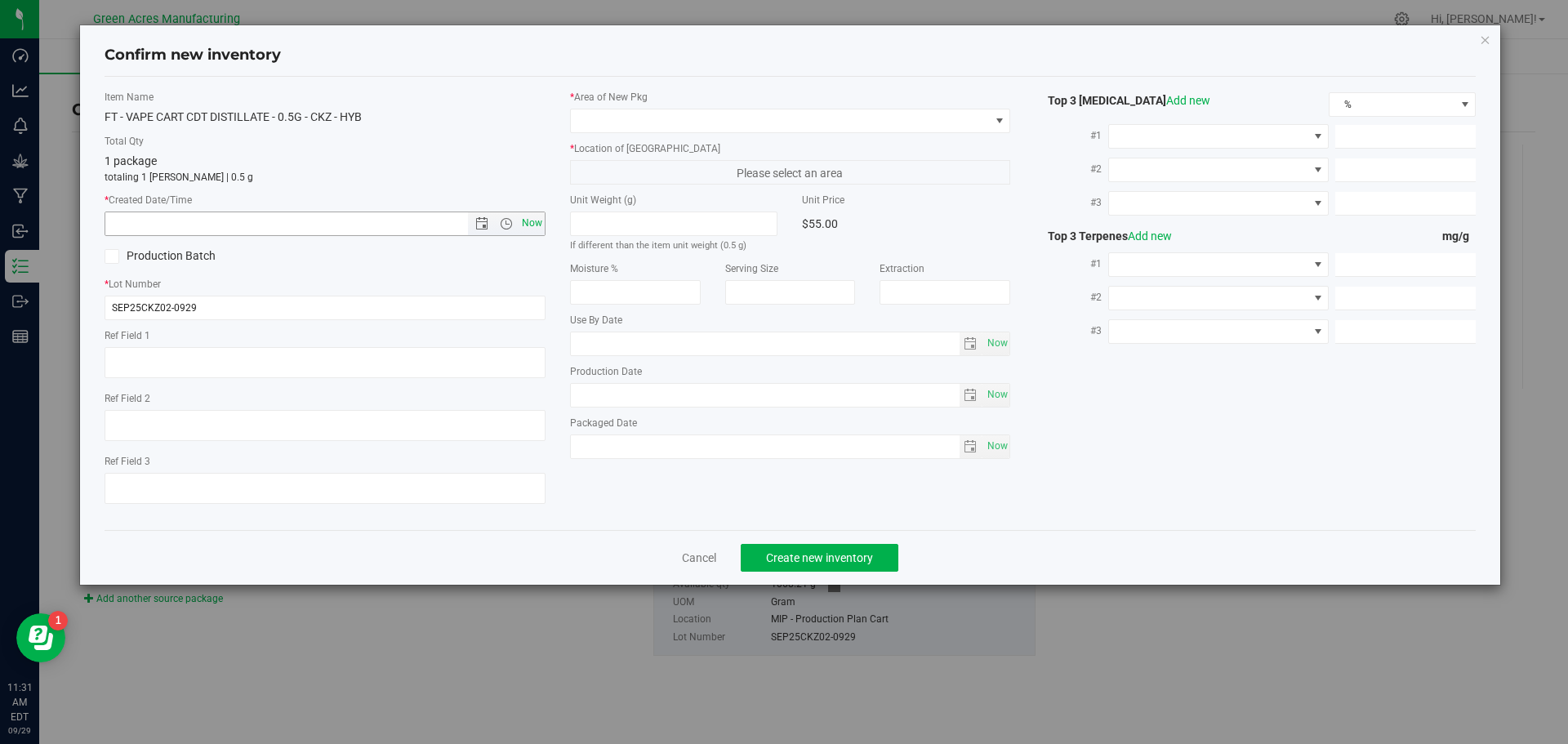
click at [533, 229] on span "Now" at bounding box center [531, 222] width 27 height 24
type input "9/29/2025 11:31 AM"
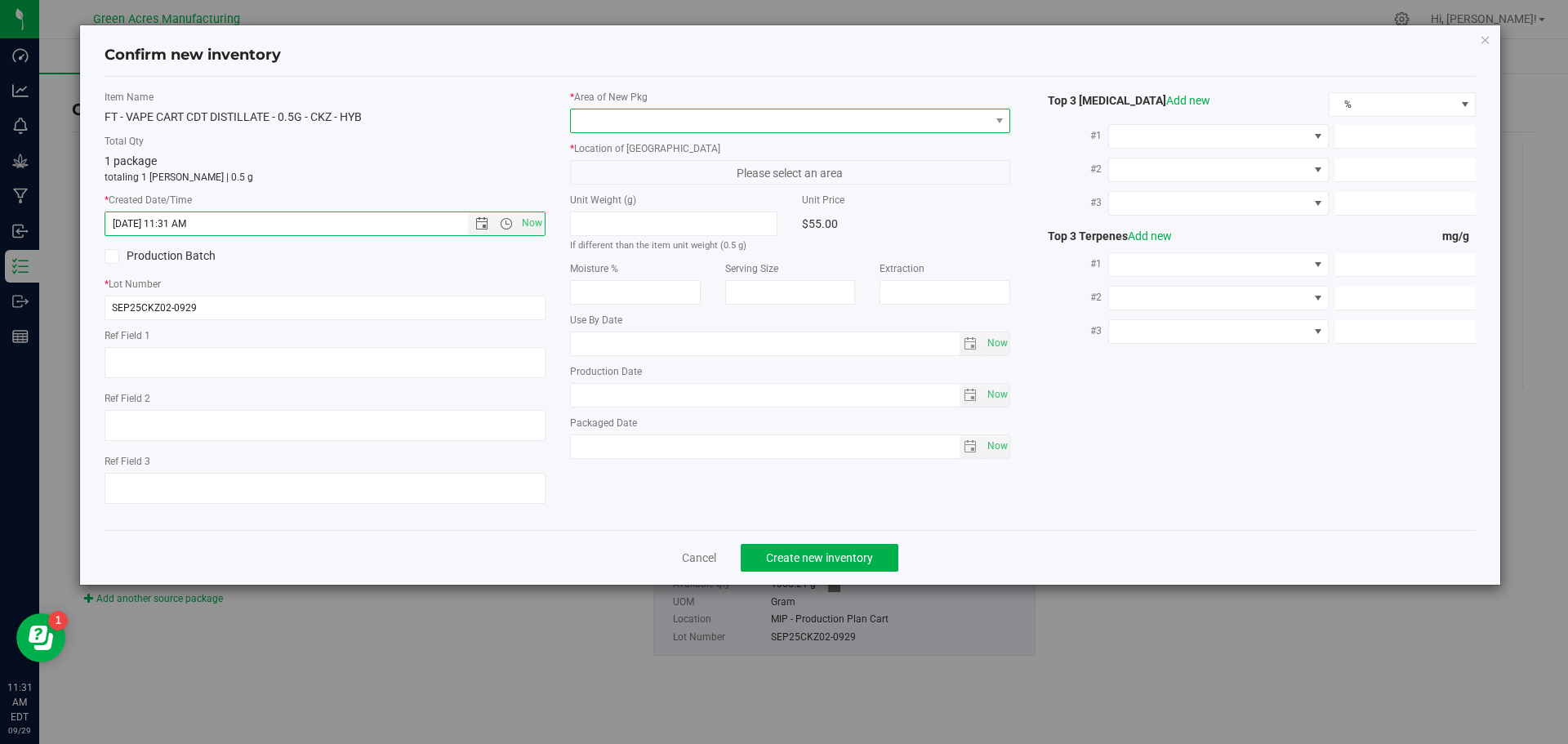
click at [607, 128] on span at bounding box center [780, 121] width 419 height 23
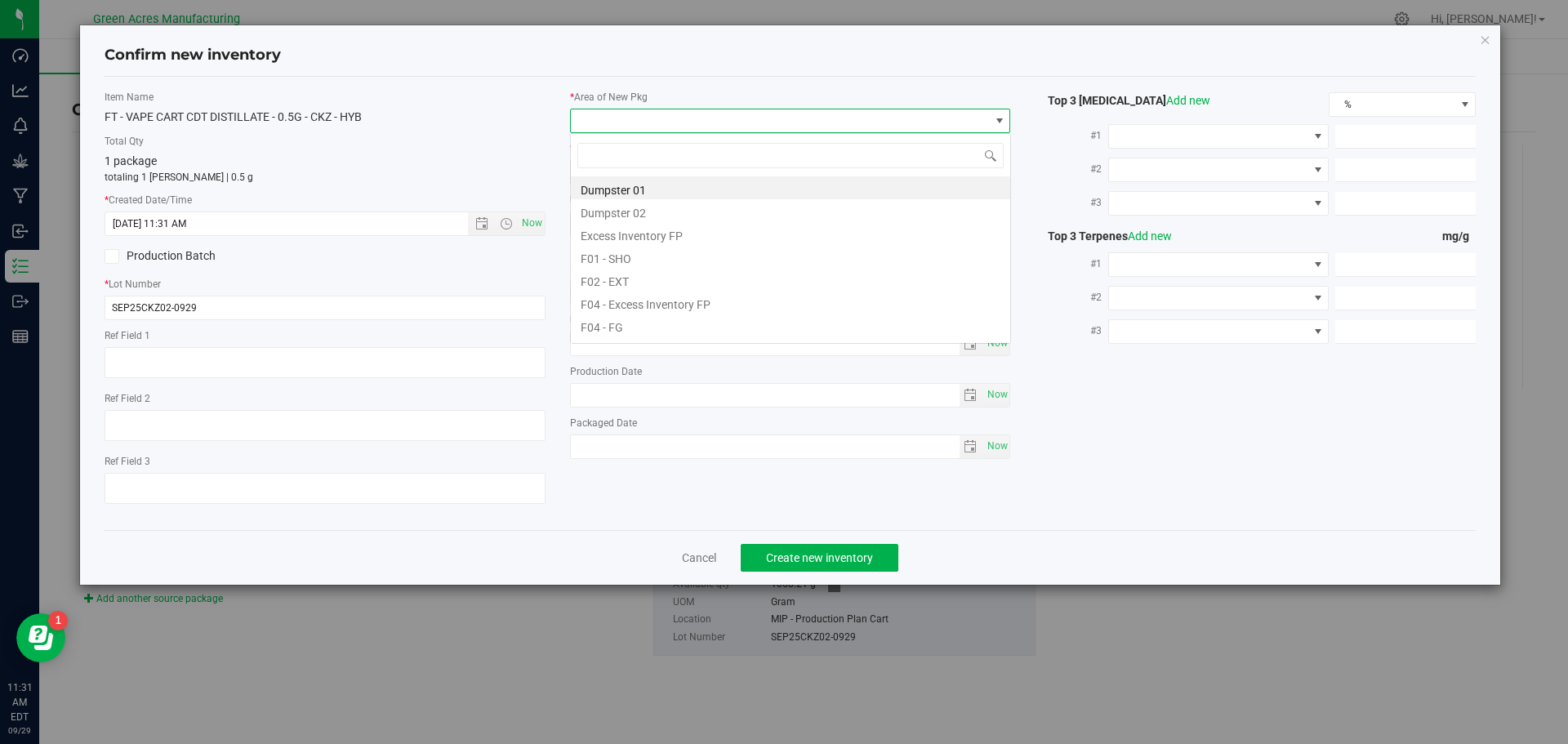
scroll to position [25, 441]
type input "mip"
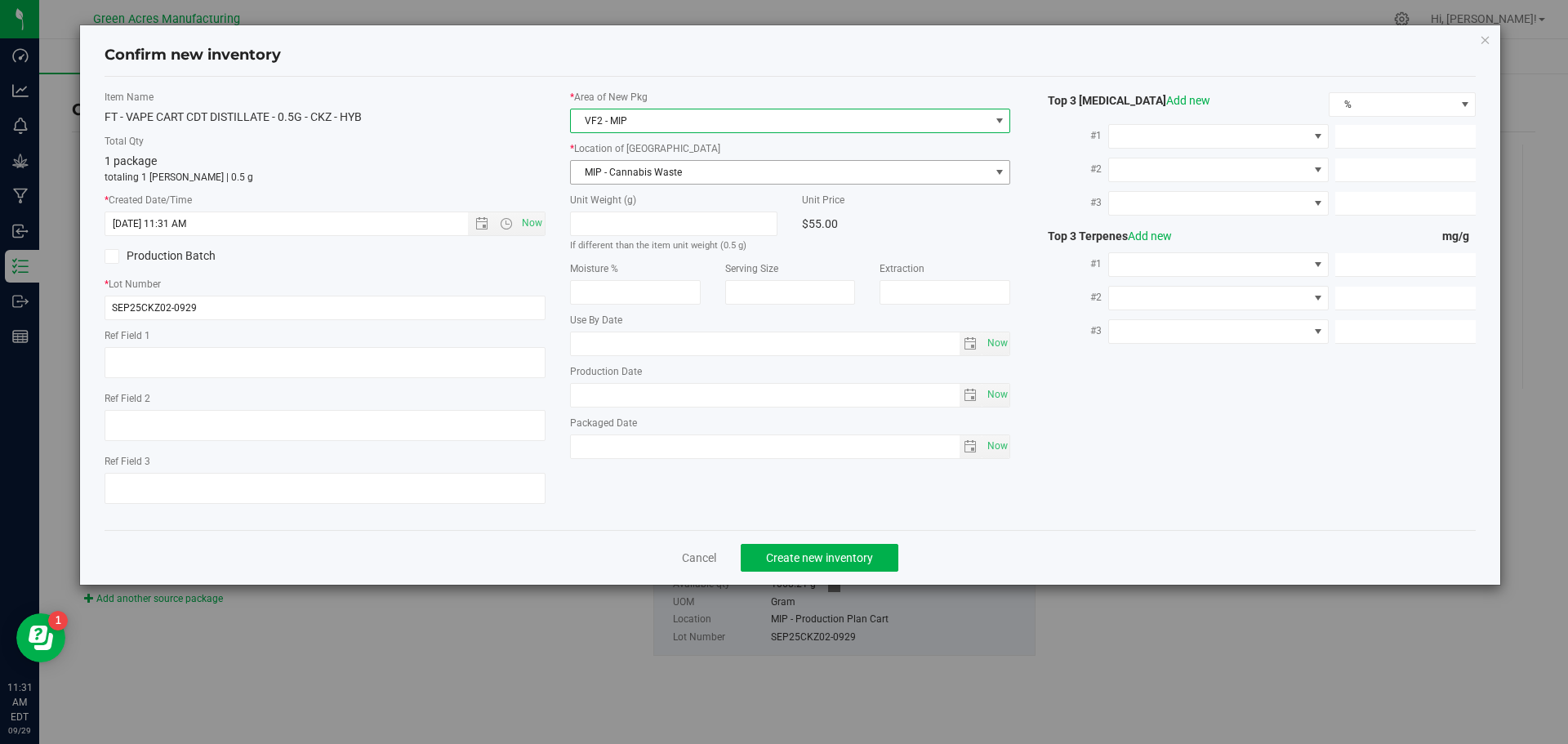
click at [715, 174] on span "MIP - Cannabis Waste" at bounding box center [780, 172] width 419 height 23
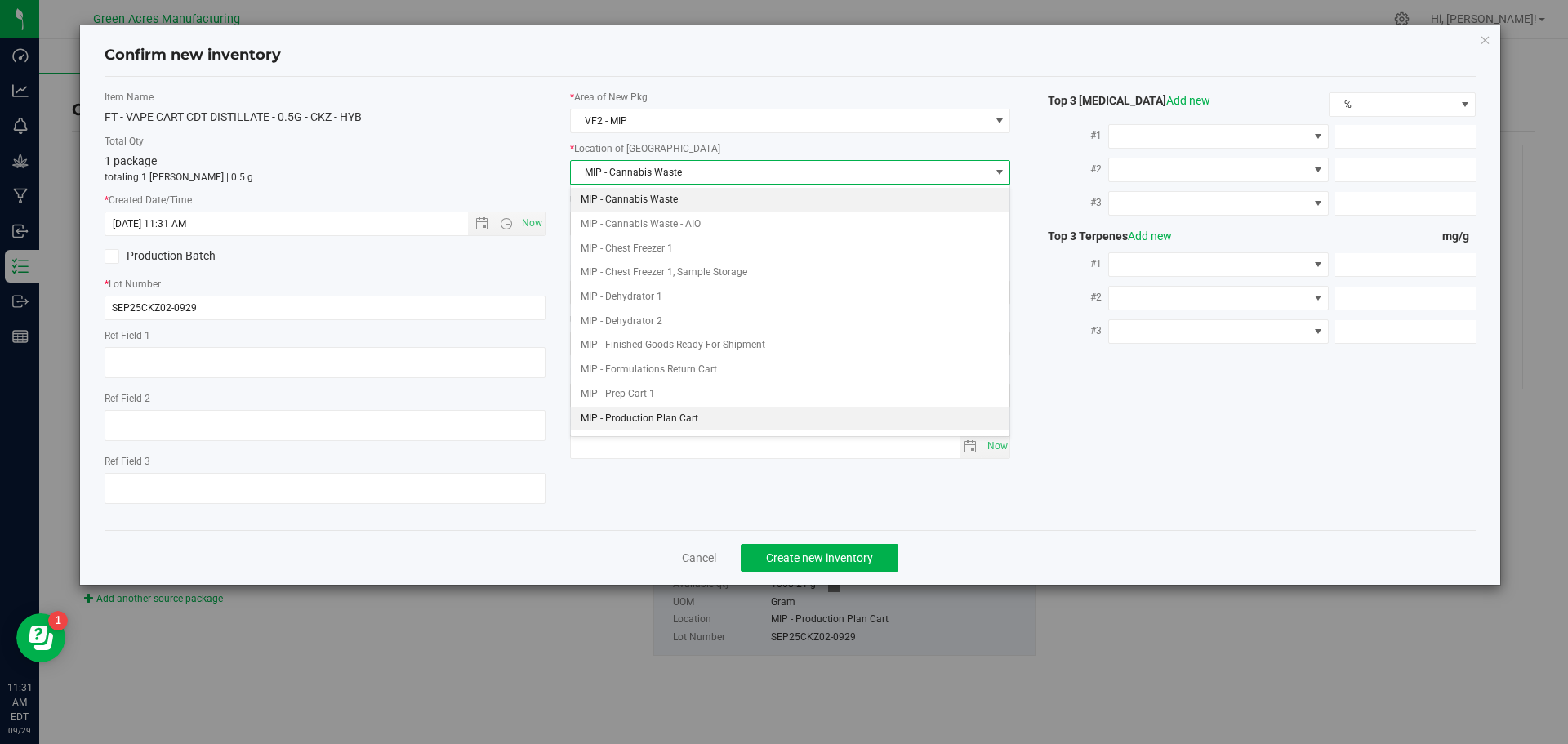
click at [762, 414] on li "MIP - Production Plan Cart" at bounding box center [791, 419] width 439 height 25
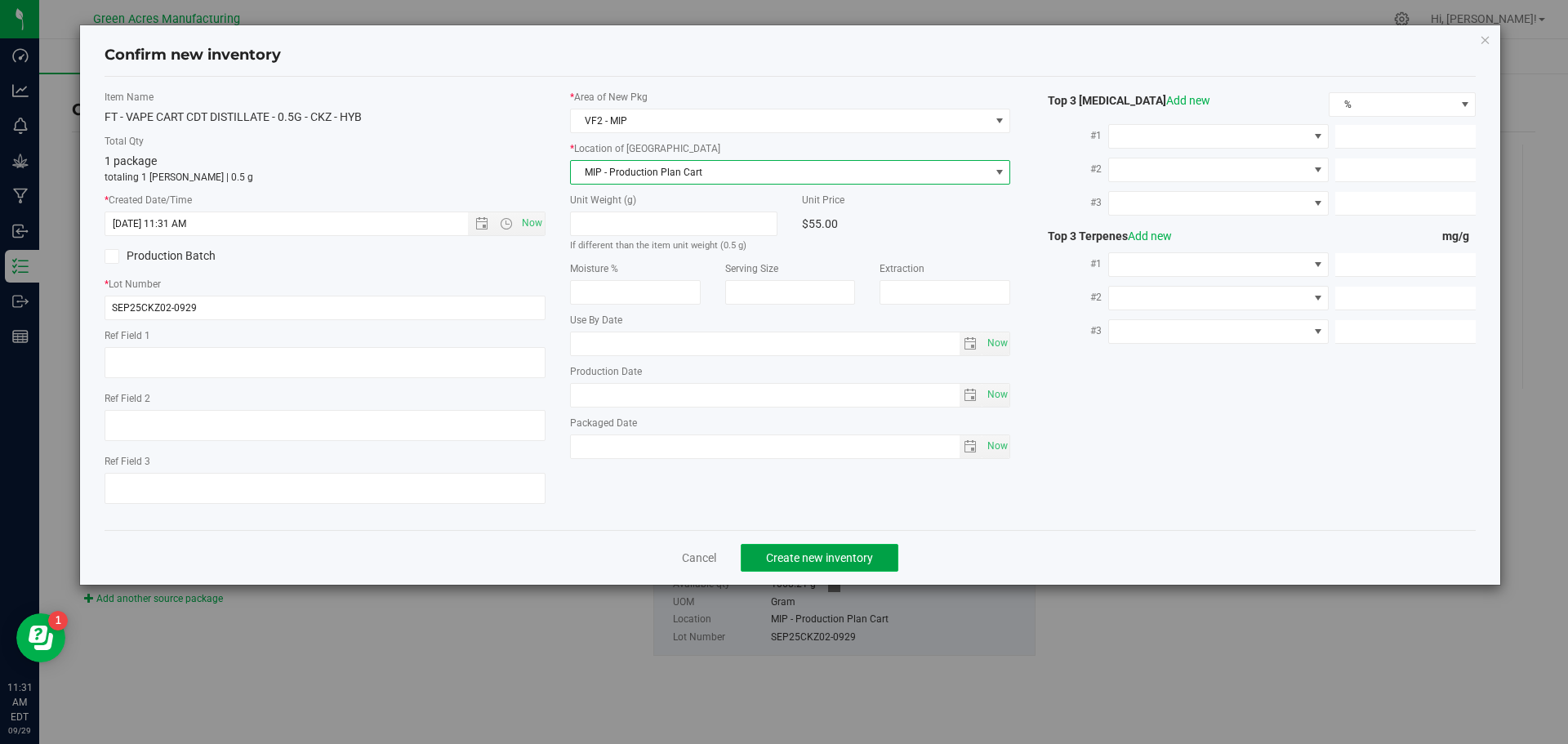
click at [798, 558] on span "Create new inventory" at bounding box center [819, 558] width 107 height 13
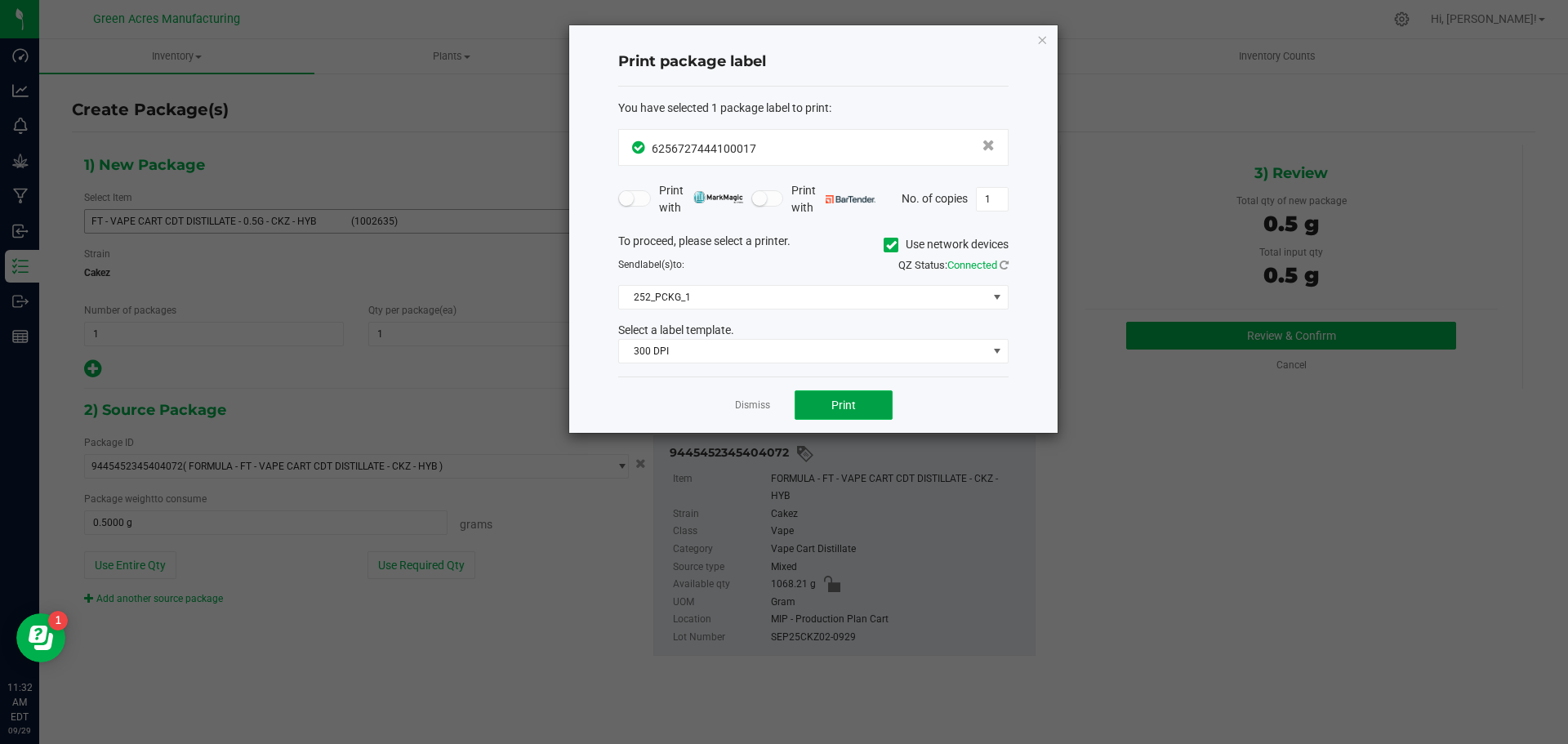
click at [832, 408] on span "Print" at bounding box center [844, 405] width 25 height 13
click at [740, 400] on link "Dismiss" at bounding box center [752, 405] width 35 height 14
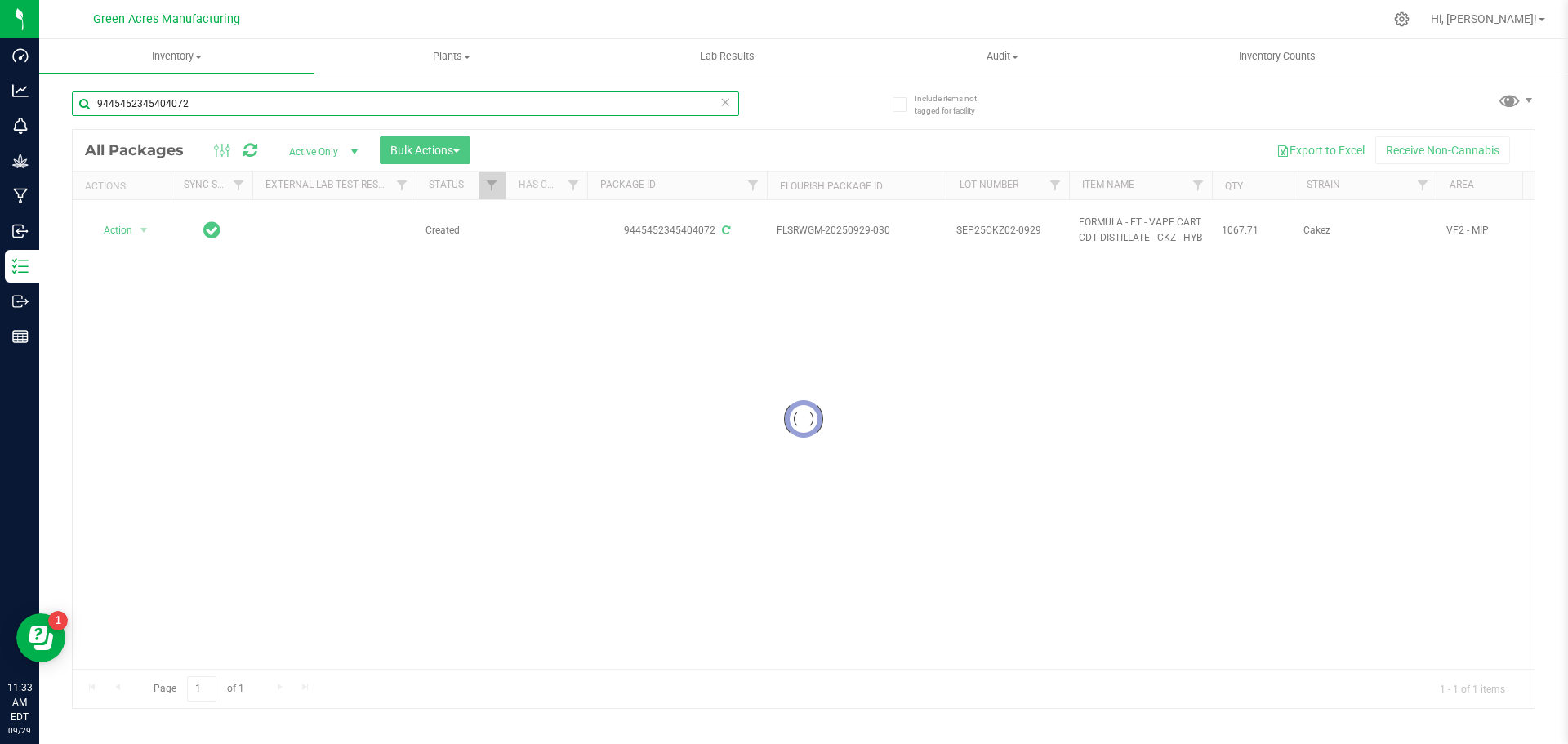
click at [455, 106] on input "9445452345404072" at bounding box center [405, 104] width 668 height 25
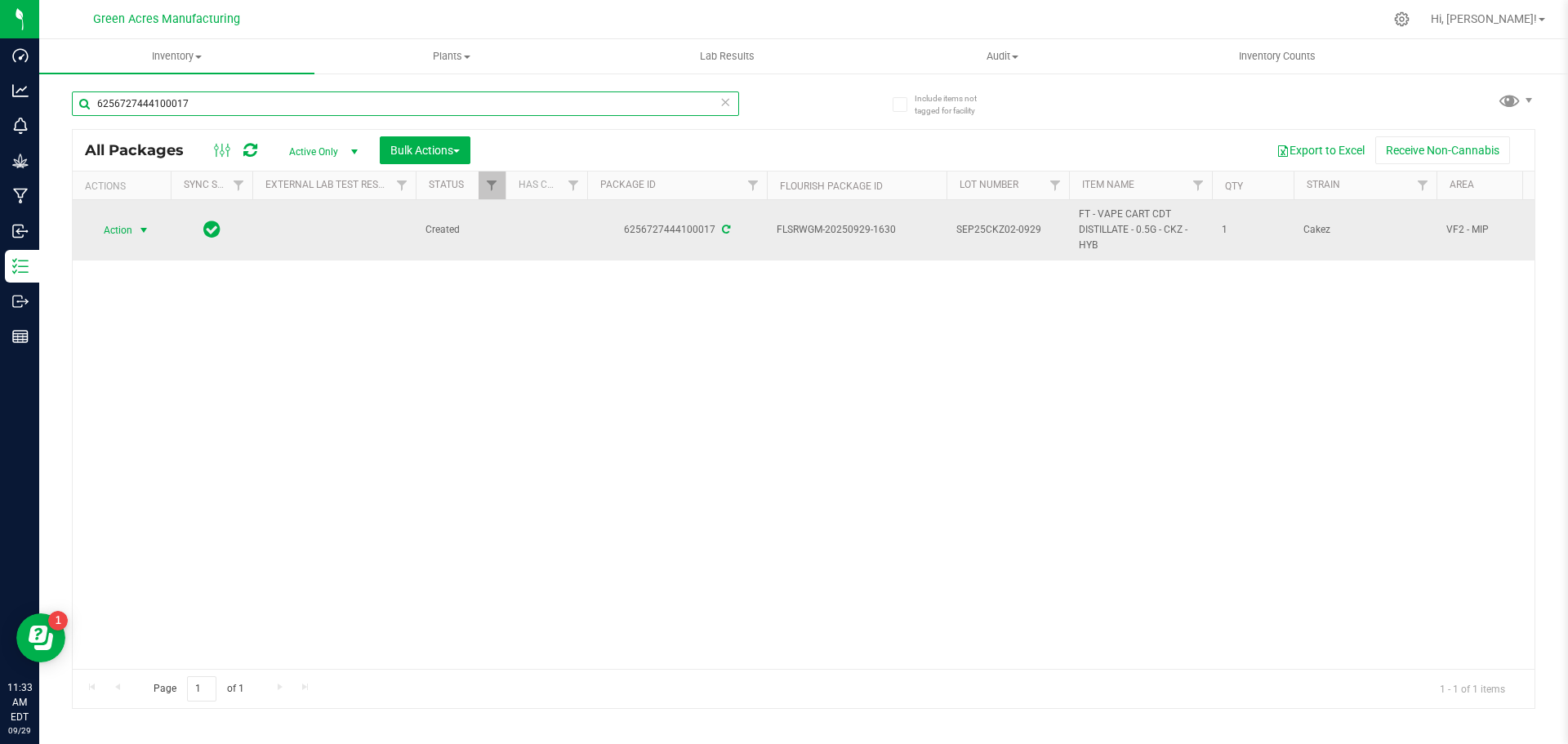
type input "6256727444100017"
click at [147, 228] on span "select" at bounding box center [144, 230] width 13 height 13
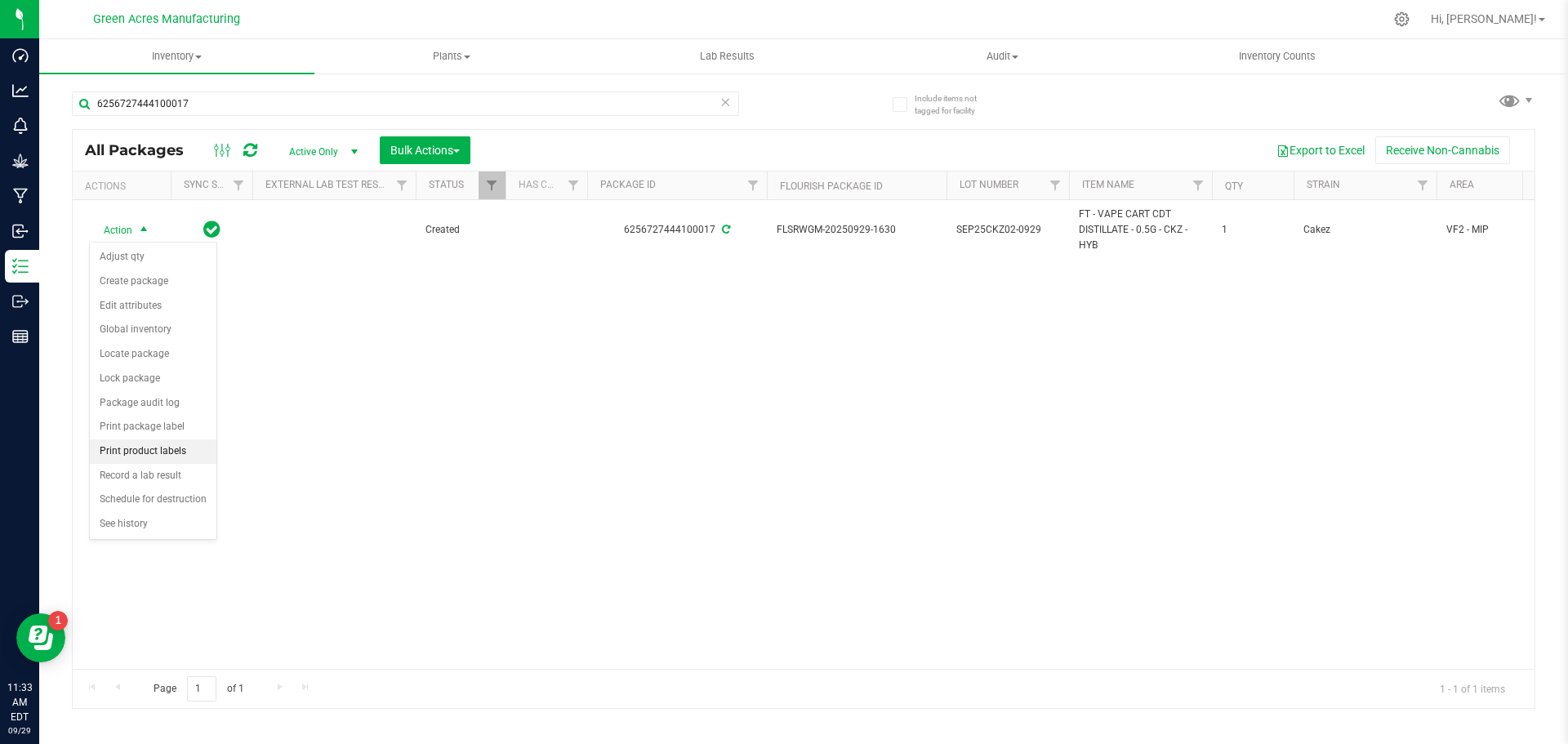
click at [129, 453] on li "Print product labels" at bounding box center [153, 452] width 127 height 25
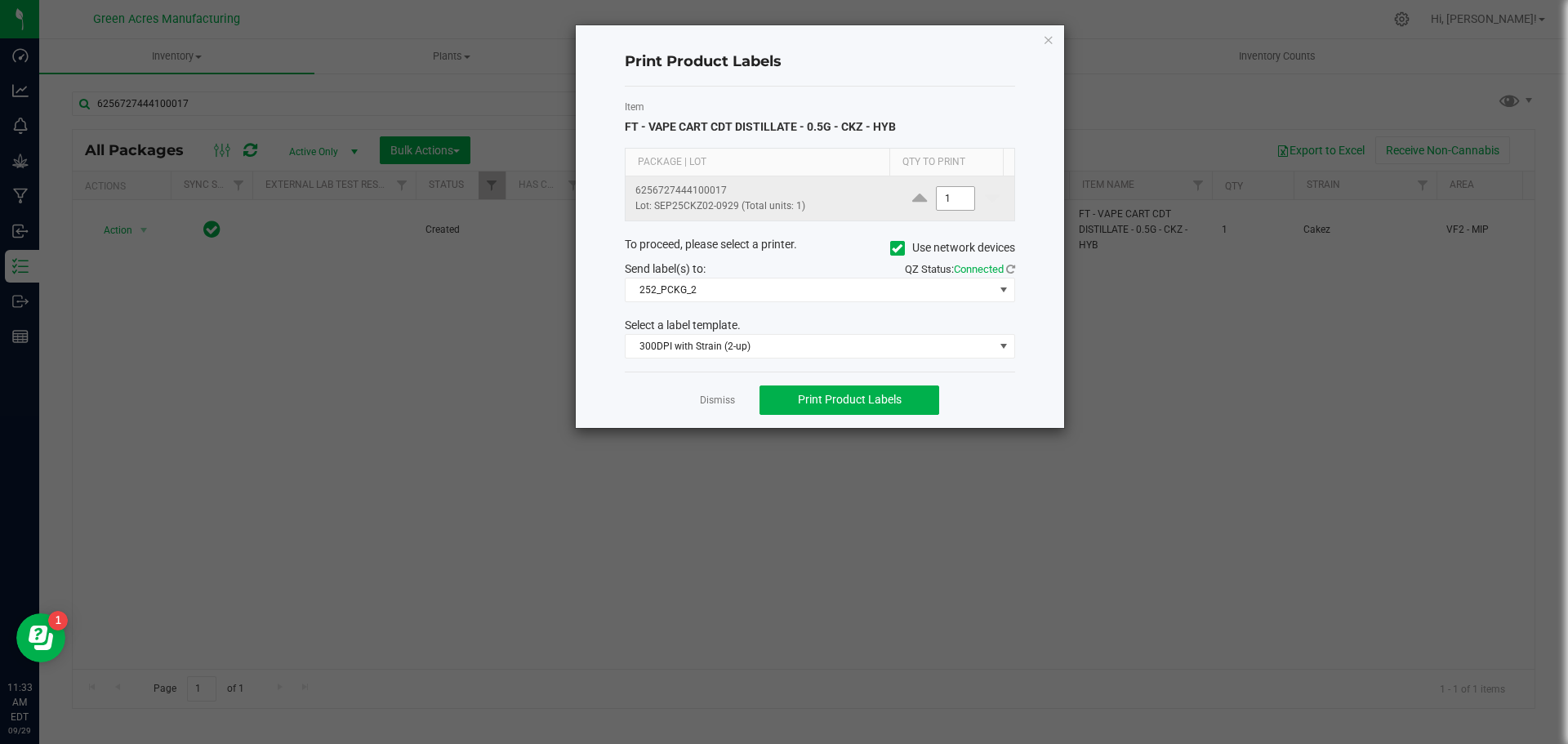
click at [940, 201] on input "1" at bounding box center [956, 199] width 38 height 23
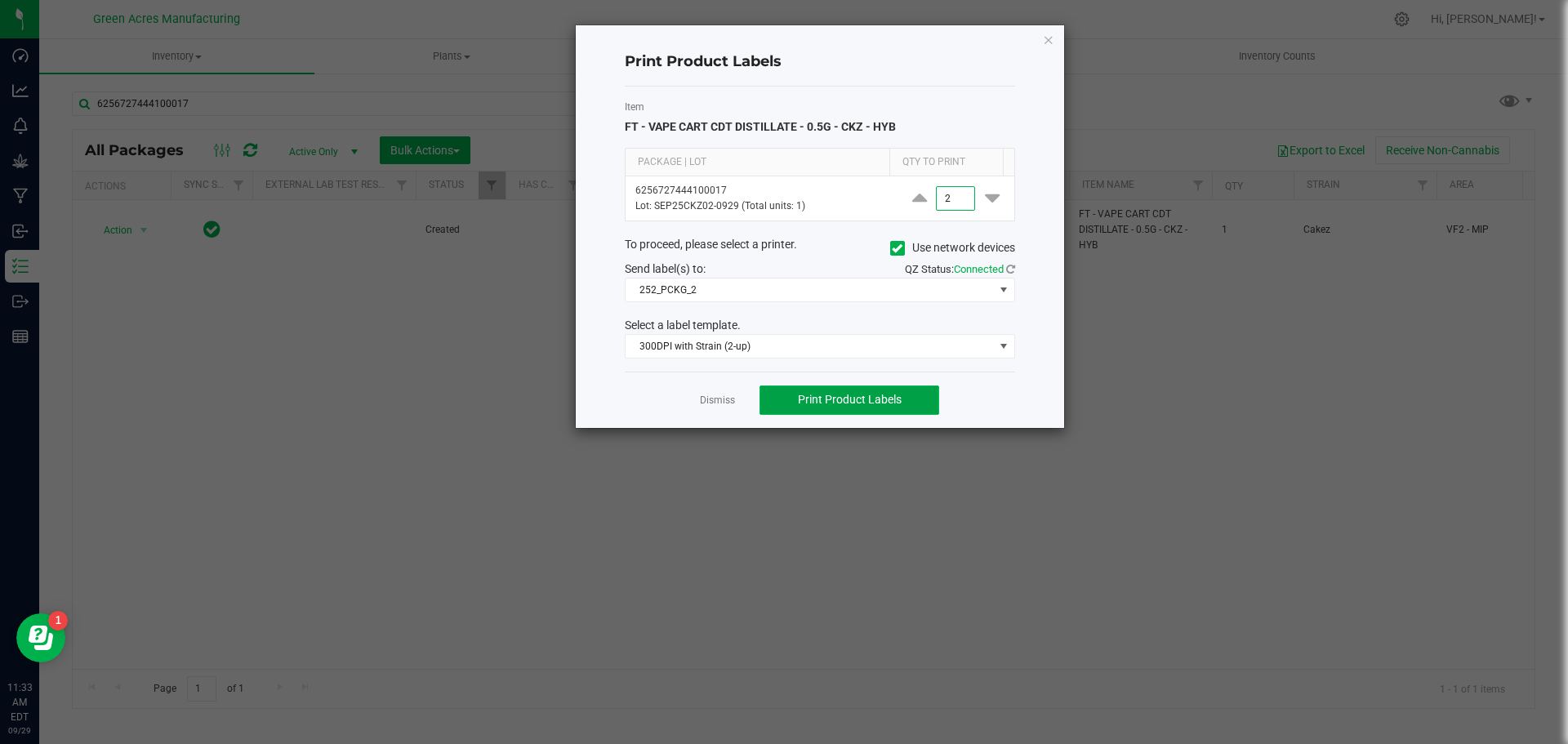
click at [906, 409] on button "Print Product Labels" at bounding box center [849, 399] width 180 height 29
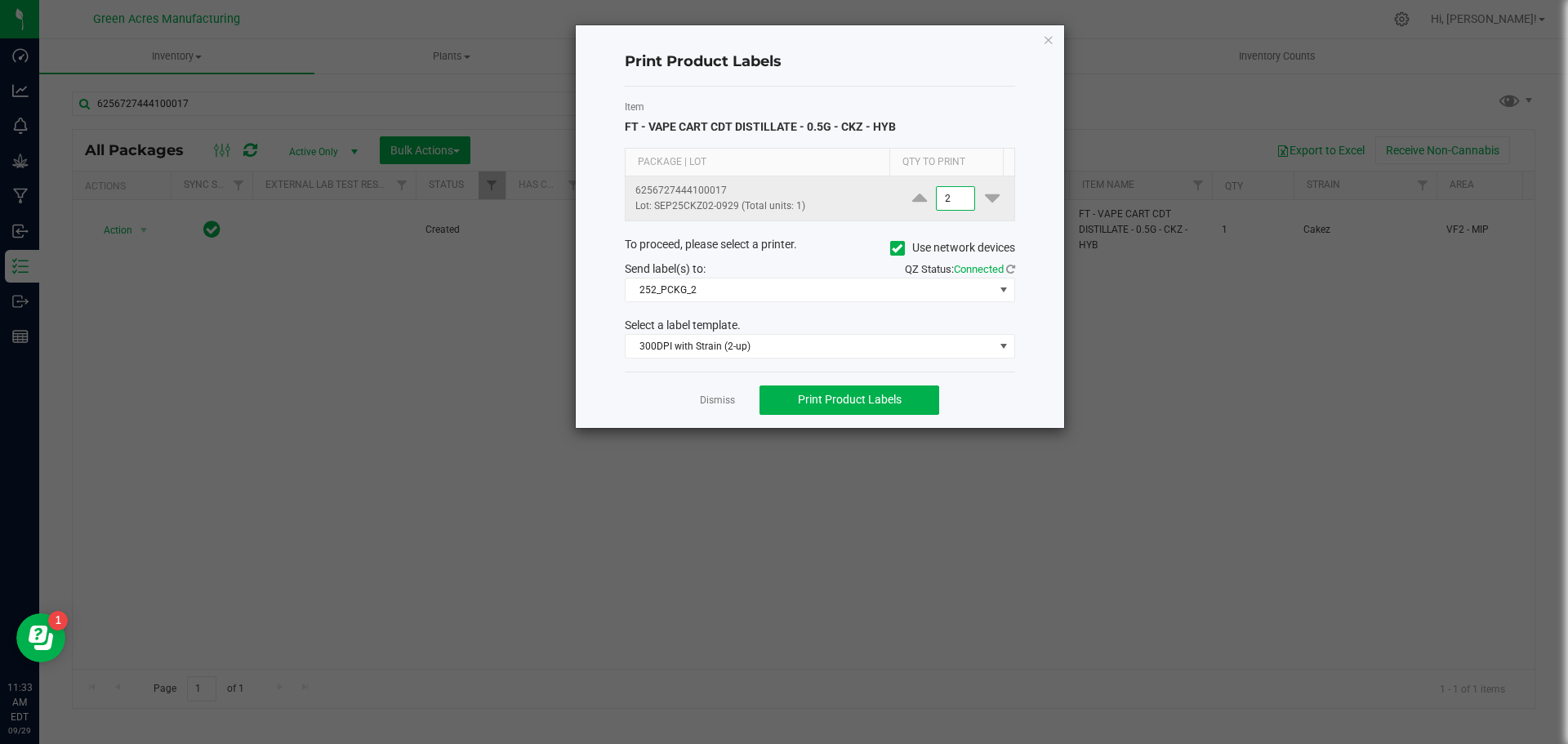
click at [938, 203] on input "2" at bounding box center [956, 199] width 38 height 23
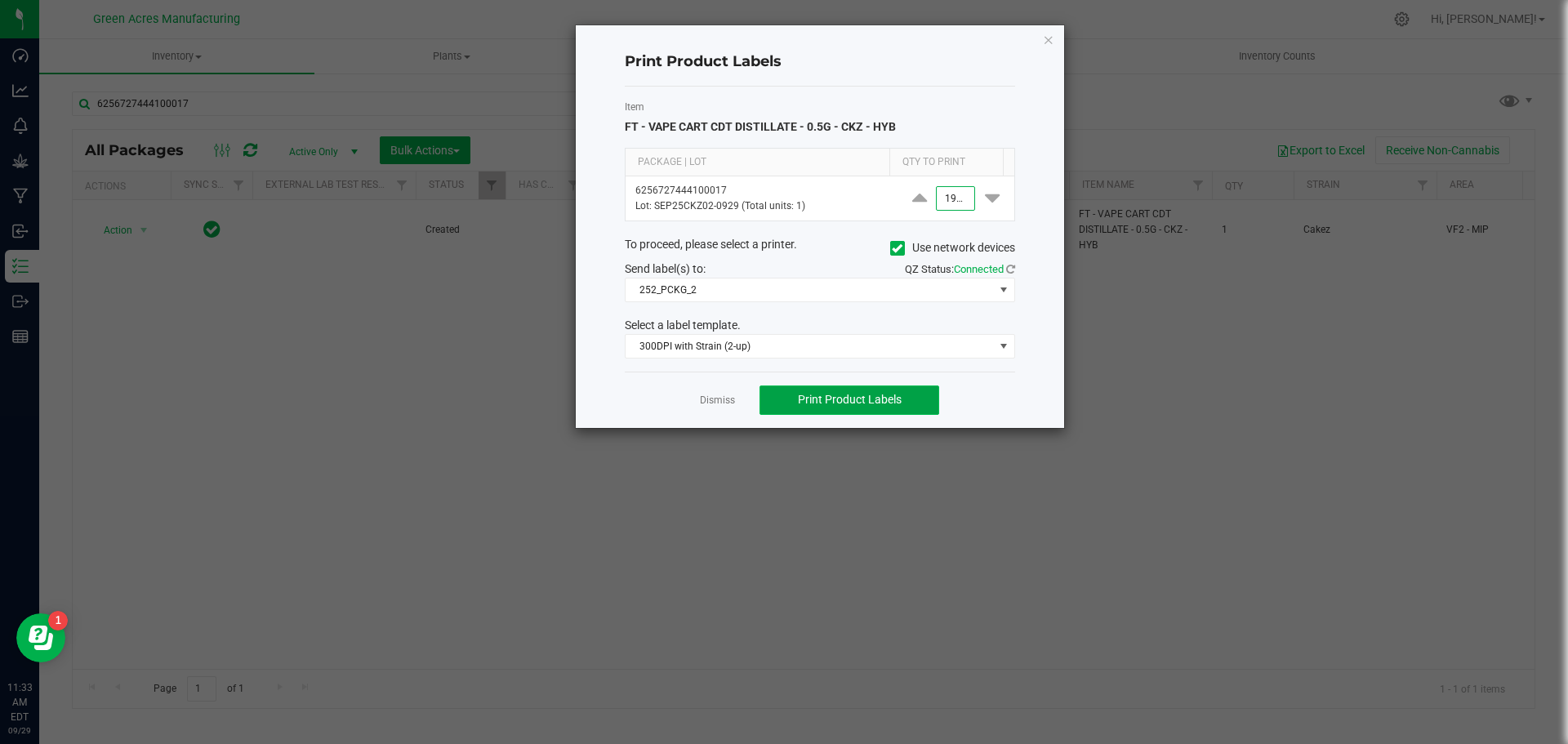
type input "1,900"
click at [911, 411] on button "Print Product Labels" at bounding box center [849, 399] width 180 height 29
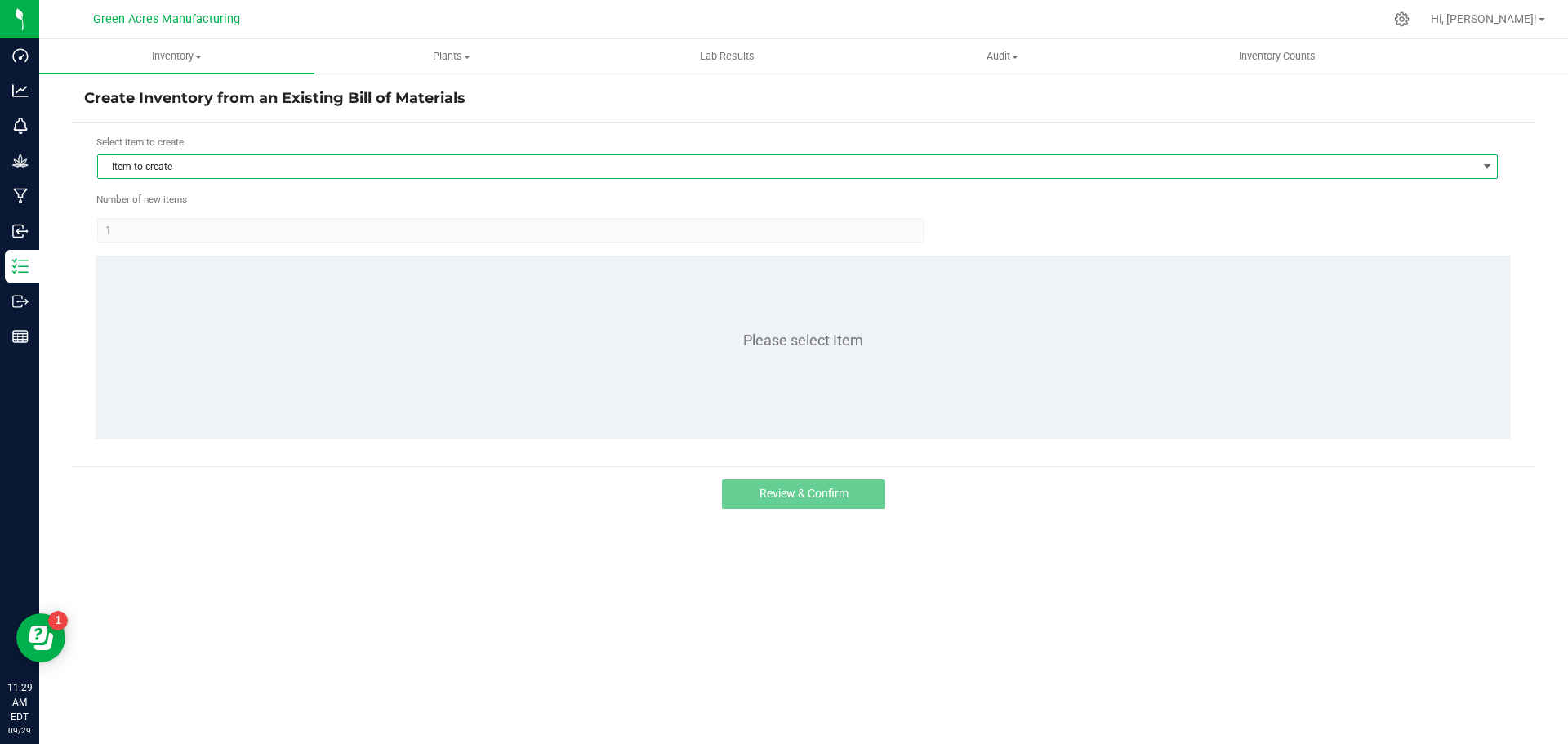
click at [218, 158] on span "Item to create" at bounding box center [788, 167] width 1379 height 23
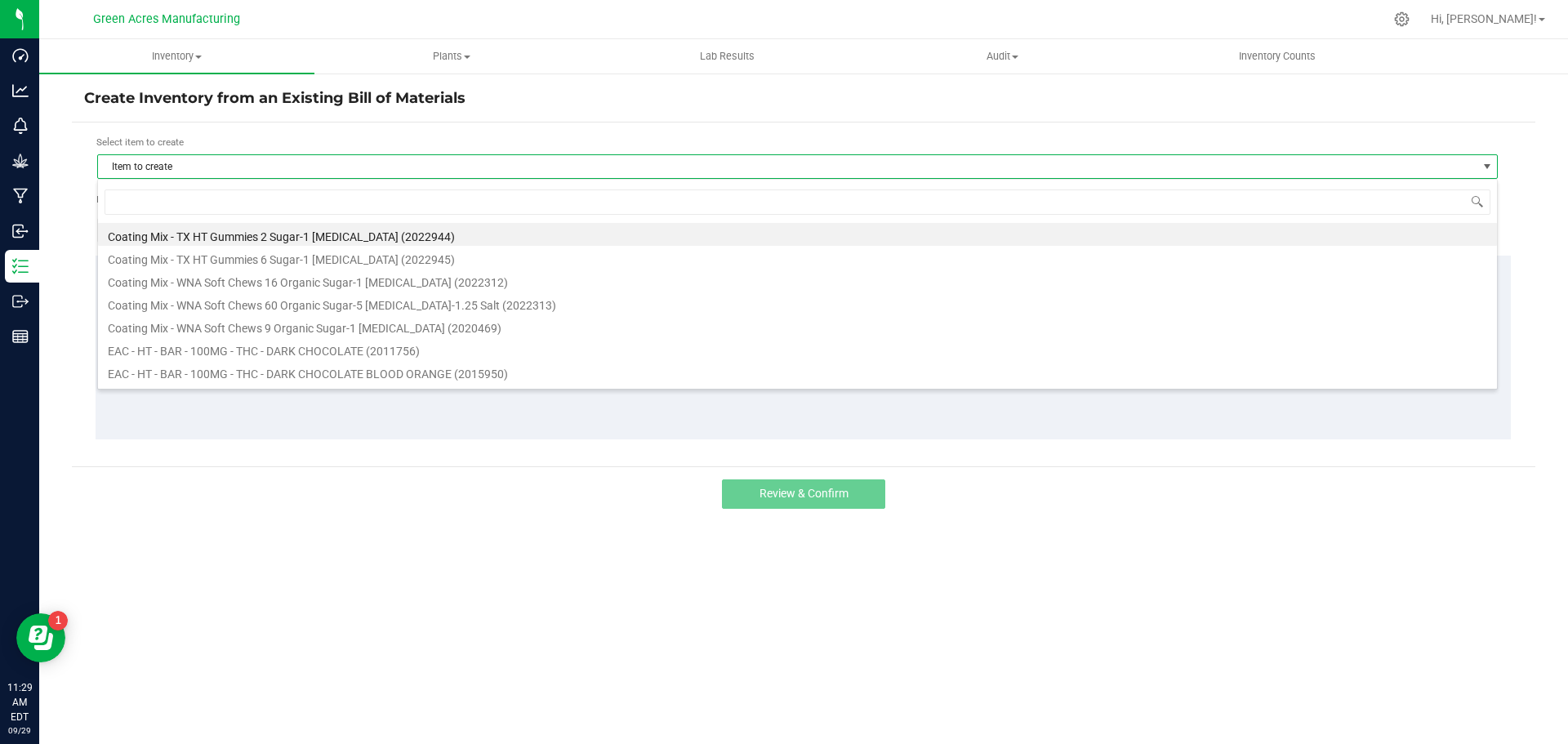
scroll to position [25, 1401]
type input "8053"
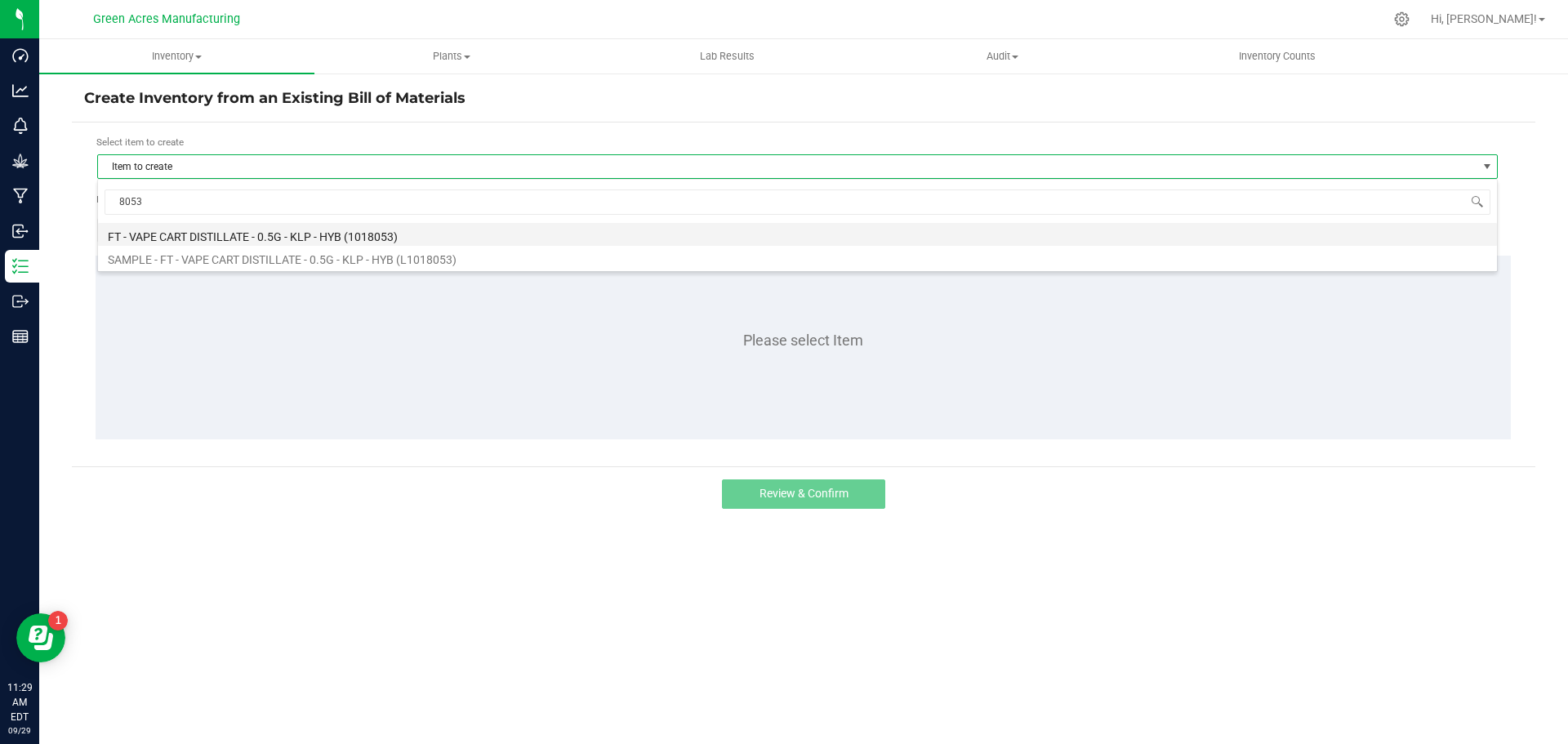
click at [389, 239] on li "FT - VAPE CART DISTILLATE - 0.5G - KLP - HYB (1018053)" at bounding box center [798, 235] width 1399 height 23
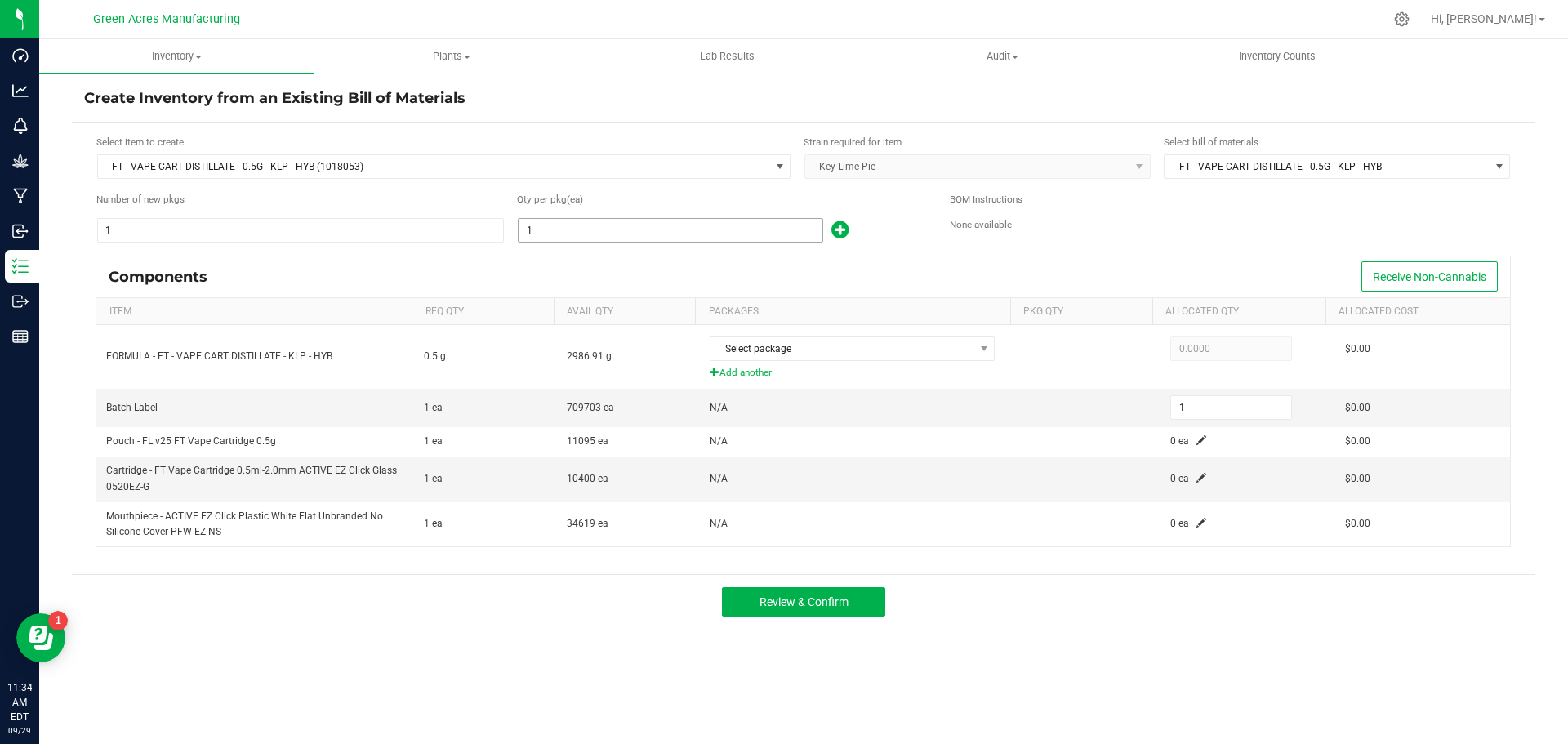
click at [592, 233] on input "1" at bounding box center [670, 230] width 304 height 23
type input "2"
type input "22"
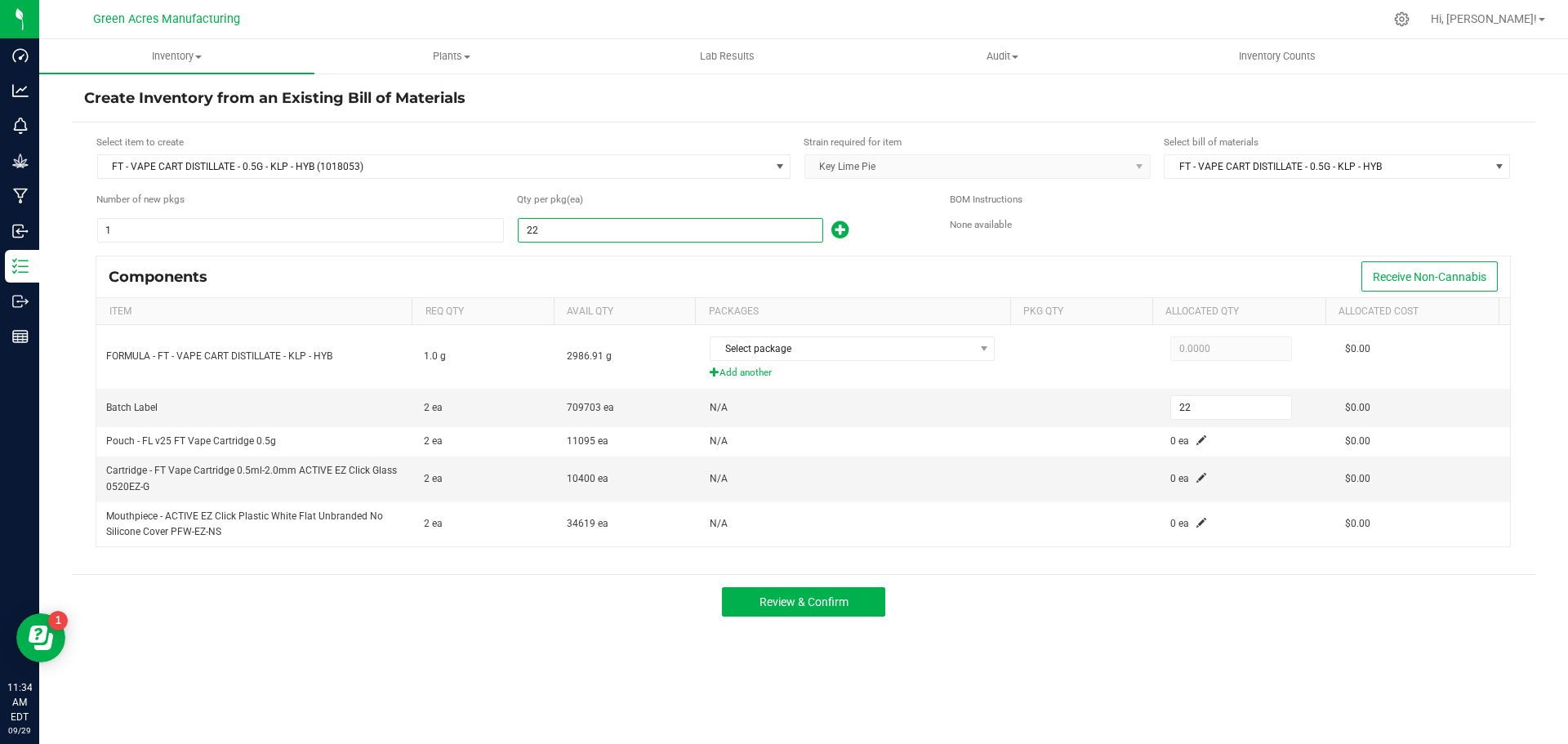
type input "220"
type input "2208"
type input "2,208"
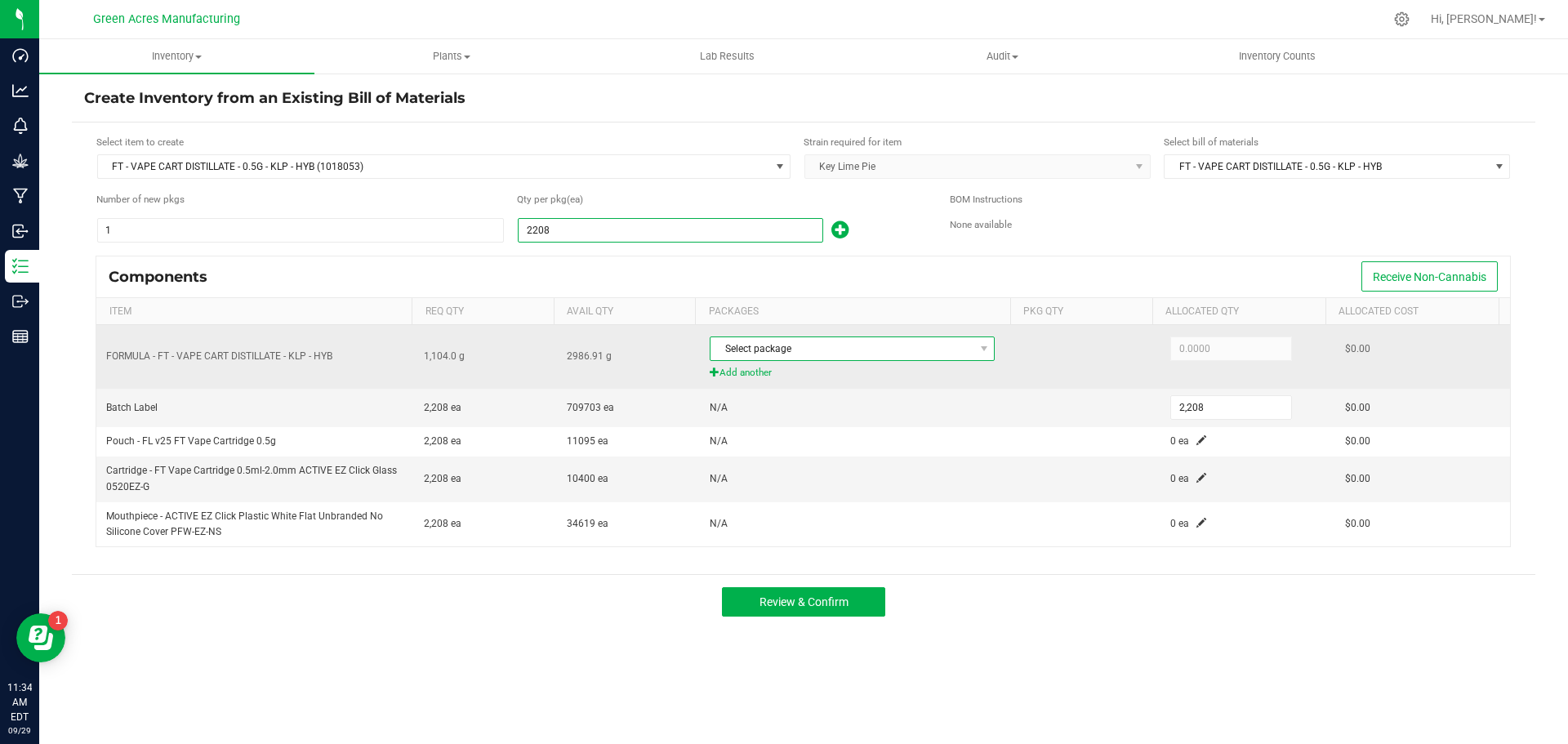
type input "2,208"
click at [960, 345] on span "Select package" at bounding box center [843, 348] width 263 height 23
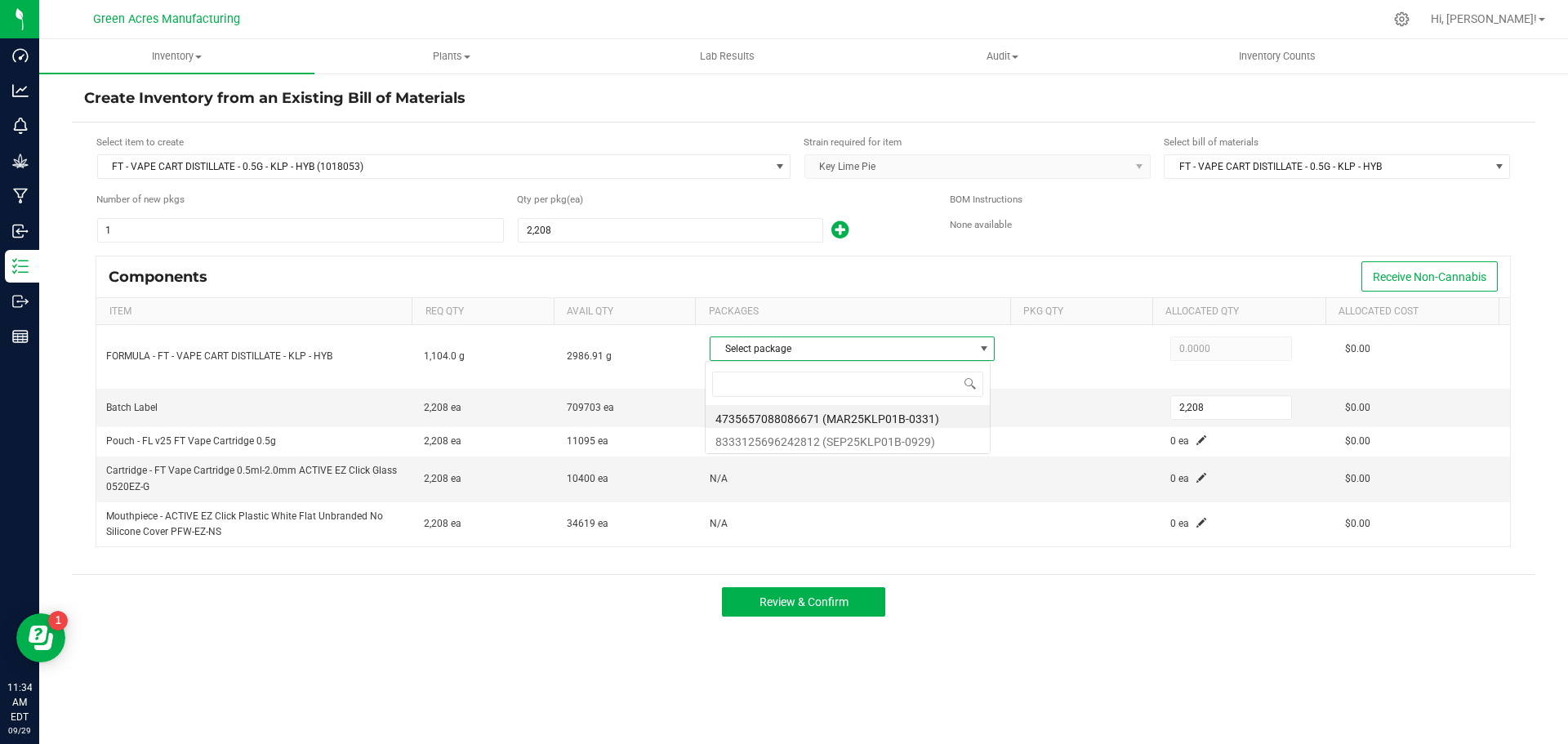
scroll to position [25, 282]
click at [860, 446] on li "8333125696242812 (SEP25KLP01B-0929)" at bounding box center [847, 439] width 284 height 23
type input "1,104.0000"
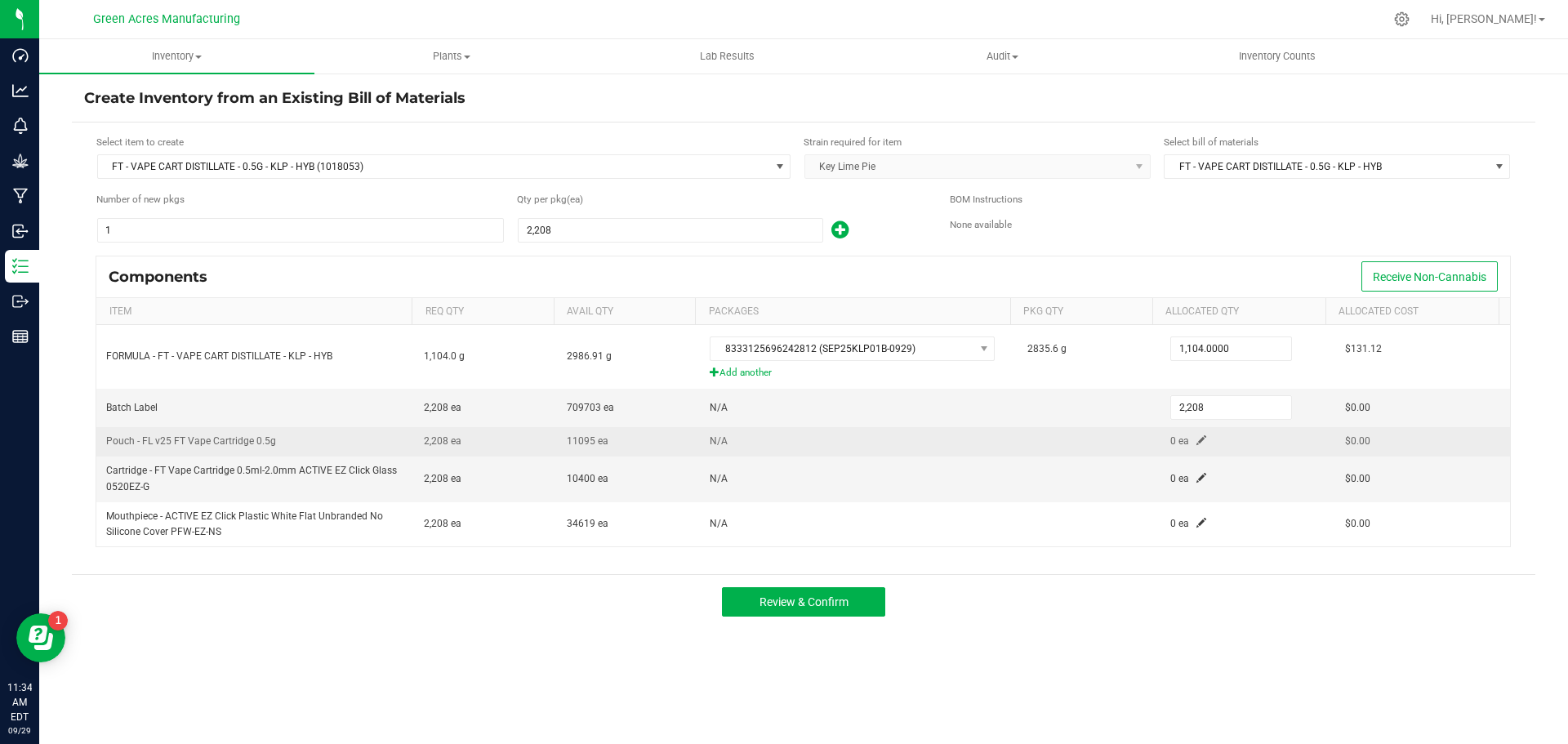
click at [1197, 439] on span at bounding box center [1202, 440] width 9 height 9
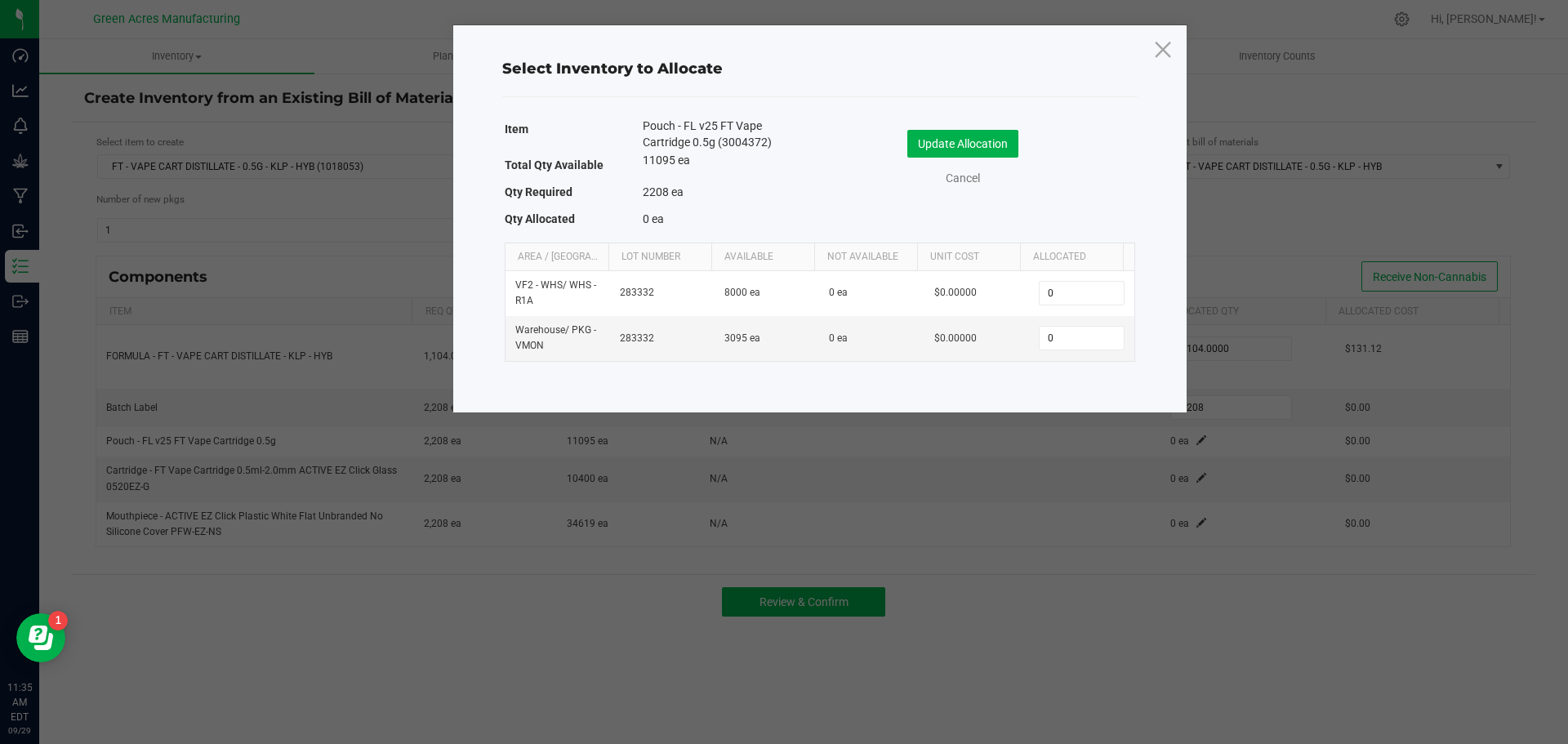
click at [683, 27] on div "Select Inventory to Allocate Item Pouch - FL v25 FT Vape Cartridge 0.5g (300437…" at bounding box center [820, 219] width 734 height 387
click at [1075, 346] on input "0" at bounding box center [1081, 338] width 83 height 23
type input "2,208"
click at [1008, 146] on button "Update Allocation" at bounding box center [963, 143] width 111 height 27
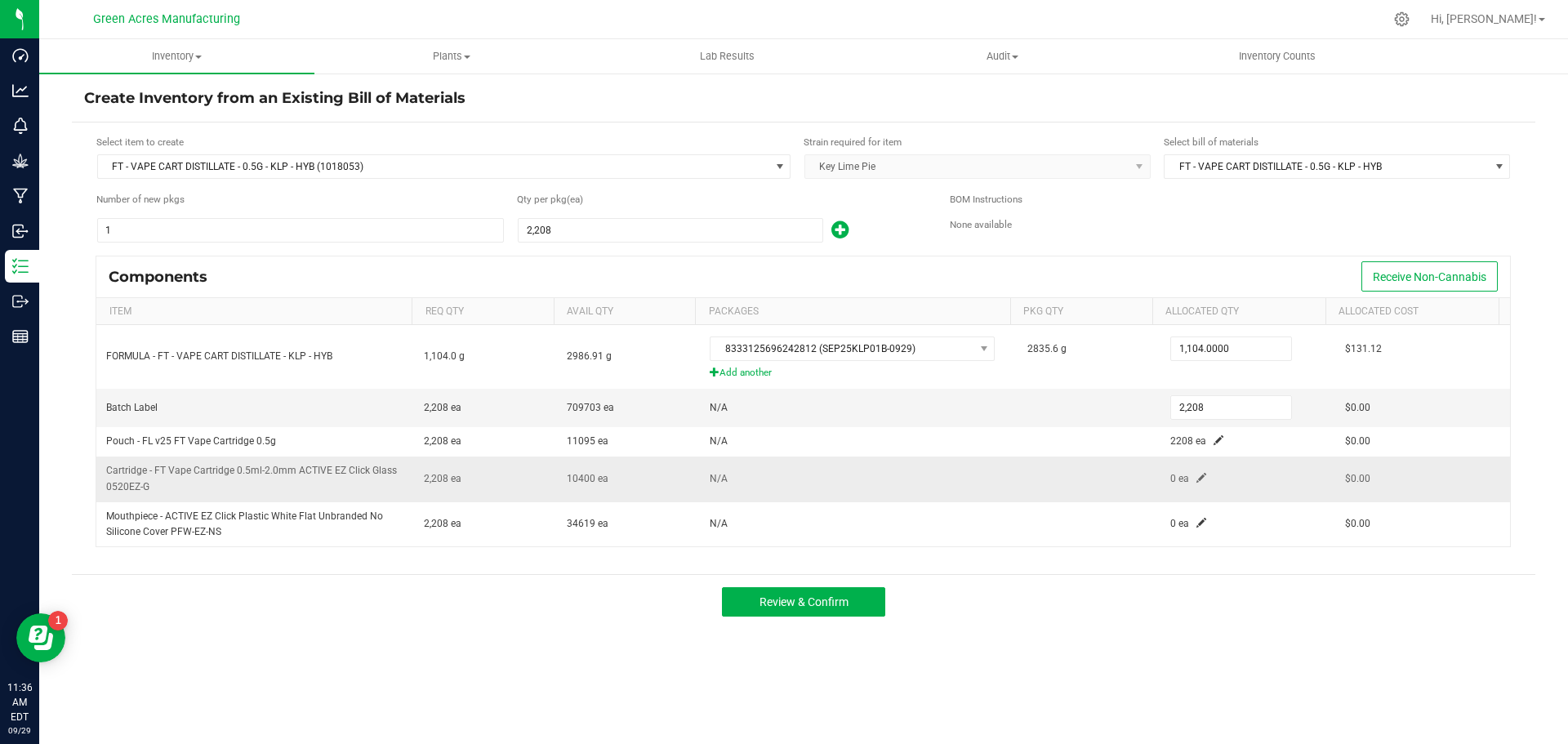
click at [1197, 477] on span at bounding box center [1202, 478] width 9 height 9
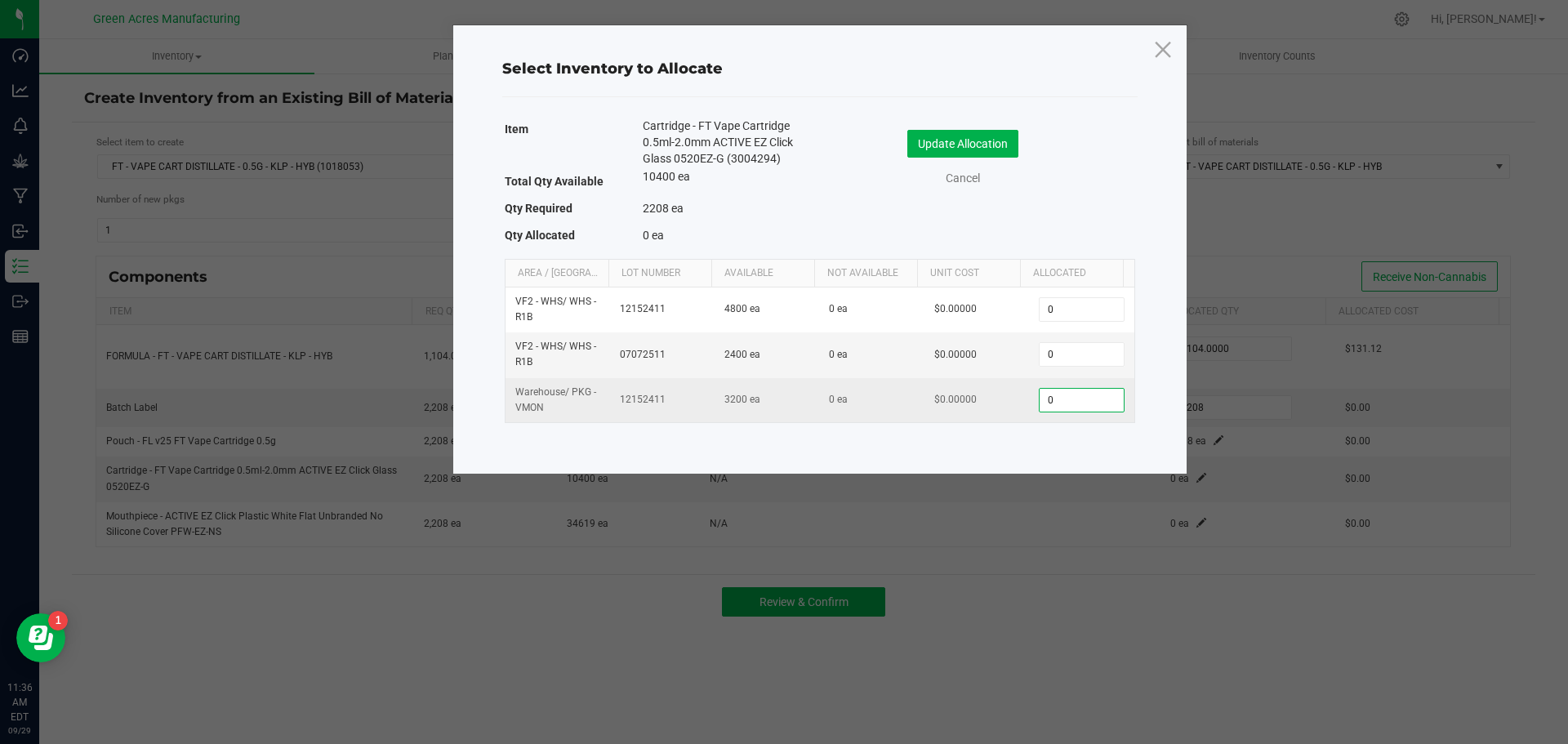
click at [1059, 412] on input "0" at bounding box center [1081, 400] width 83 height 23
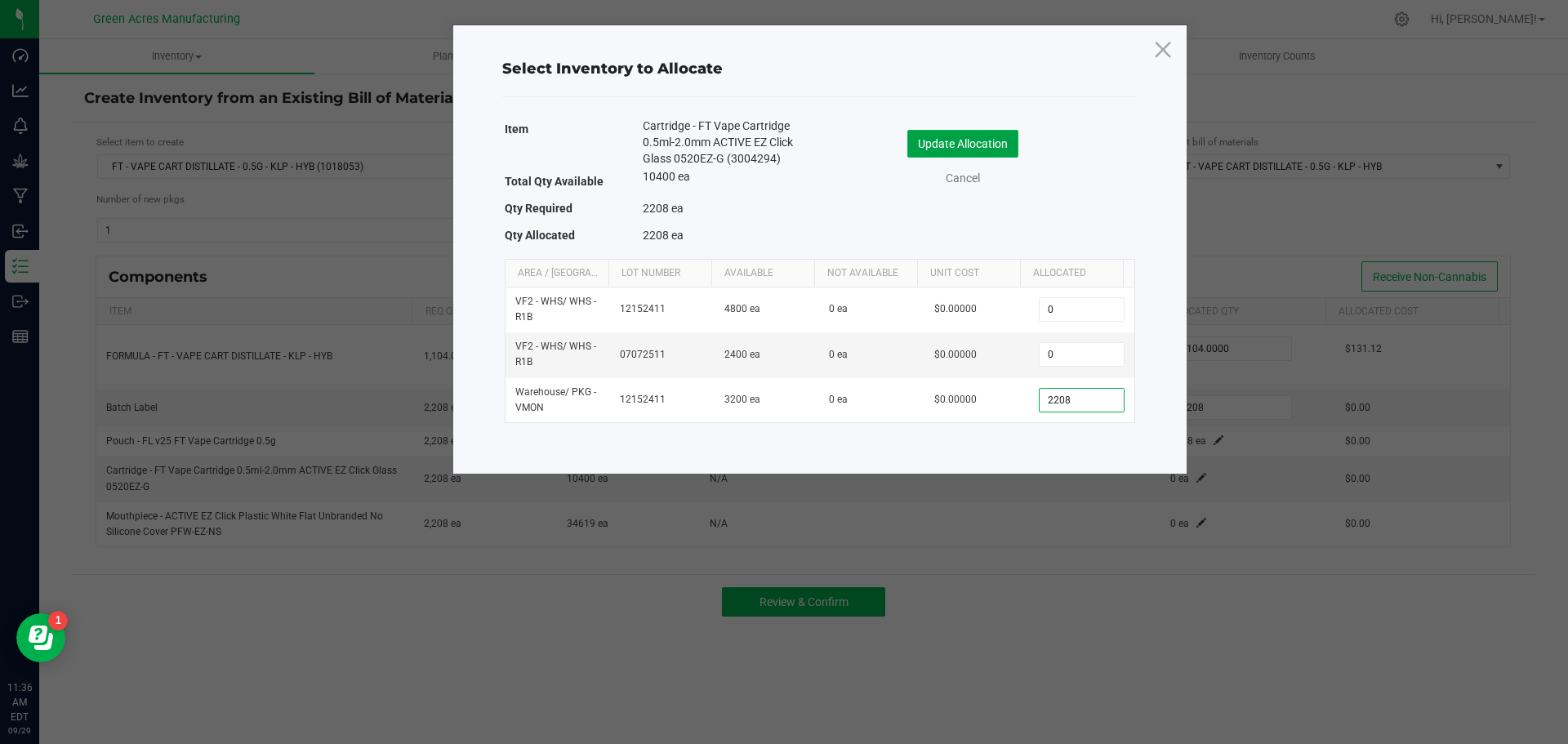
type input "2,208"
click at [994, 146] on button "Update Allocation" at bounding box center [963, 143] width 111 height 27
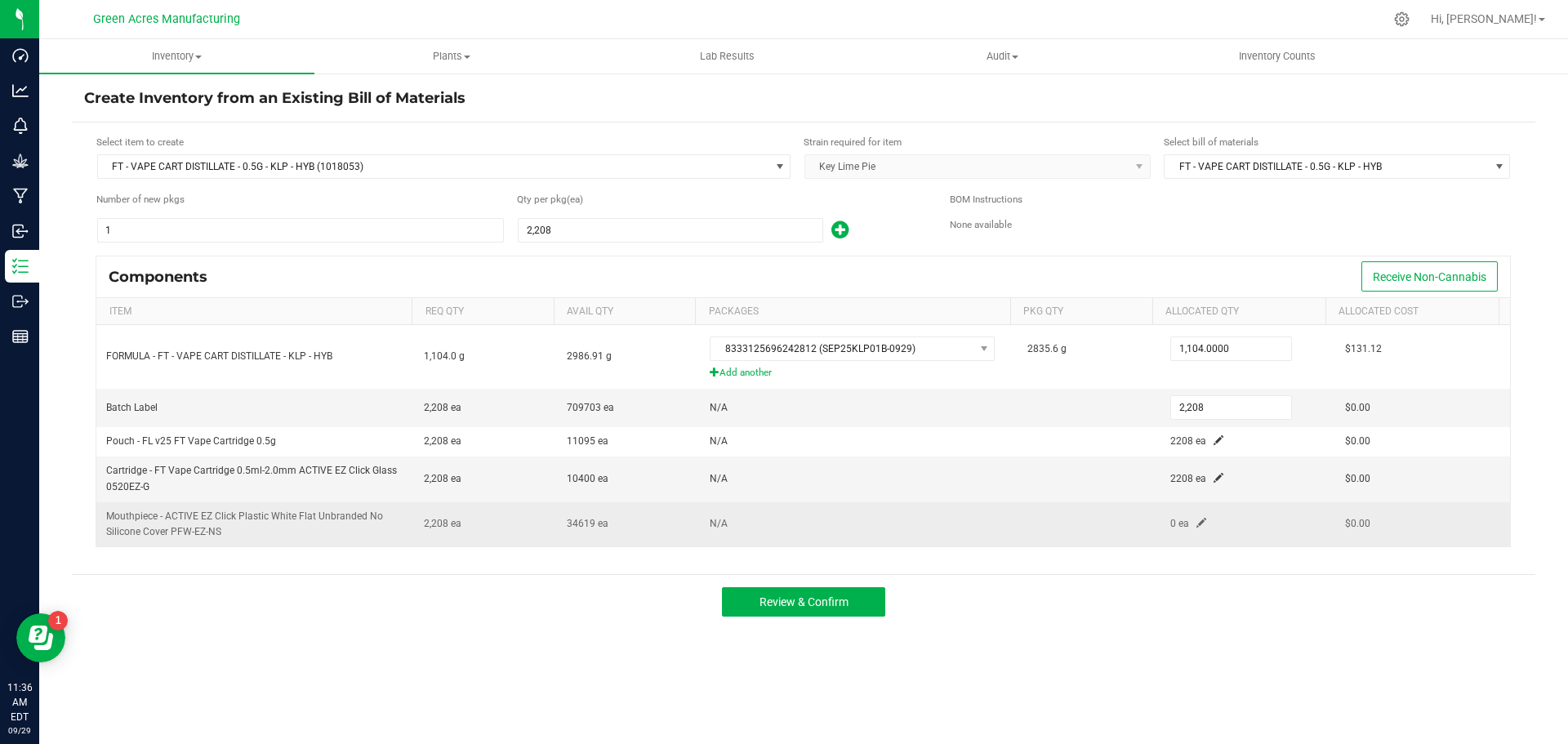
click at [1197, 526] on span at bounding box center [1202, 523] width 9 height 9
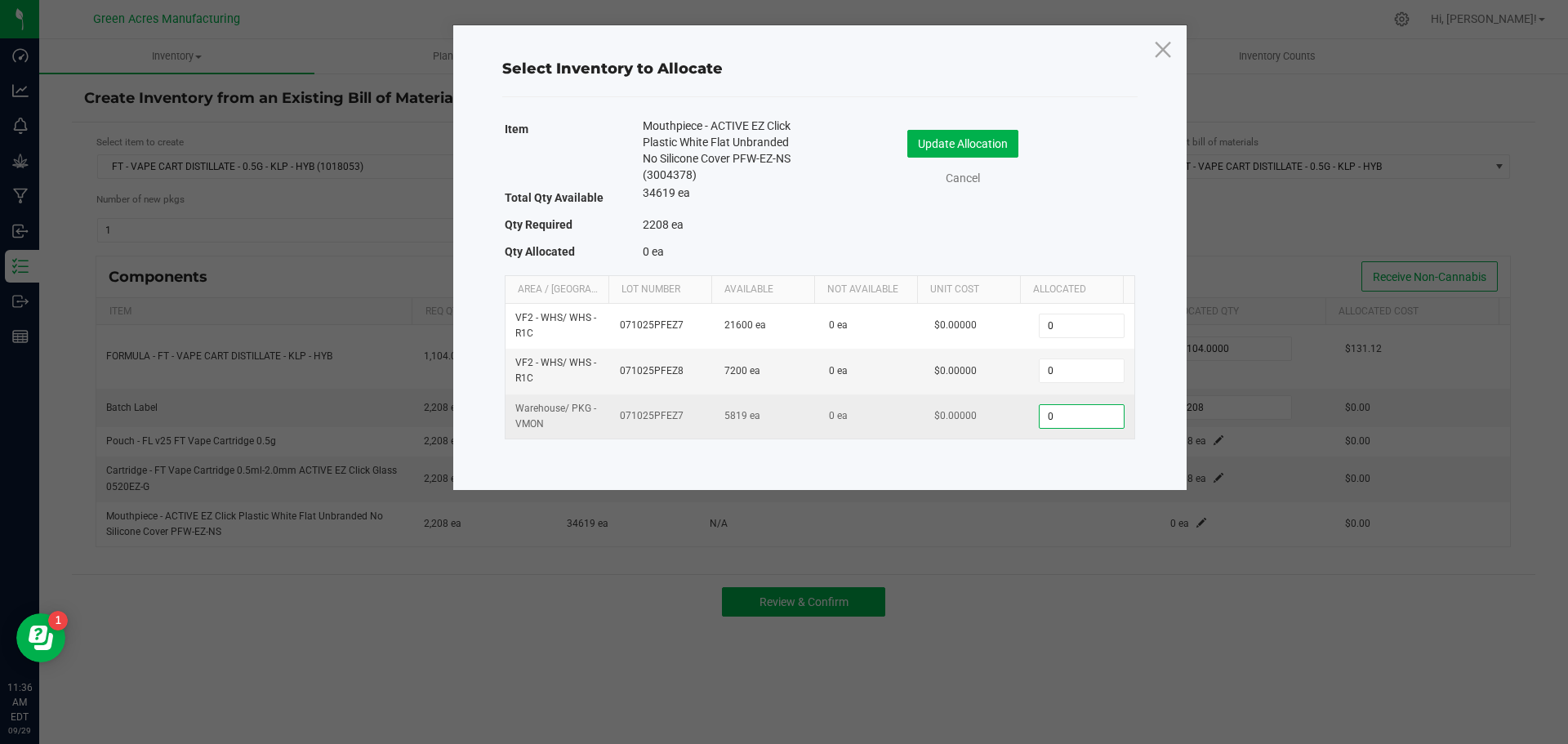
click at [1044, 419] on input "0" at bounding box center [1081, 416] width 83 height 23
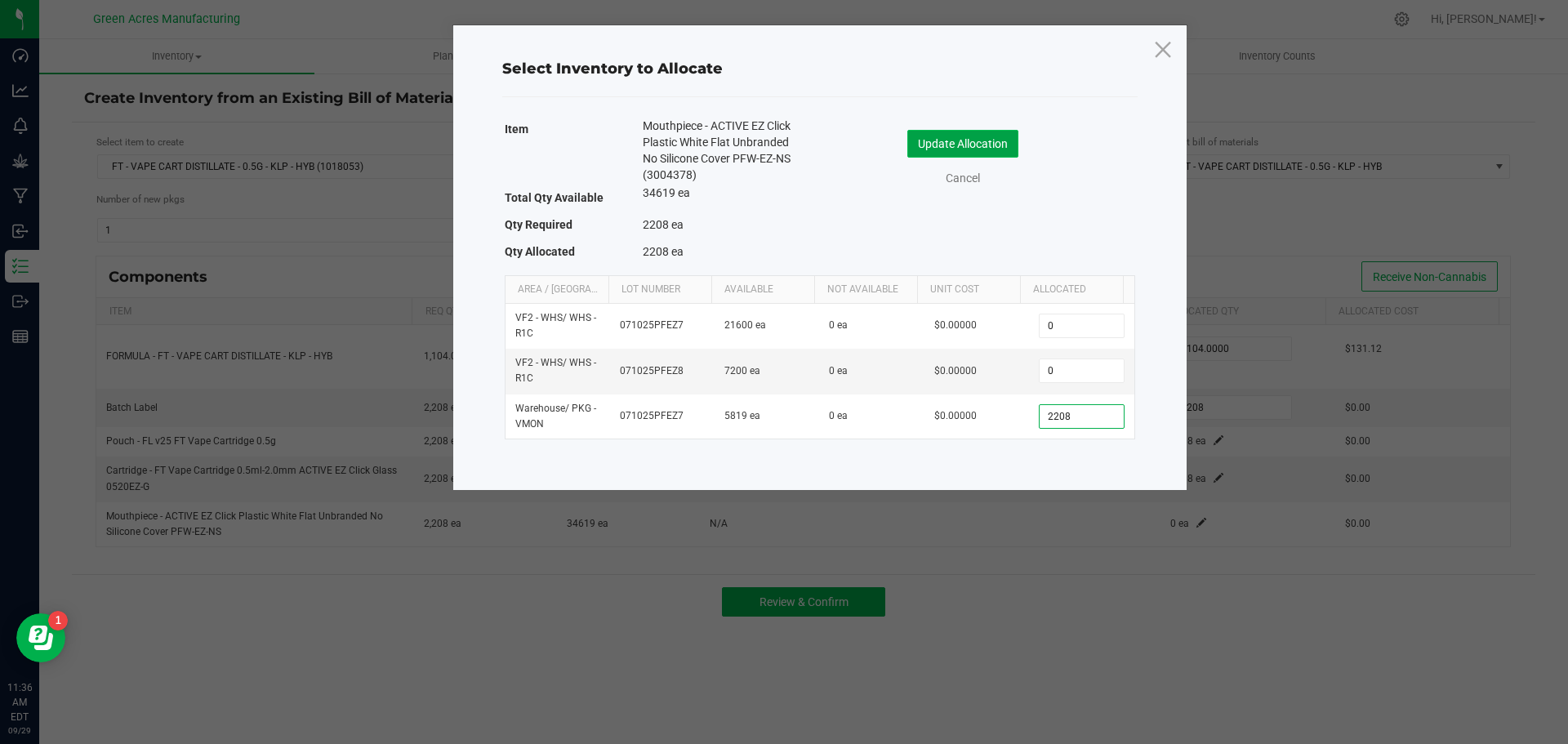
type input "2,208"
click at [1008, 140] on button "Update Allocation" at bounding box center [963, 143] width 111 height 27
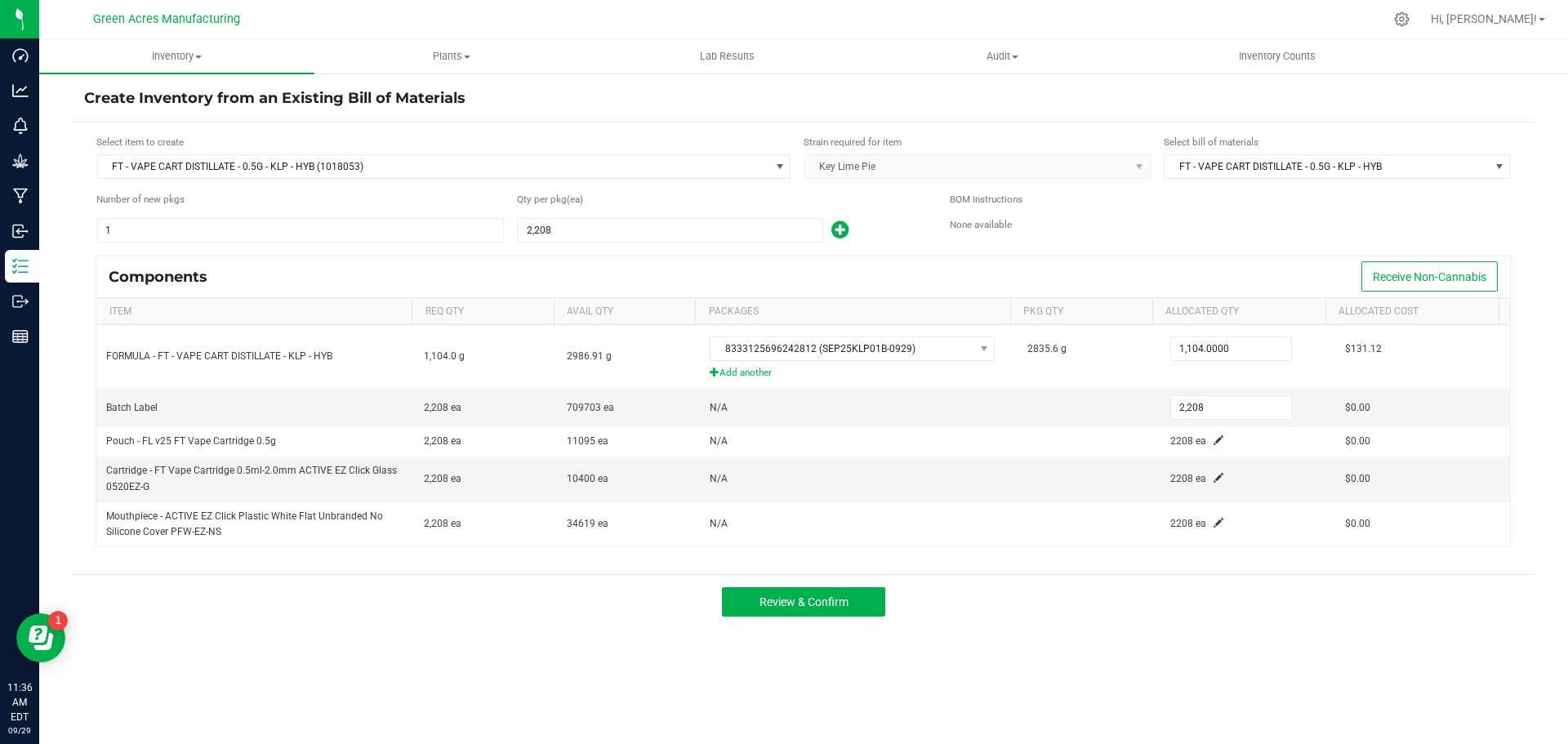
click at [823, 633] on div "Inventory All packages All inventory Waste log Create inventory Plants All plan…" at bounding box center [803, 391] width 1529 height 705
click at [839, 616] on button "Review & Confirm" at bounding box center [804, 601] width 164 height 29
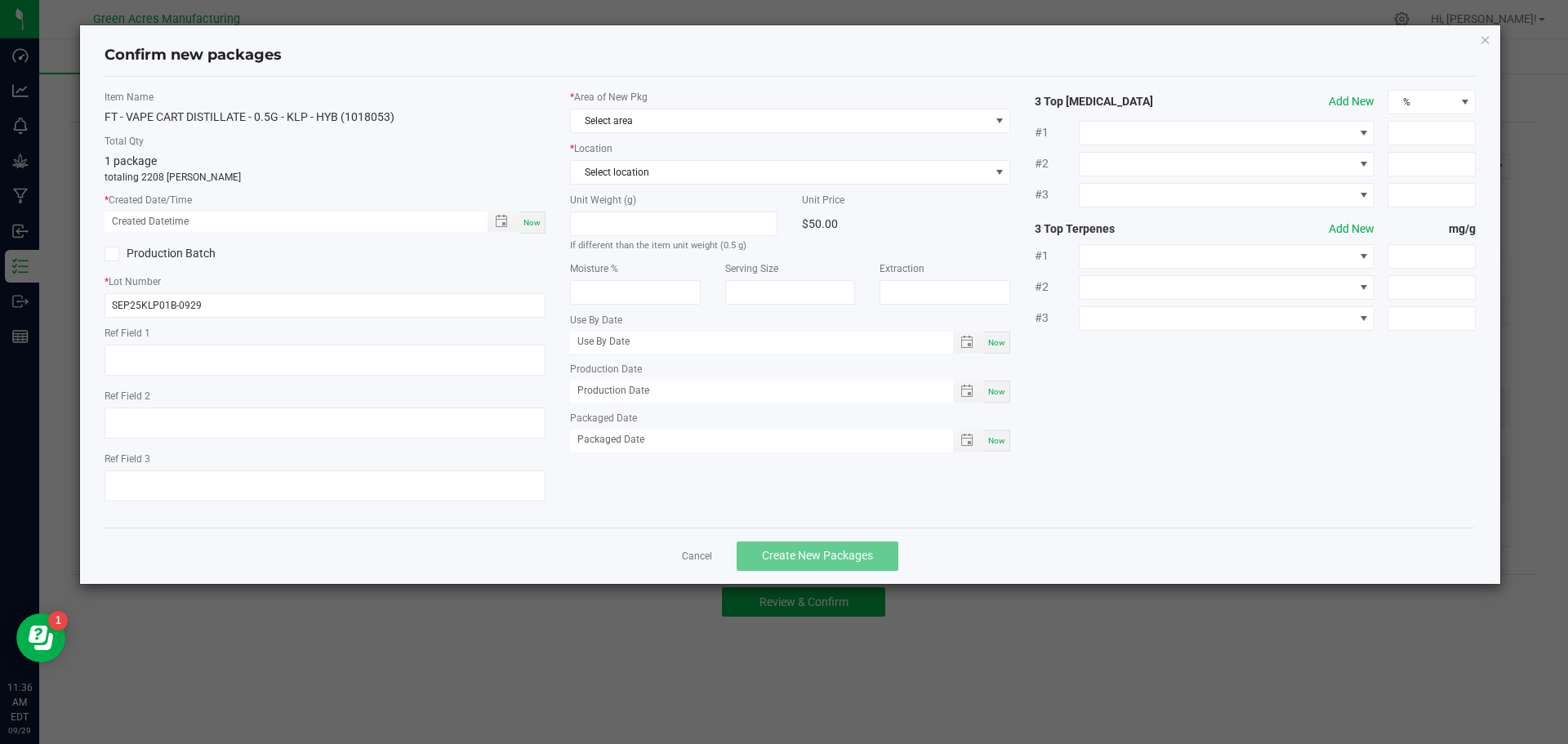
click at [526, 218] on span "Now" at bounding box center [532, 221] width 17 height 9
type input "[DATE] 11:36 AM"
click at [586, 134] on div "* Area of New Pkg Select area * Location Select location Unit Weight (g) If dif…" at bounding box center [791, 275] width 466 height 370
click at [593, 133] on span "Select area" at bounding box center [791, 121] width 441 height 25
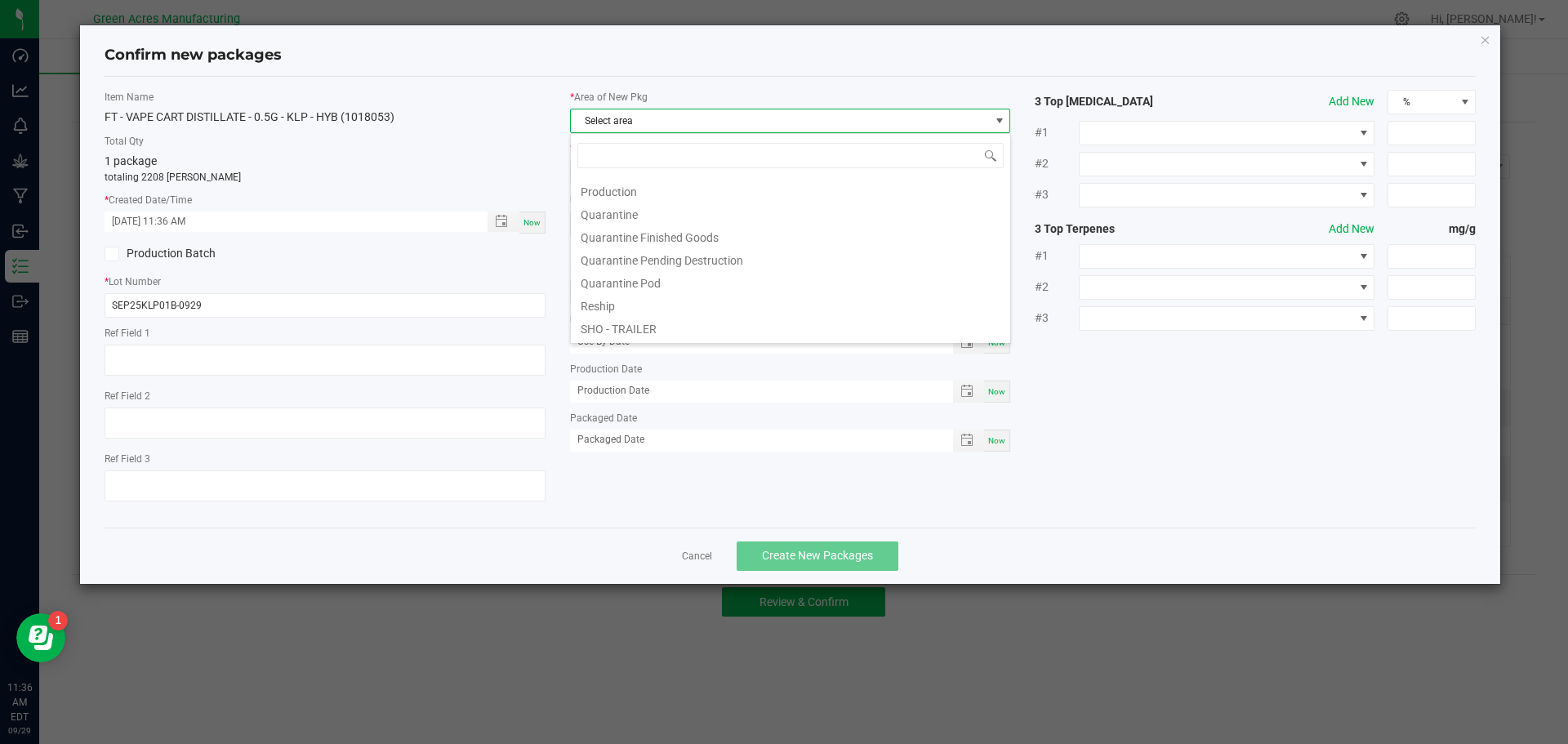
scroll to position [490, 0]
click at [681, 184] on li "Pantry / Secured Vault" at bounding box center [791, 178] width 439 height 23
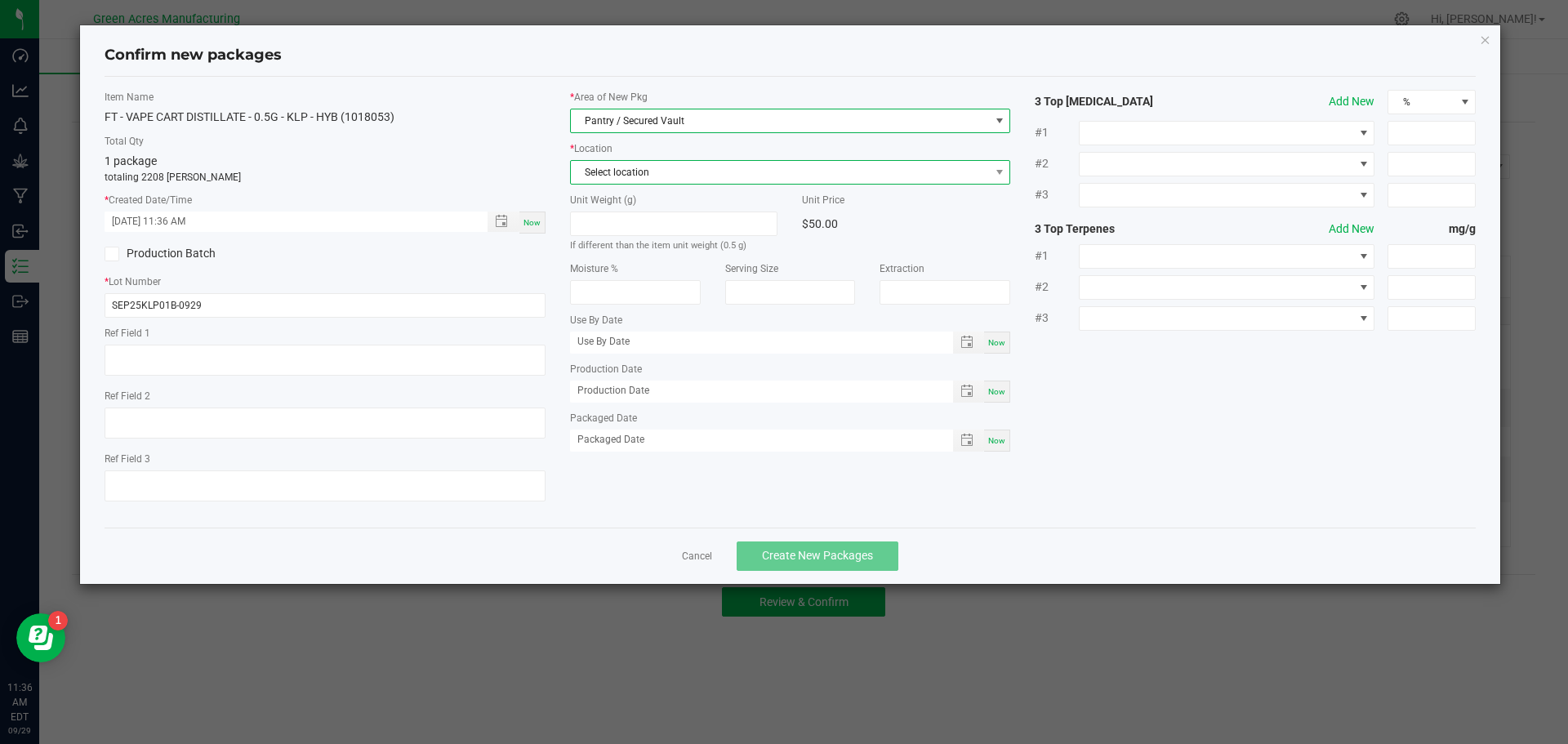
click at [681, 177] on span "Select location" at bounding box center [780, 172] width 419 height 23
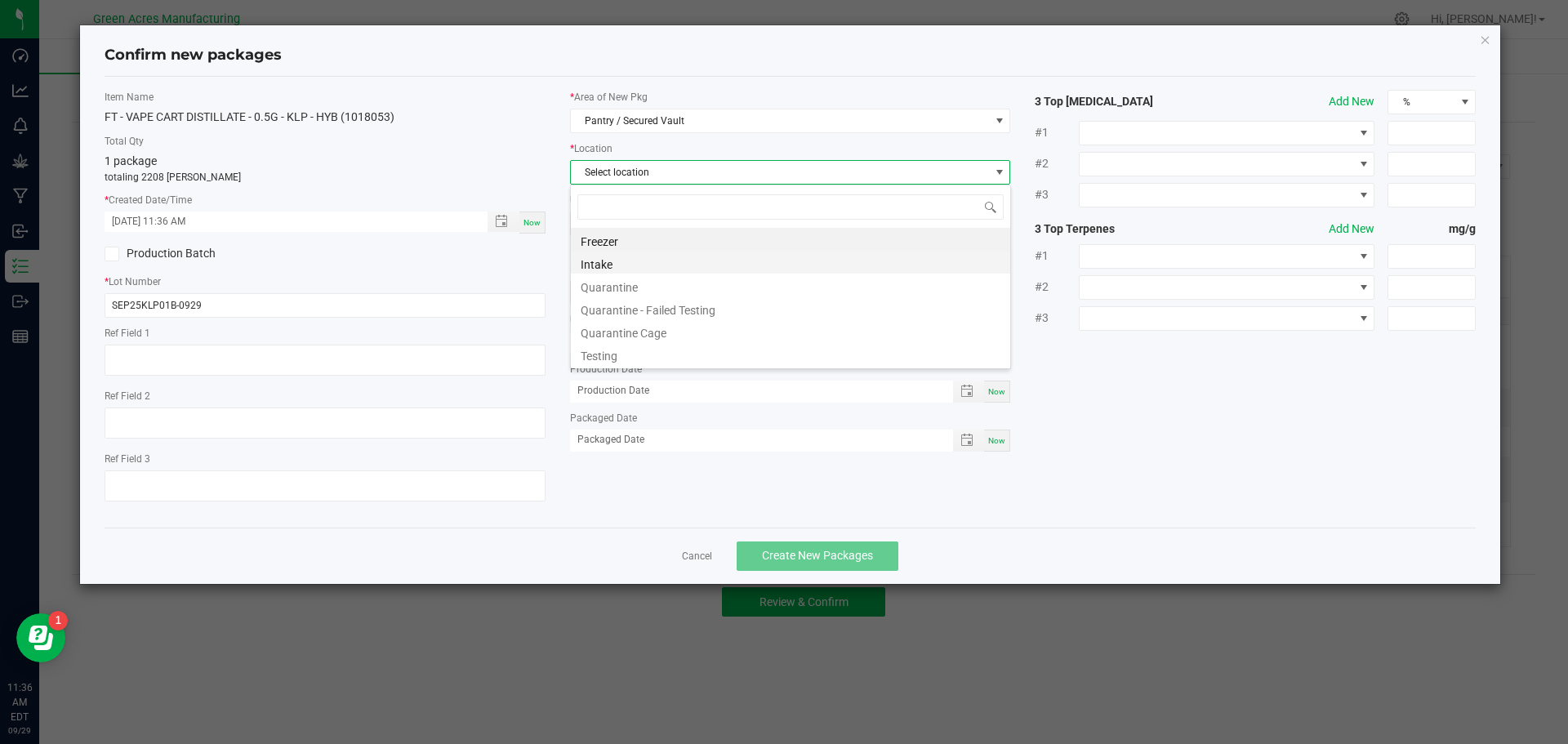
scroll to position [25, 441]
click at [646, 268] on li "Intake" at bounding box center [791, 262] width 439 height 23
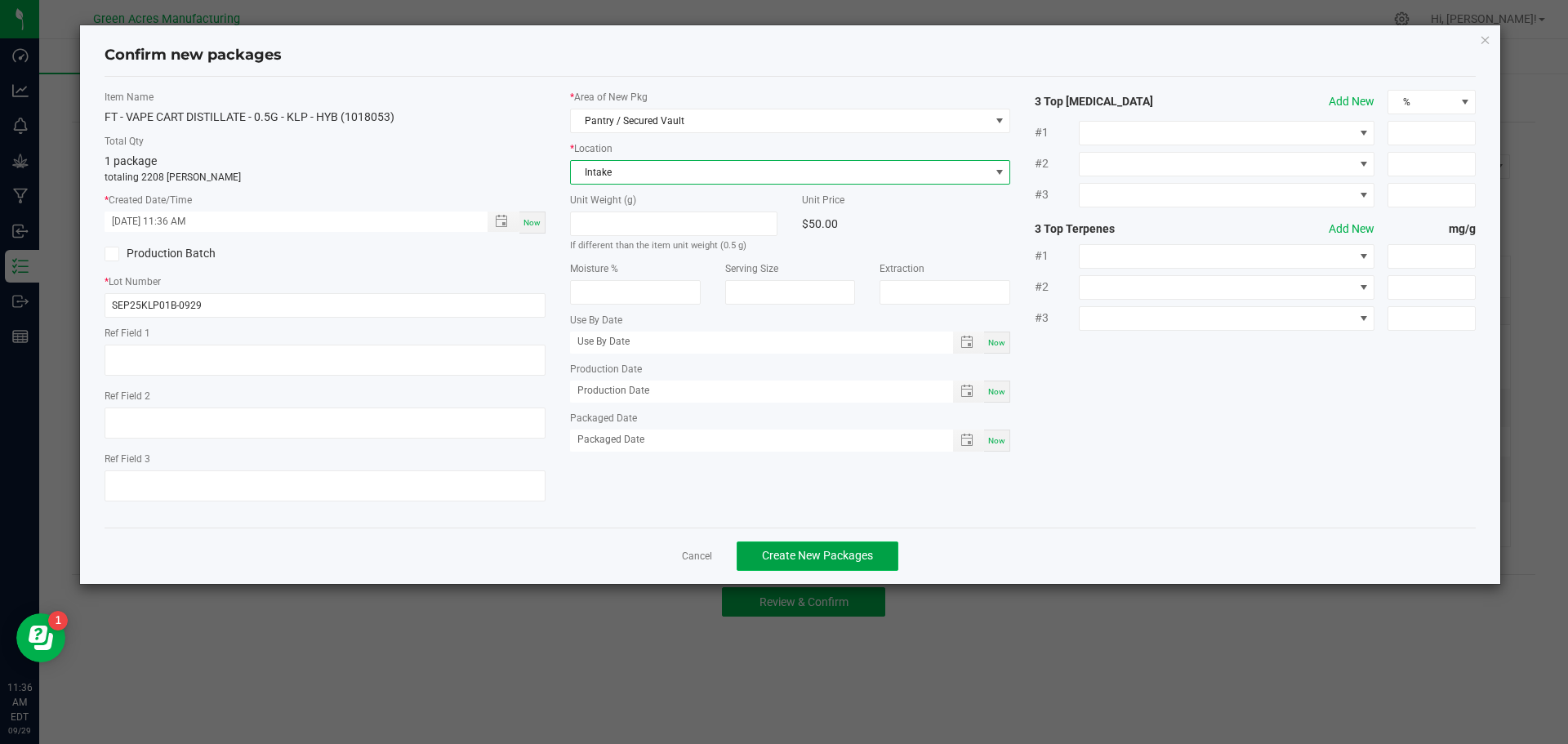
click at [826, 550] on span "Create New Packages" at bounding box center [817, 556] width 111 height 13
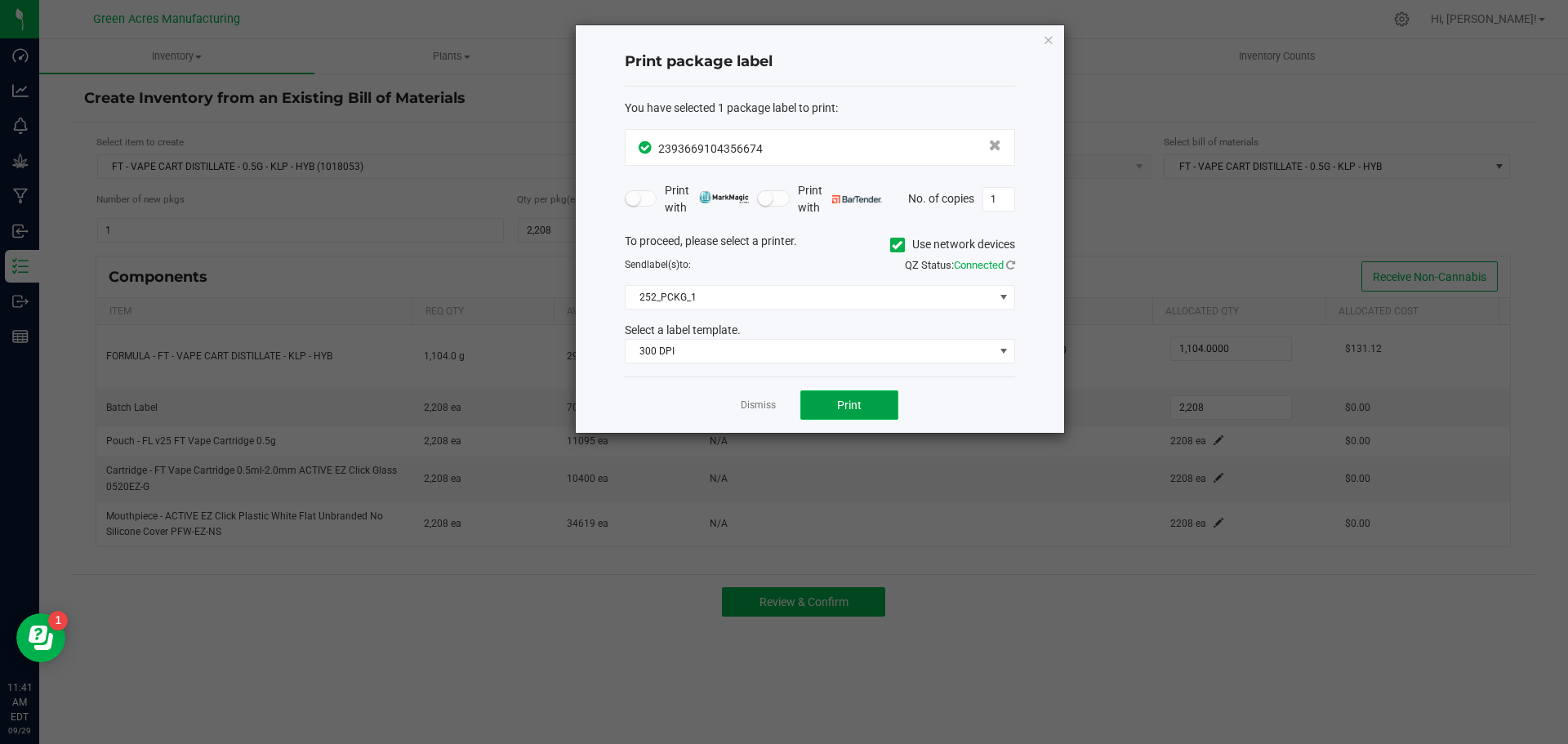
click at [815, 397] on button "Print" at bounding box center [849, 404] width 98 height 29
click at [840, 409] on span "Print" at bounding box center [849, 405] width 25 height 13
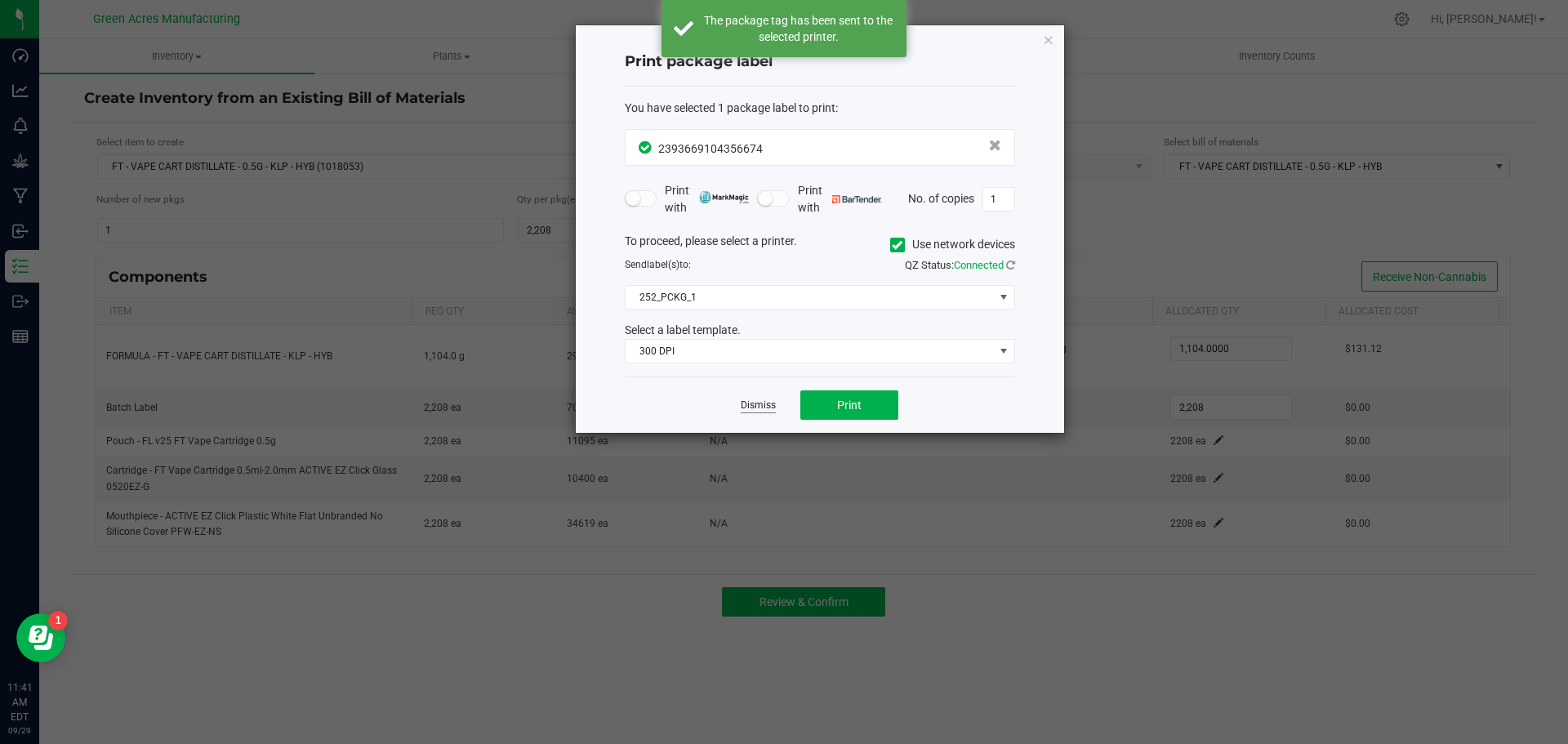
click at [763, 405] on link "Dismiss" at bounding box center [758, 405] width 35 height 14
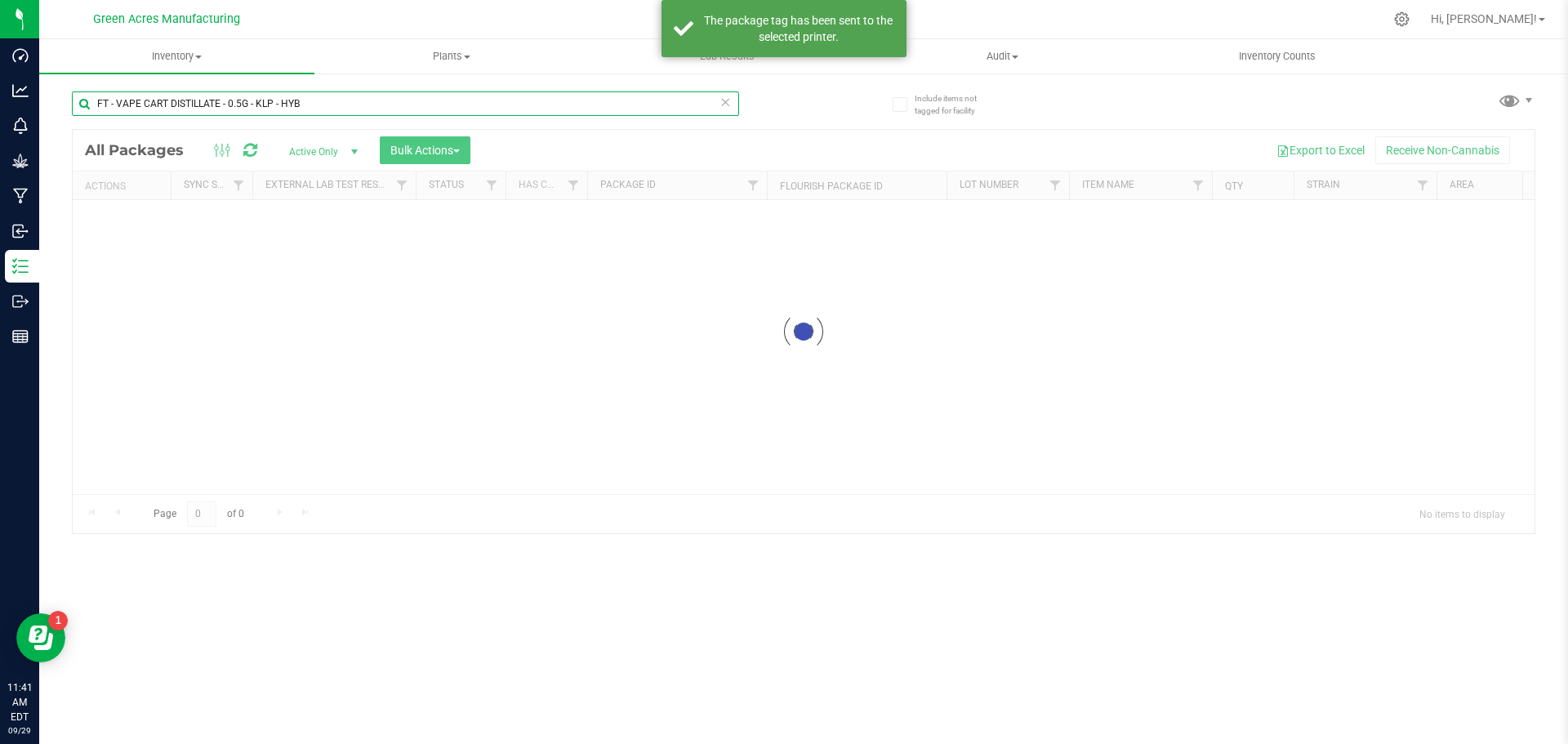
drag, startPoint x: 329, startPoint y: 92, endPoint x: 92, endPoint y: 131, distance: 240.2
click at [96, 130] on div "FT - VAPE CART DISTILLATE - 0.5G - KLP - HYB Loading... All Packages Active Onl…" at bounding box center [804, 305] width 1464 height 458
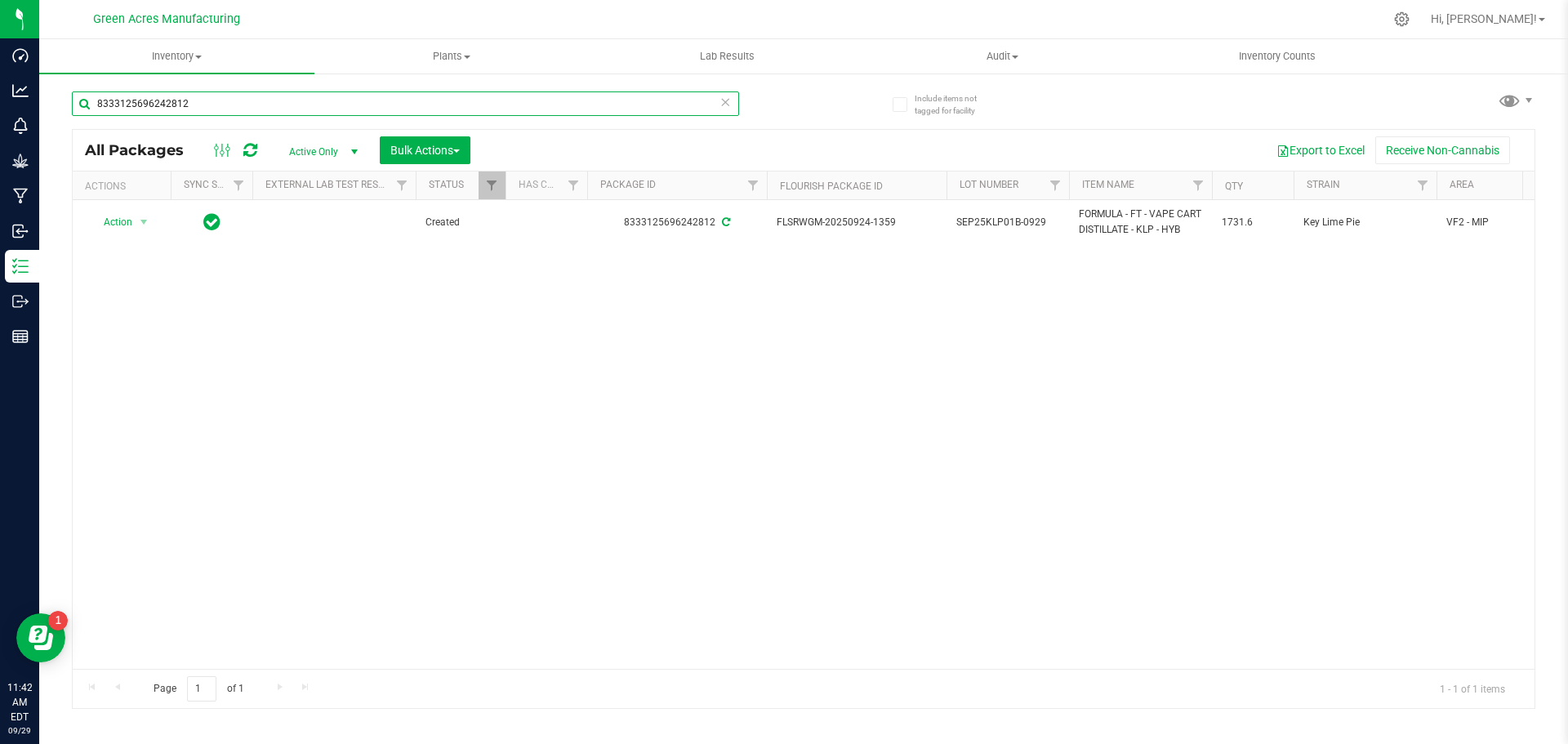
drag, startPoint x: 218, startPoint y: 108, endPoint x: 56, endPoint y: 140, distance: 165.1
click at [58, 140] on div "Include items not tagged for facility 8333125696242812 All Packages Active Only…" at bounding box center [803, 321] width 1529 height 498
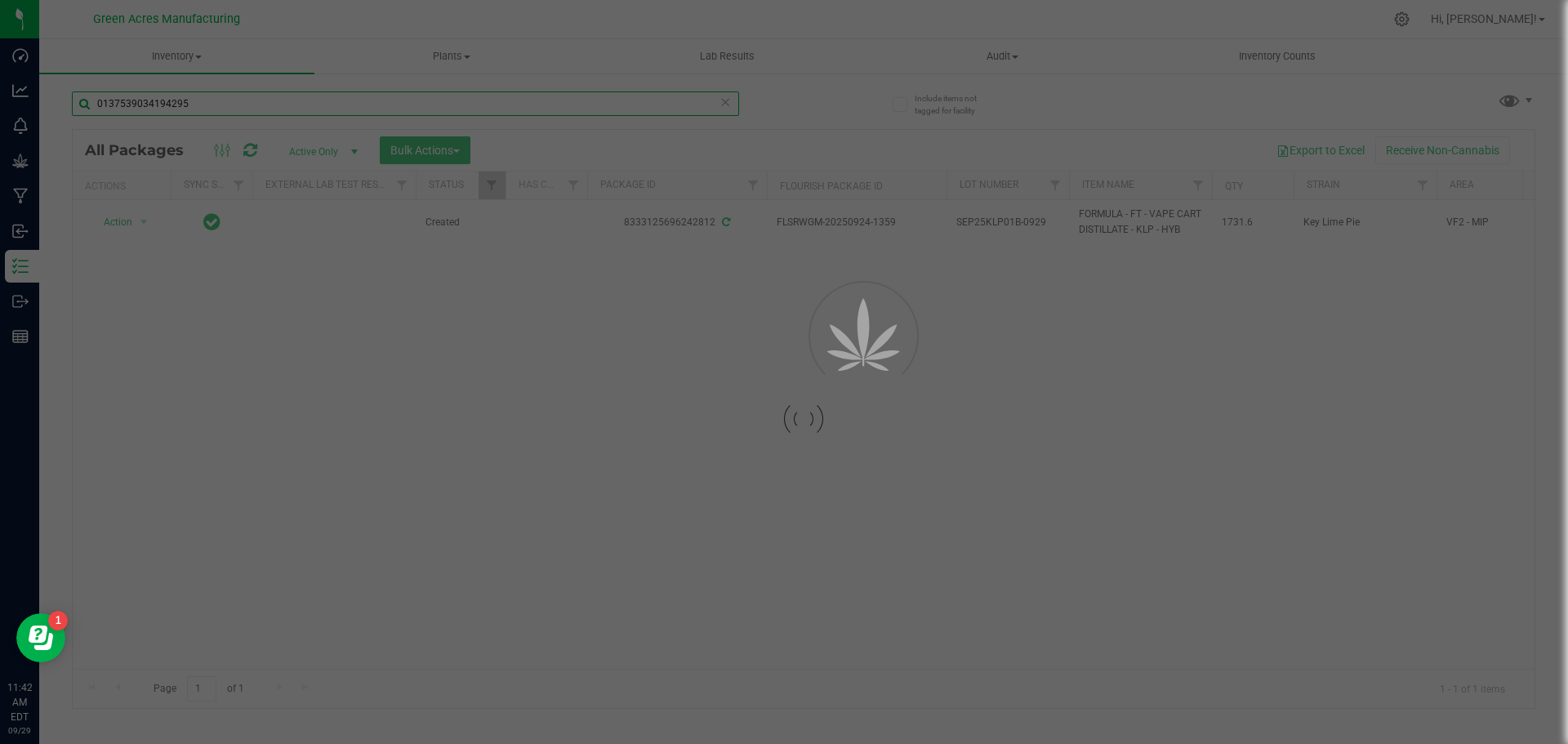
type input "0137539034194295"
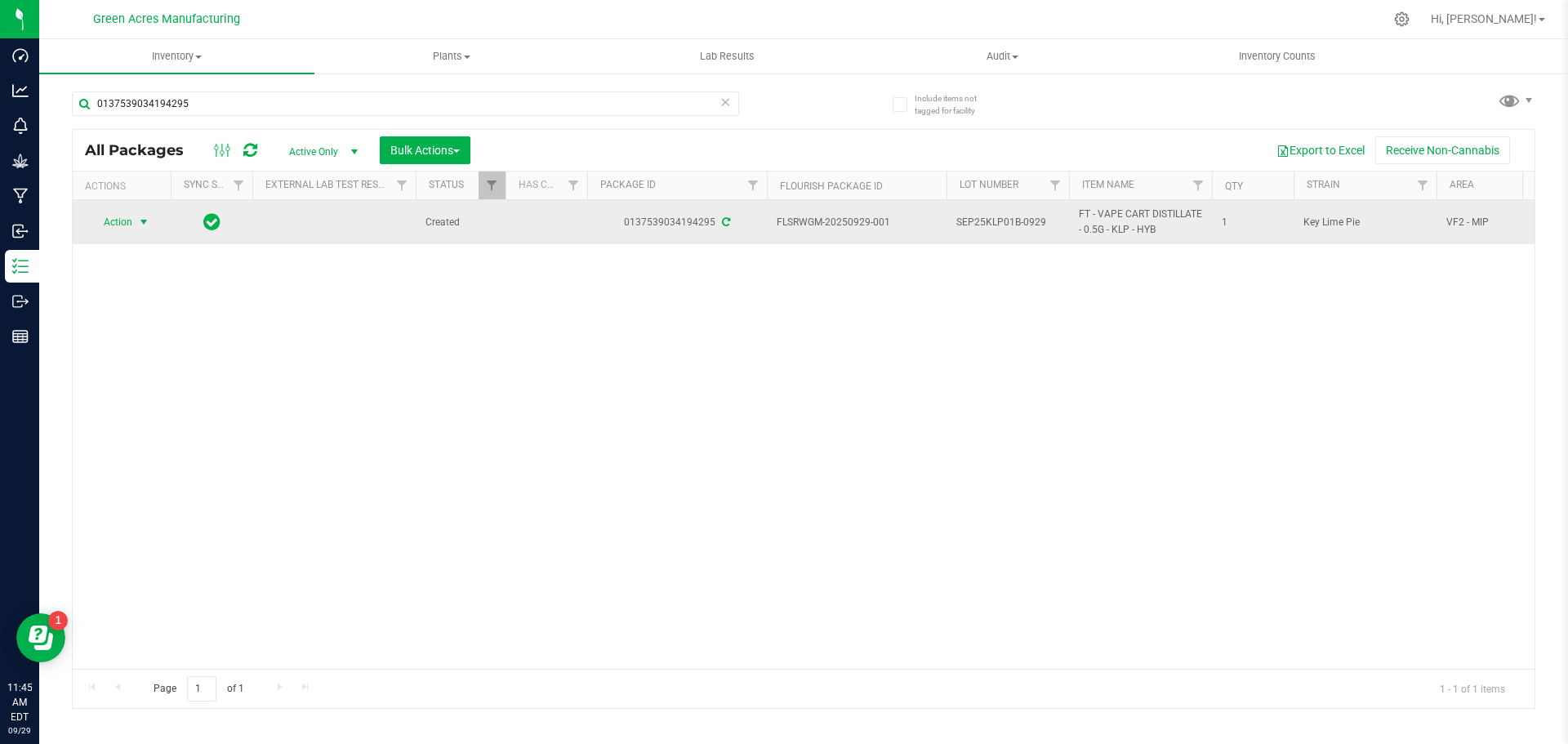
click at [134, 224] on span "select" at bounding box center [144, 222] width 21 height 23
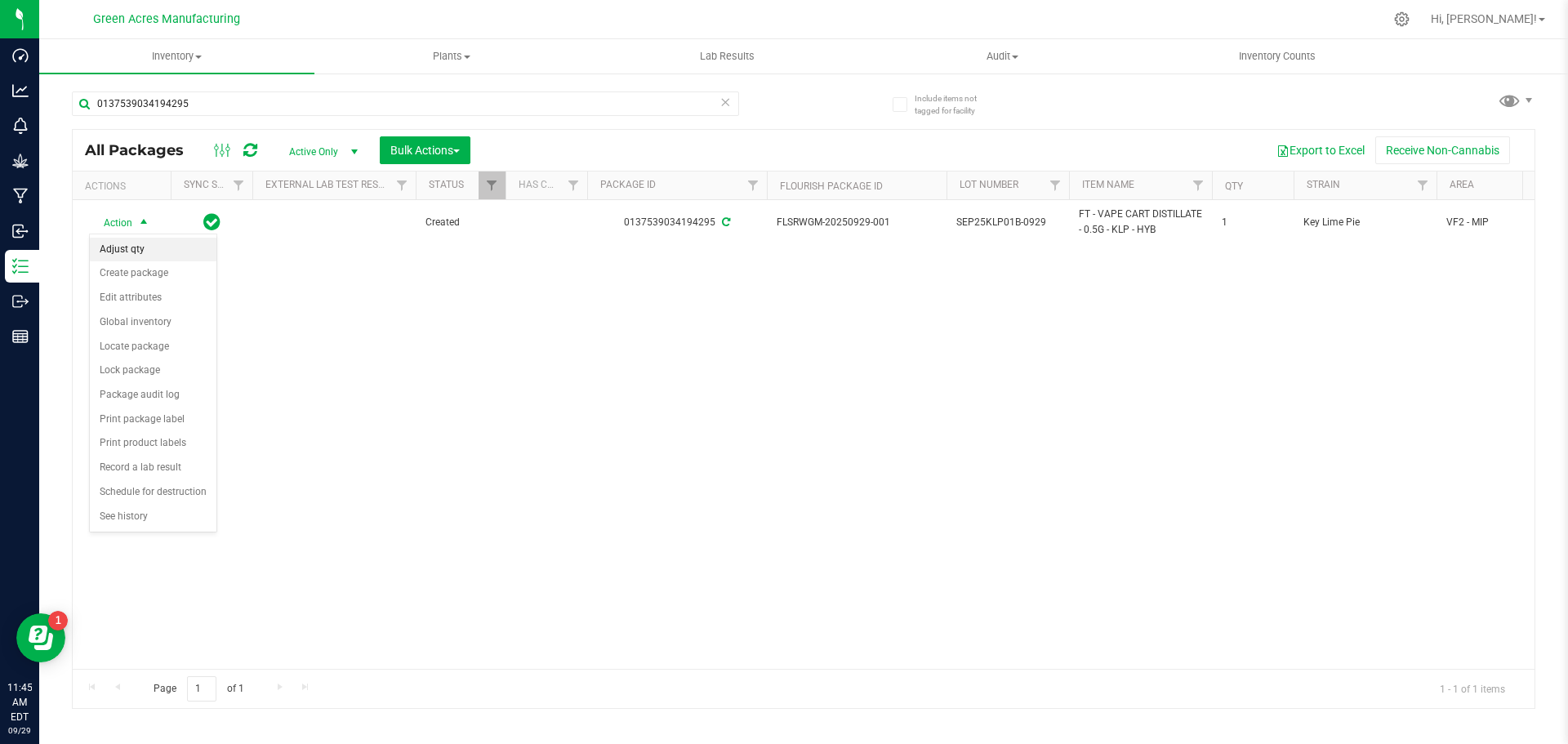
click at [148, 246] on li "Adjust qty" at bounding box center [153, 250] width 127 height 25
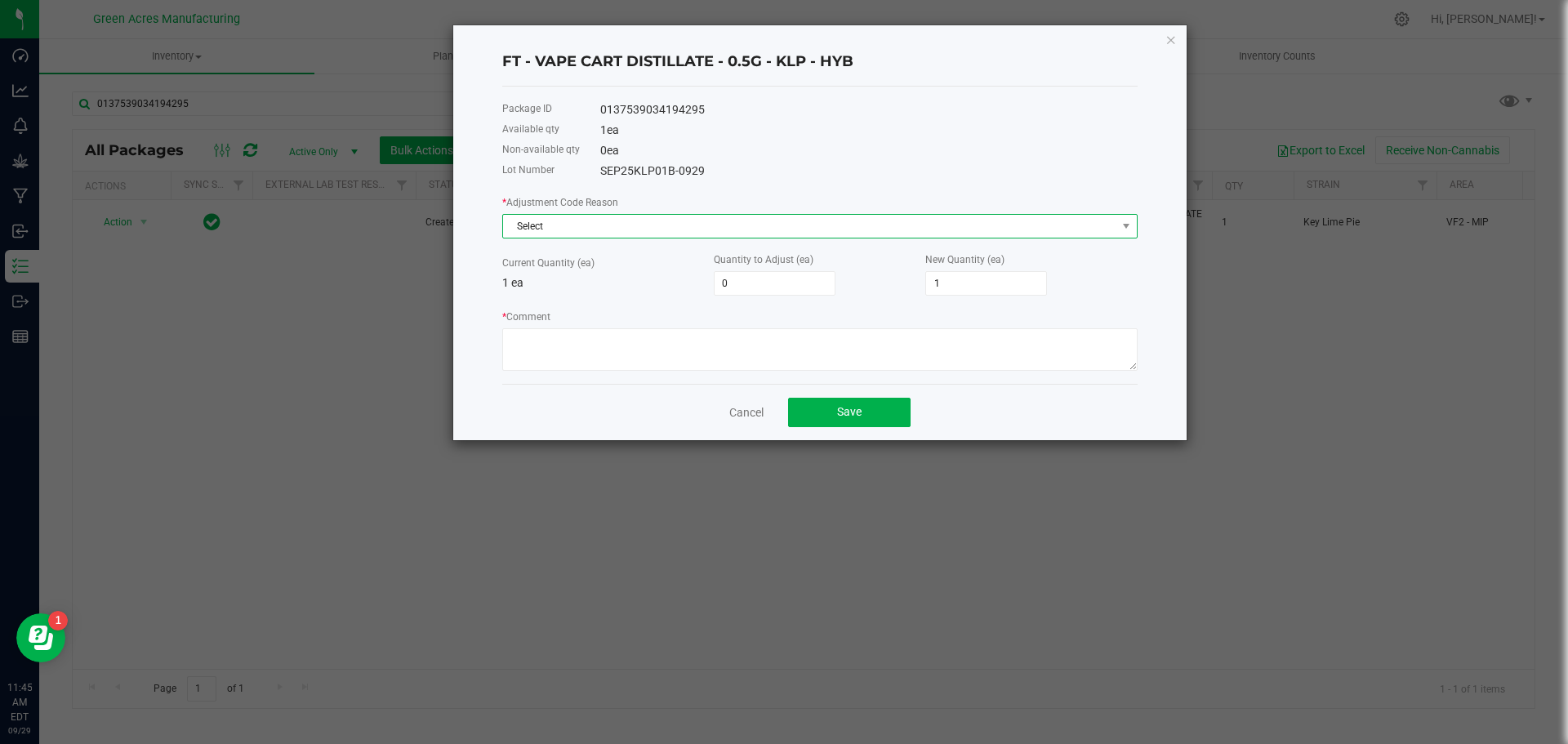
click at [679, 231] on span "Select" at bounding box center [810, 226] width 614 height 23
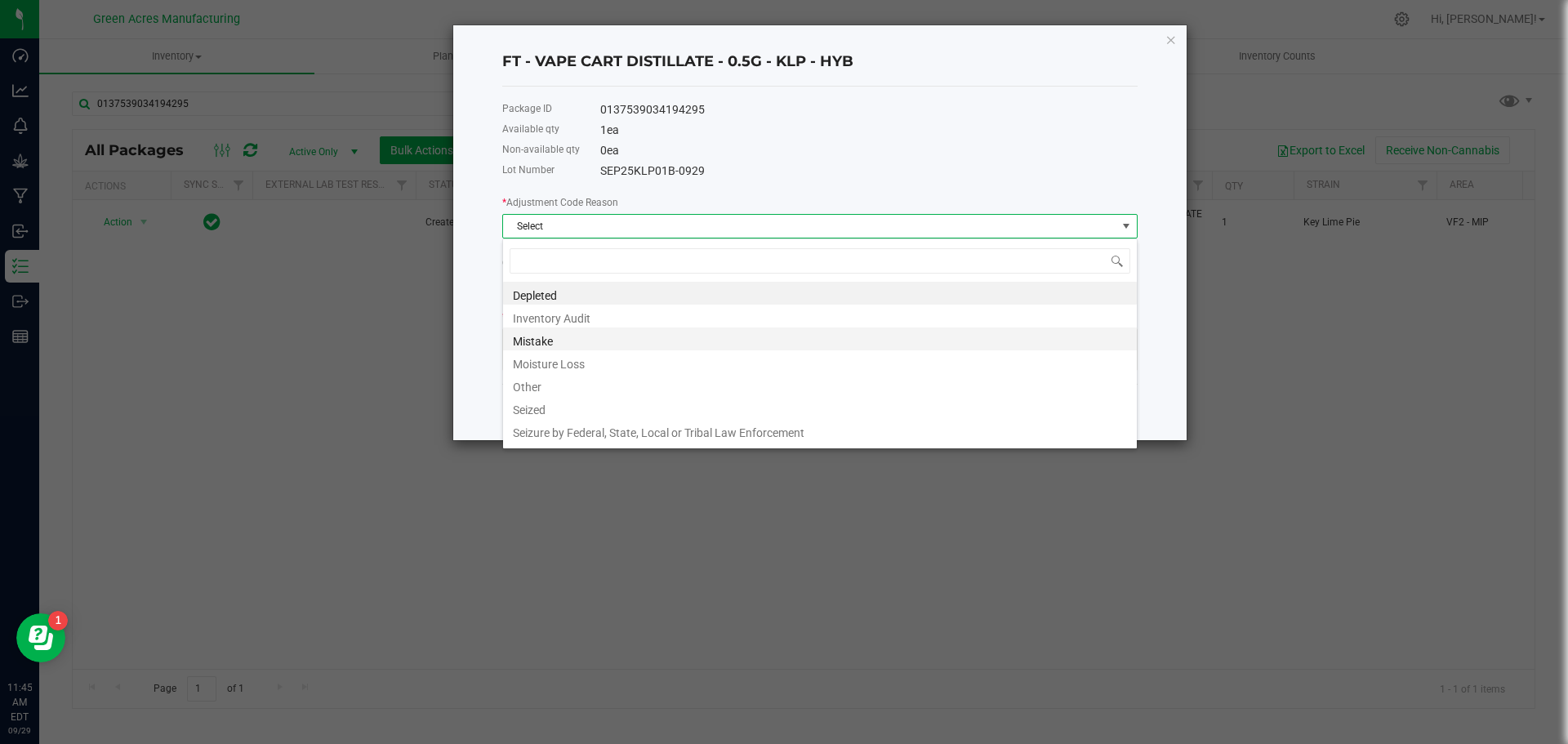
scroll to position [25, 635]
click at [575, 375] on li "Other" at bounding box center [819, 384] width 633 height 23
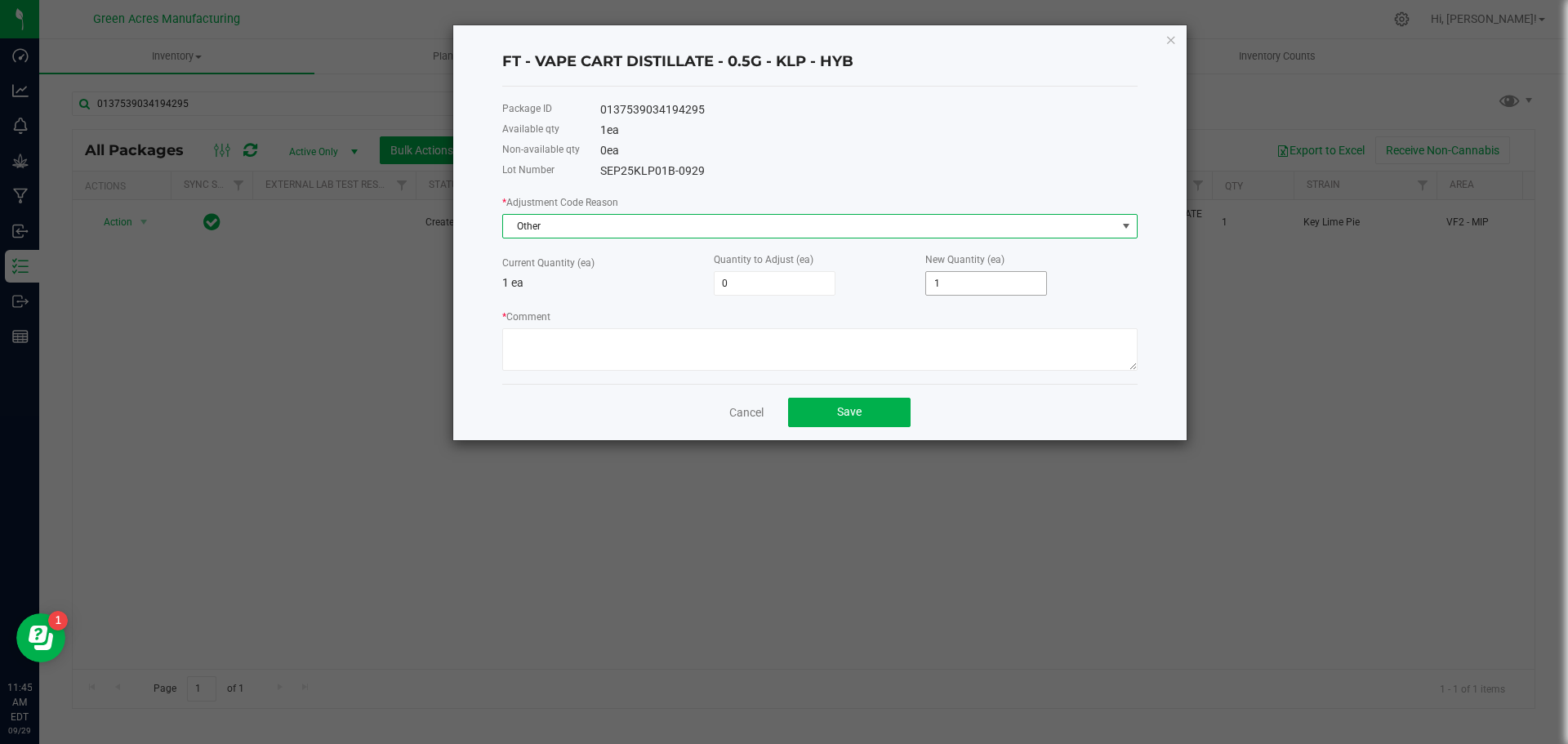
click at [984, 287] on input "1" at bounding box center [986, 283] width 120 height 23
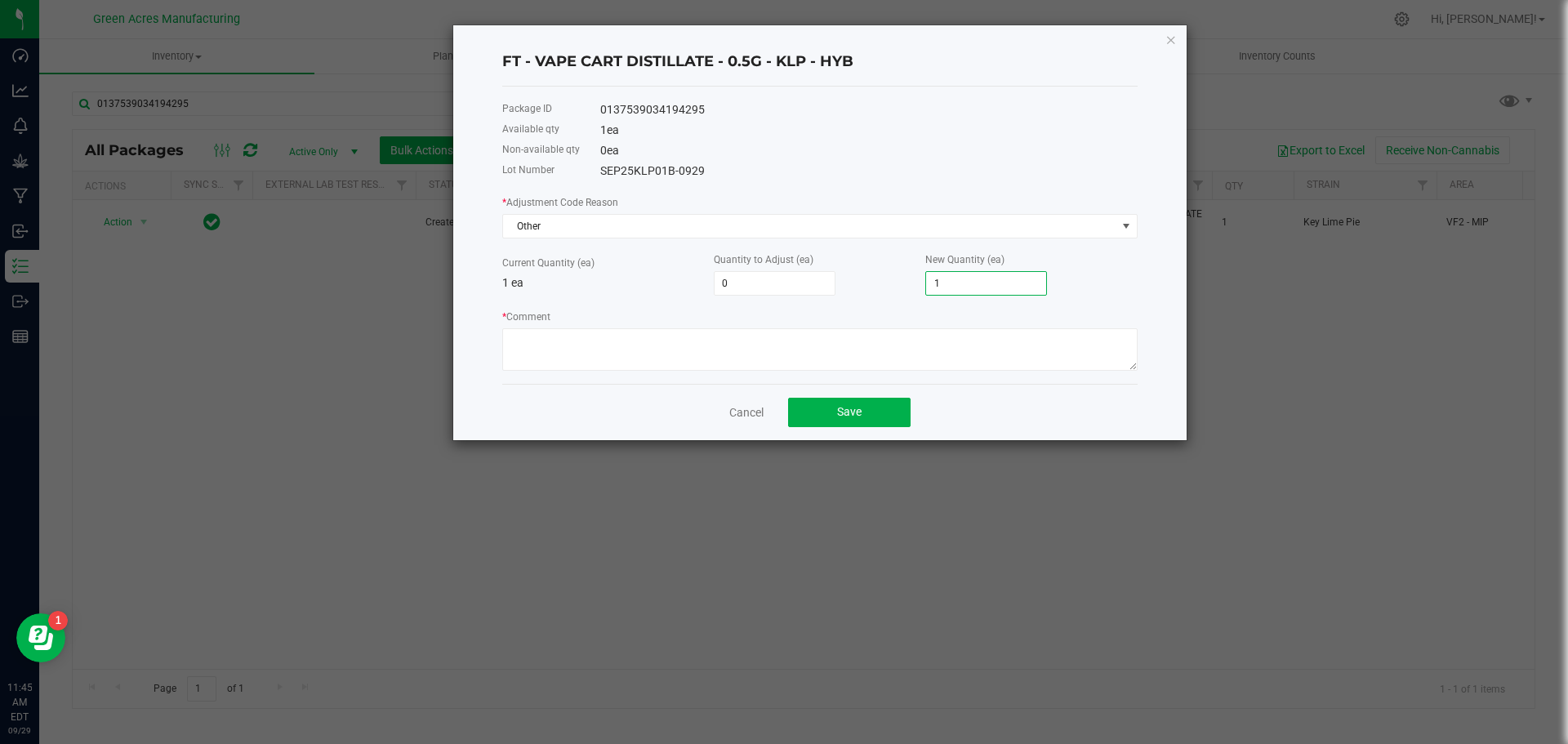
type input "-1"
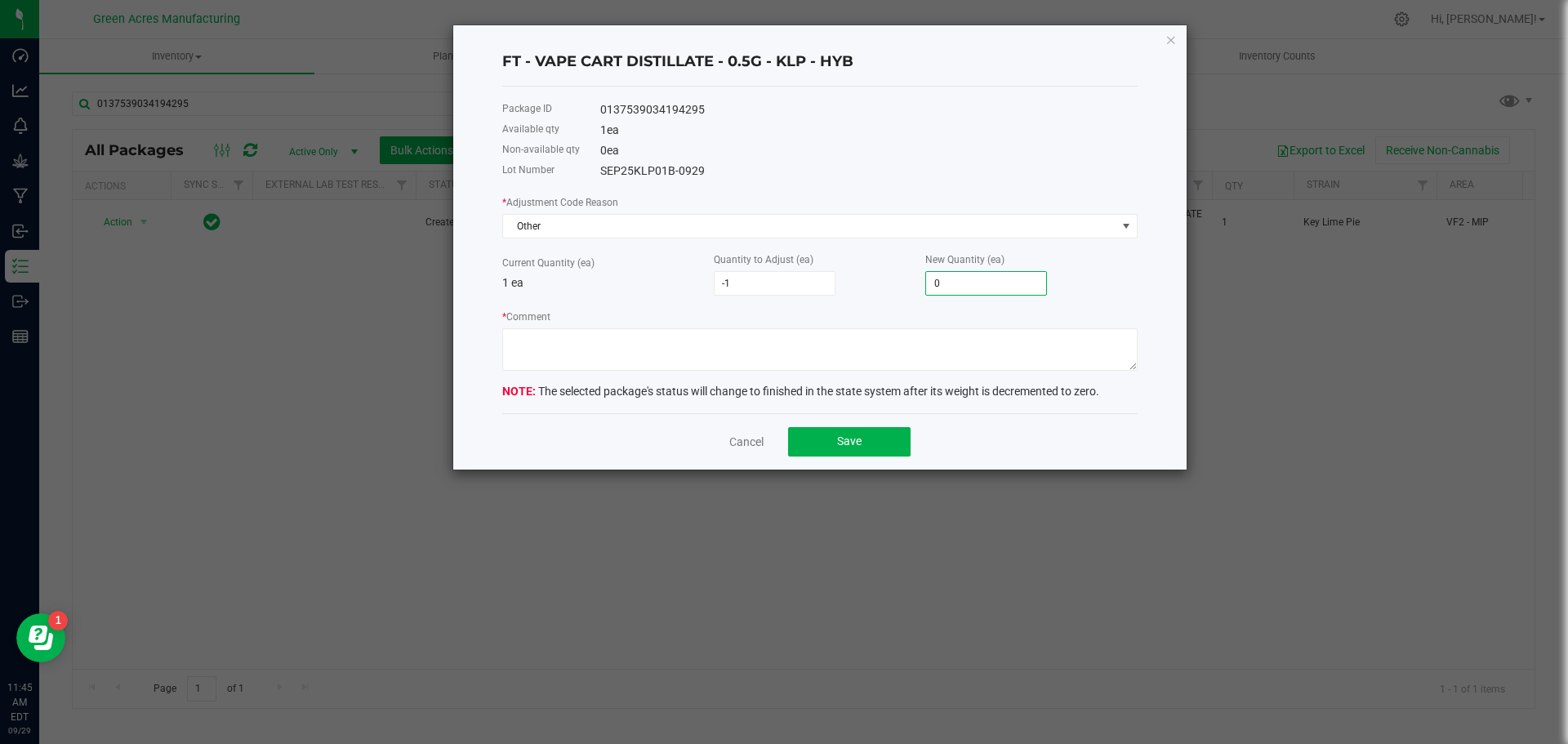
type input "0"
click at [1029, 333] on textarea "* Comment" at bounding box center [820, 349] width 635 height 43
type textarea "JAF"
click at [836, 450] on button "Save" at bounding box center [849, 441] width 122 height 29
